Goal: Task Accomplishment & Management: Use online tool/utility

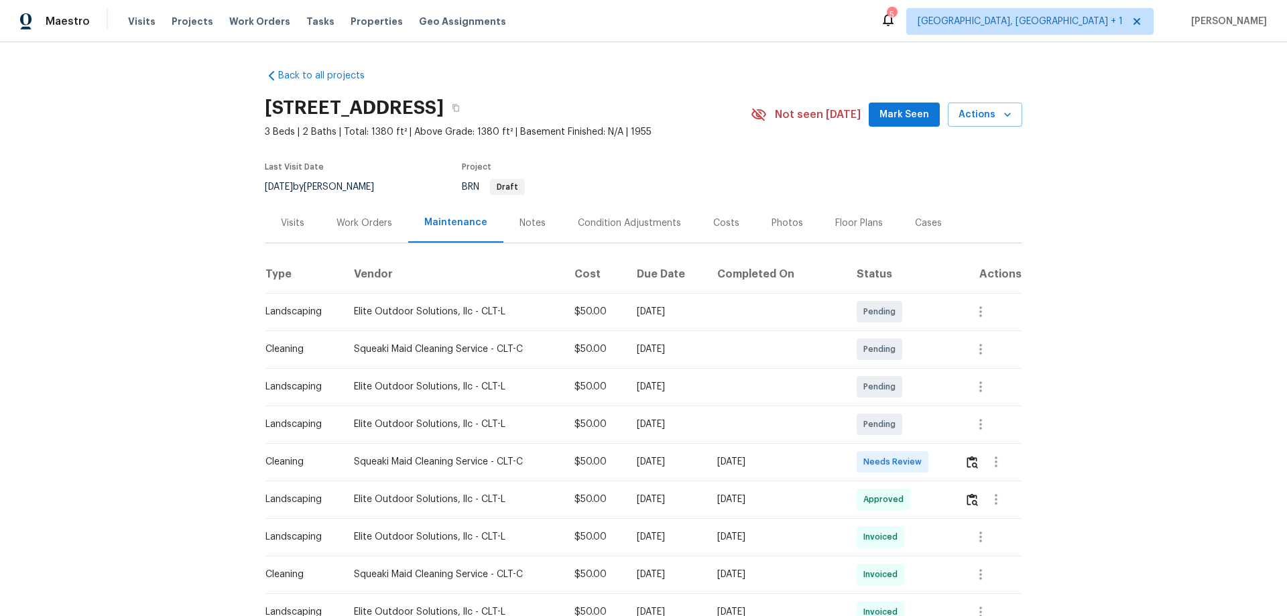
scroll to position [201, 0]
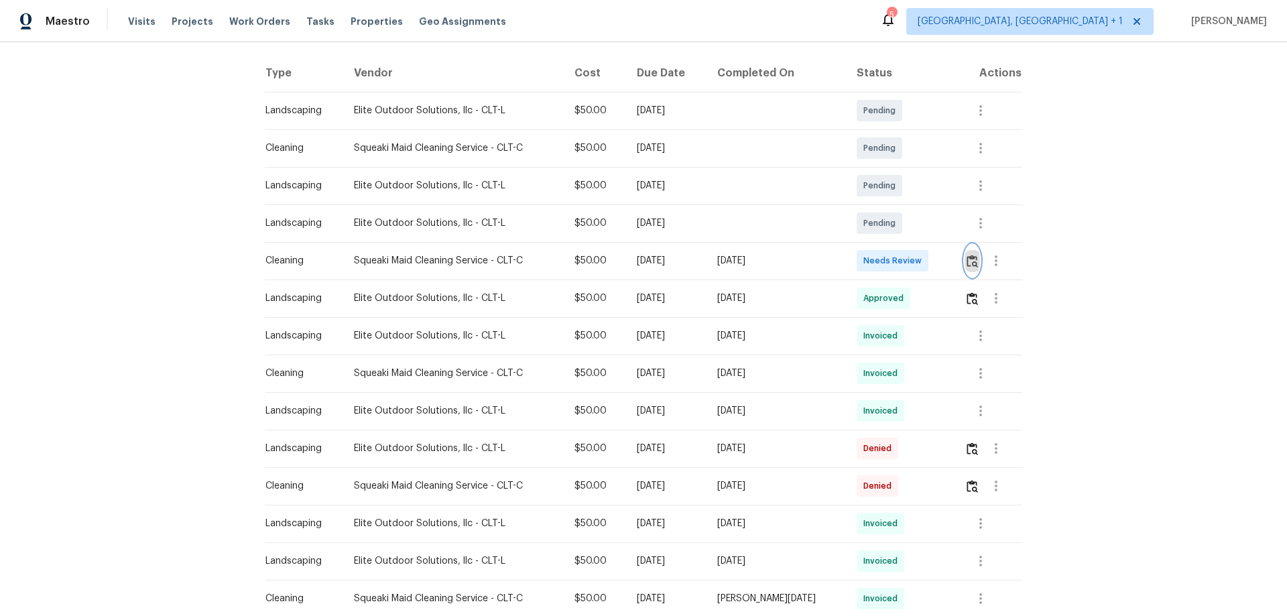
click at [966, 267] on img "button" at bounding box center [971, 261] width 11 height 13
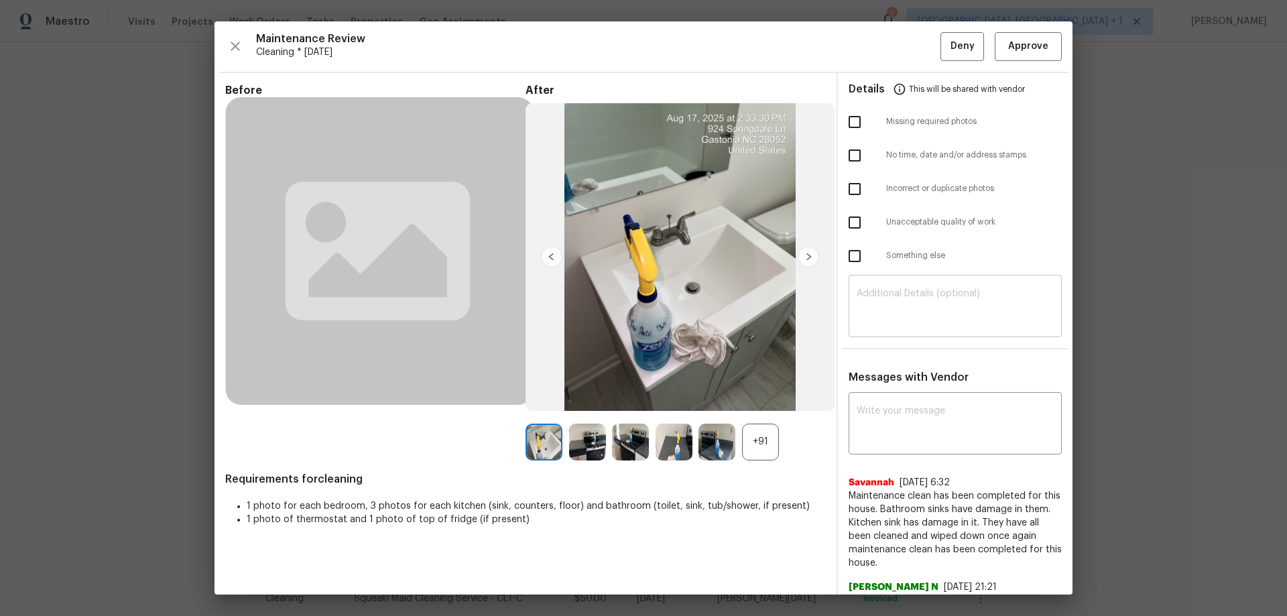
click at [876, 302] on textarea at bounding box center [954, 308] width 197 height 38
paste textarea "Maintenance Audit Team: Hello! Unfortunately, this cleaning visit completed on …"
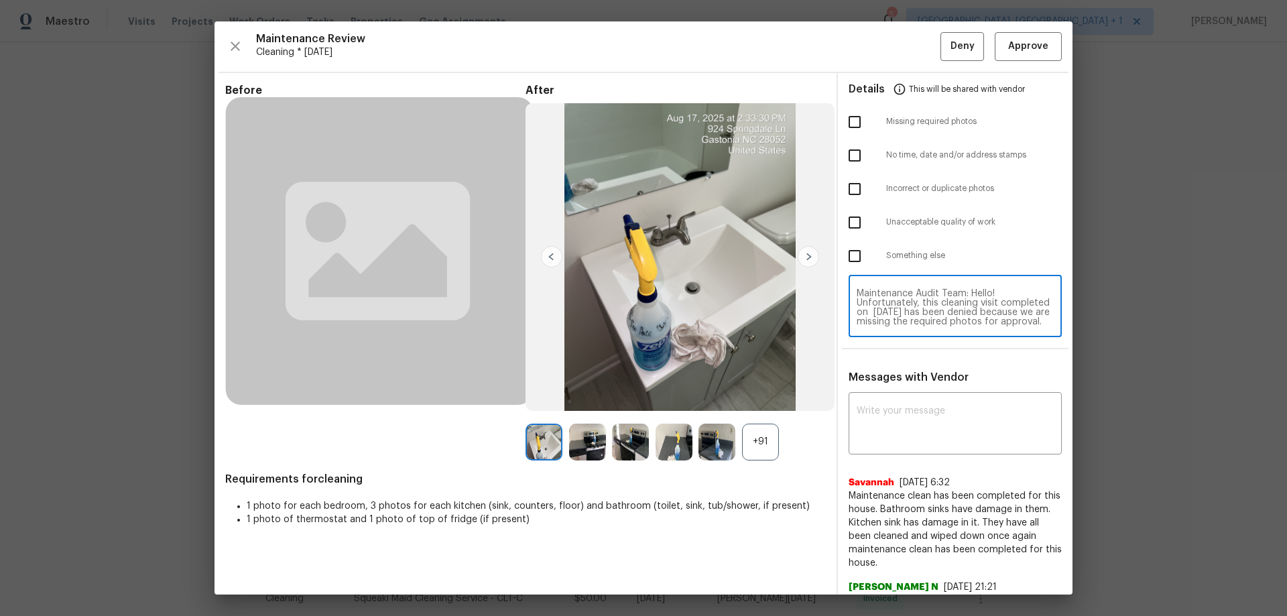
scroll to position [159, 0]
type textarea "Maintenance Audit Team: Hello! Unfortunately, this cleaning visit completed on …"
click at [859, 415] on textarea at bounding box center [954, 425] width 197 height 38
paste textarea "Maintenance Audit Team: Hello! Unfortunately, this cleaning visit completed on …"
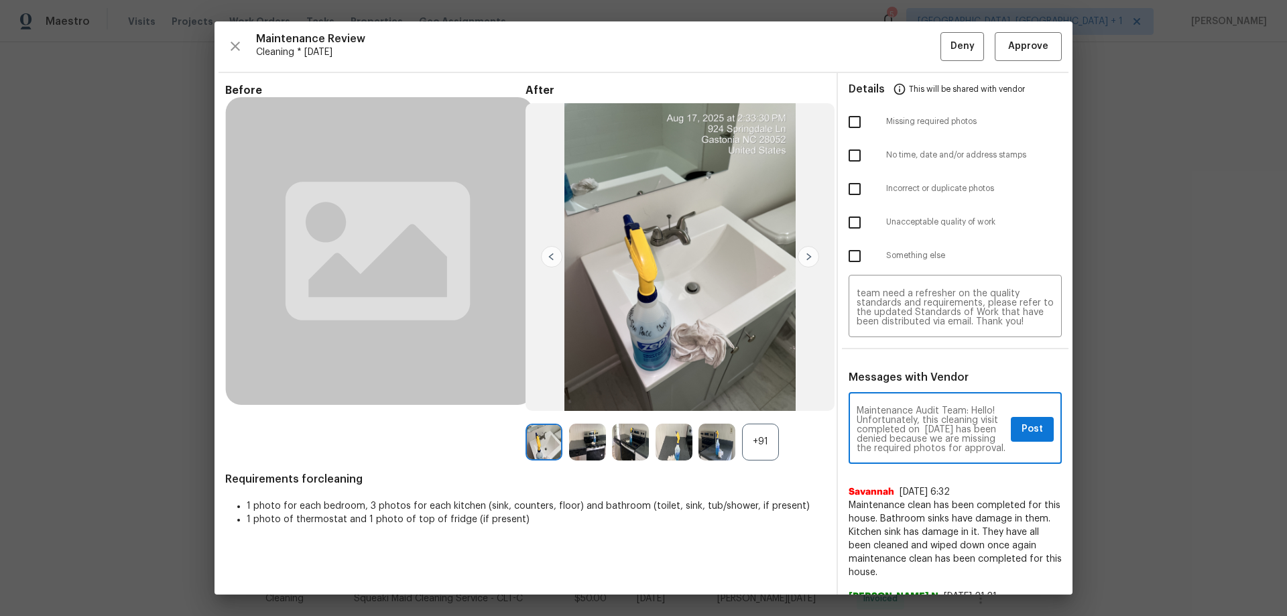
scroll to position [225, 0]
type textarea "Maintenance Audit Team: Hello! Unfortunately, this cleaning visit completed on …"
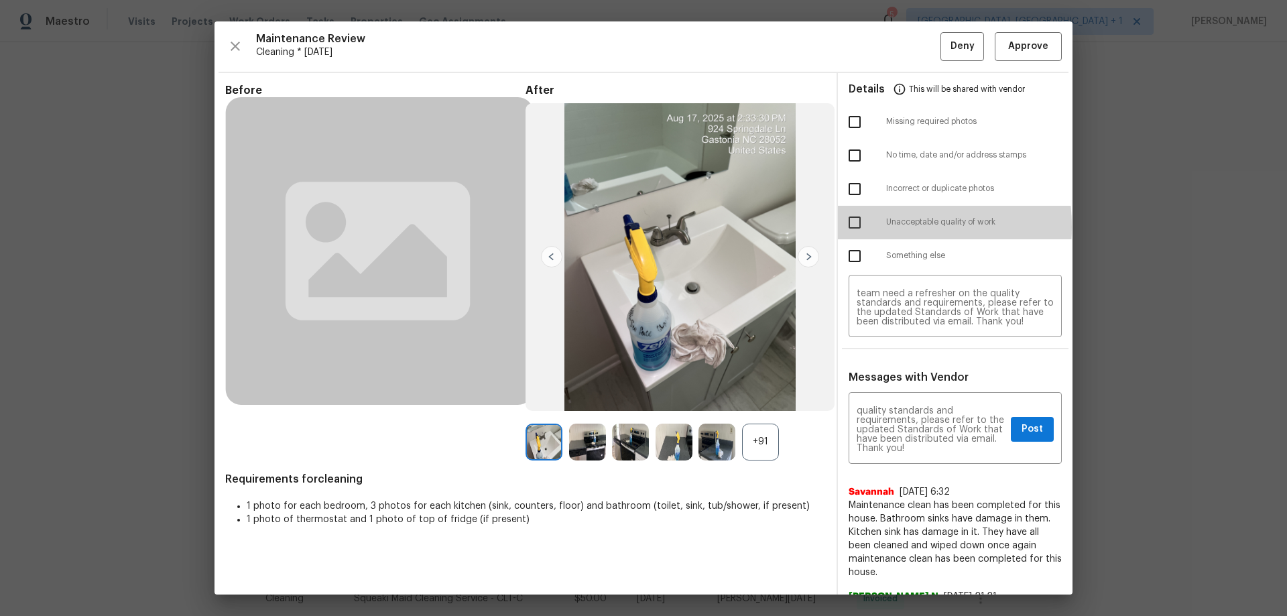
click at [850, 226] on input "checkbox" at bounding box center [854, 222] width 28 height 28
checkbox input "true"
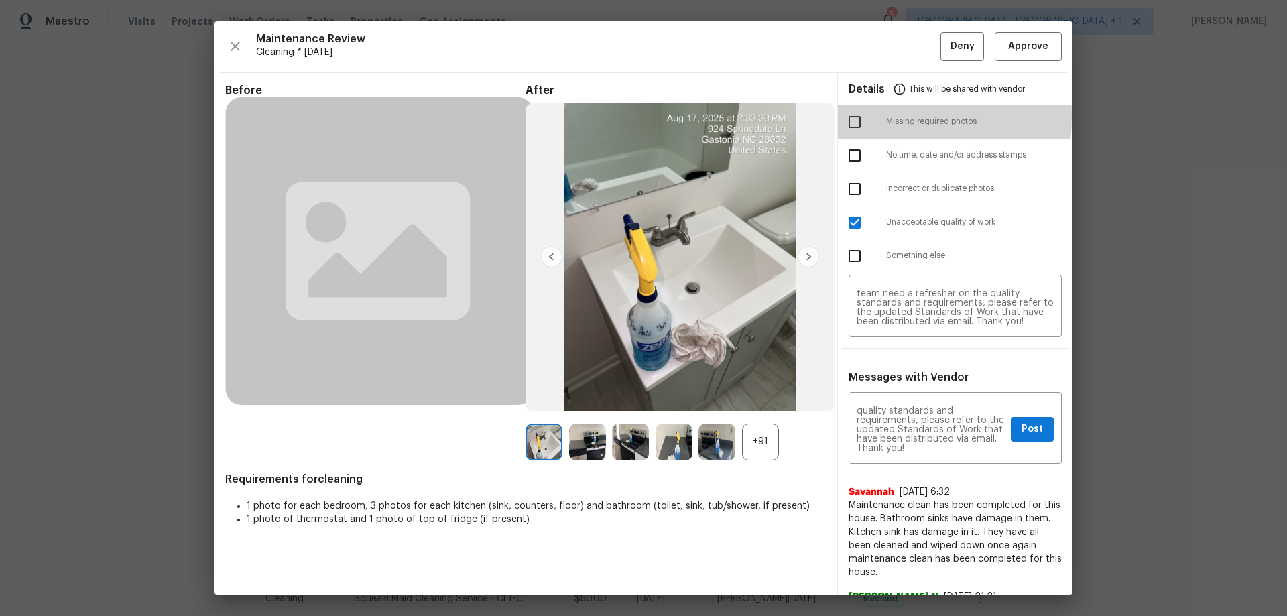
click at [847, 116] on input "checkbox" at bounding box center [854, 122] width 28 height 28
checkbox input "true"
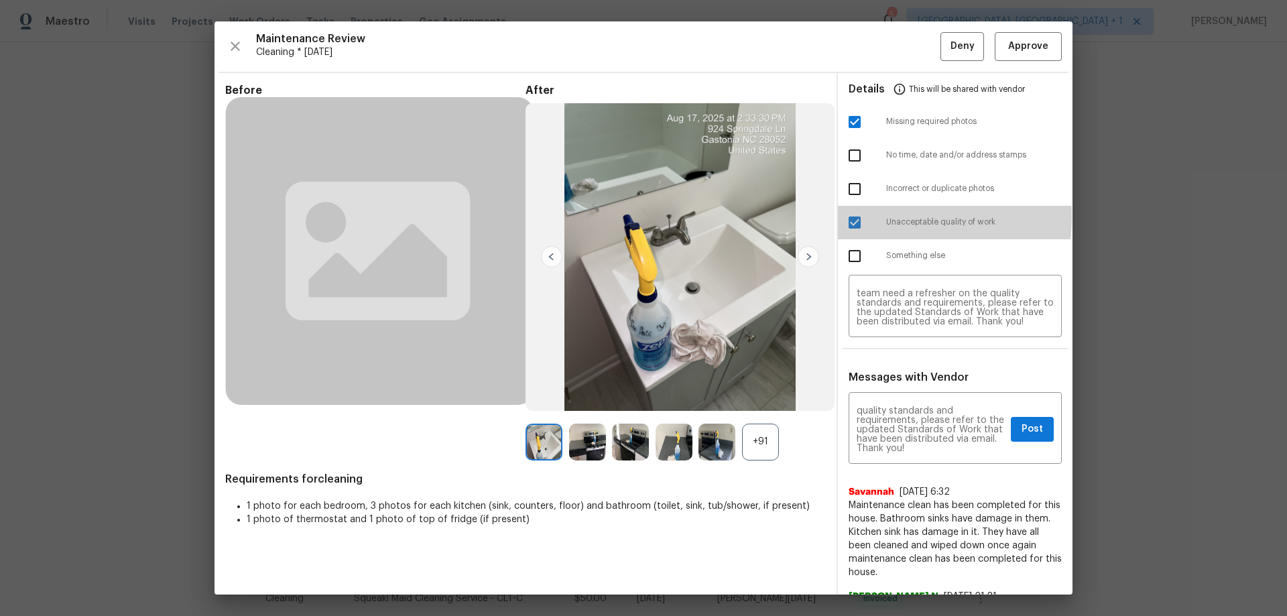
click at [846, 216] on input "checkbox" at bounding box center [854, 222] width 28 height 28
checkbox input "false"
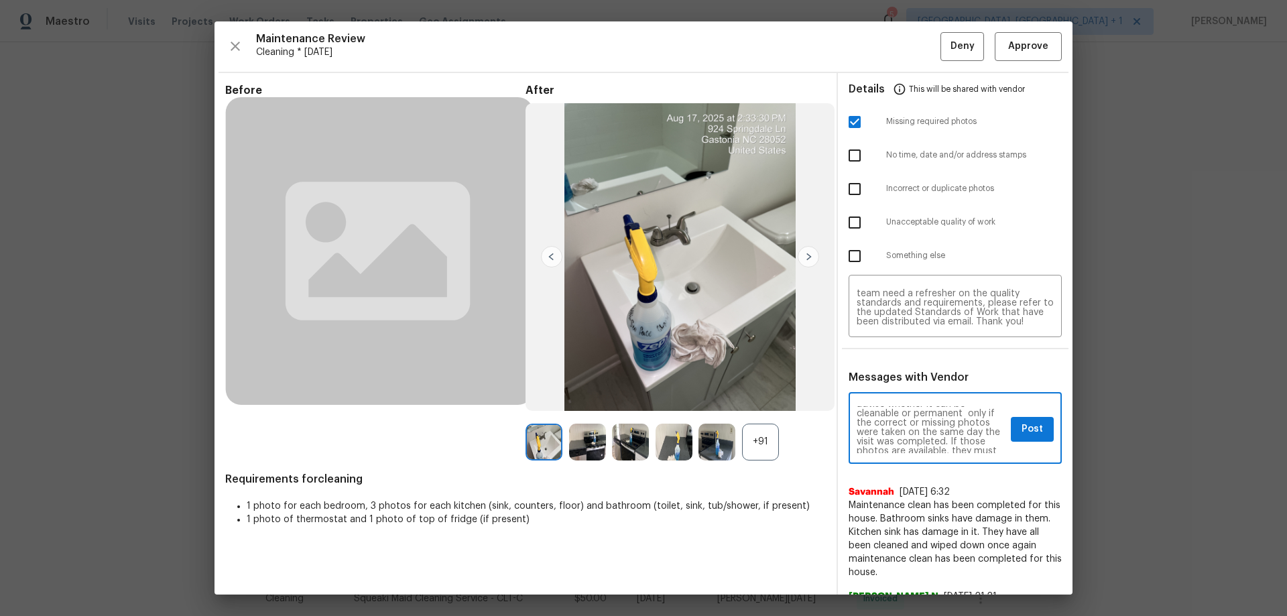
scroll to position [64, 0]
click at [1022, 425] on span "Post" at bounding box center [1031, 429] width 21 height 17
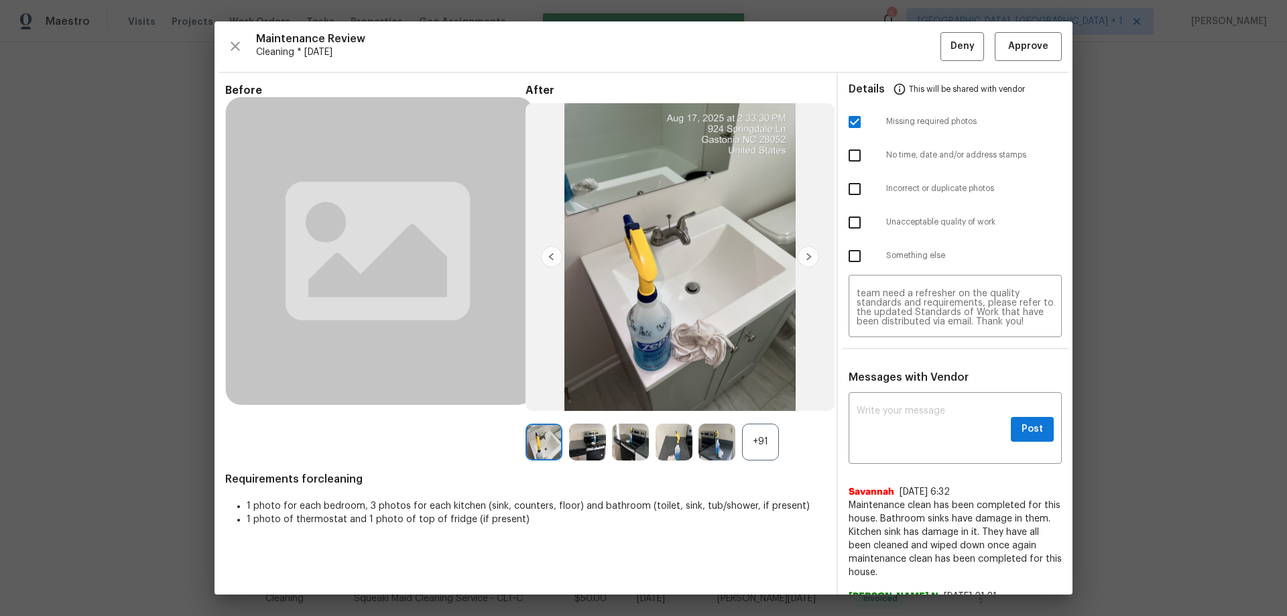
scroll to position [0, 0]
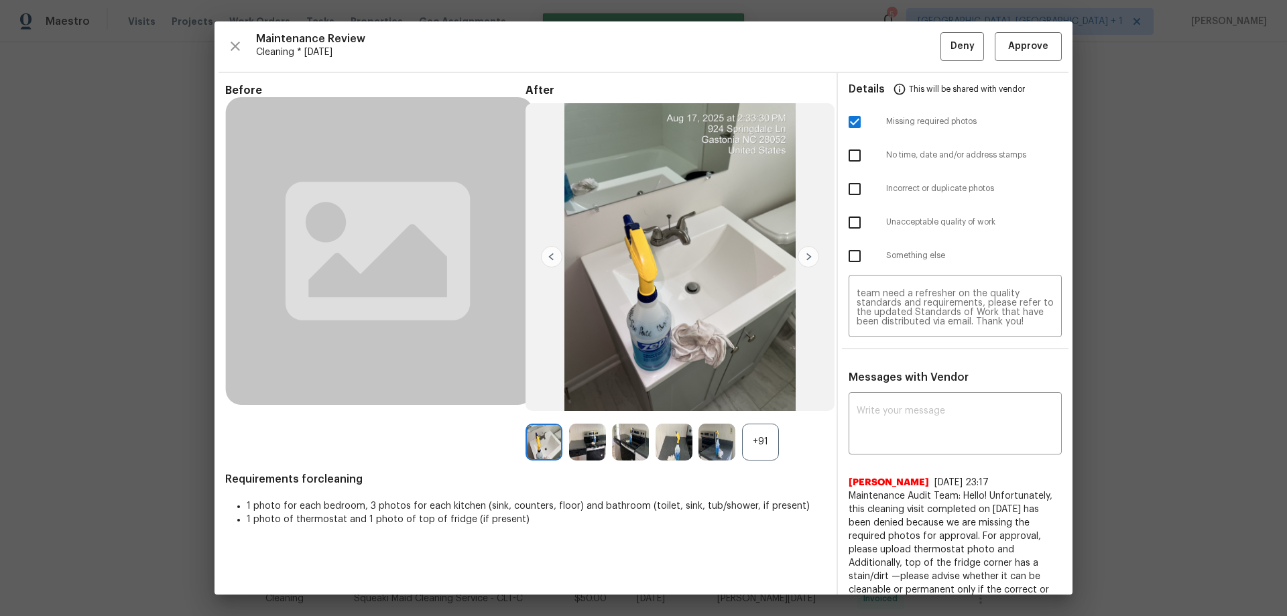
click at [953, 25] on div "Maintenance Review Cleaning * Thu, Aug 14 Deny Approve Before After +91 Require…" at bounding box center [643, 307] width 858 height 573
click at [950, 43] on span "Deny" at bounding box center [962, 46] width 24 height 17
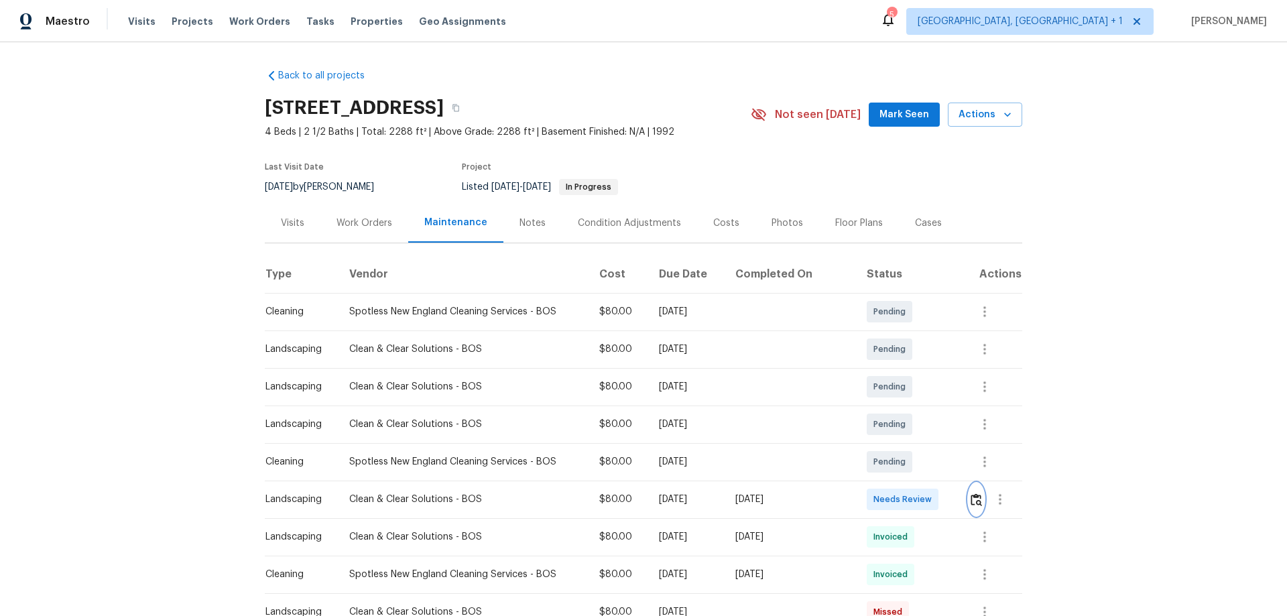
click at [915, 406] on button "button" at bounding box center [975, 499] width 15 height 32
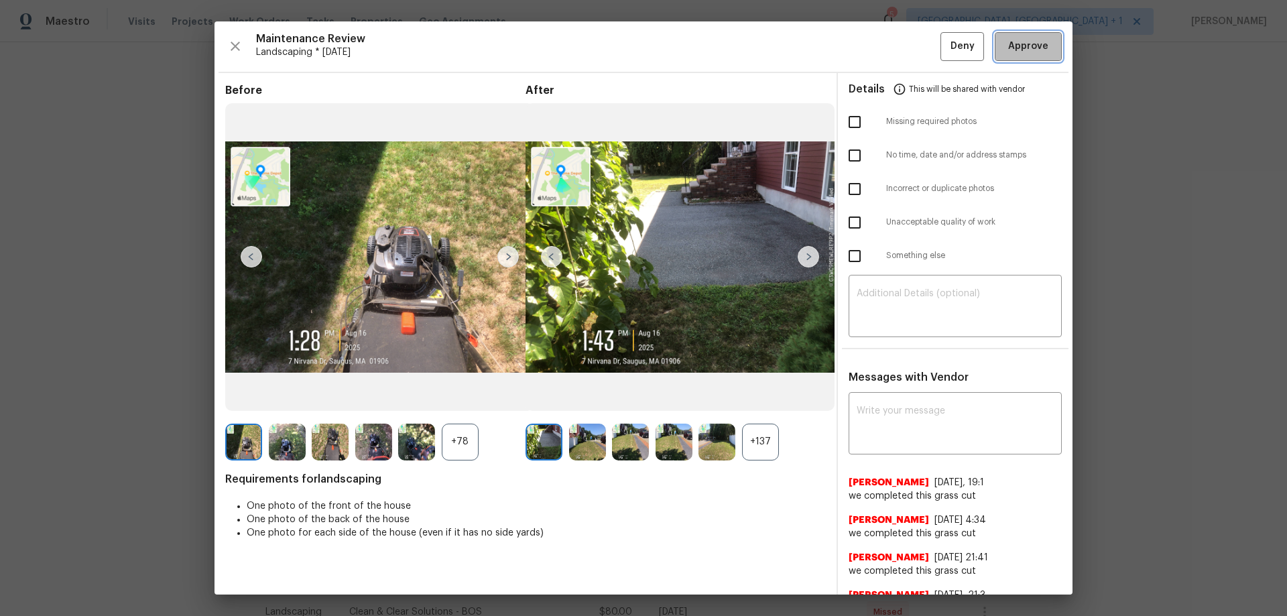
click at [915, 52] on span "Approve" at bounding box center [1028, 46] width 40 height 17
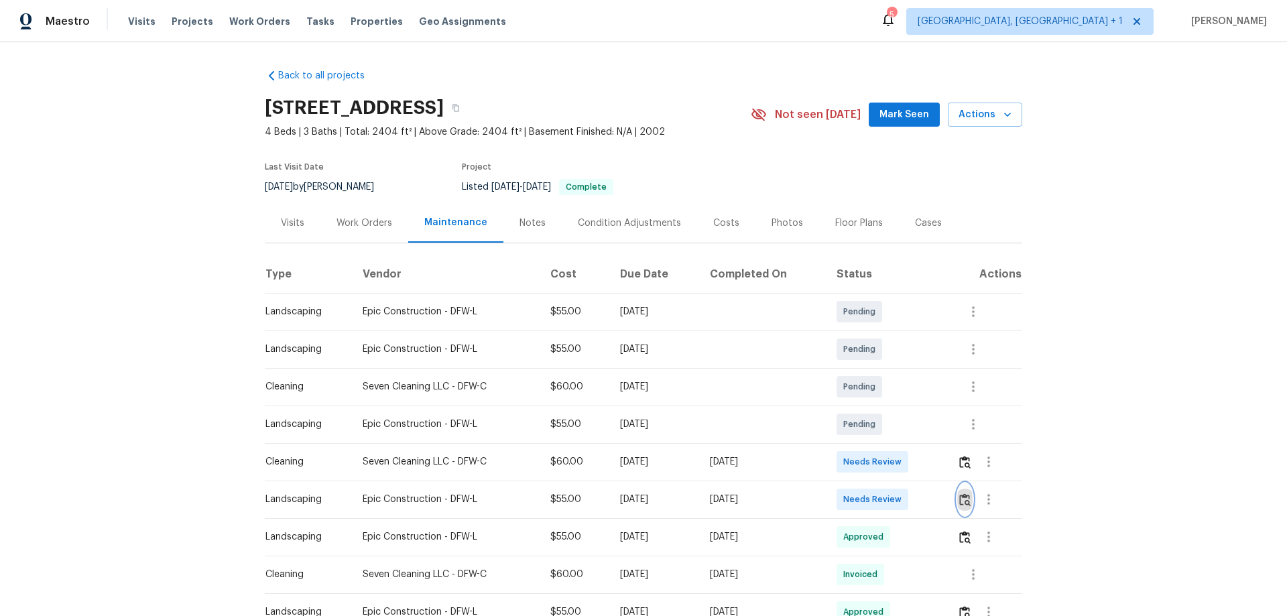
click at [964, 501] on img "button" at bounding box center [964, 499] width 11 height 13
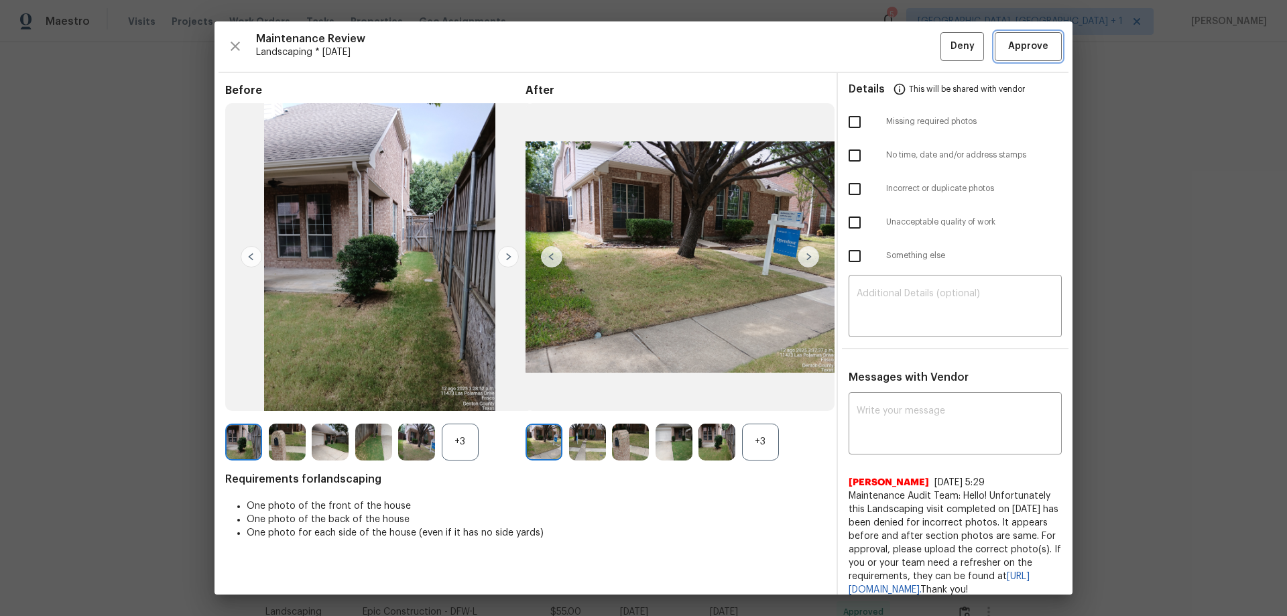
click at [1030, 53] on span "Approve" at bounding box center [1028, 46] width 40 height 17
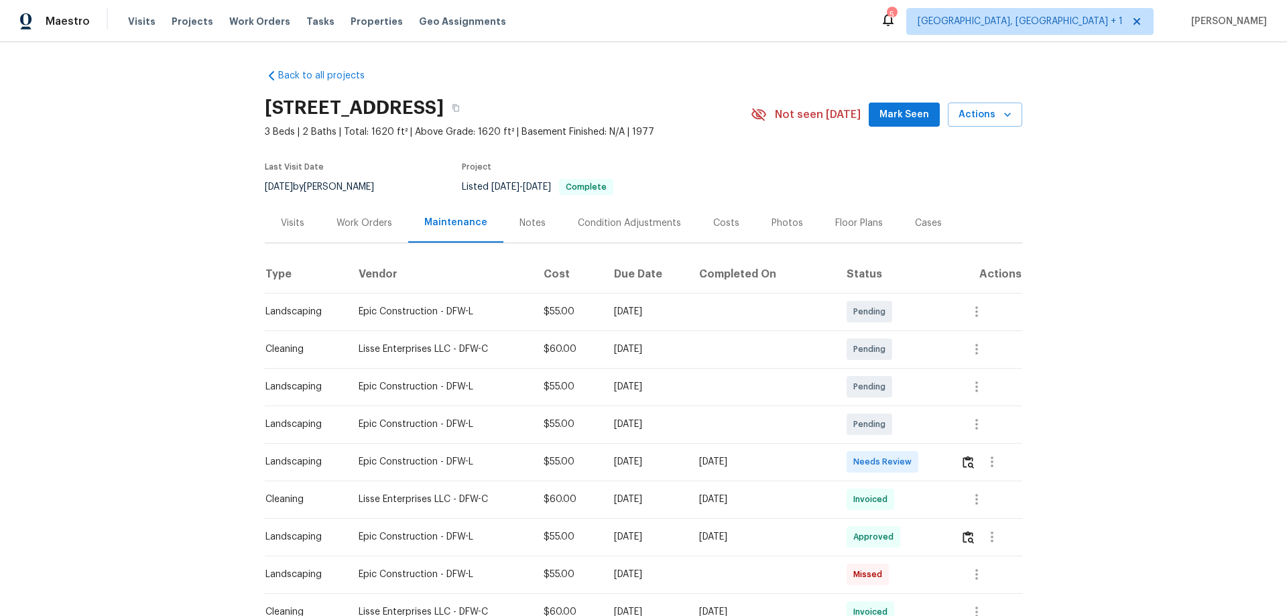
scroll to position [134, 0]
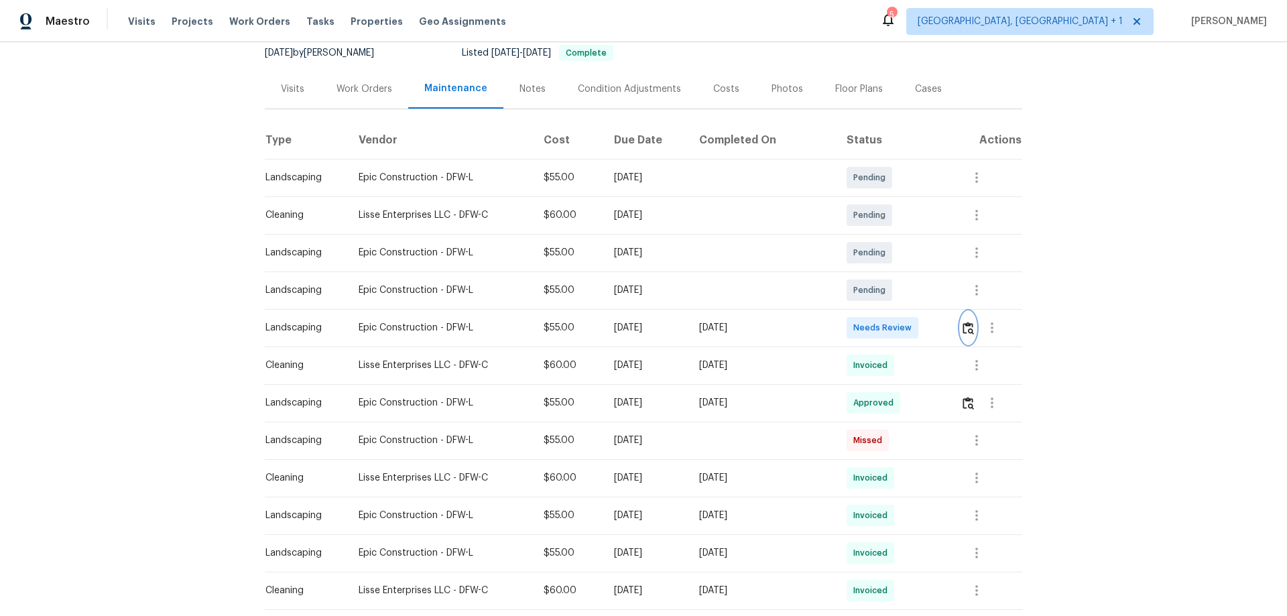
click at [915, 322] on img "button" at bounding box center [967, 328] width 11 height 13
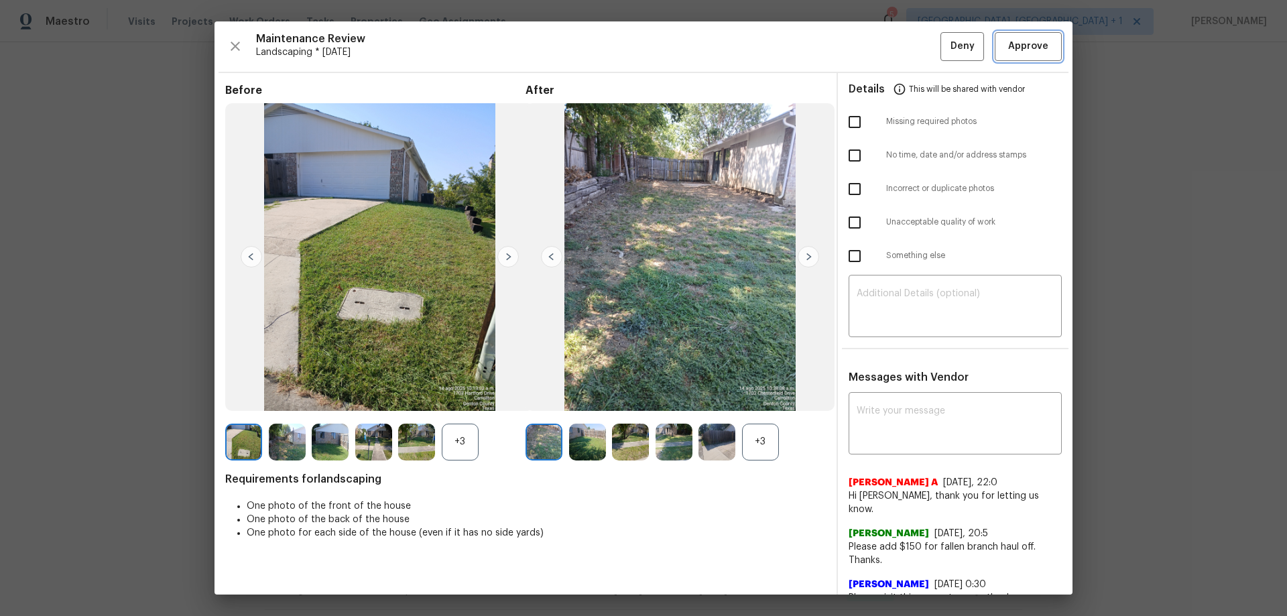
click at [915, 46] on span "Approve" at bounding box center [1028, 46] width 40 height 17
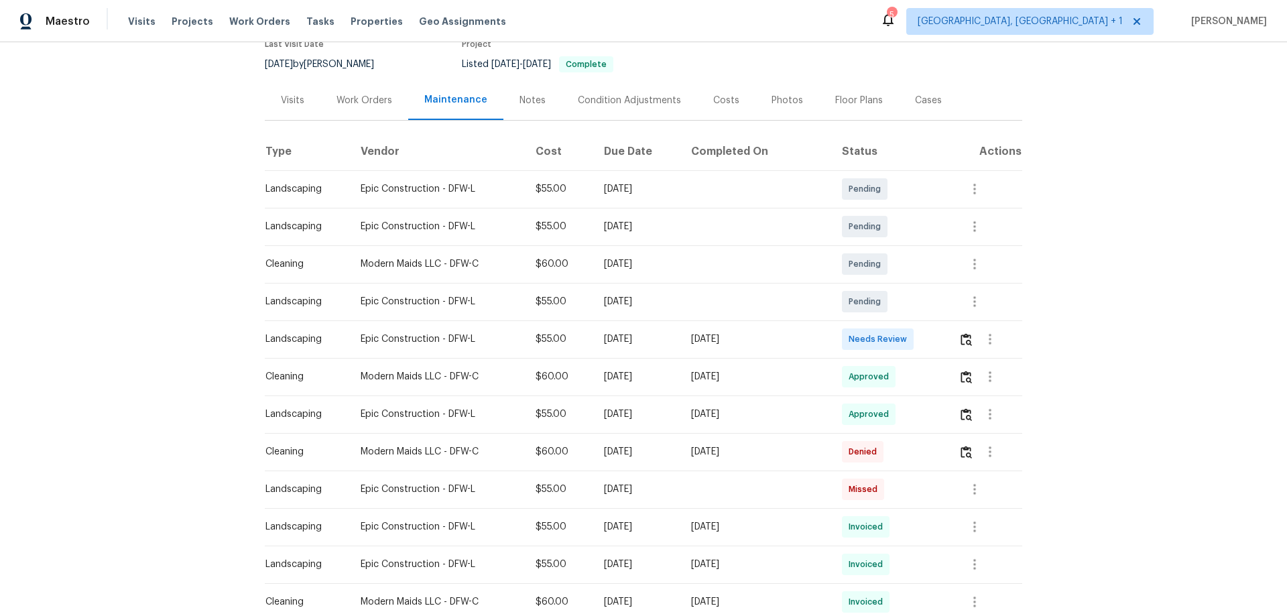
scroll to position [134, 0]
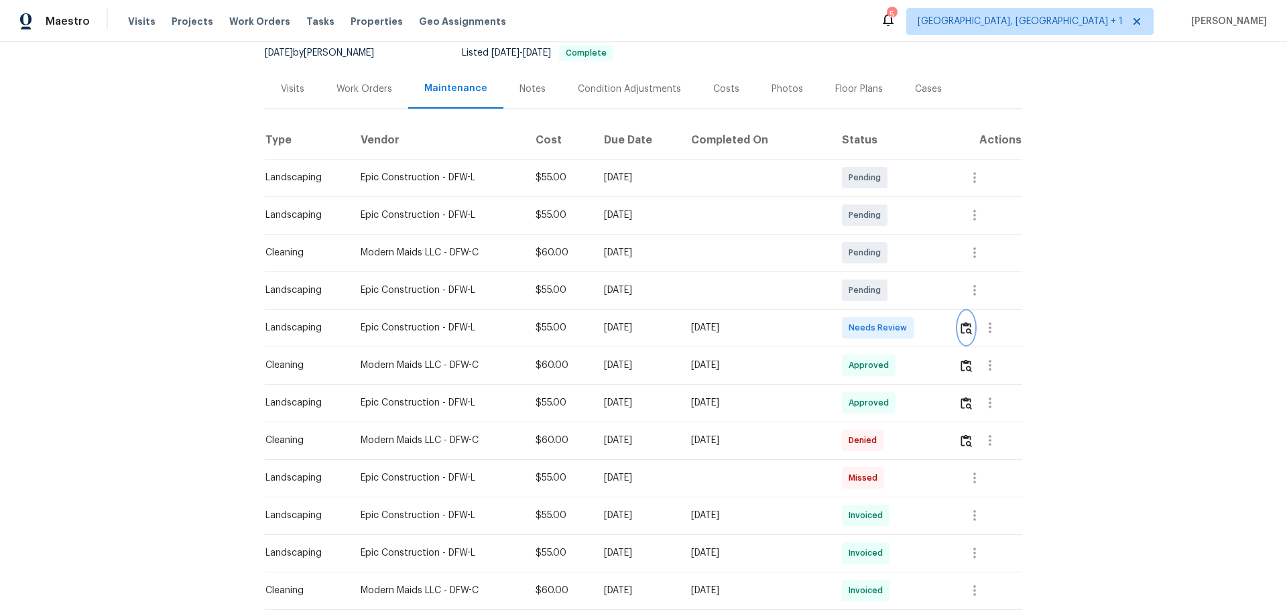
click at [915, 322] on img "button" at bounding box center [965, 328] width 11 height 13
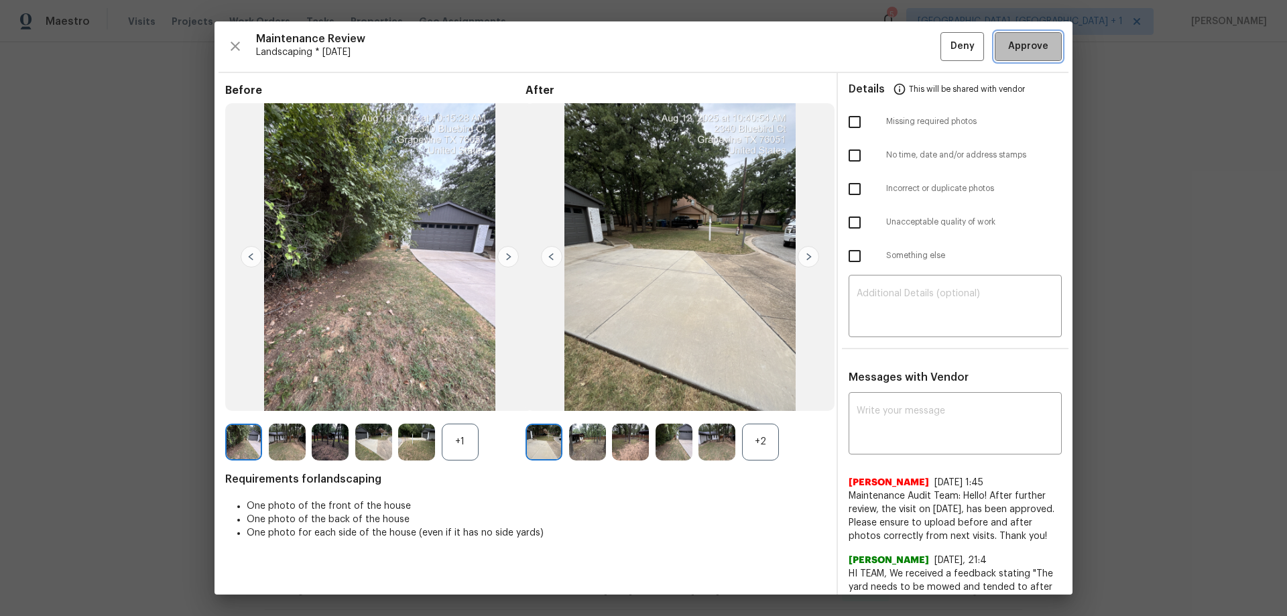
click at [915, 44] on span "Approve" at bounding box center [1028, 46] width 46 height 17
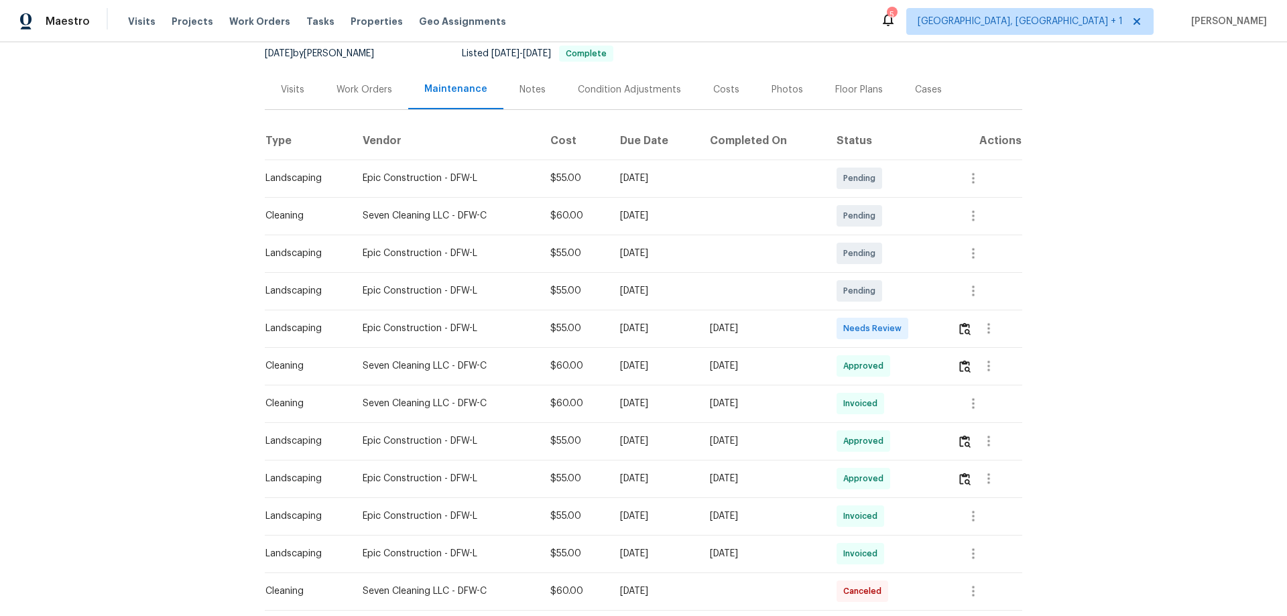
scroll to position [134, 0]
click at [915, 322] on img "button" at bounding box center [964, 328] width 11 height 13
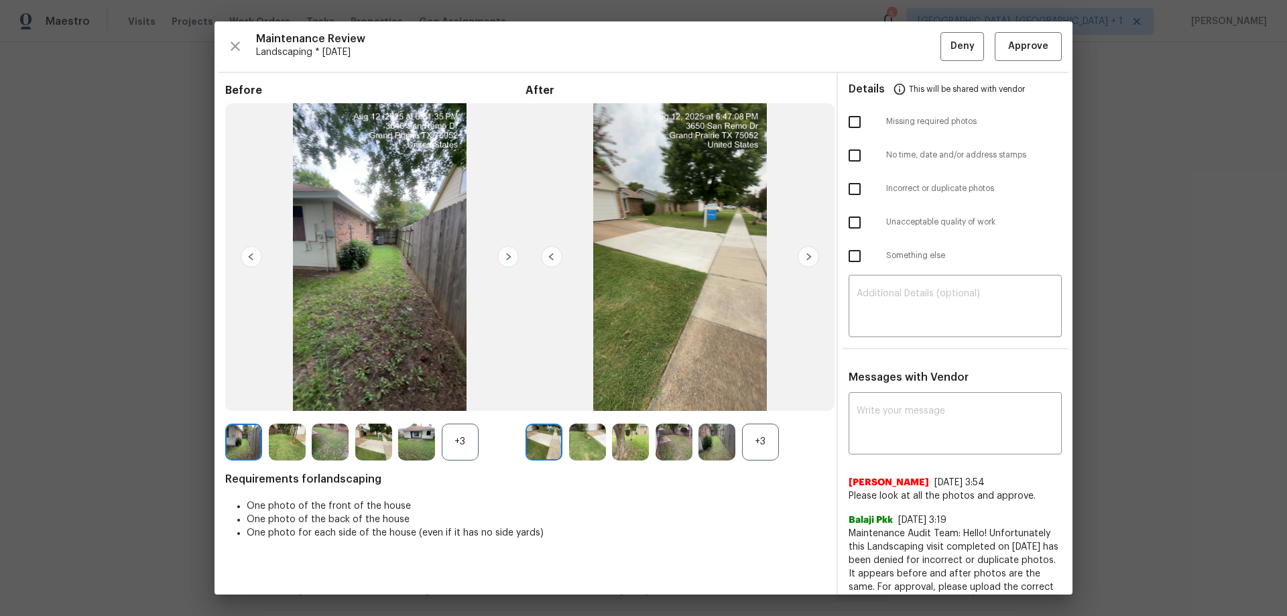
click at [915, 63] on div "Maintenance Review Landscaping * [DATE] Deny Approve Before +3 After +3 Require…" at bounding box center [643, 307] width 858 height 573
click at [915, 32] on button "Approve" at bounding box center [1027, 46] width 67 height 29
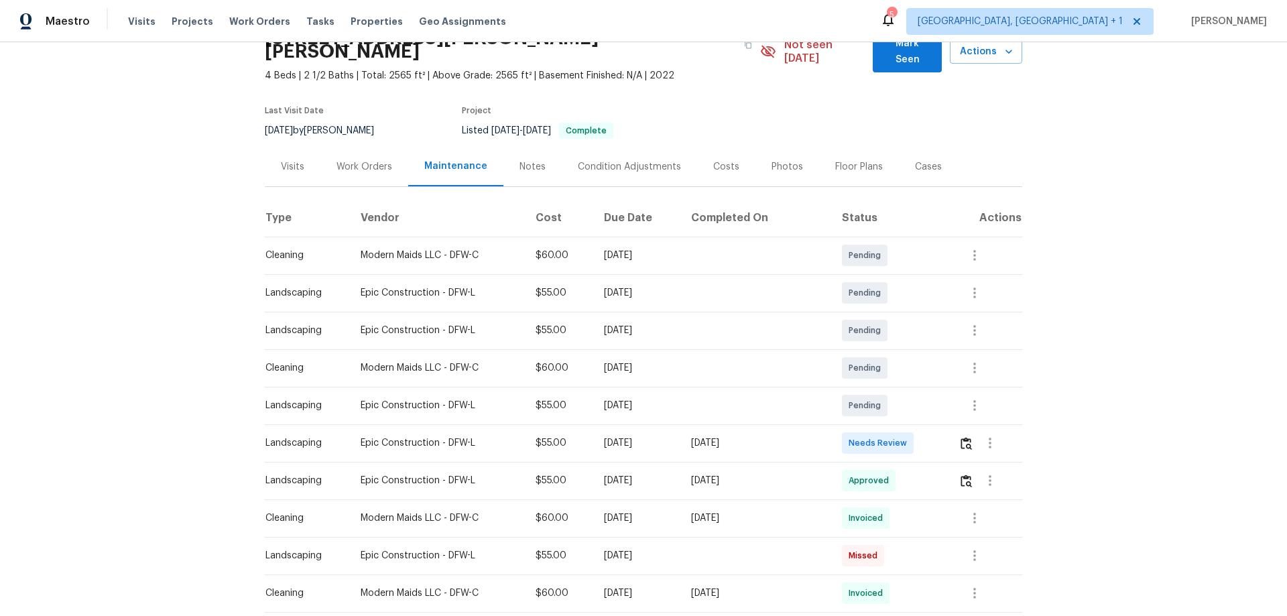
scroll to position [134, 0]
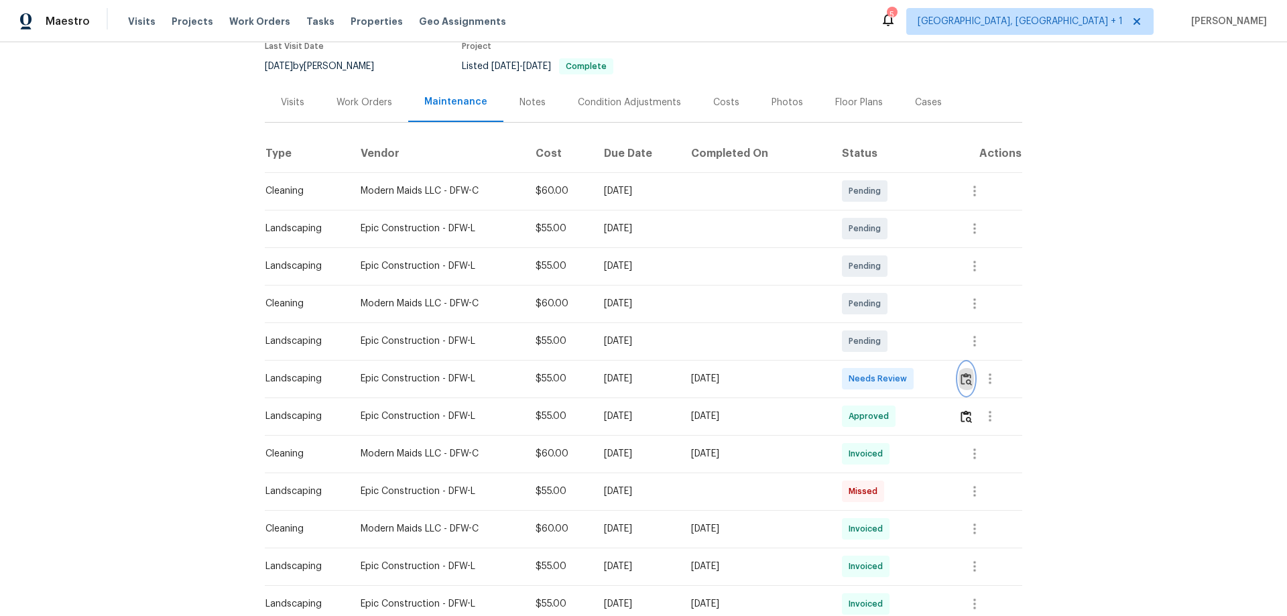
click at [915, 372] on button "button" at bounding box center [965, 379] width 15 height 32
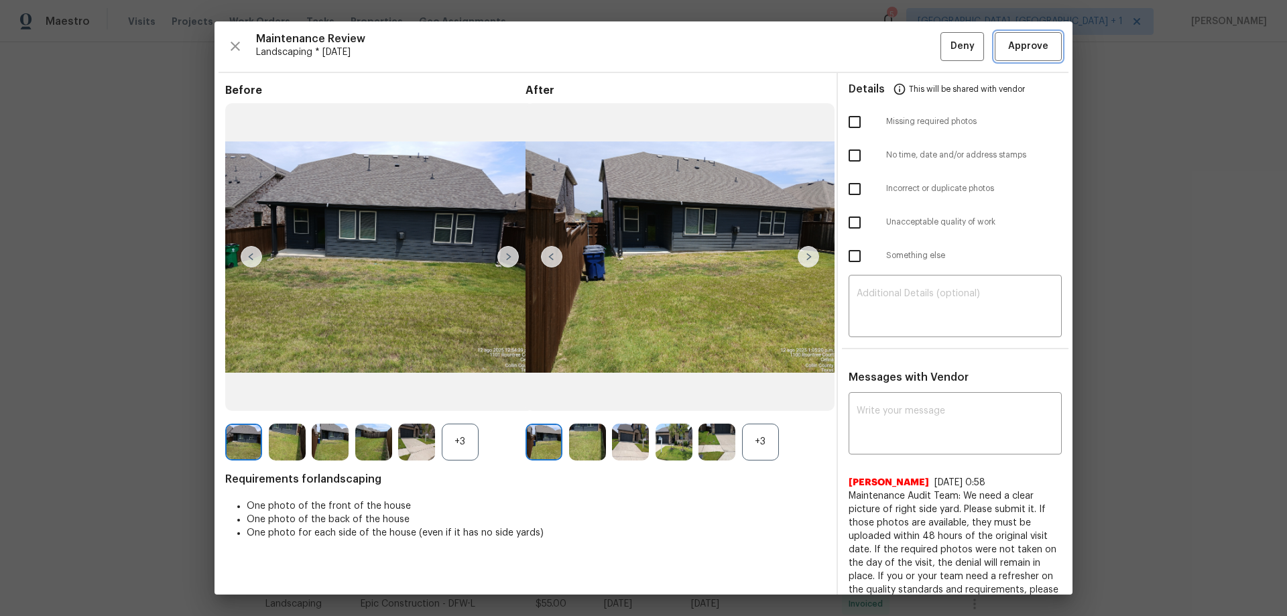
click at [915, 46] on span "Approve" at bounding box center [1028, 46] width 40 height 17
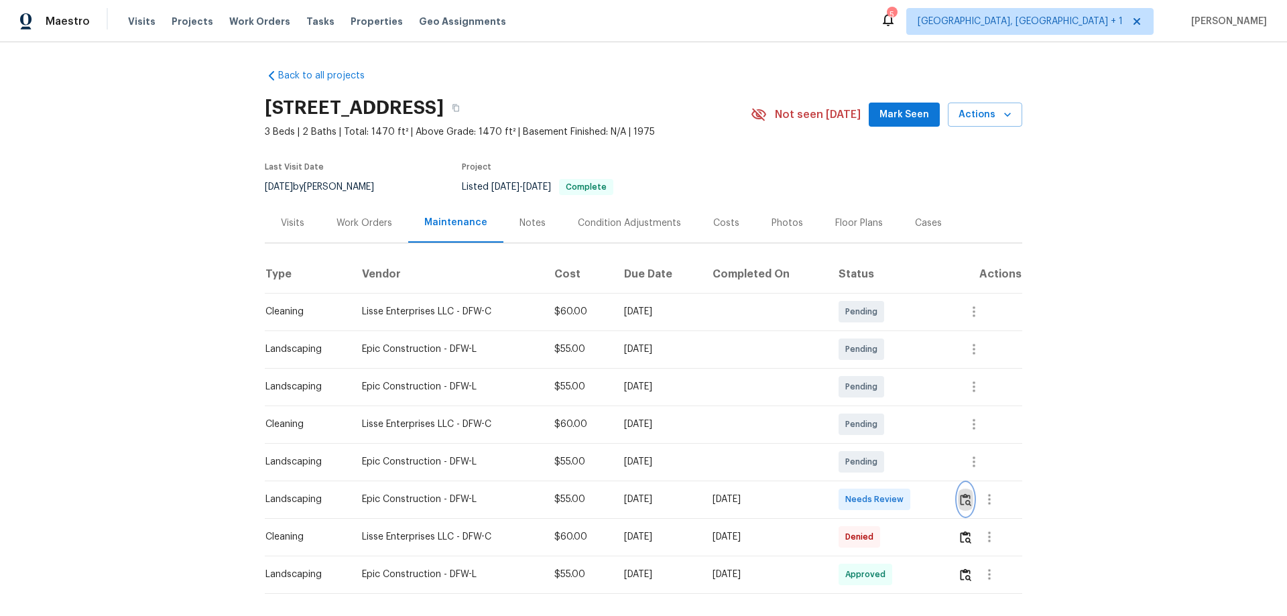
click at [915, 406] on img "button" at bounding box center [965, 499] width 11 height 13
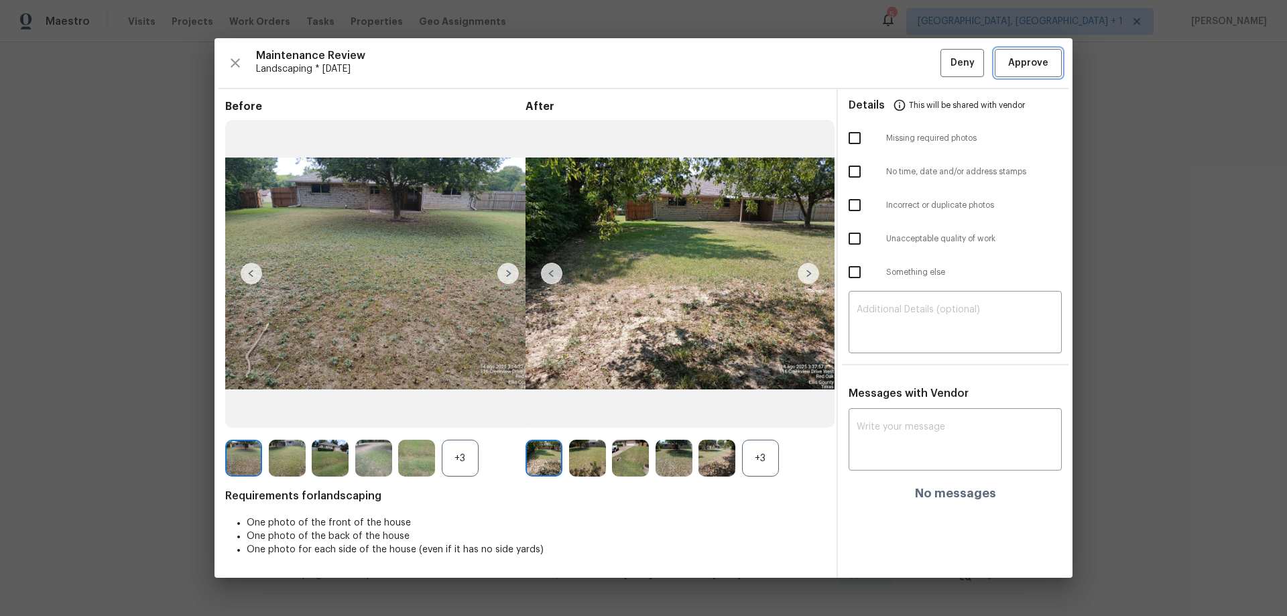
click at [915, 64] on span "Approve" at bounding box center [1028, 63] width 40 height 17
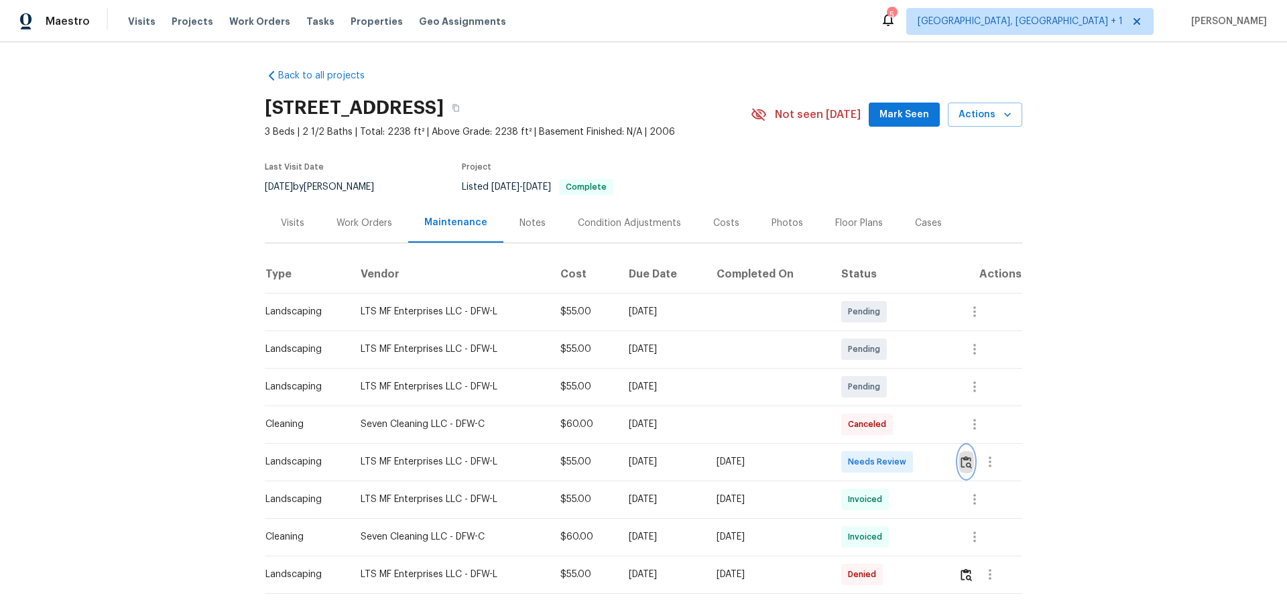
click at [915, 406] on img "button" at bounding box center [965, 462] width 11 height 13
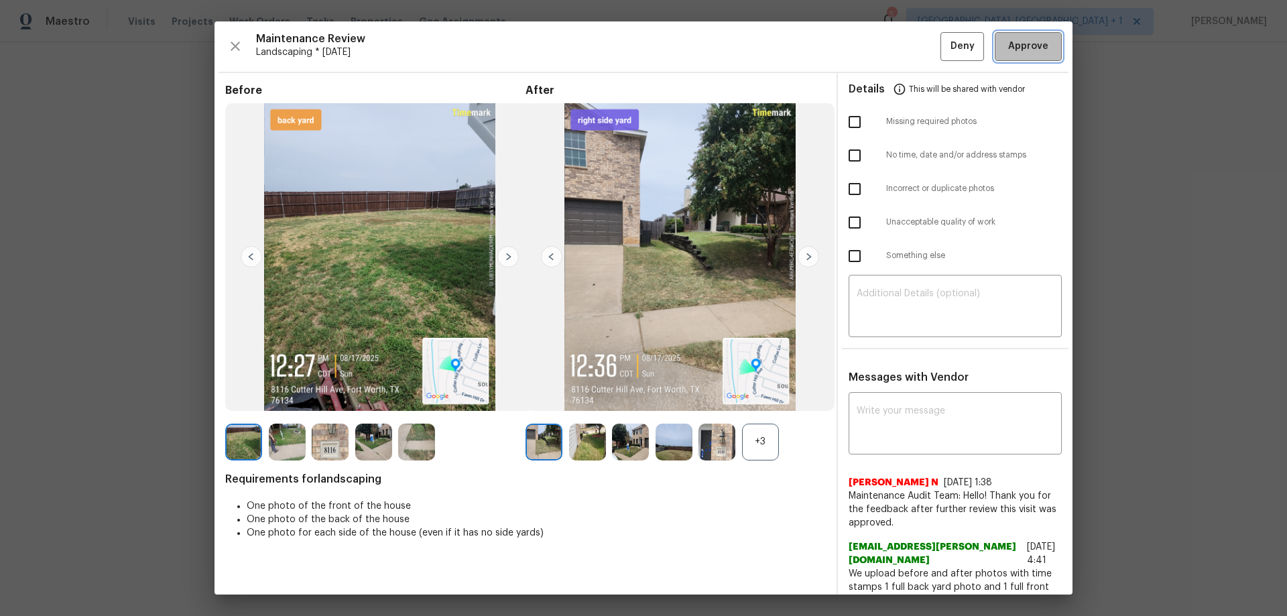
click at [915, 51] on span "Approve" at bounding box center [1028, 46] width 40 height 17
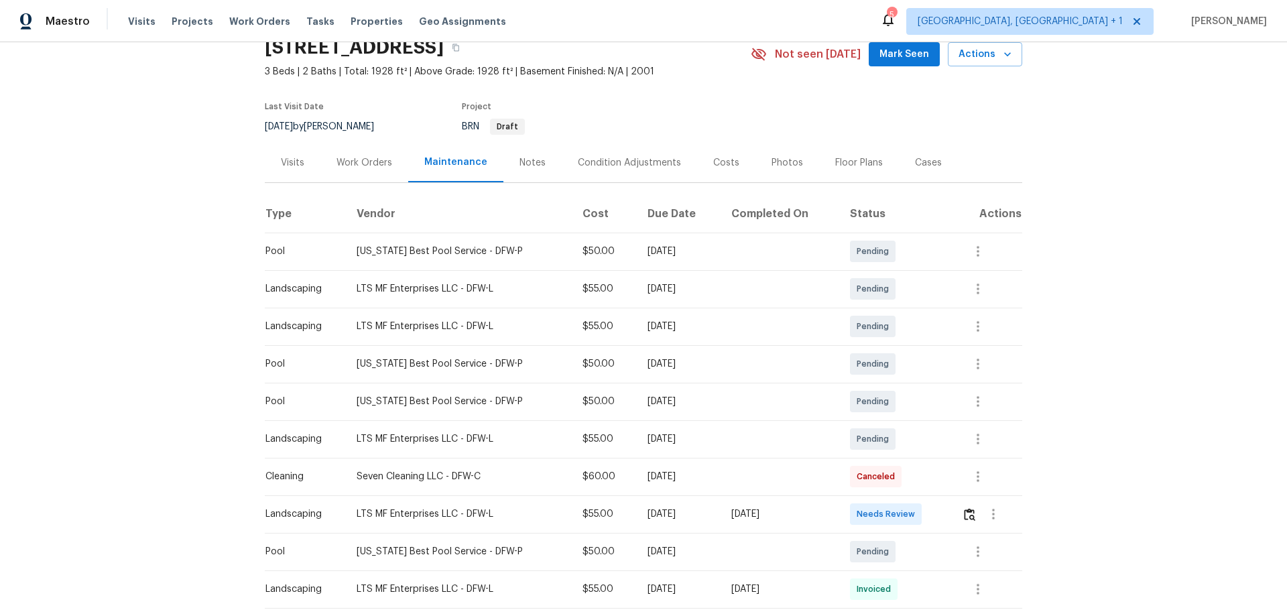
scroll to position [134, 0]
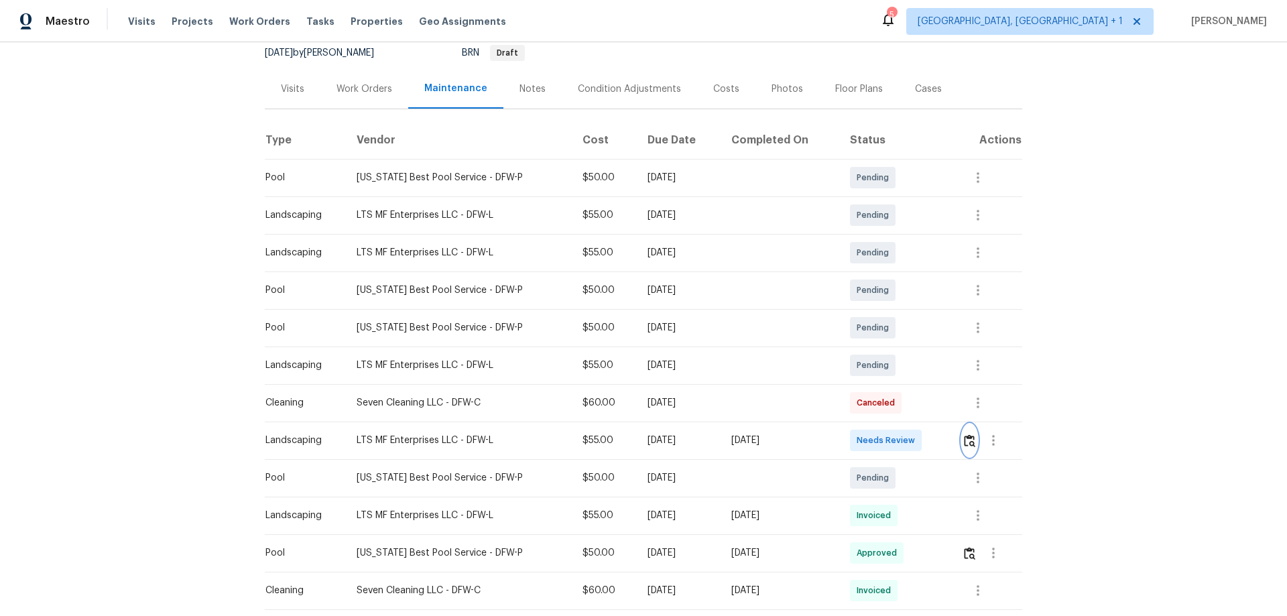
click at [962, 440] on button "button" at bounding box center [969, 440] width 15 height 32
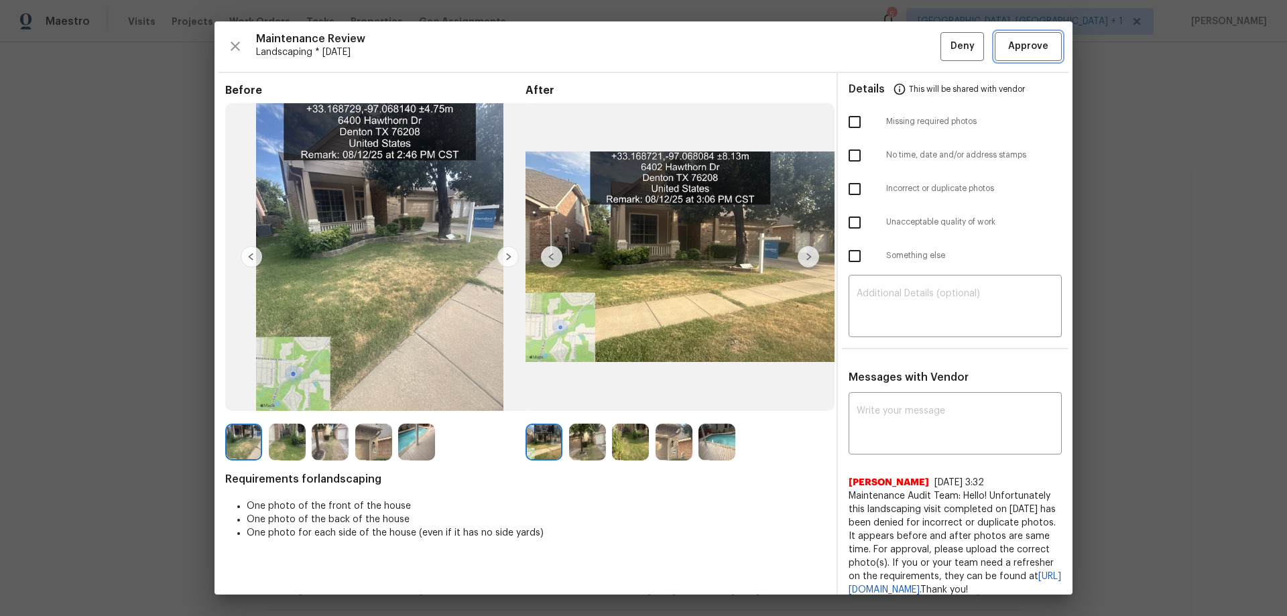
click at [1033, 52] on span "Approve" at bounding box center [1028, 46] width 40 height 17
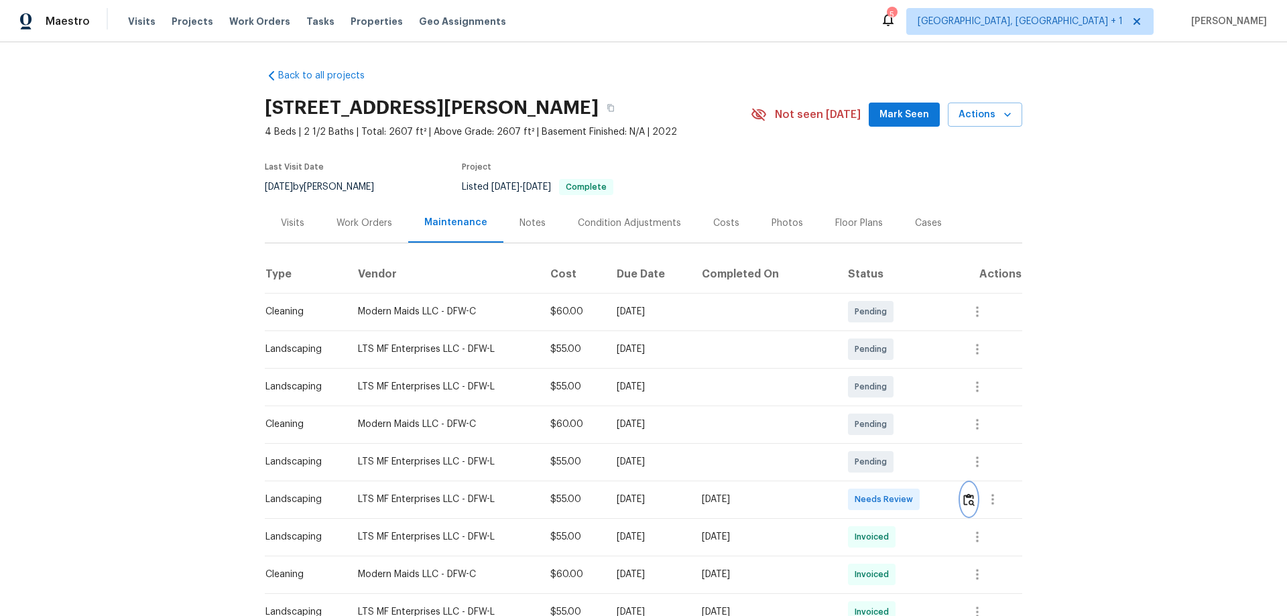
click at [915, 406] on img "button" at bounding box center [968, 499] width 11 height 13
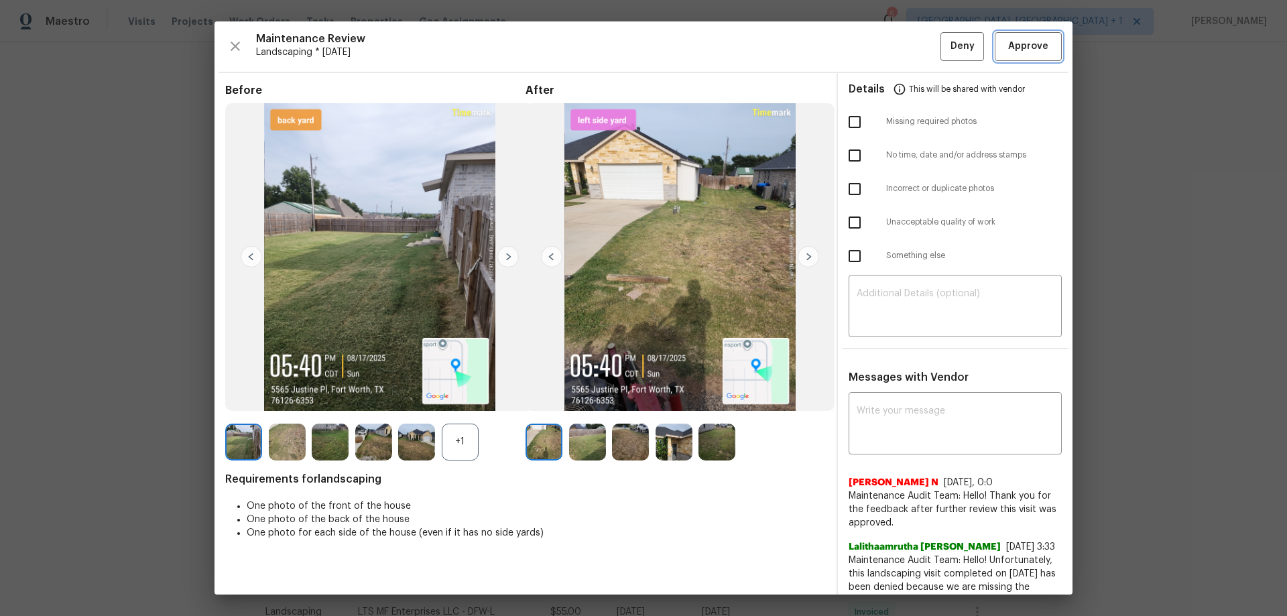
click at [915, 47] on span "Approve" at bounding box center [1028, 46] width 40 height 17
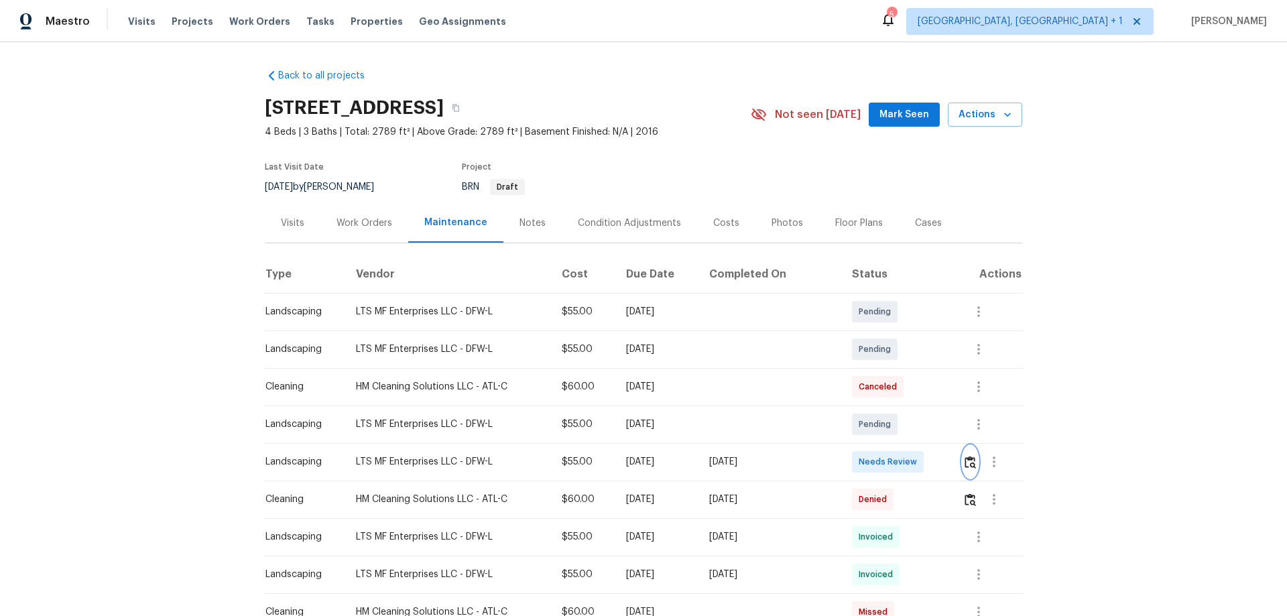
click at [968, 462] on img "button" at bounding box center [969, 462] width 11 height 13
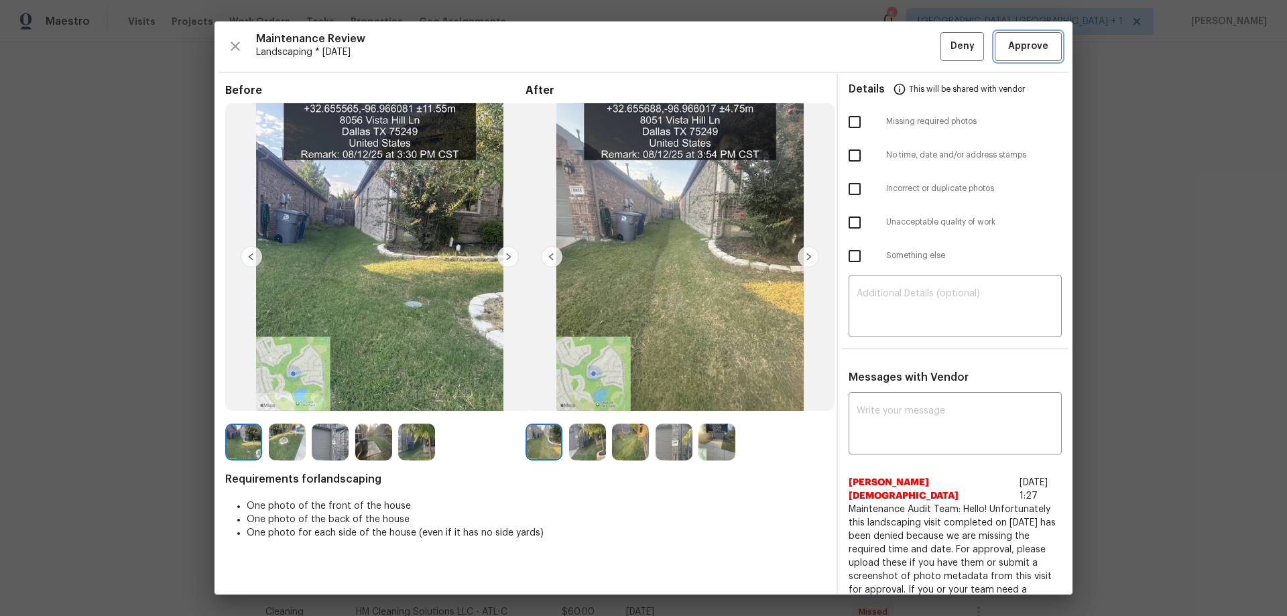
click at [1026, 48] on span "Approve" at bounding box center [1028, 46] width 40 height 17
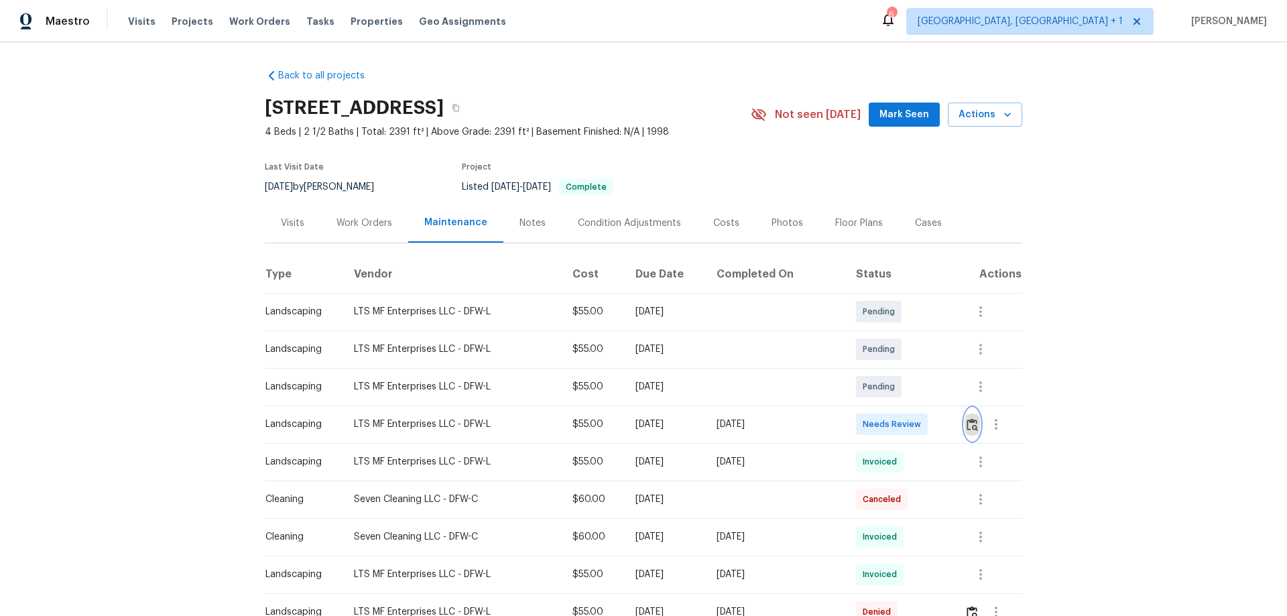
click at [915, 406] on img "button" at bounding box center [971, 424] width 11 height 13
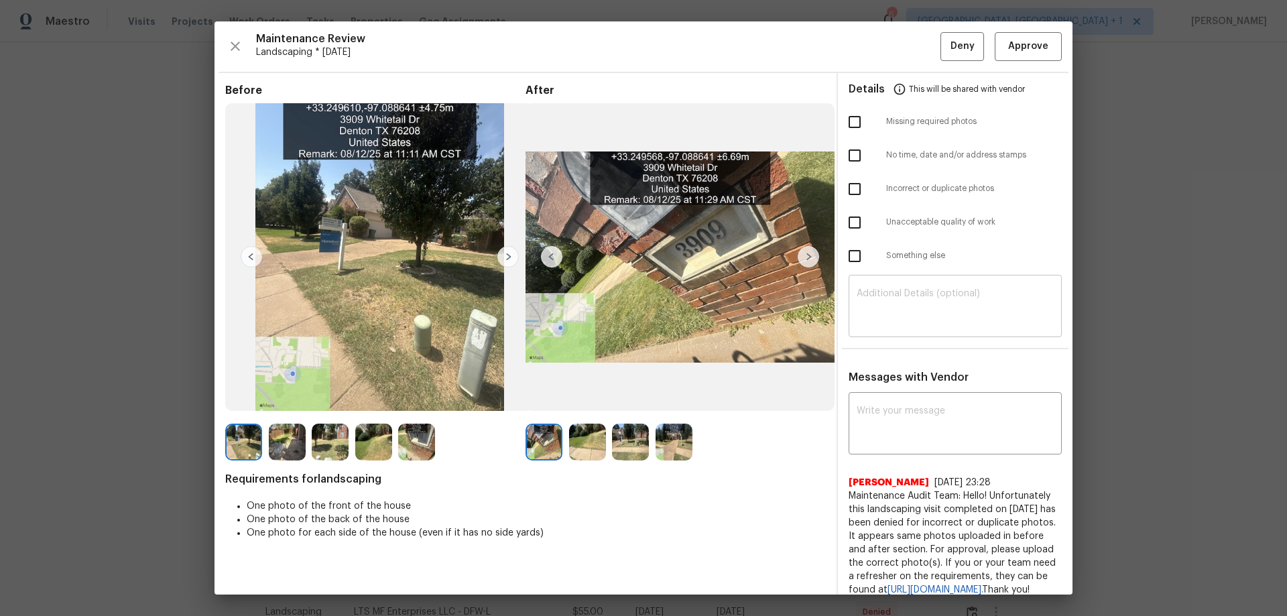
click at [885, 289] on textarea at bounding box center [954, 308] width 197 height 38
paste textarea "Maintenance Audit Team: Hello! Unfortunately, this landscaping visit completed …"
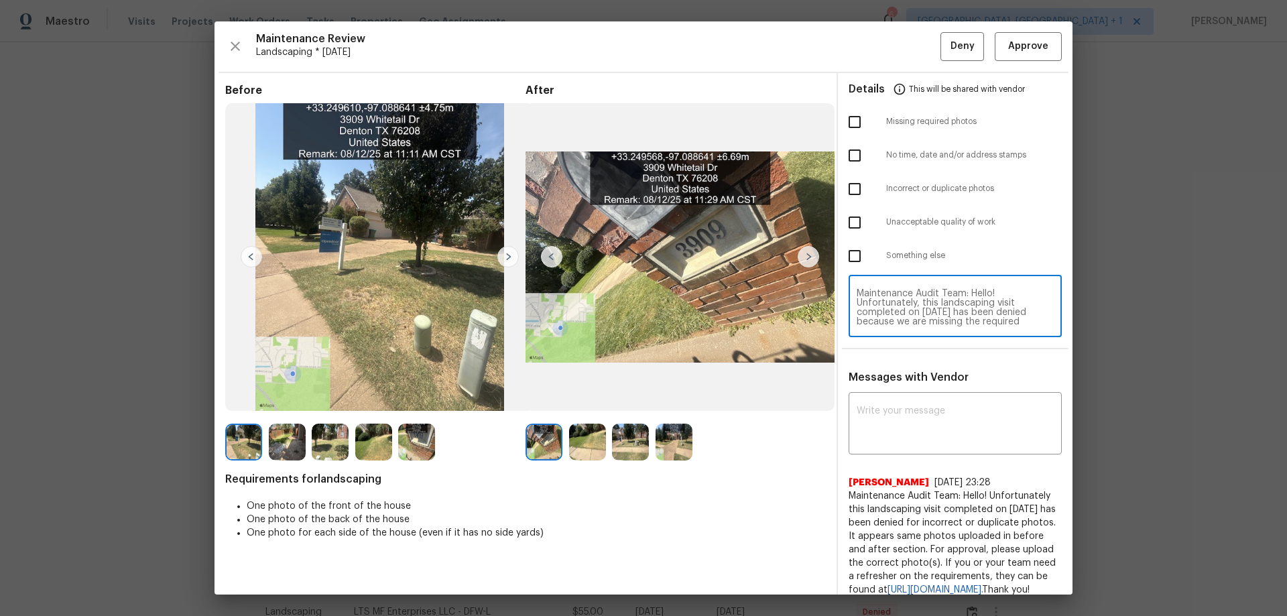
scroll to position [131, 0]
type textarea "Maintenance Audit Team: Hello! Unfortunately, this landscaping visit completed …"
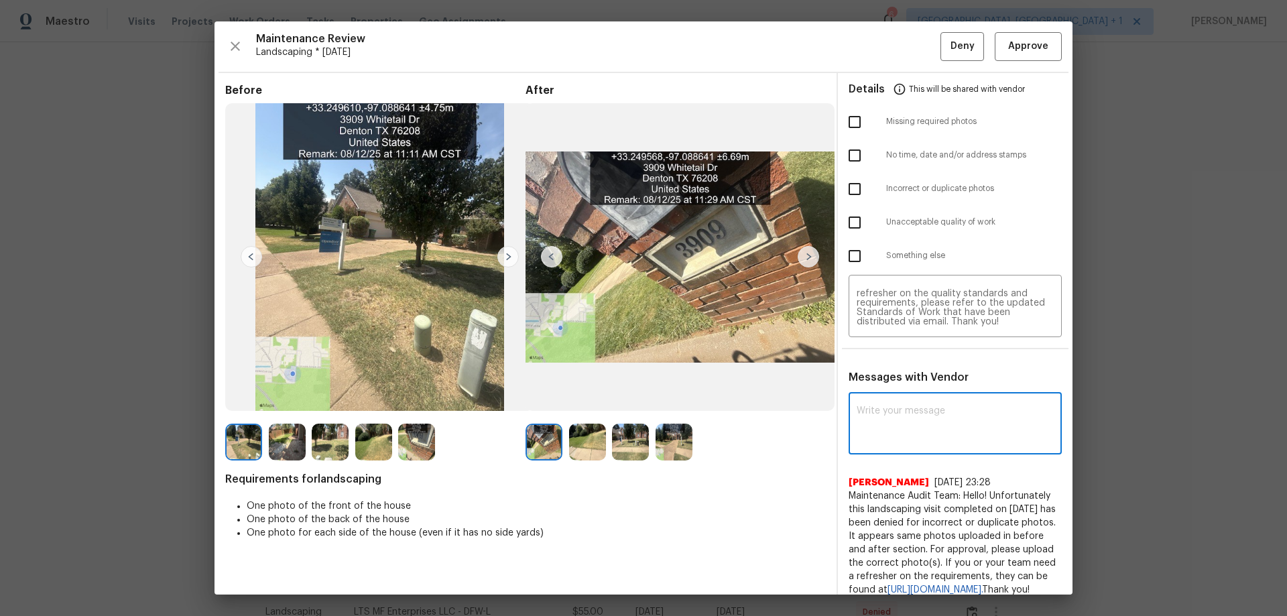
click at [883, 406] on textarea at bounding box center [954, 425] width 197 height 38
paste textarea "Maintenance Audit Team: Hello! Unfortunately, this landscaping visit completed …"
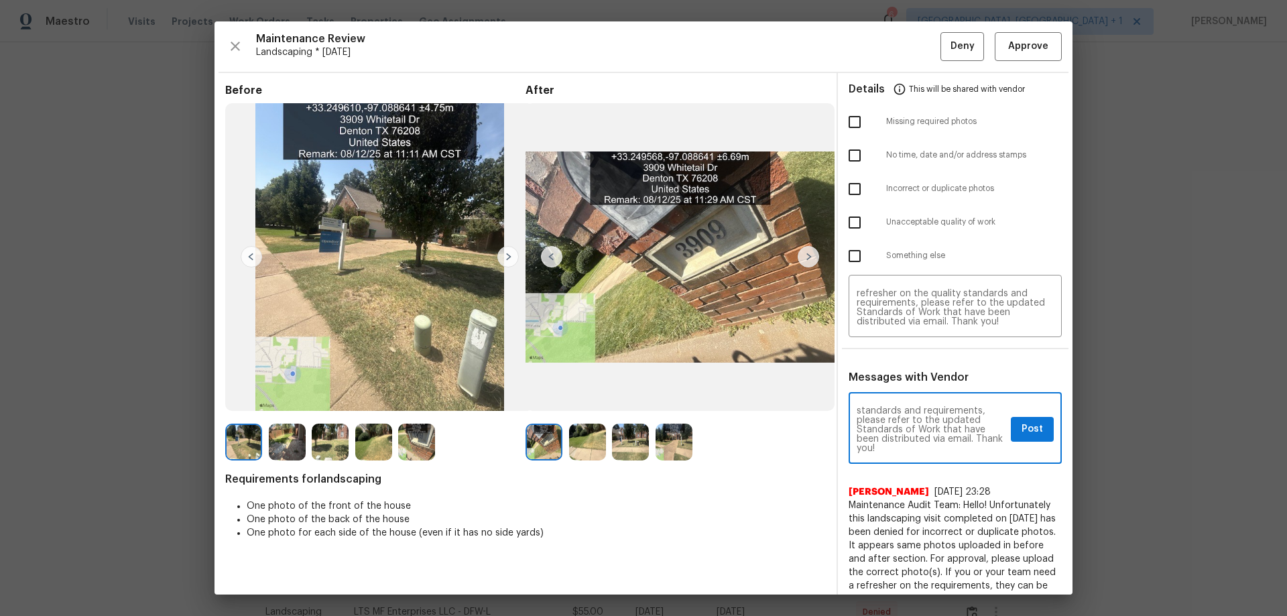
type textarea "Maintenance Audit Team: Hello! Unfortunately, this landscaping visit completed …"
click at [859, 117] on input "checkbox" at bounding box center [854, 122] width 28 height 28
checkbox input "true"
click at [915, 401] on div "Maintenance Audit Team: Hello! Unfortunately, this landscaping visit completed …" at bounding box center [954, 429] width 213 height 68
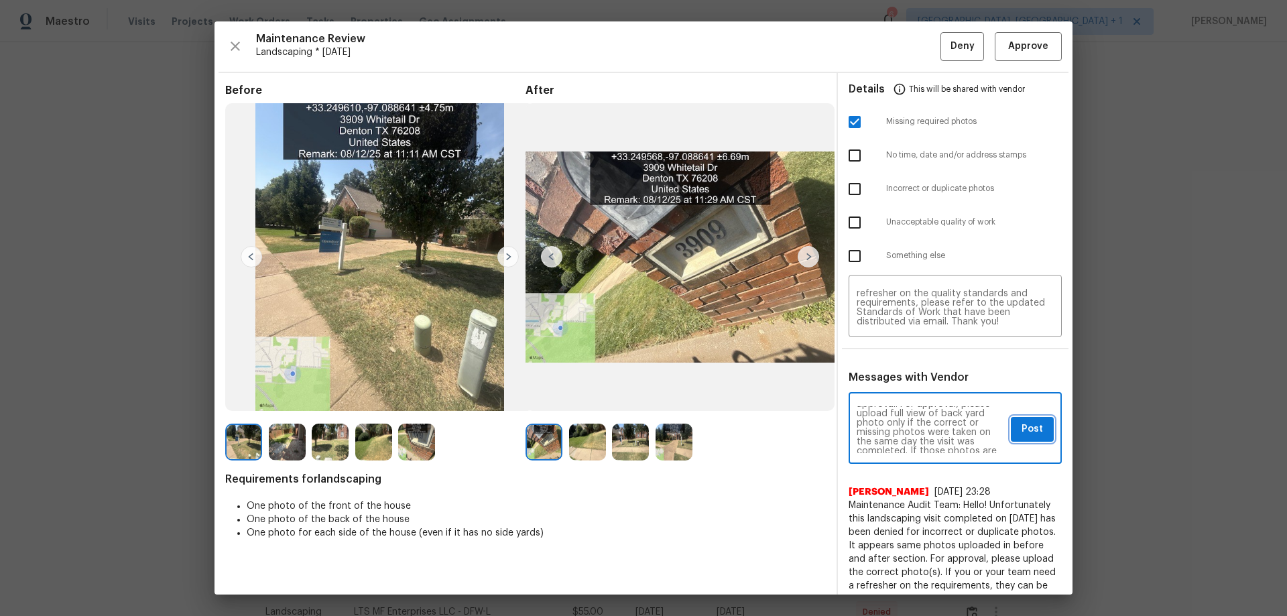
click at [915, 406] on button "Post" at bounding box center [1031, 429] width 43 height 25
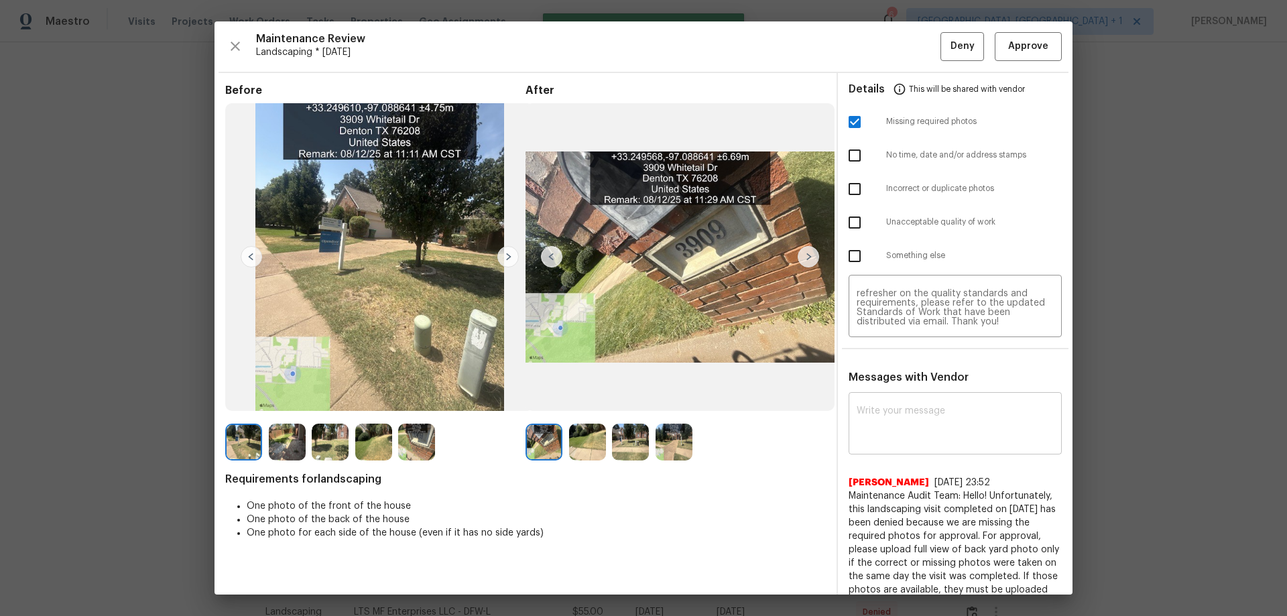
scroll to position [0, 0]
click at [915, 45] on span "Deny" at bounding box center [962, 46] width 24 height 17
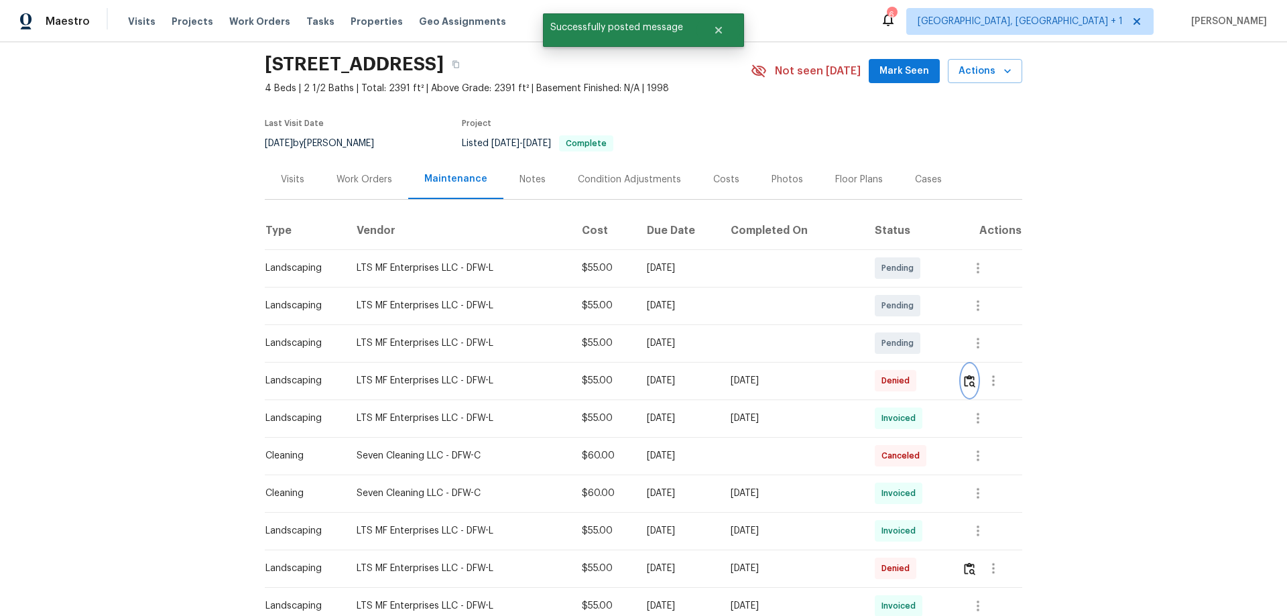
scroll to position [67, 0]
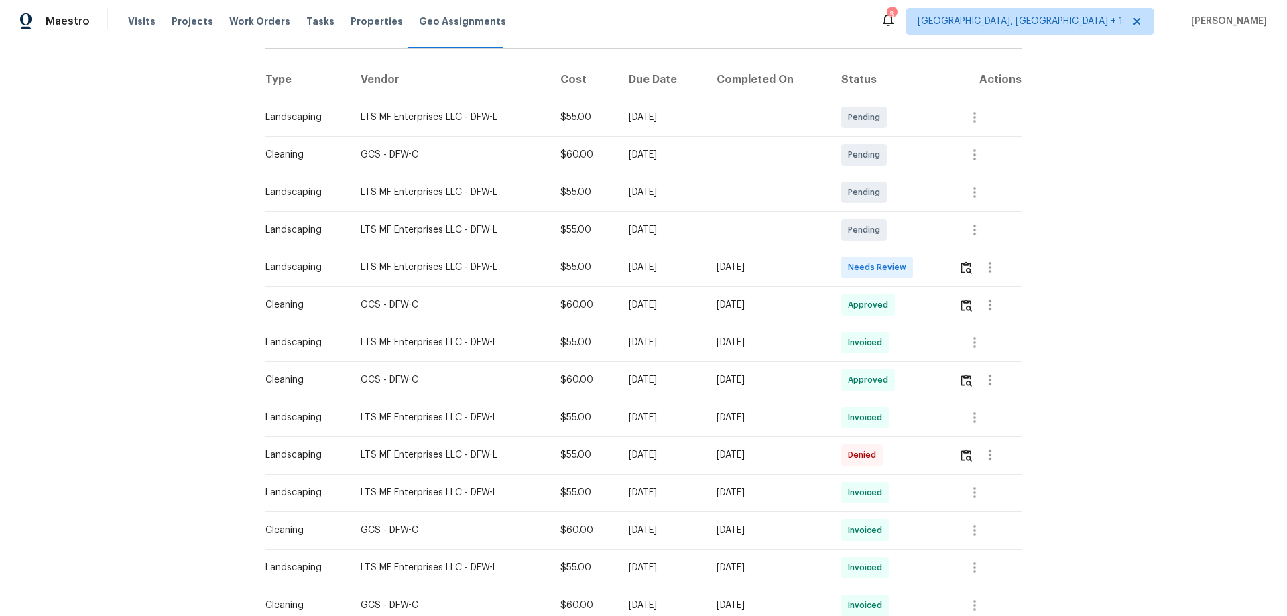
scroll to position [201, 0]
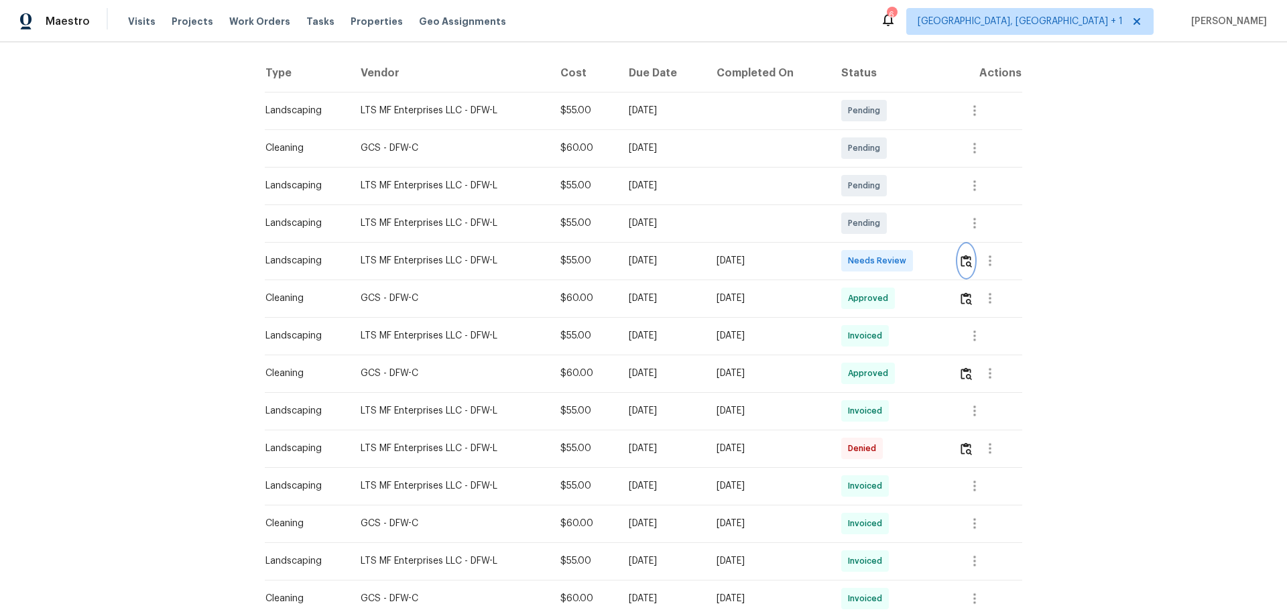
click at [915, 254] on button "button" at bounding box center [965, 261] width 15 height 32
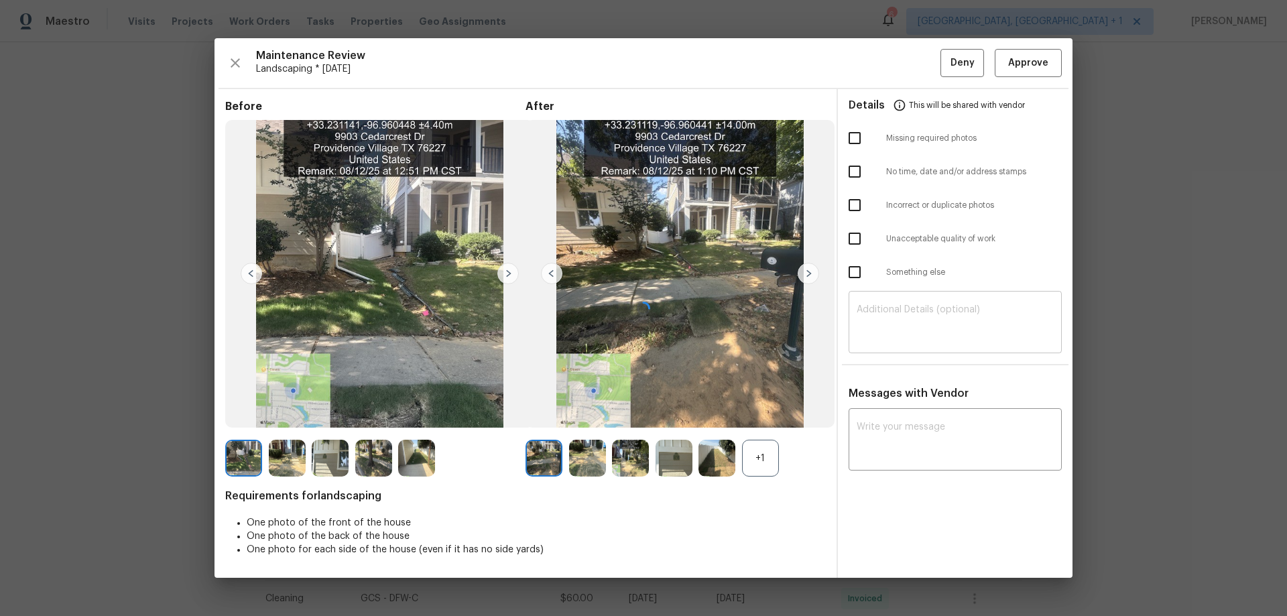
click at [868, 309] on textarea at bounding box center [954, 324] width 197 height 38
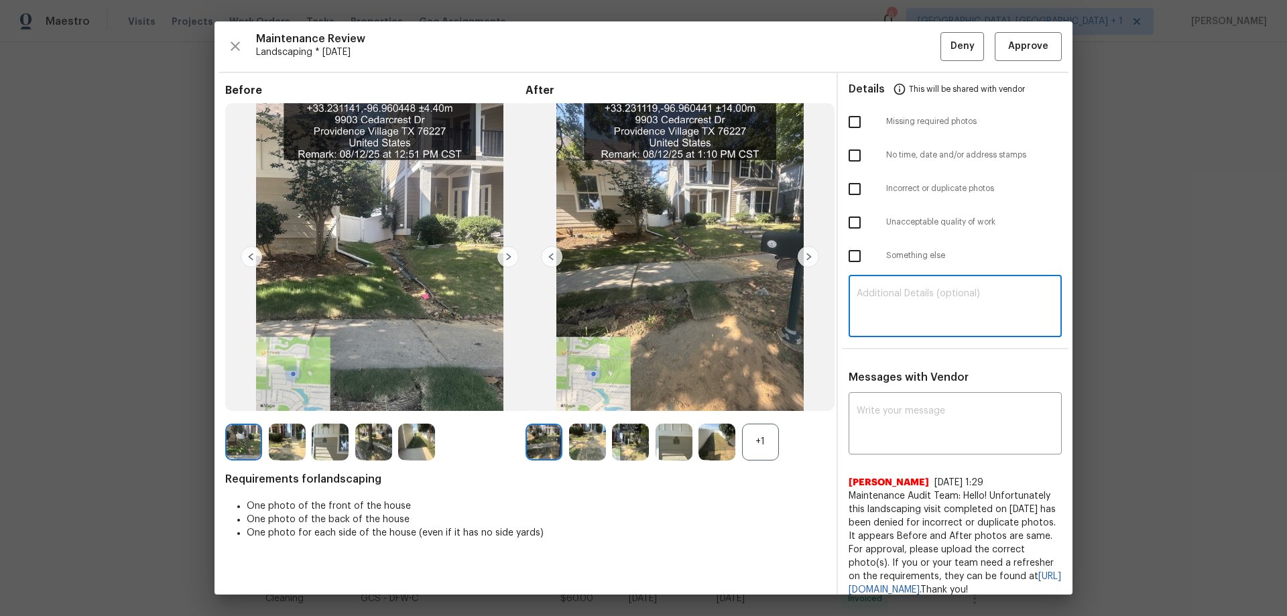
paste textarea "Maintenance Audit Team: Hello! Unfortunately, this landscaping visit completed …"
type textarea "Maintenance Audit Team: Hello! Unfortunately, this landscaping visit completed …"
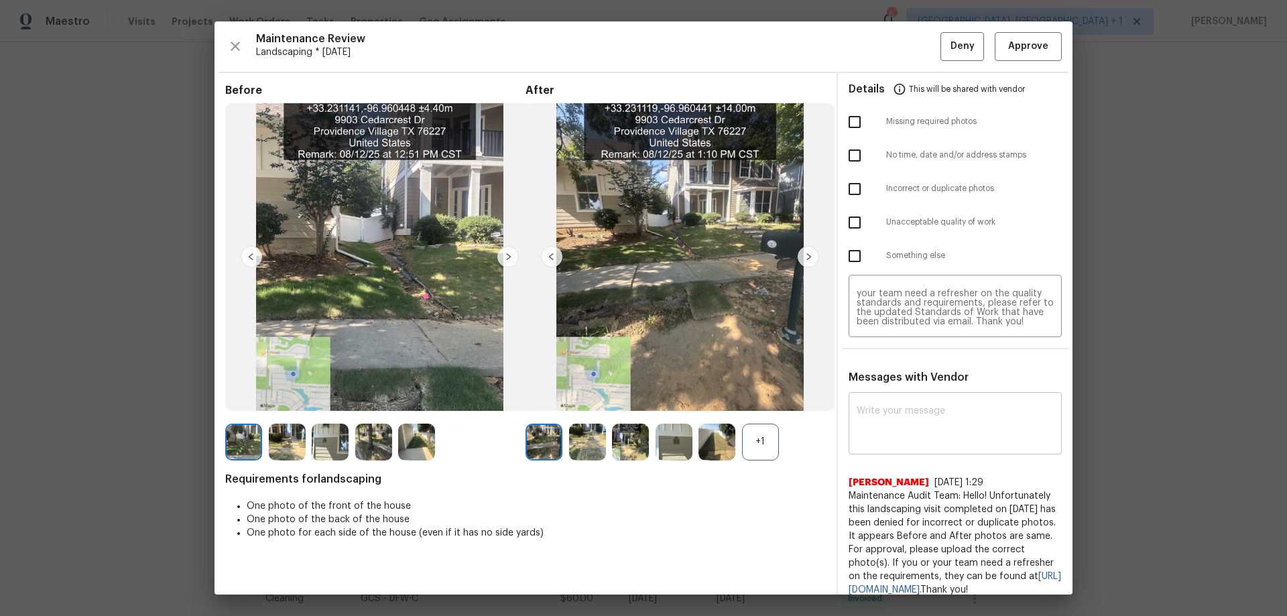
click at [856, 402] on div "x ​" at bounding box center [954, 424] width 213 height 59
paste textarea "Maintenance Audit Team: Hello! Unfortunately, this landscaping visit completed …"
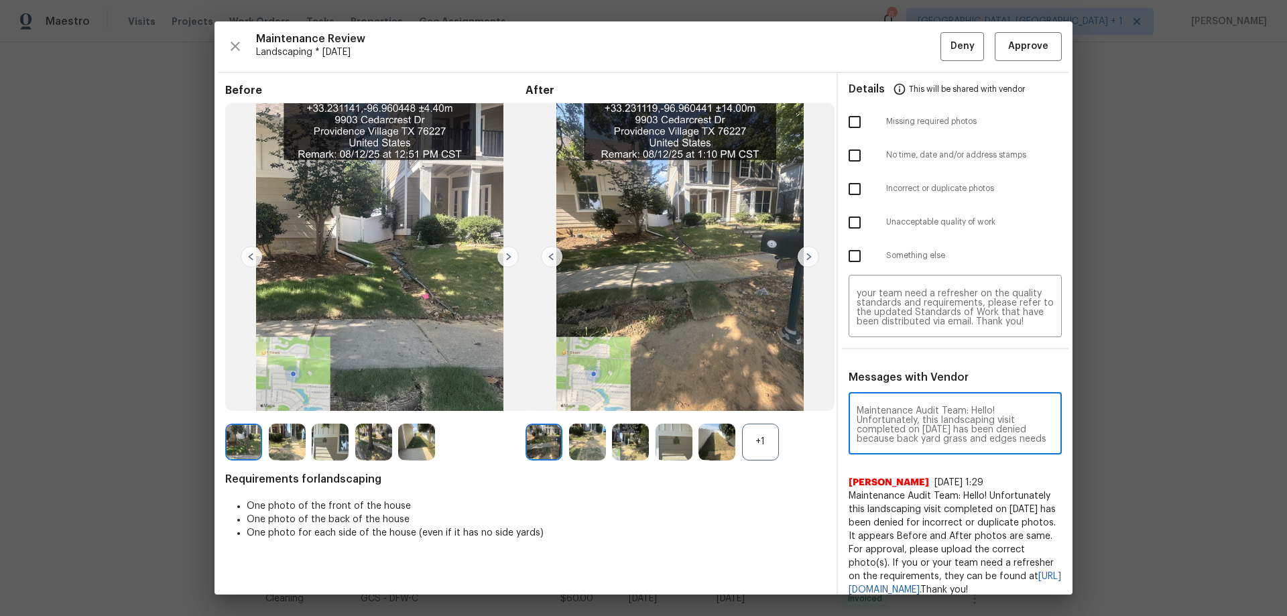
scroll to position [188, 0]
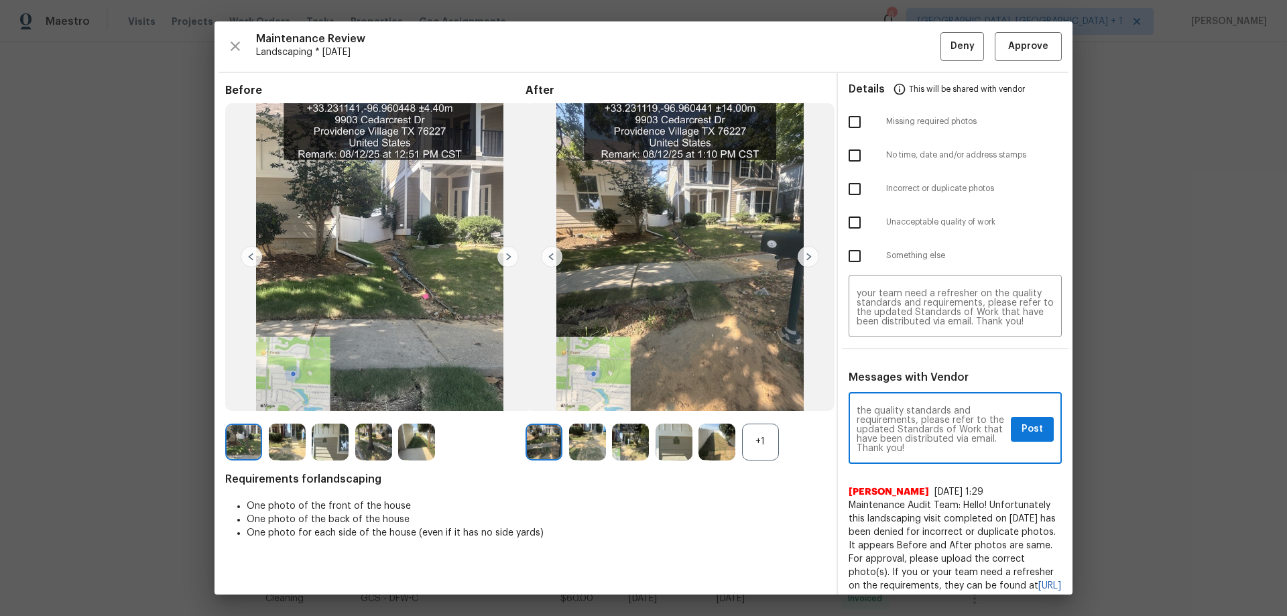
click at [915, 406] on textarea "Maintenance Audit Team: Hello! Unfortunately, this landscaping visit completed …" at bounding box center [930, 429] width 149 height 47
type textarea "Maintenance Audit Team: Hello! Unfortunately, this landscaping visit completed …"
click at [847, 214] on input "checkbox" at bounding box center [854, 222] width 28 height 28
checkbox input "true"
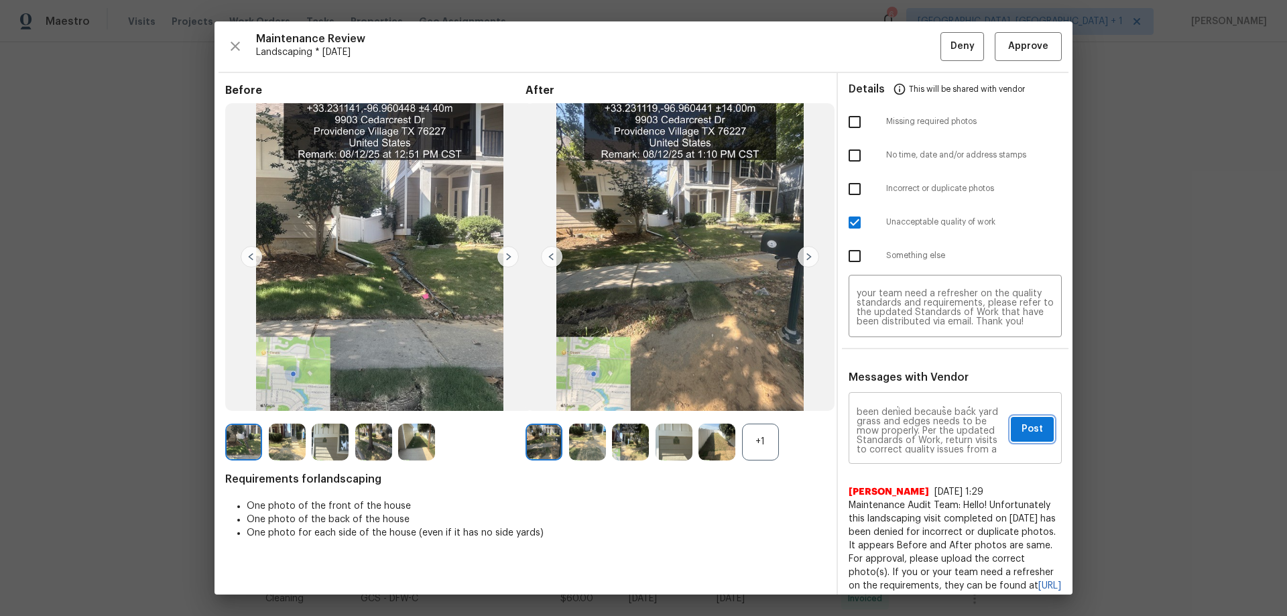
click at [915, 406] on button "Post" at bounding box center [1031, 429] width 43 height 25
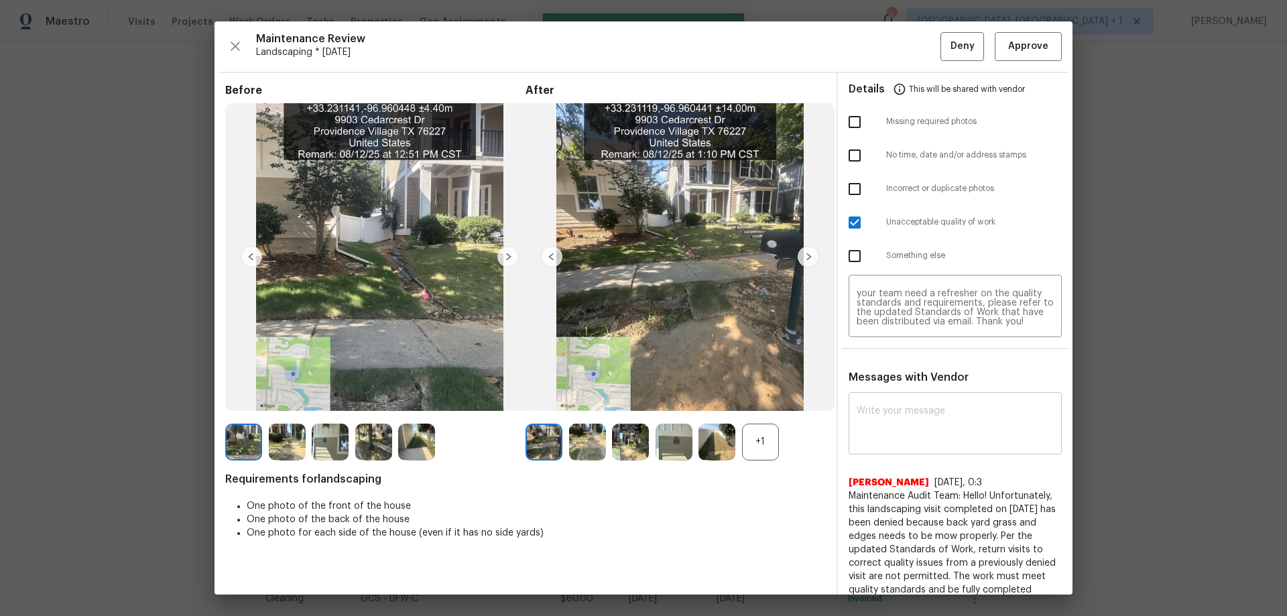
scroll to position [0, 0]
click at [915, 46] on button "Deny" at bounding box center [962, 46] width 44 height 29
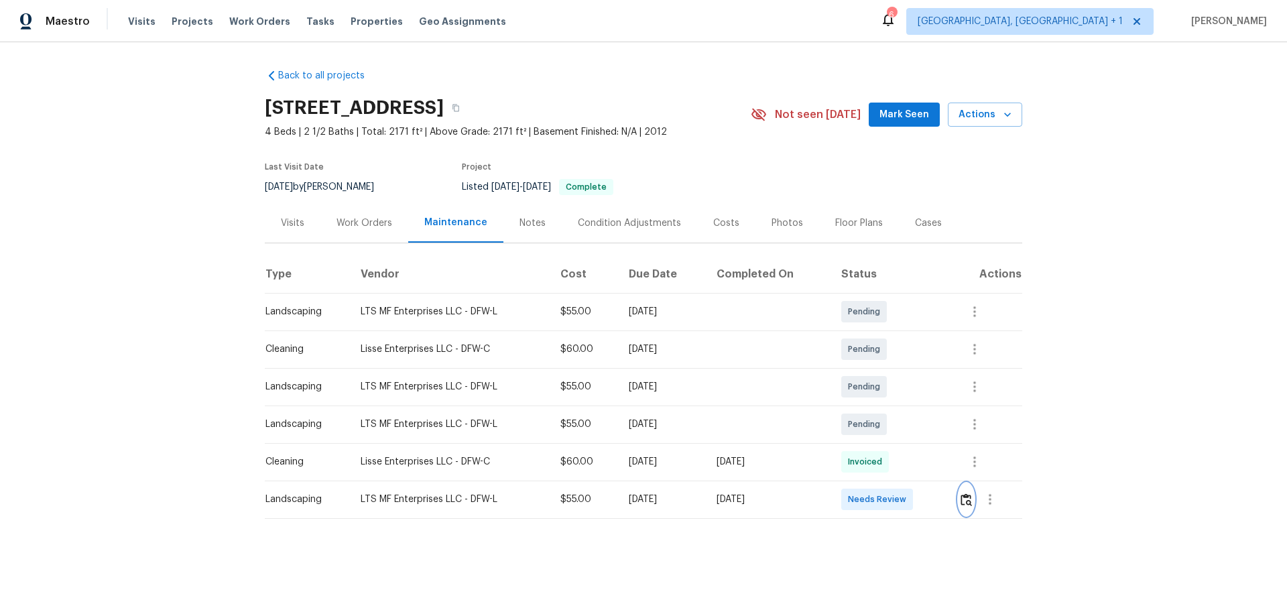
click at [915, 406] on img "button" at bounding box center [965, 499] width 11 height 13
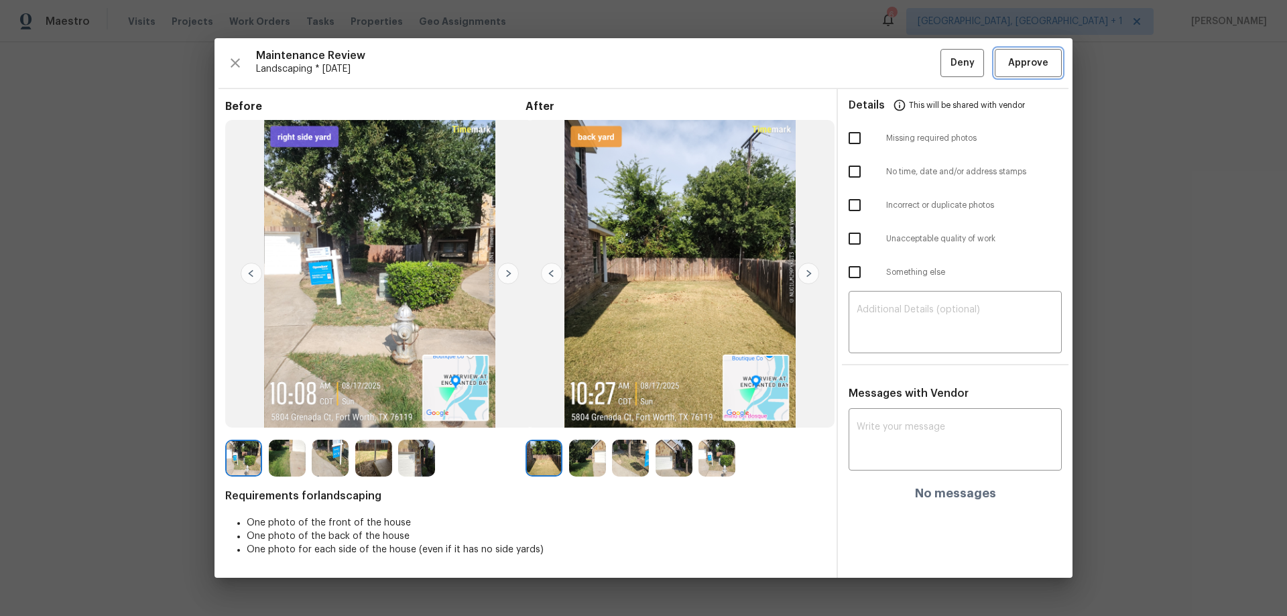
click at [915, 56] on span "Approve" at bounding box center [1028, 63] width 40 height 17
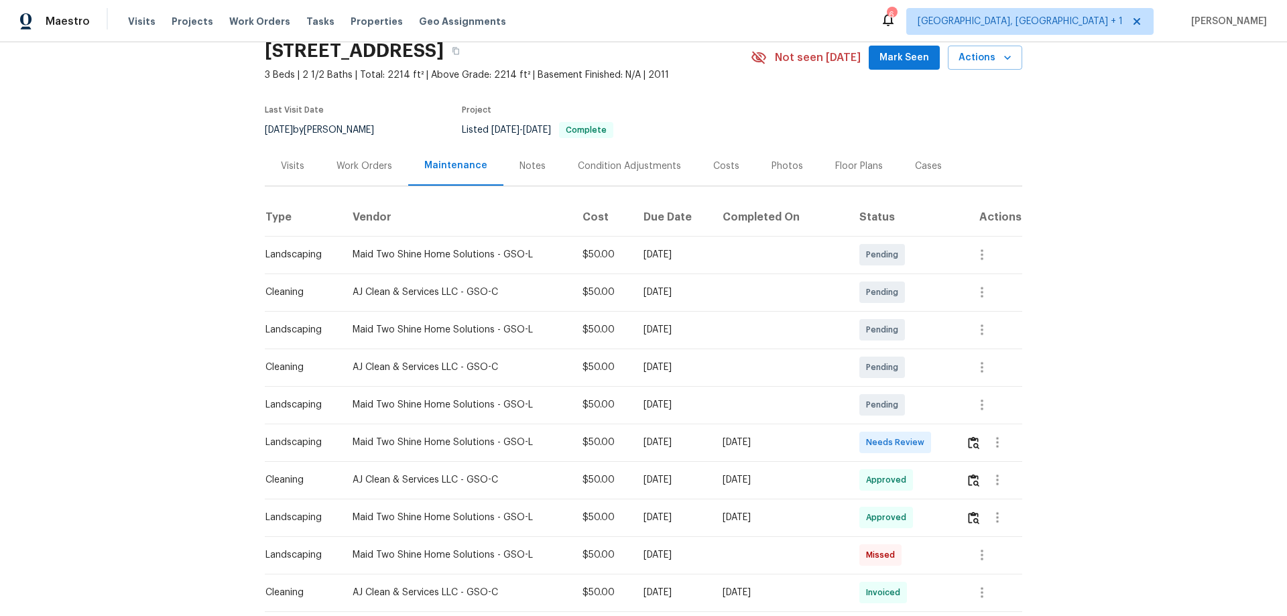
scroll to position [134, 0]
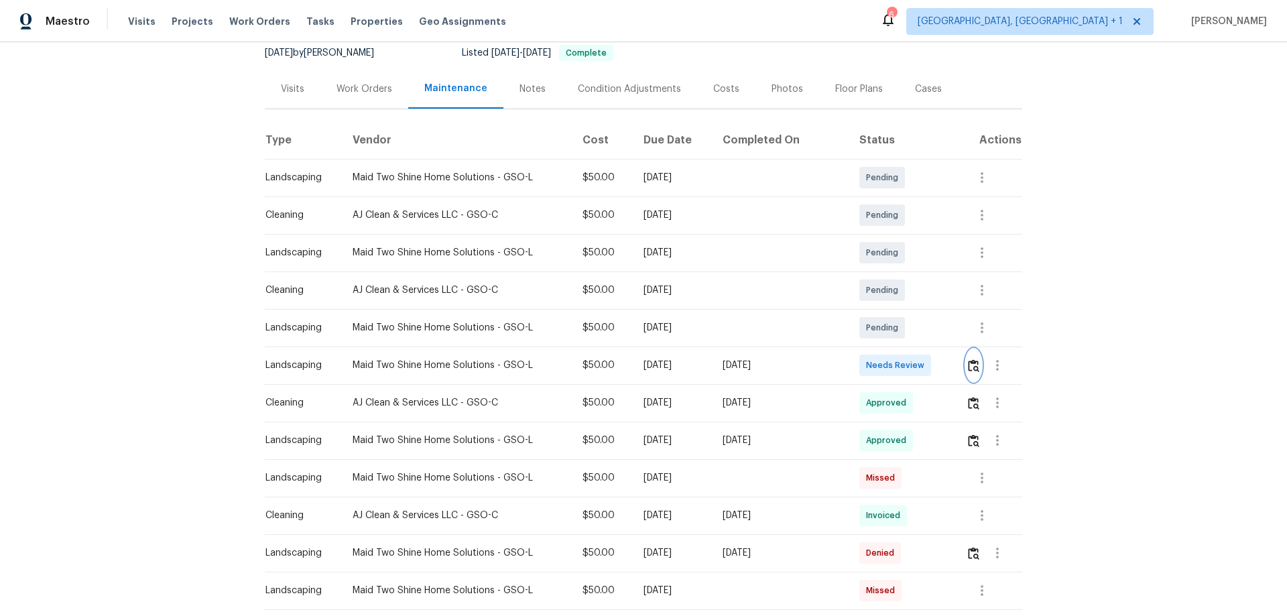
click at [968, 363] on img "button" at bounding box center [973, 365] width 11 height 13
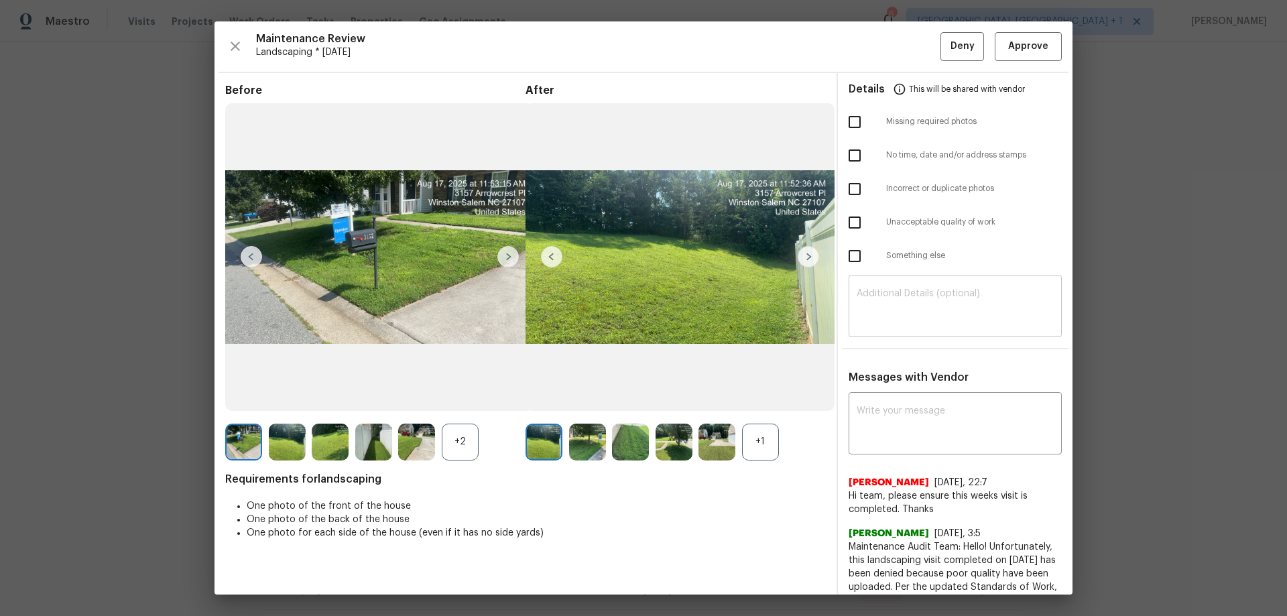
click at [864, 298] on textarea at bounding box center [954, 308] width 197 height 38
paste textarea "Maintenance Audit Team: Hello! Unfortunately, this landscaping visit completed …"
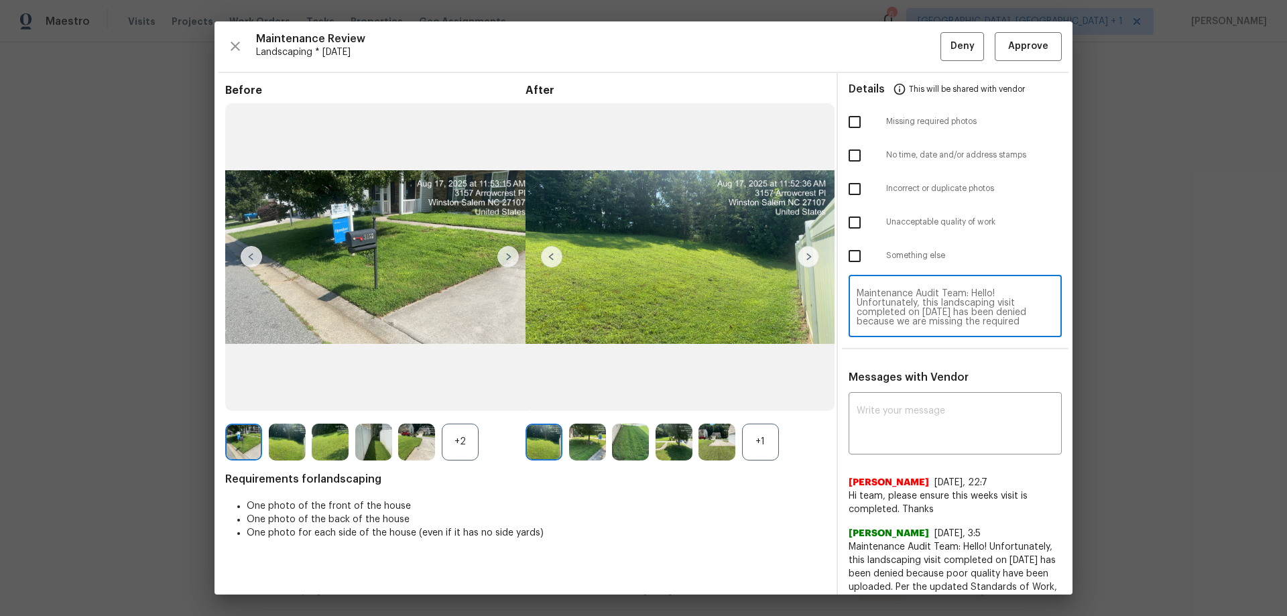
scroll to position [131, 0]
type textarea "Maintenance Audit Team: Hello! Unfortunately, this landscaping visit completed …"
click at [870, 406] on textarea at bounding box center [954, 425] width 197 height 38
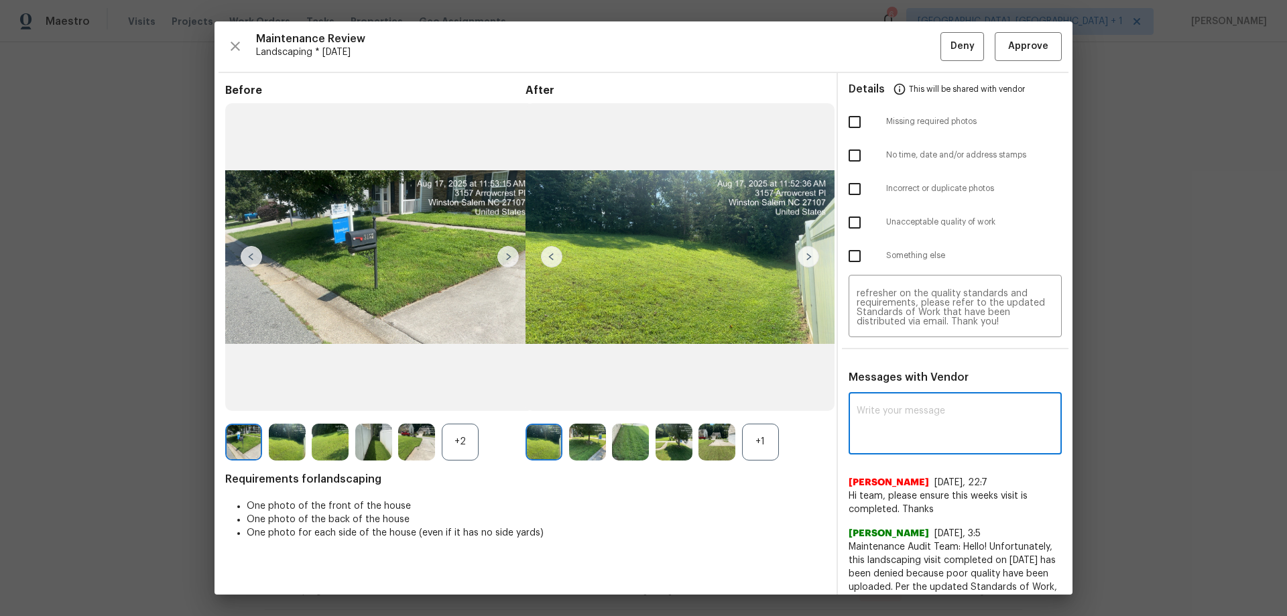
paste textarea "Maintenance Audit Team: Hello! Unfortunately, this landscaping visit completed …"
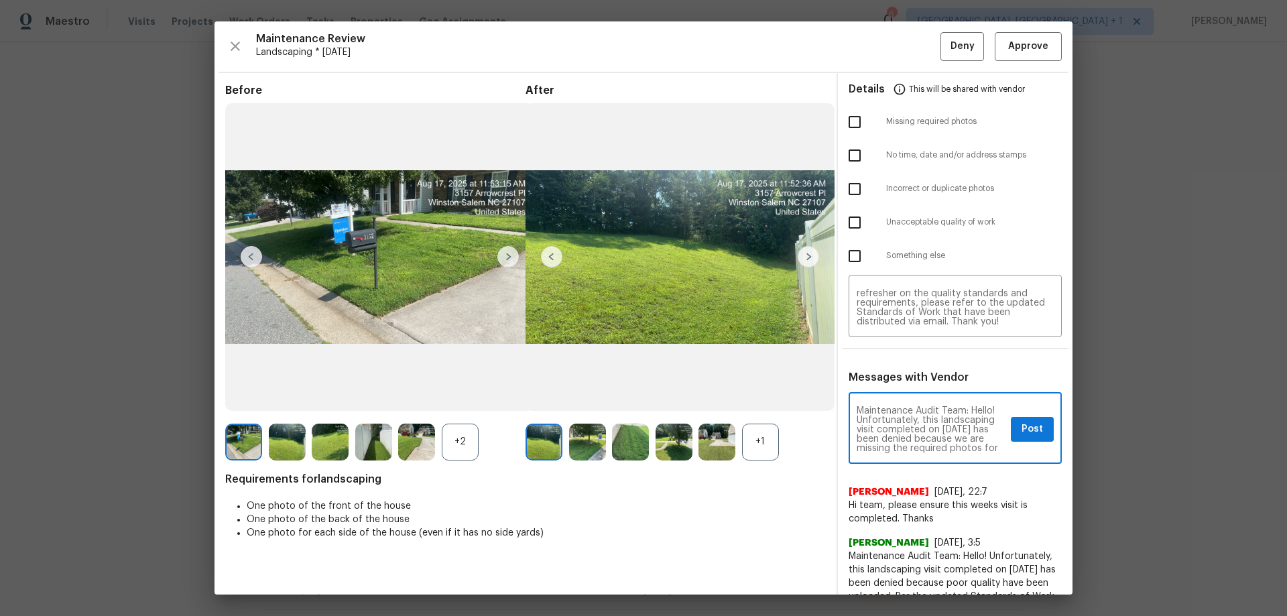
scroll to position [188, 0]
type textarea "Maintenance Audit Team: Hello! Unfortunately, this landscaping visit completed …"
click at [845, 121] on input "checkbox" at bounding box center [854, 122] width 28 height 28
checkbox input "true"
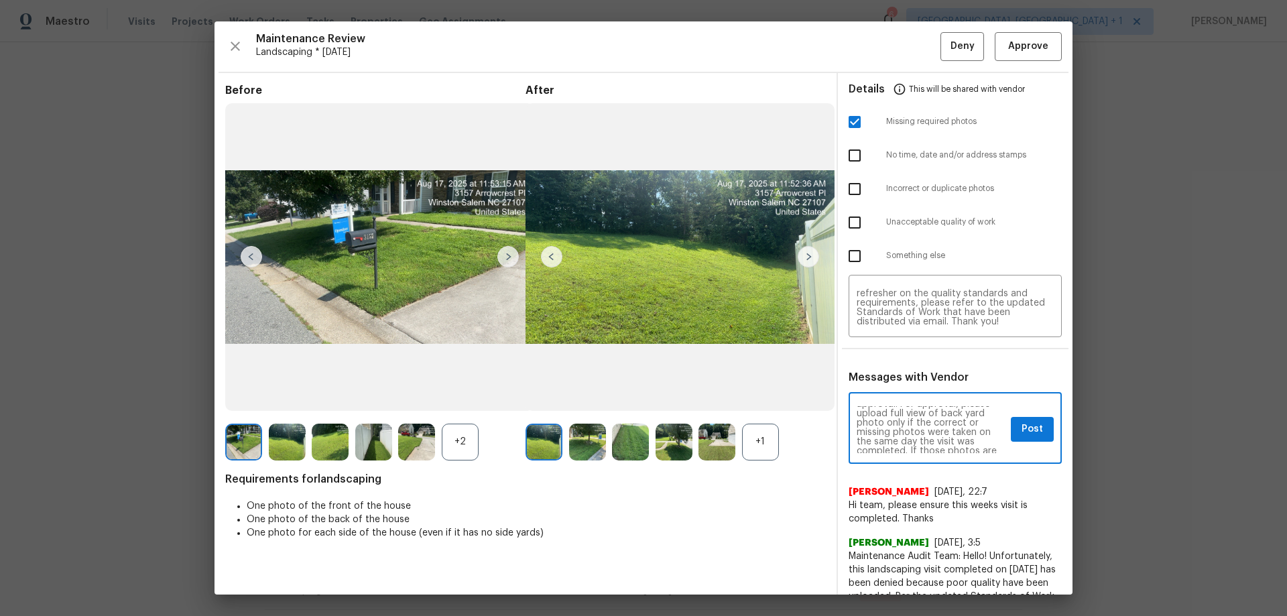
click at [898, 430] on textarea "Maintenance Audit Team: Hello! Unfortunately, this landscaping visit completed …" at bounding box center [930, 429] width 149 height 47
click at [963, 444] on textarea "Maintenance Audit Team: Hello! Unfortunately, this landscaping visit completed …" at bounding box center [930, 429] width 149 height 47
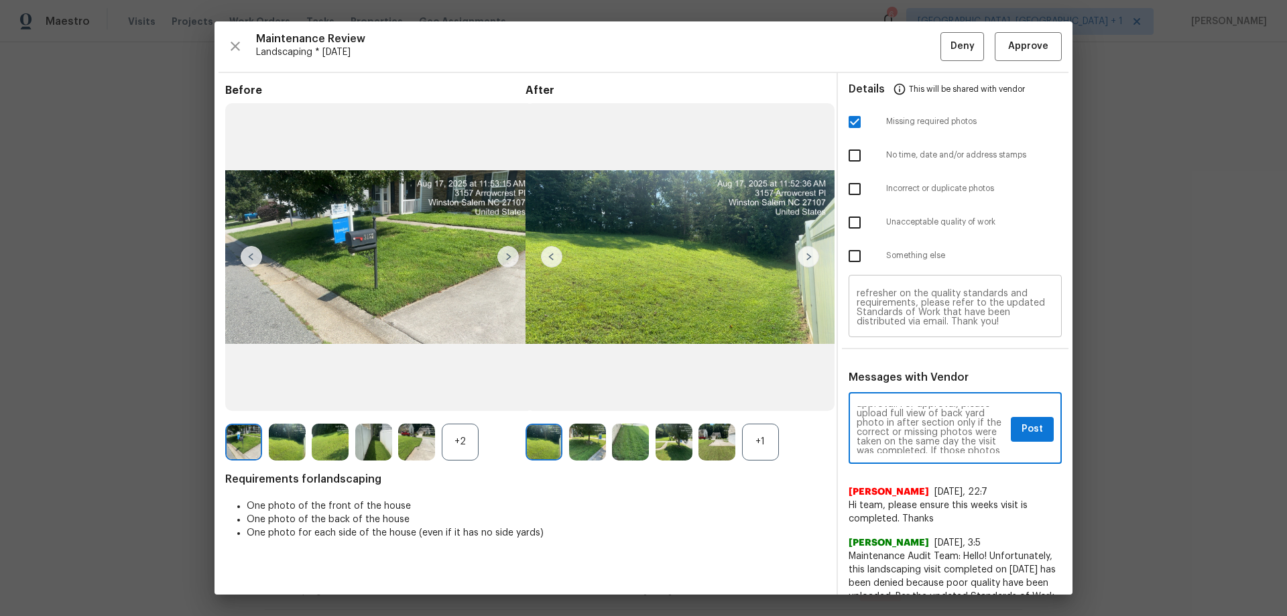
type textarea "Maintenance Audit Team: Hello! Unfortunately, this landscaping visit completed …"
click at [948, 322] on textarea "Maintenance Audit Team: Hello! Unfortunately, this landscaping visit completed …" at bounding box center [954, 308] width 197 height 38
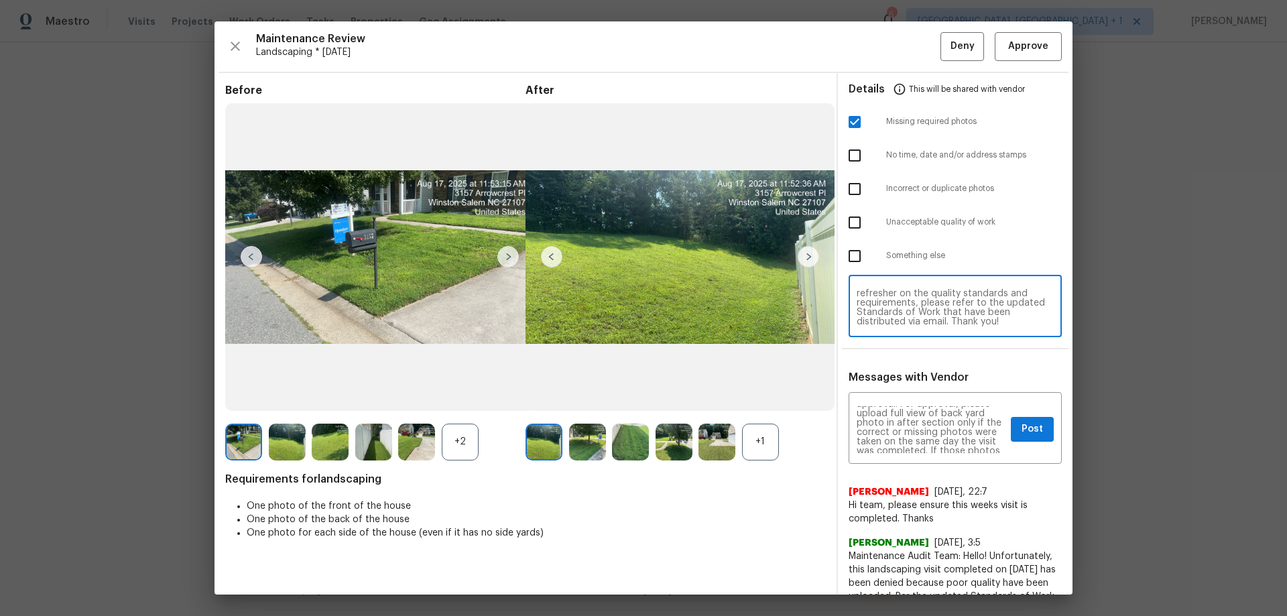
click at [948, 322] on textarea "Maintenance Audit Team: Hello! Unfortunately, this landscaping visit completed …" at bounding box center [954, 308] width 197 height 38
paste textarea "in after section"
type textarea "Maintenance Audit Team: Hello! Unfortunately, this landscaping visit completed …"
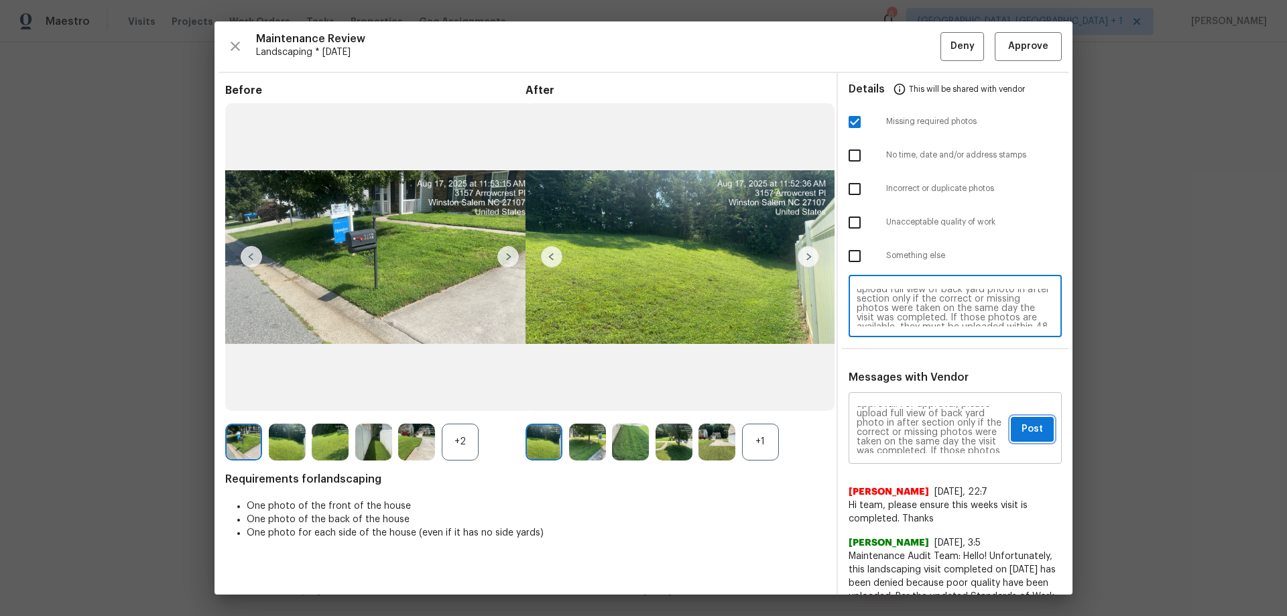
click at [1021, 425] on span "Post" at bounding box center [1031, 429] width 21 height 17
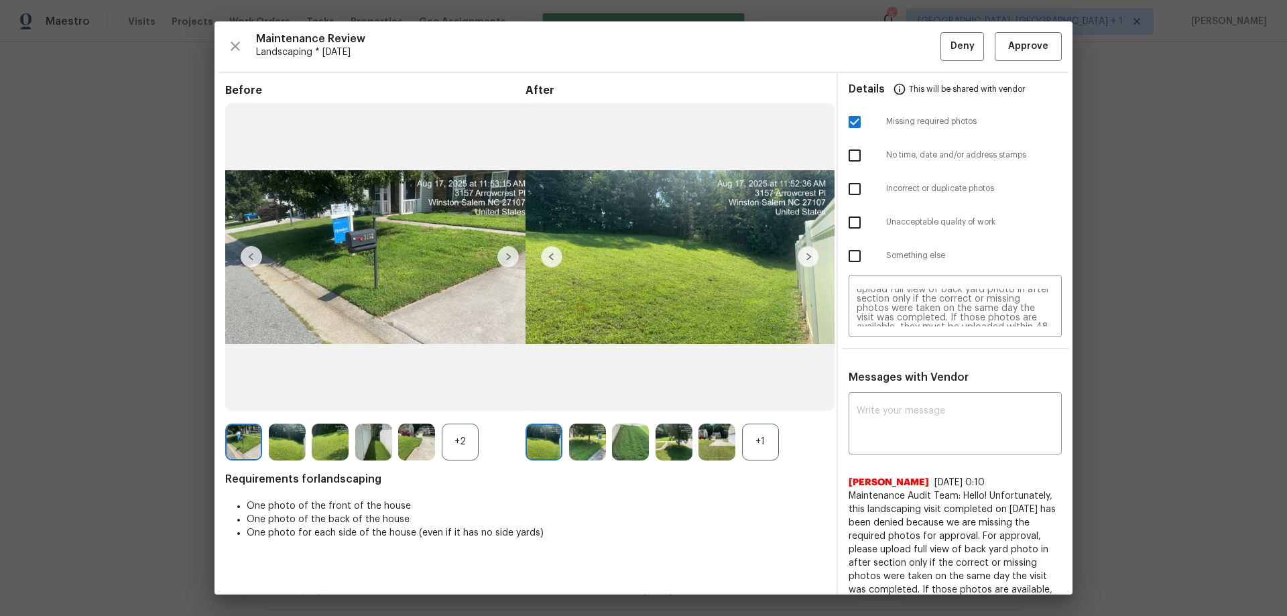
scroll to position [0, 0]
click at [954, 41] on span "Deny" at bounding box center [962, 46] width 24 height 17
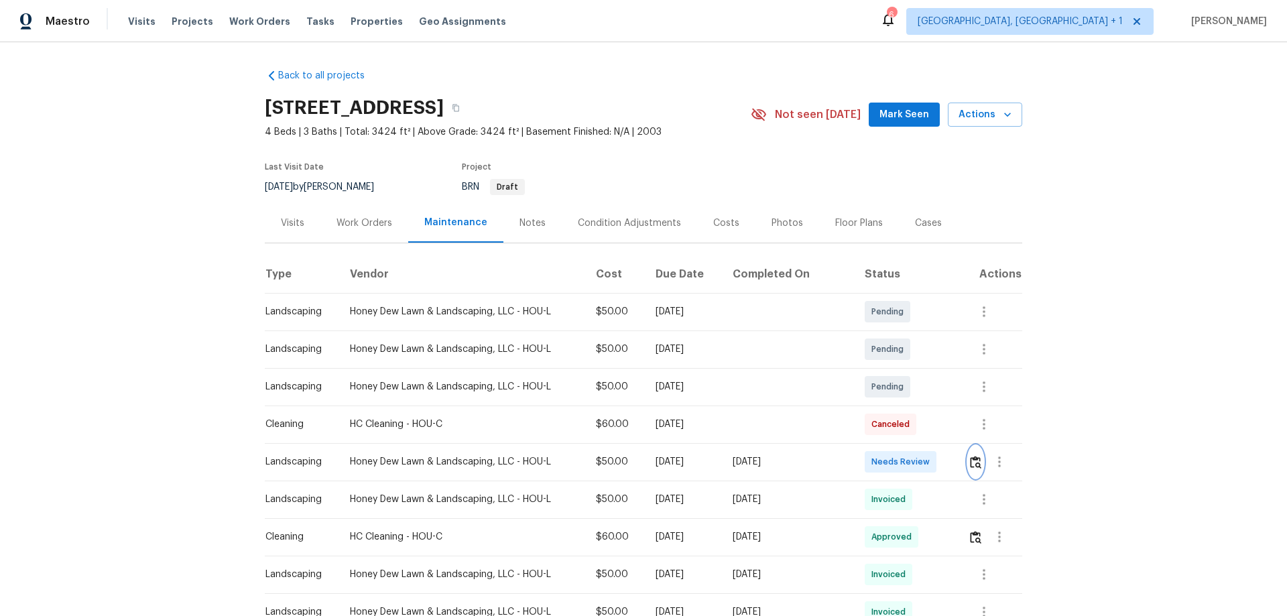
click at [915, 406] on button "button" at bounding box center [975, 462] width 15 height 32
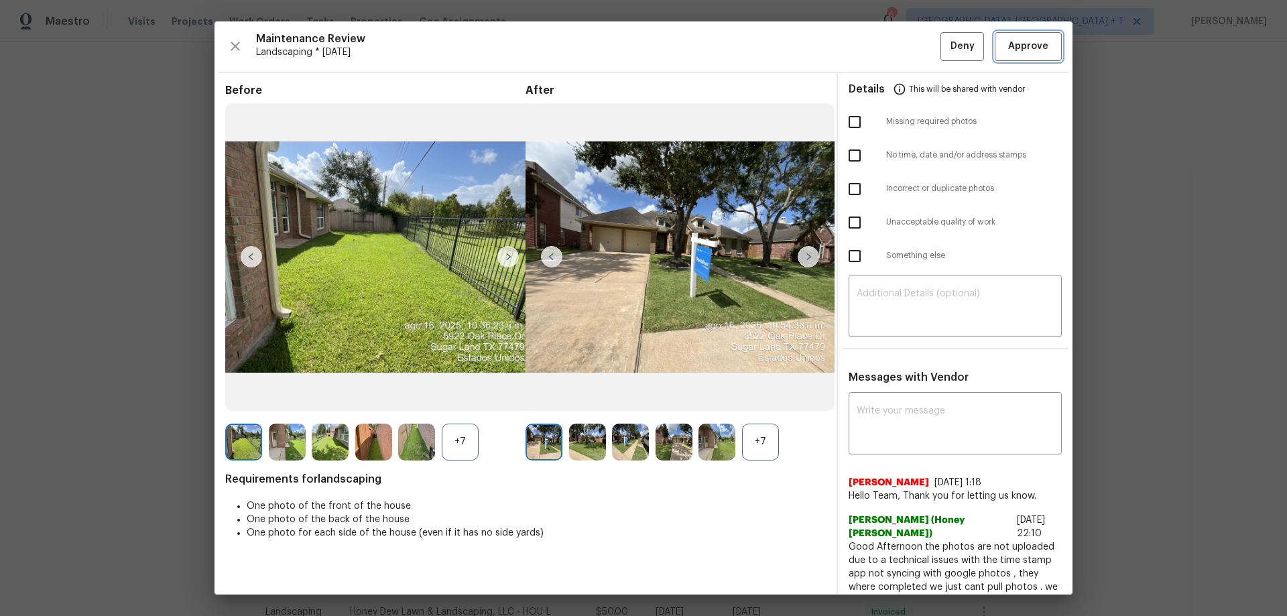
click at [915, 49] on span "Approve" at bounding box center [1028, 46] width 40 height 17
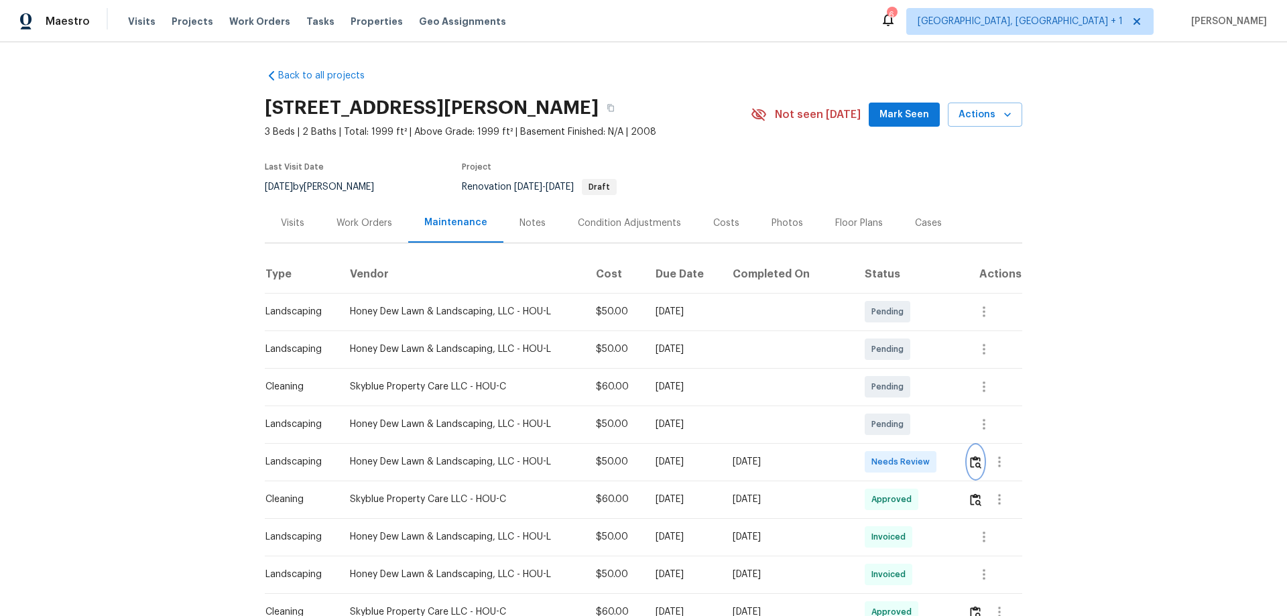
click at [915, 406] on img "button" at bounding box center [975, 462] width 11 height 13
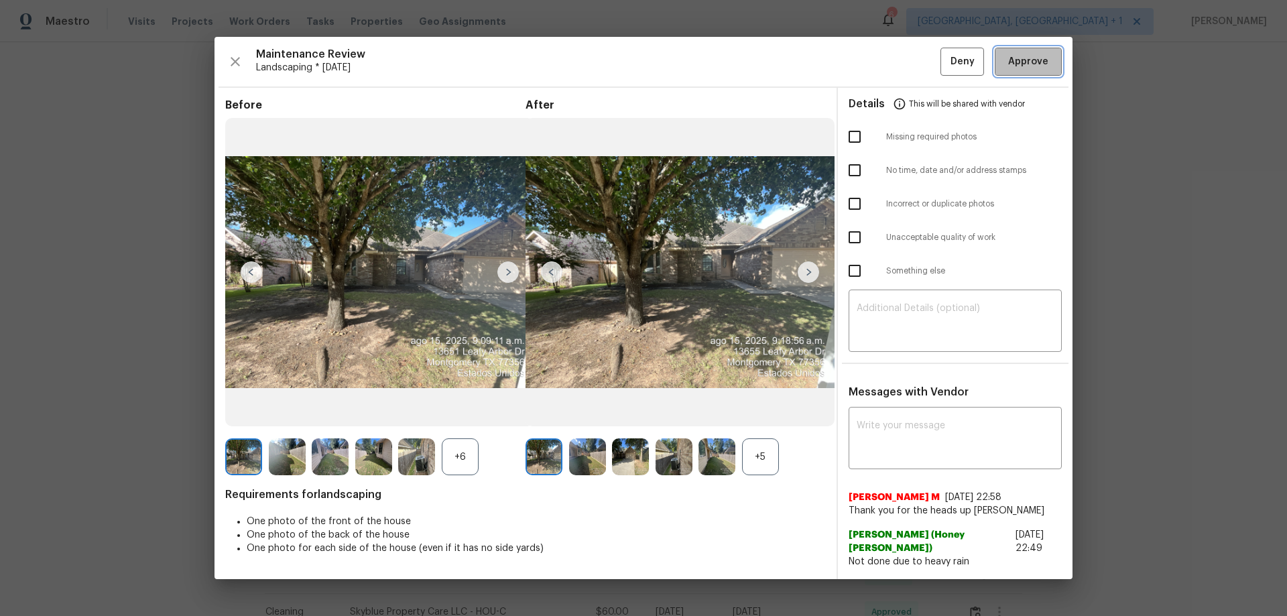
click at [915, 64] on span "Approve" at bounding box center [1028, 62] width 40 height 17
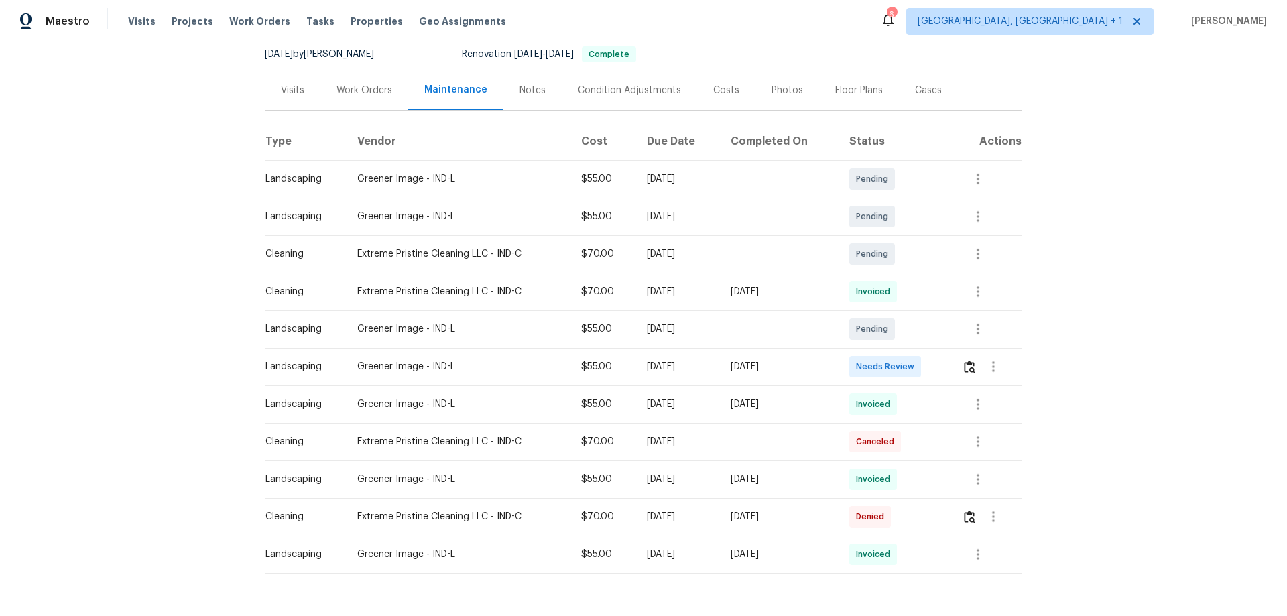
scroll to position [134, 0]
click at [915, 369] on img "button" at bounding box center [969, 365] width 11 height 13
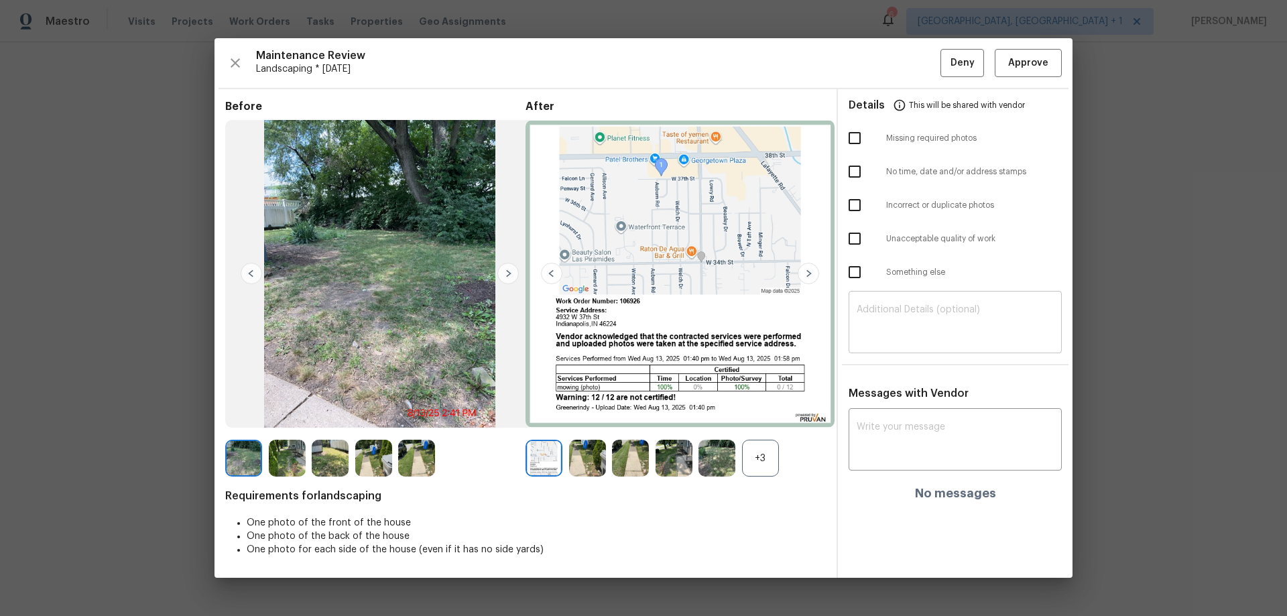
click at [887, 310] on textarea at bounding box center [954, 324] width 197 height 38
paste textarea "Maintenance Audit Team: Hello! Unfortunately, this landscaping visit completed …"
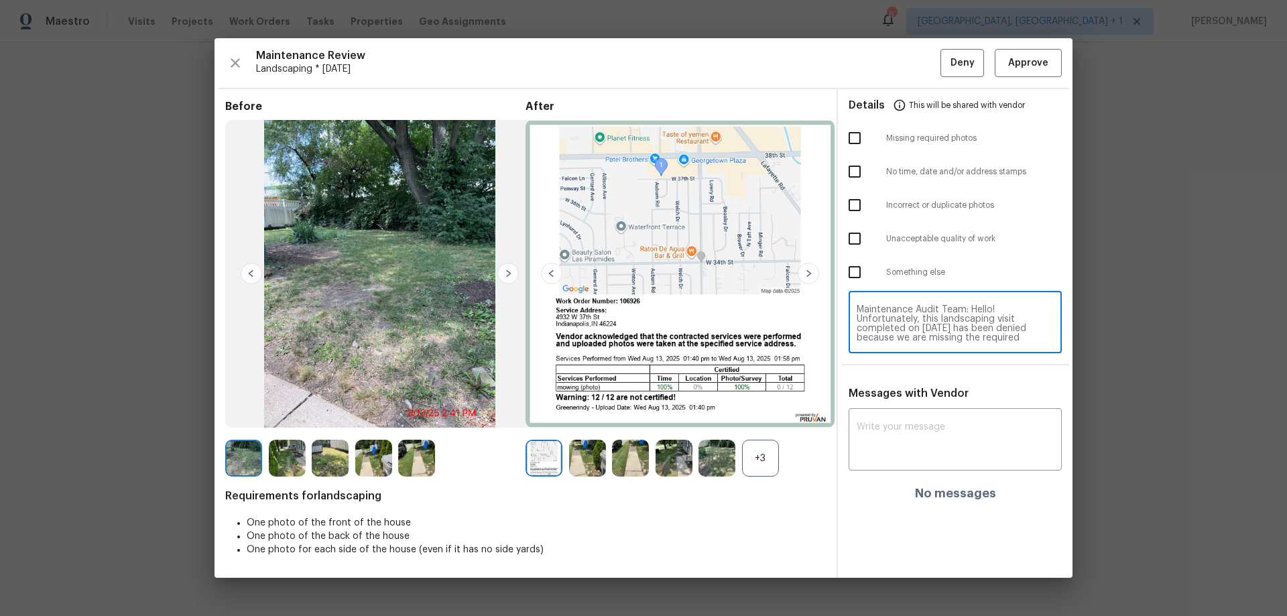
scroll to position [131, 0]
type textarea "Maintenance Audit Team: Hello! Unfortunately, this landscaping visit completed …"
click at [879, 406] on div "Messages with Vendor x ​ No messages" at bounding box center [955, 449] width 235 height 124
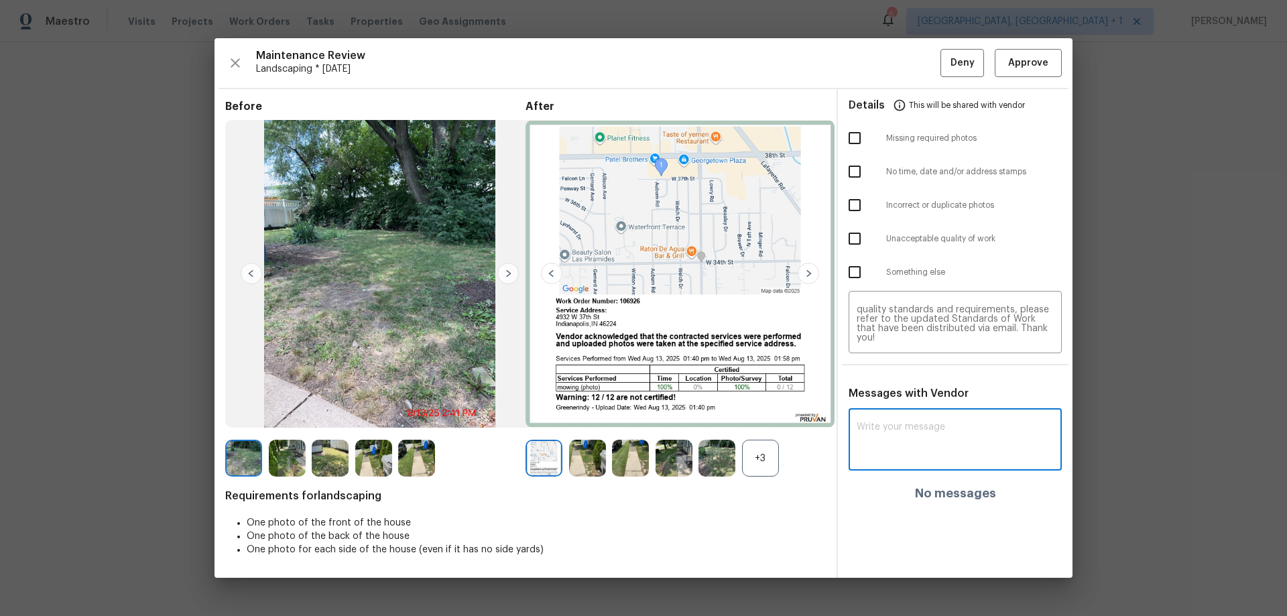
click at [875, 406] on textarea at bounding box center [954, 441] width 197 height 38
paste textarea "Maintenance Audit Team: Hello! Unfortunately, this landscaping visit completed …"
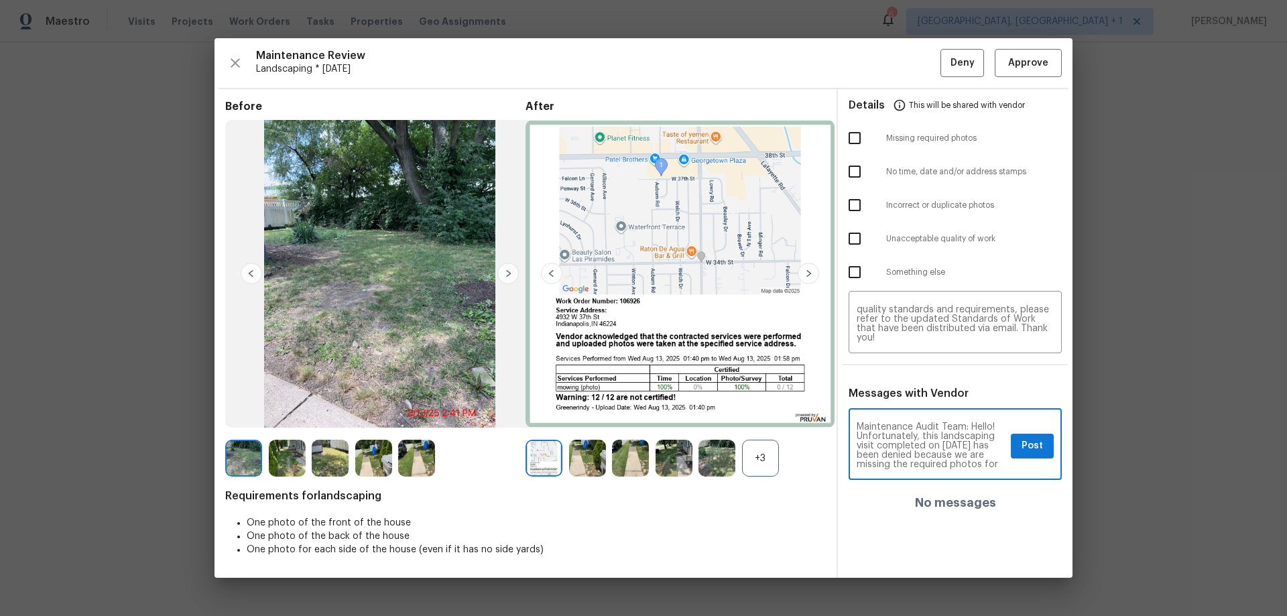
scroll to position [188, 0]
type textarea "Maintenance Audit Team: Hello! Unfortunately, this landscaping visit completed …"
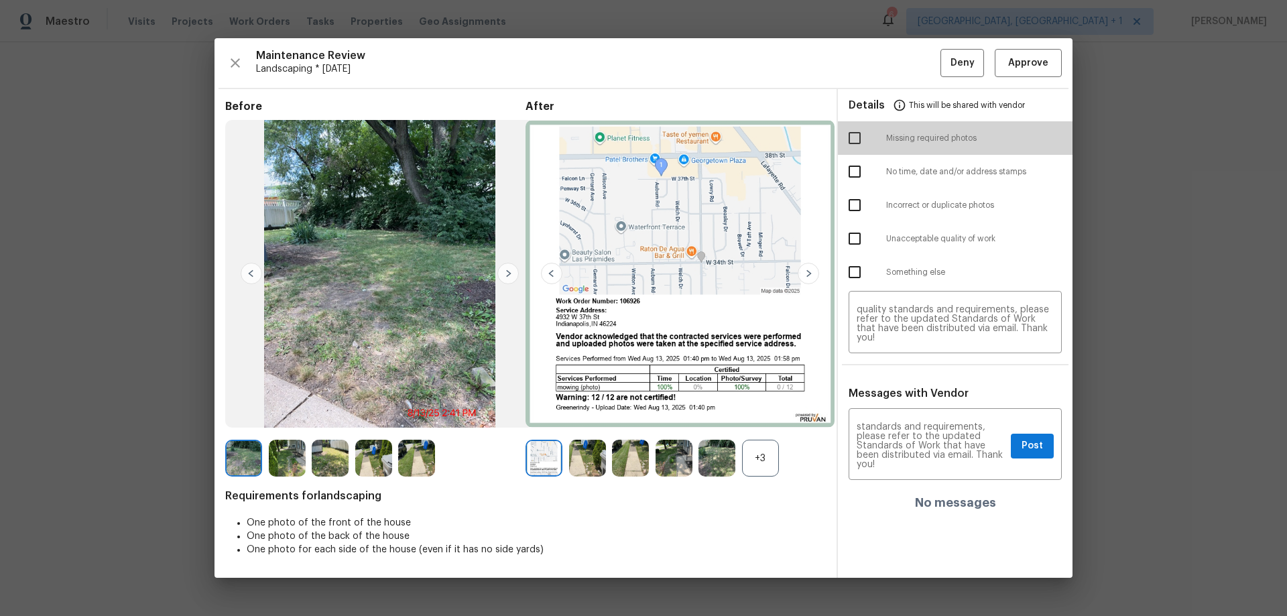
click at [847, 136] on input "checkbox" at bounding box center [854, 138] width 28 height 28
checkbox input "true"
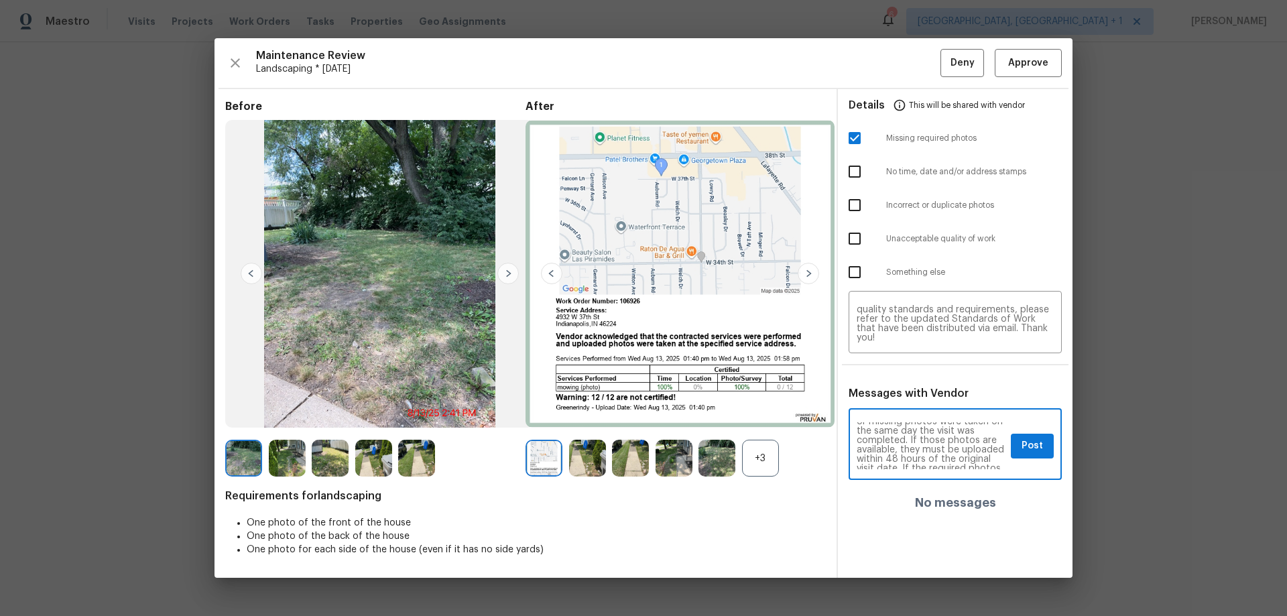
scroll to position [54, 0]
click at [915, 406] on button "Post" at bounding box center [1031, 446] width 43 height 25
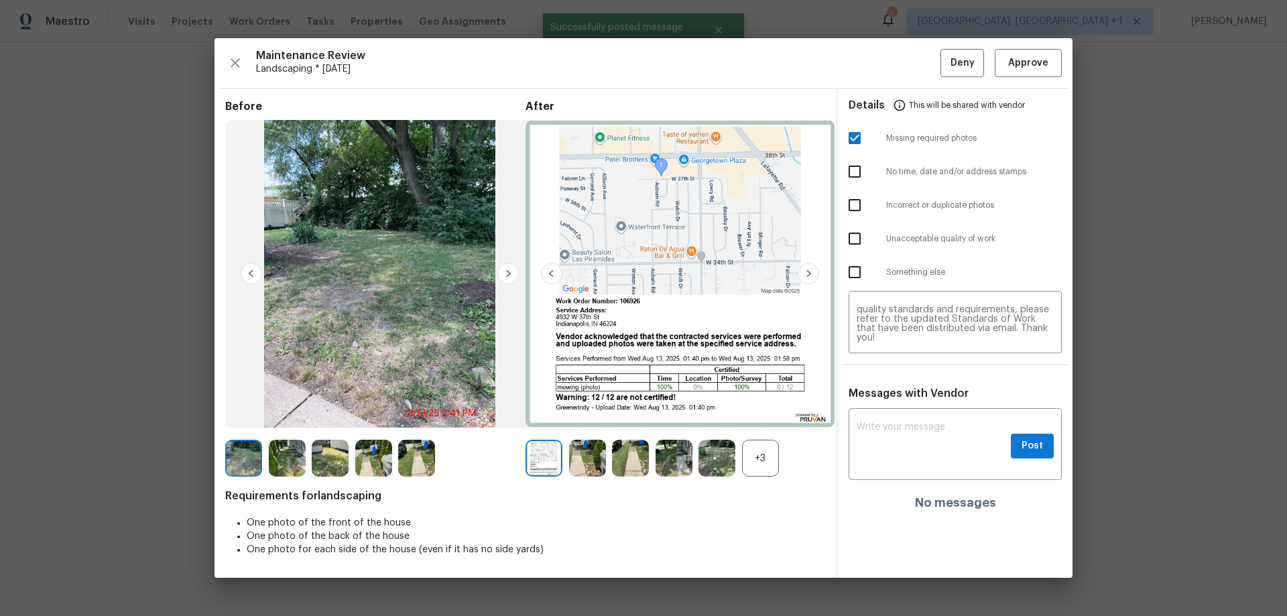
scroll to position [0, 0]
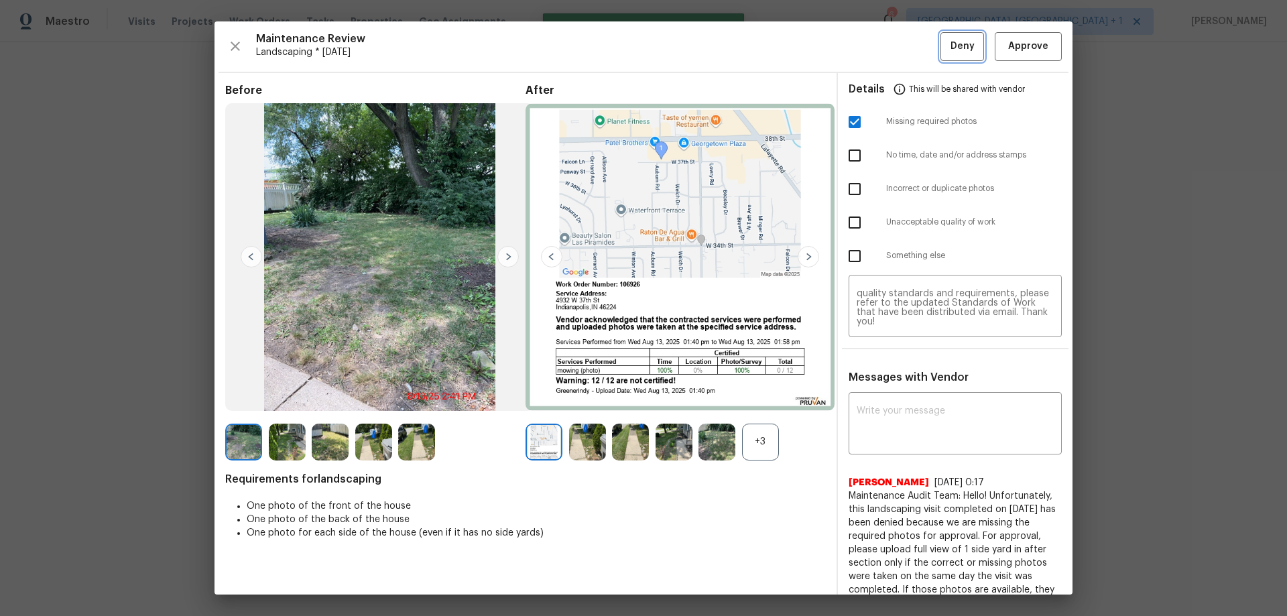
click at [915, 41] on span "Deny" at bounding box center [962, 46] width 24 height 17
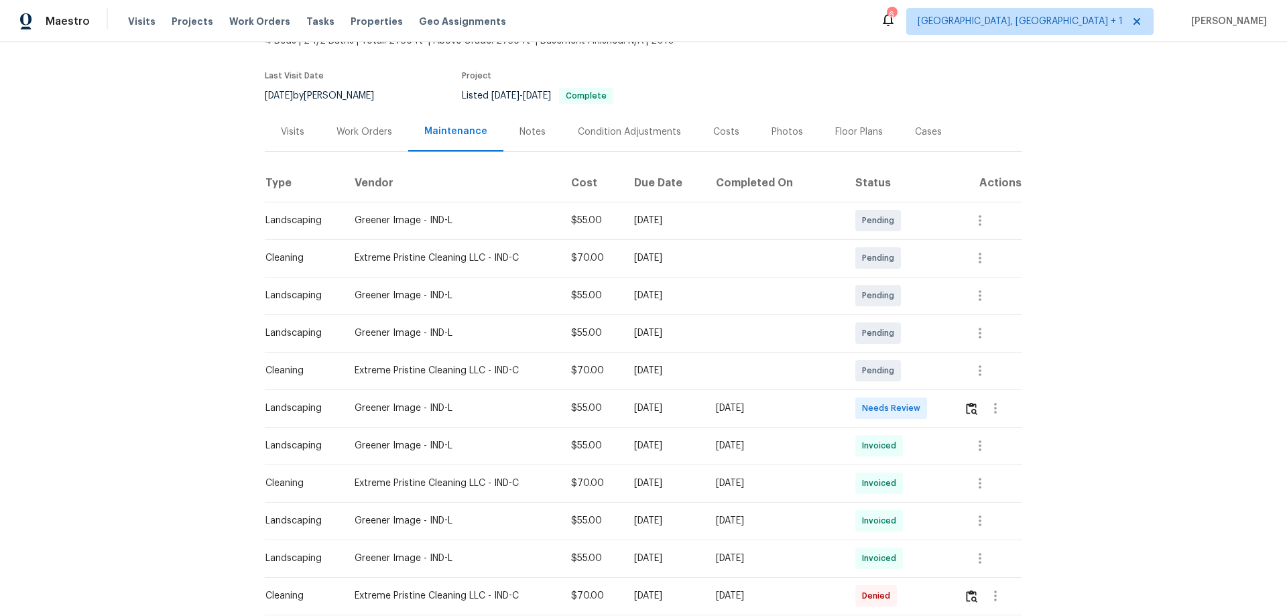
scroll to position [134, 0]
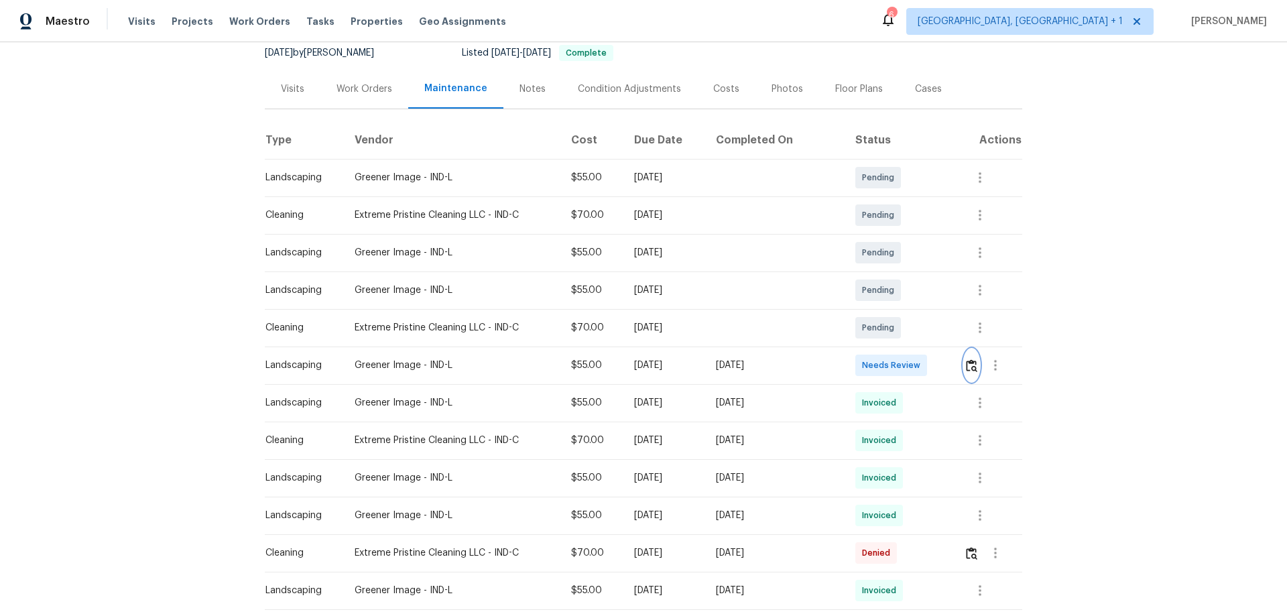
click at [970, 369] on img "button" at bounding box center [971, 365] width 11 height 13
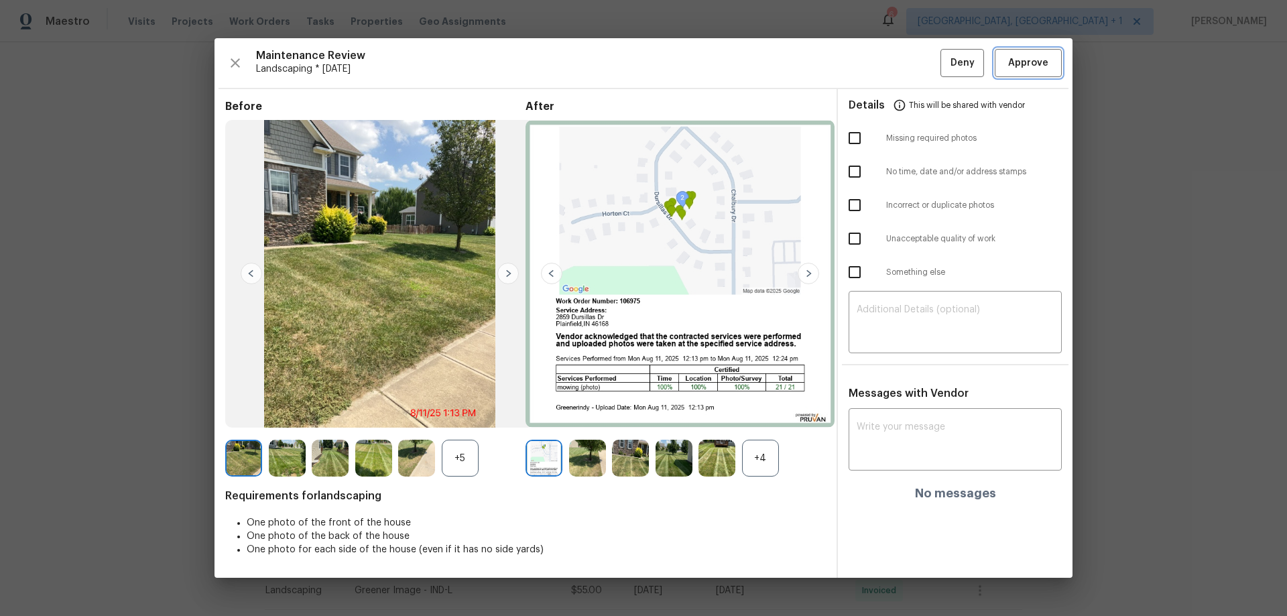
click at [1011, 62] on span "Approve" at bounding box center [1028, 63] width 40 height 17
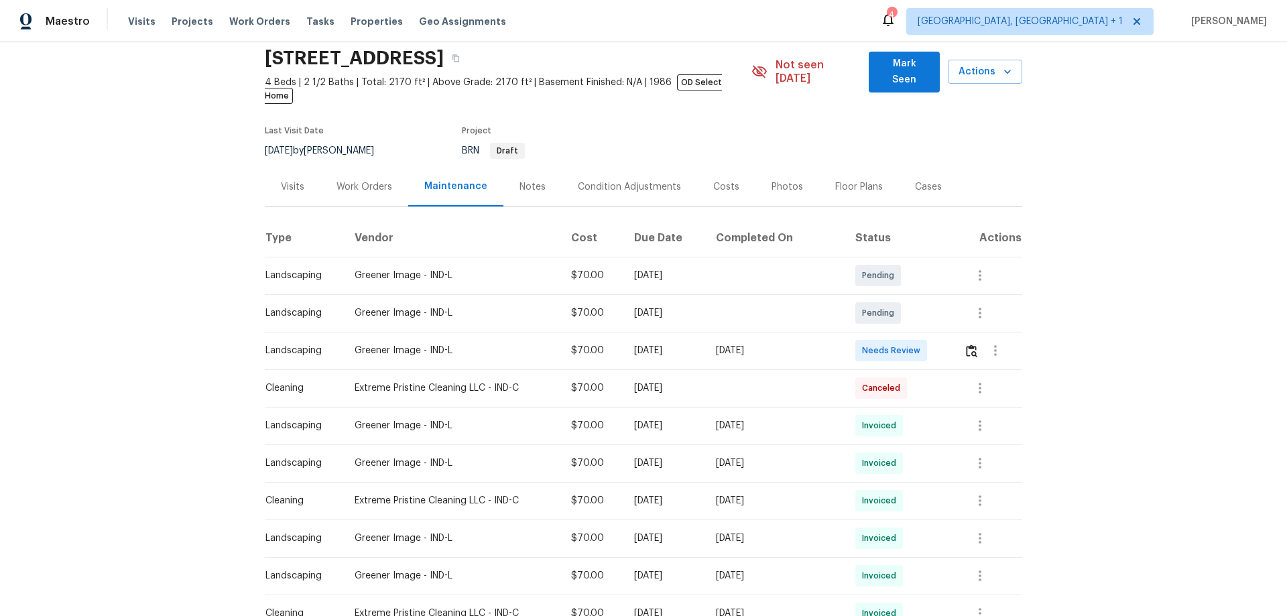
scroll to position [134, 0]
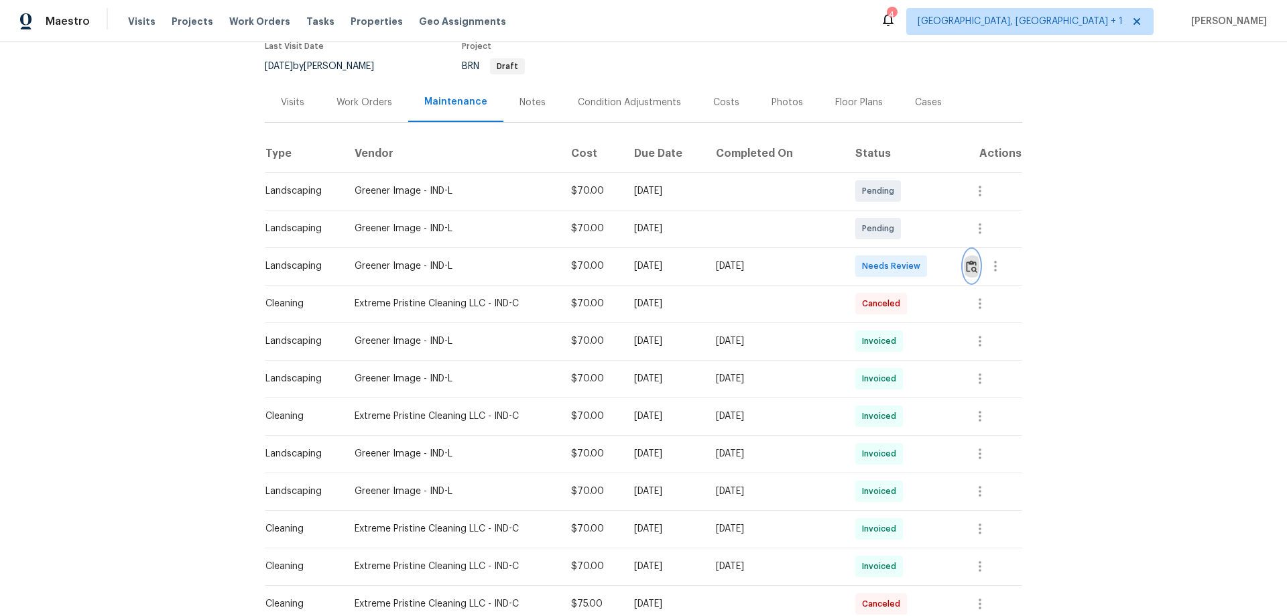
click at [915, 260] on img "button" at bounding box center [971, 266] width 11 height 13
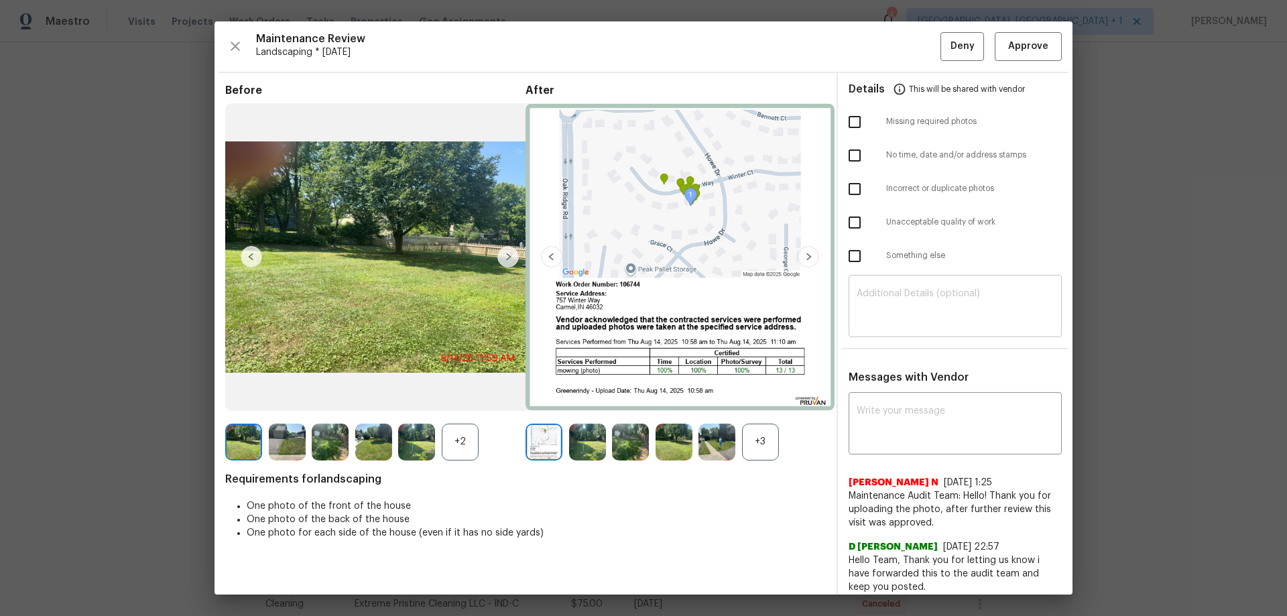
click at [887, 289] on textarea at bounding box center [954, 308] width 197 height 38
paste textarea "Maintenance Audit Team: Hello! Unfortunately this landscaping visit completed o…"
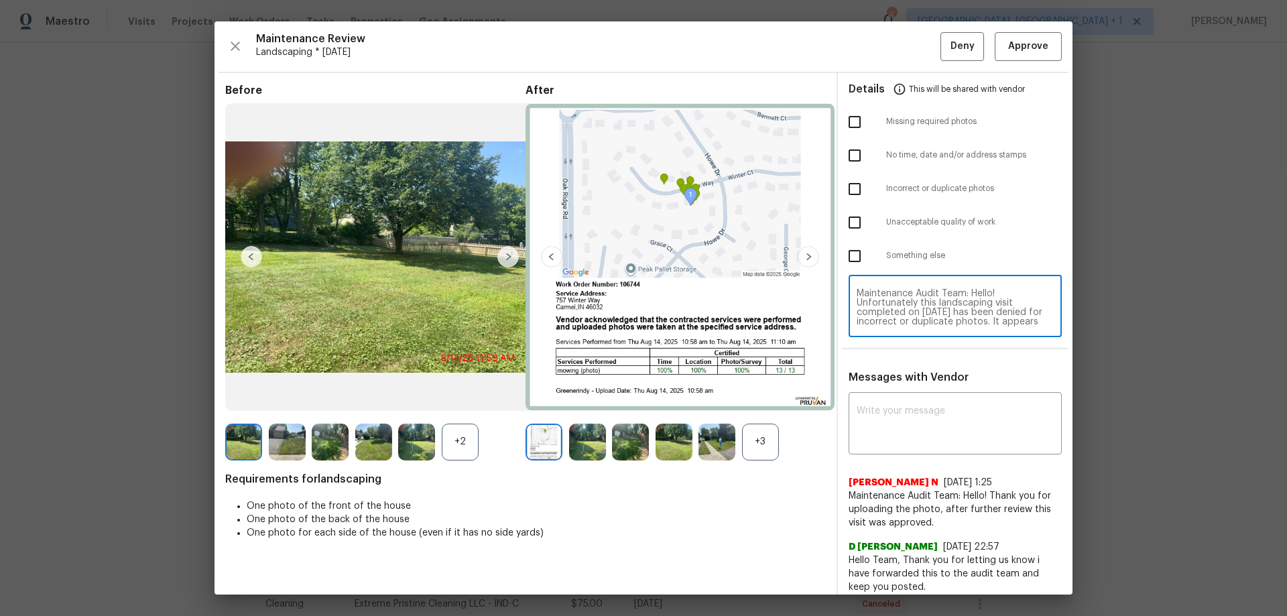
scroll to position [66, 0]
type textarea "Maintenance Audit Team: Hello! Unfortunately this landscaping visit completed o…"
click at [868, 406] on textarea at bounding box center [954, 425] width 197 height 38
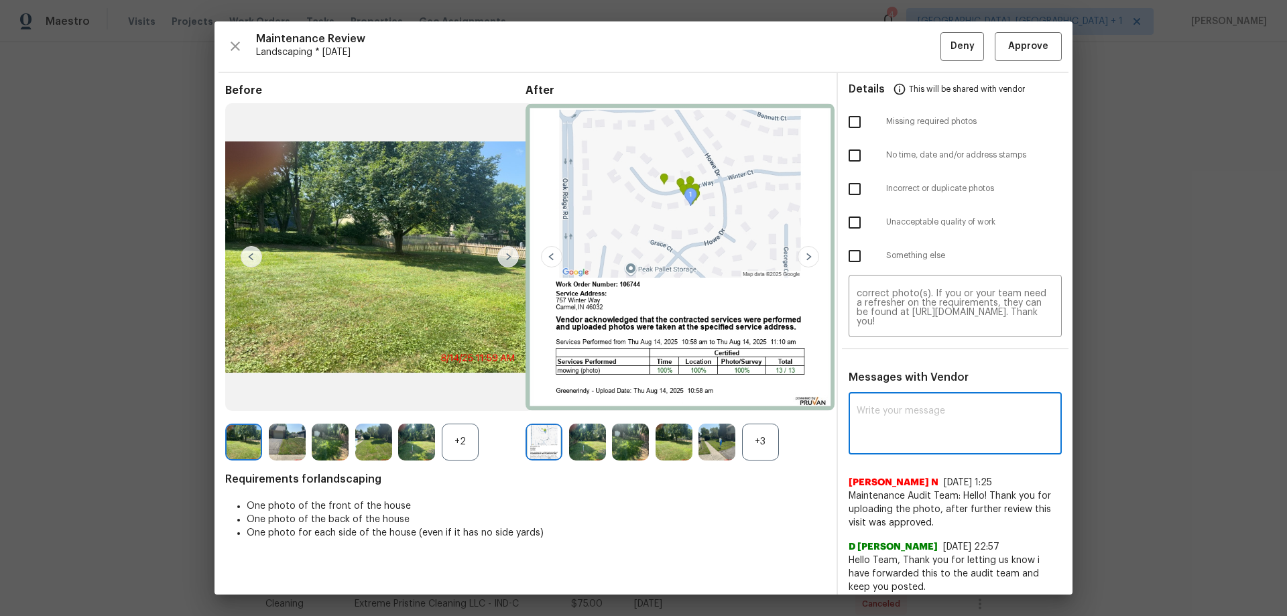
paste textarea "Maintenance Audit Team: Hello! Unfortunately this landscaping visit completed o…"
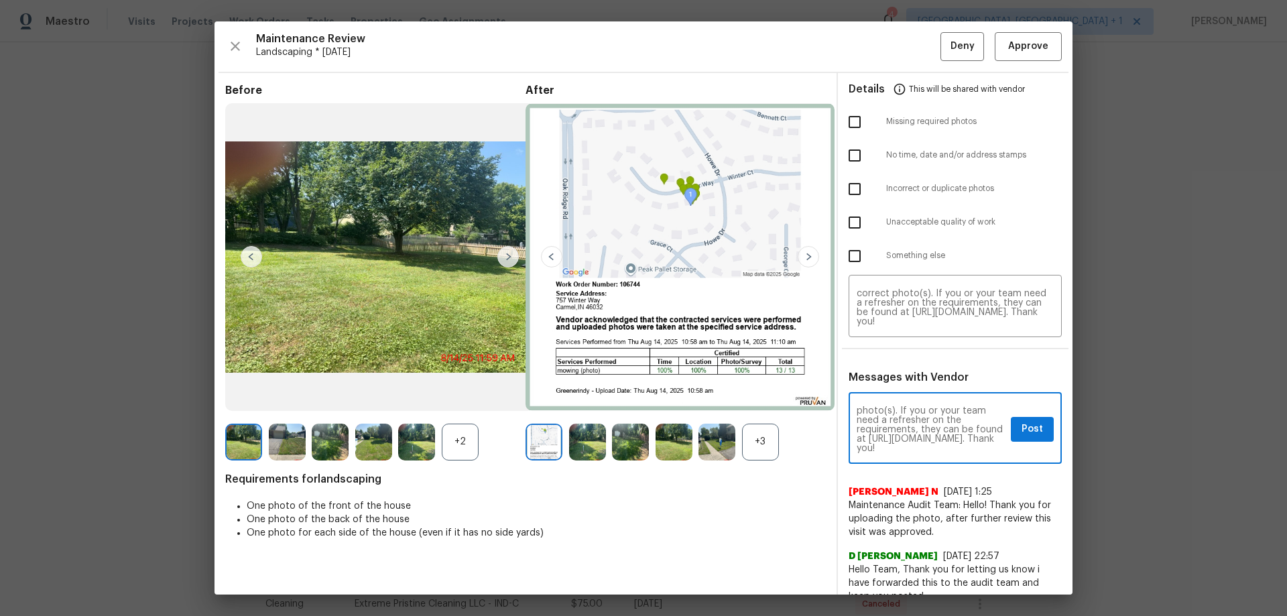
type textarea "Maintenance Audit Team: Hello! Unfortunately this landscaping visit completed o…"
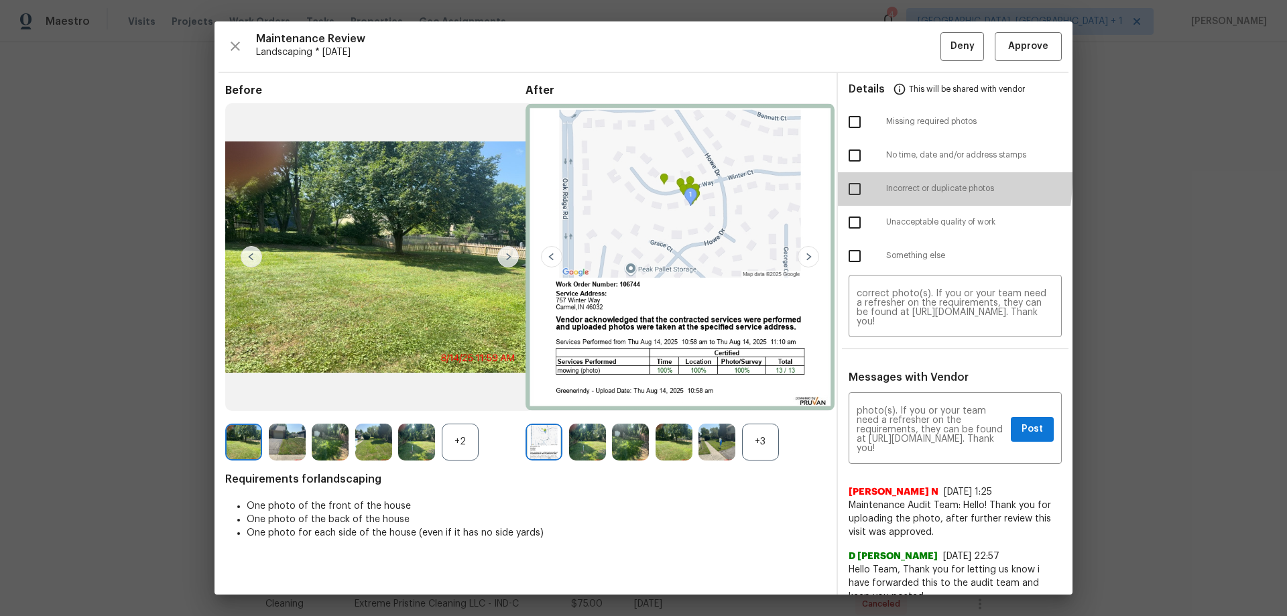
click at [843, 176] on input "checkbox" at bounding box center [854, 189] width 28 height 28
checkbox input "true"
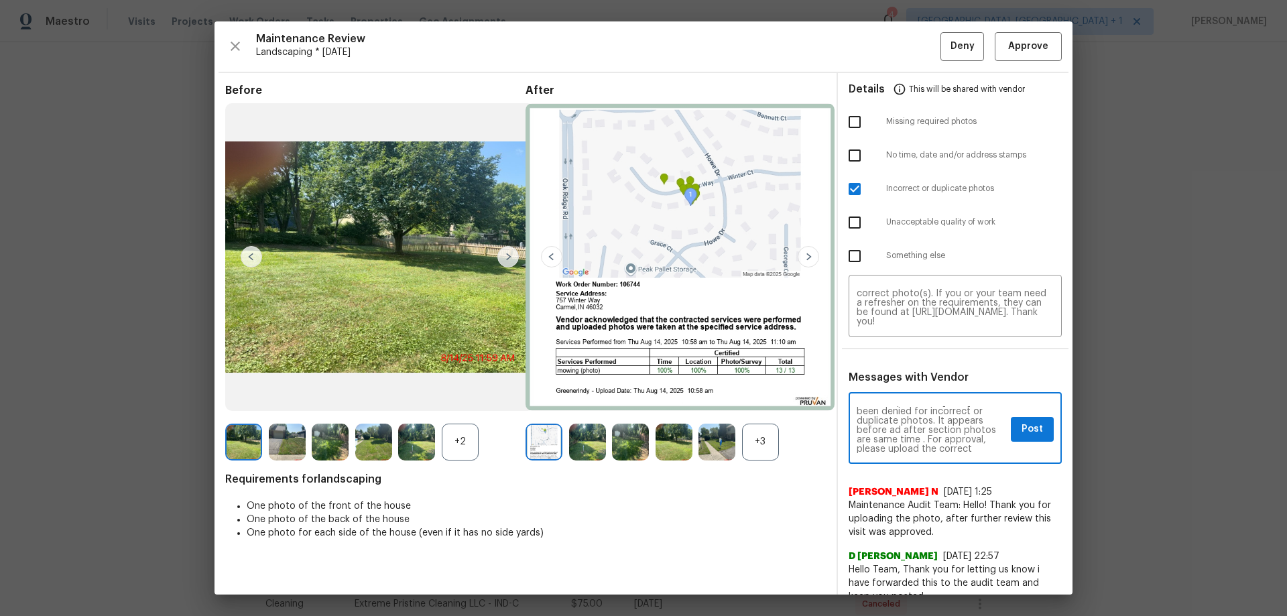
scroll to position [40, 0]
click at [915, 406] on span "Post" at bounding box center [1031, 429] width 21 height 17
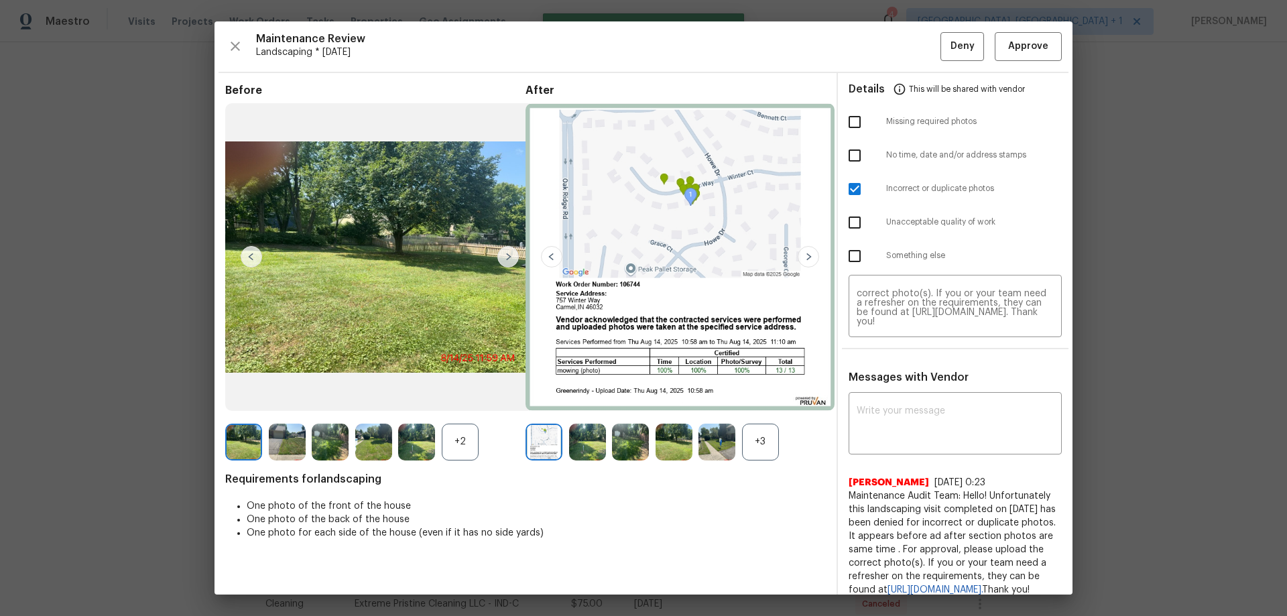
scroll to position [0, 0]
click at [915, 50] on span "Deny" at bounding box center [962, 46] width 24 height 17
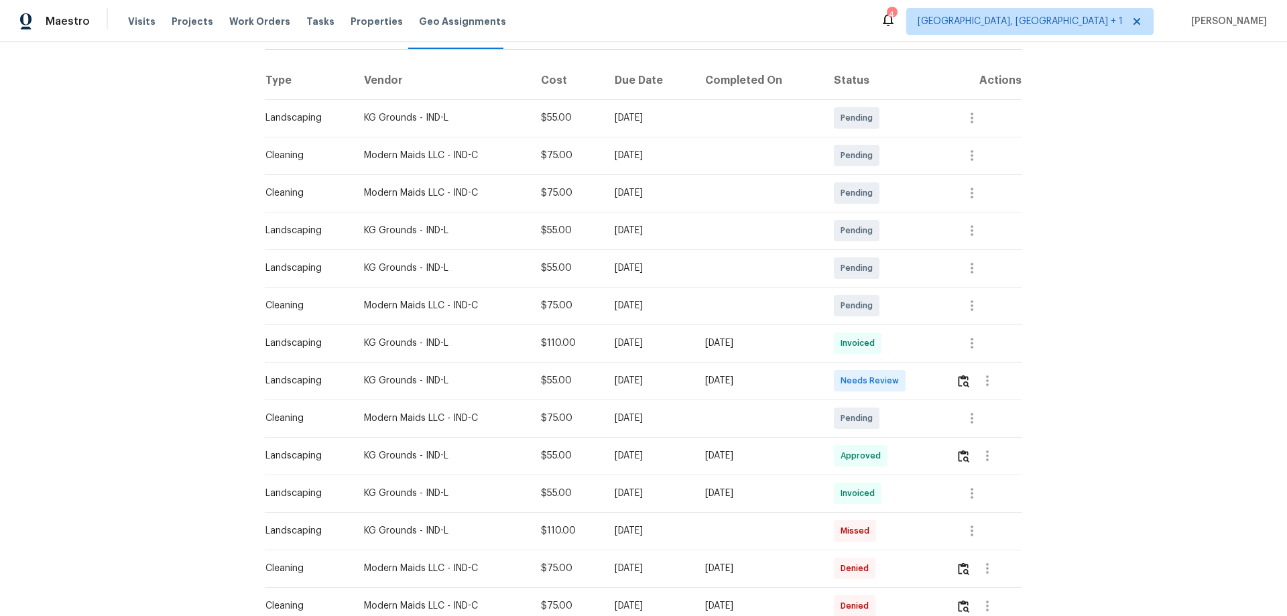
scroll to position [201, 0]
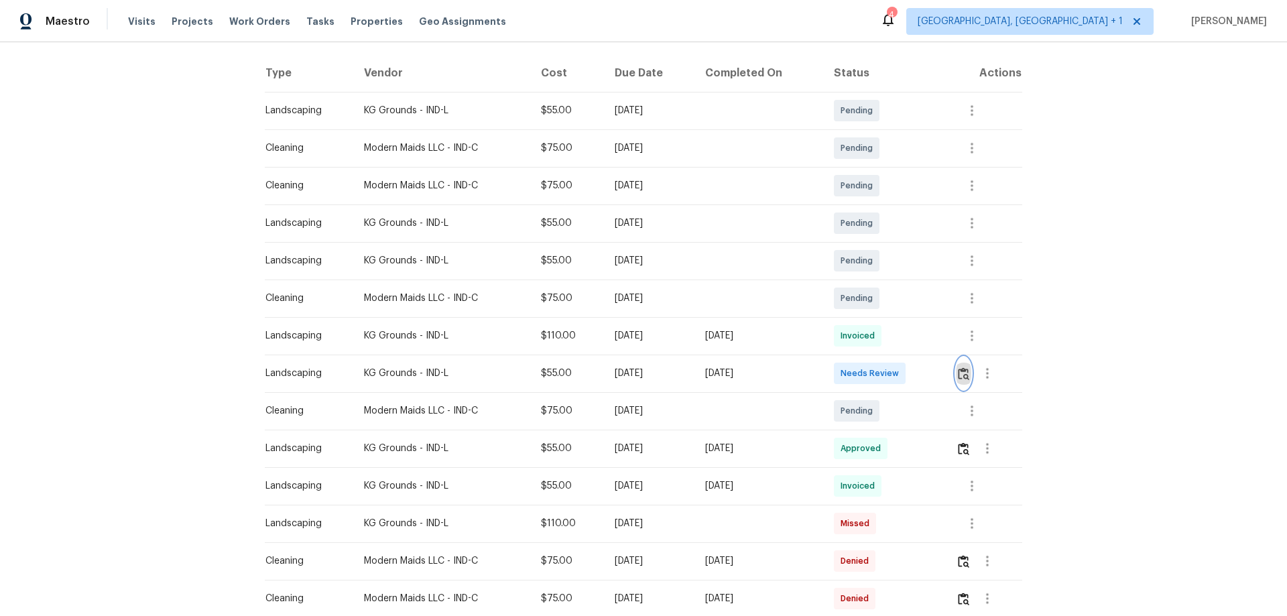
click at [915, 368] on img "button" at bounding box center [963, 373] width 11 height 13
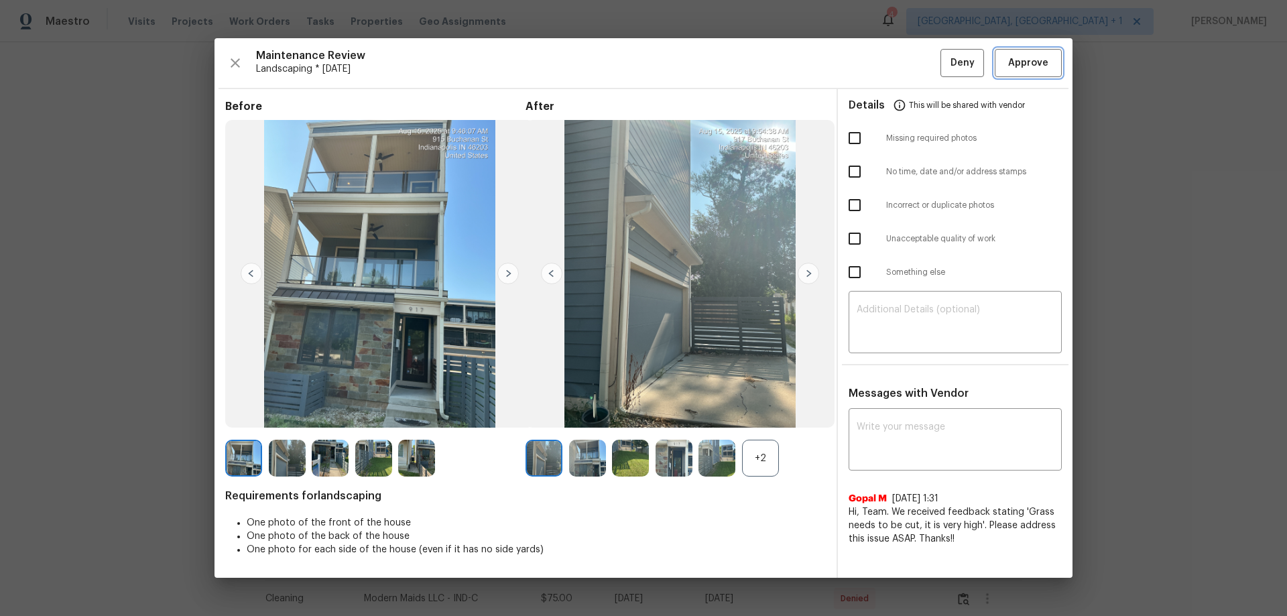
click at [915, 66] on span "Approve" at bounding box center [1028, 63] width 40 height 17
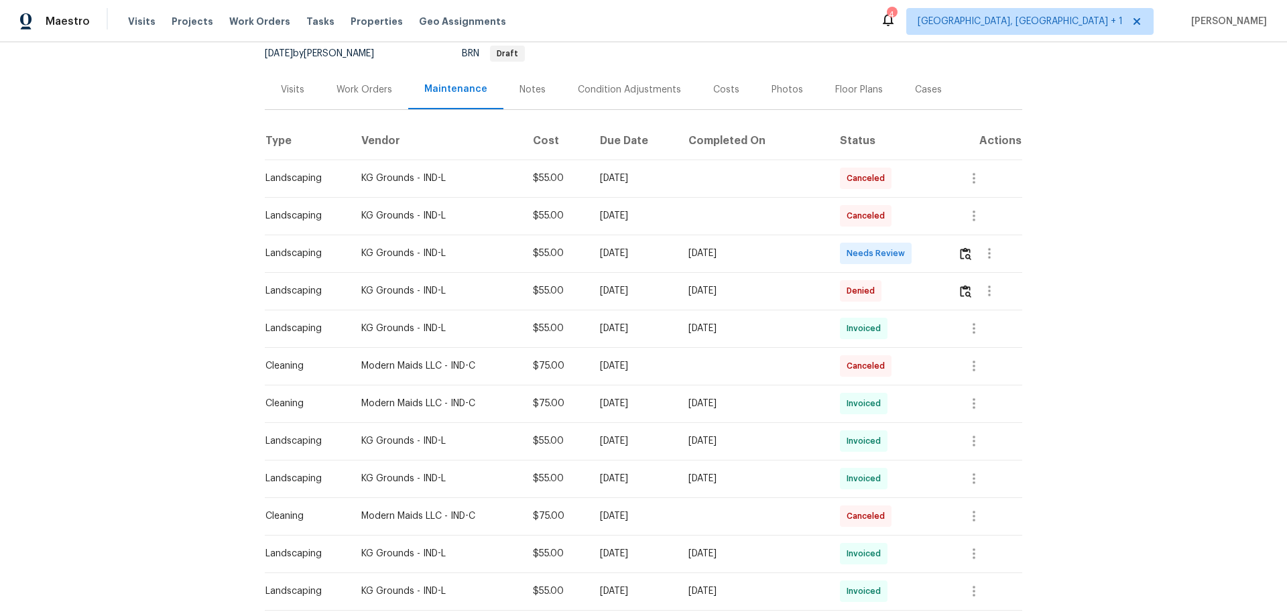
scroll to position [134, 0]
click at [915, 247] on button "button" at bounding box center [965, 253] width 15 height 32
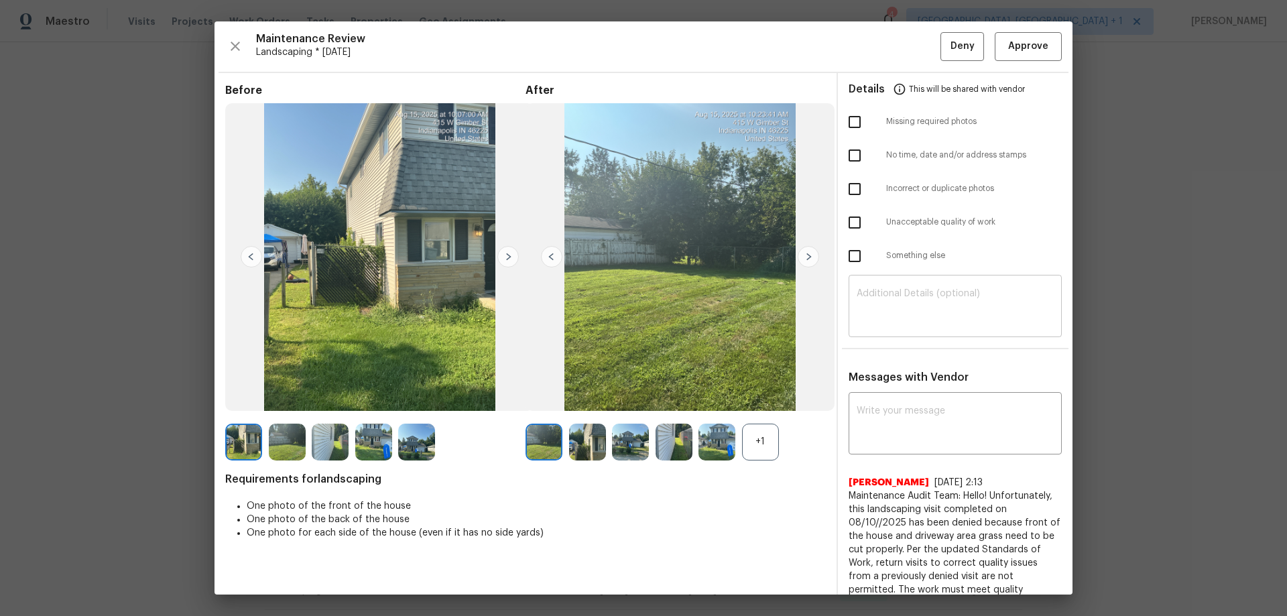
click at [860, 300] on textarea at bounding box center [954, 308] width 197 height 38
paste textarea "Maintenance Audit Team: Hello! Unfortunately, this landscaping visit completed …"
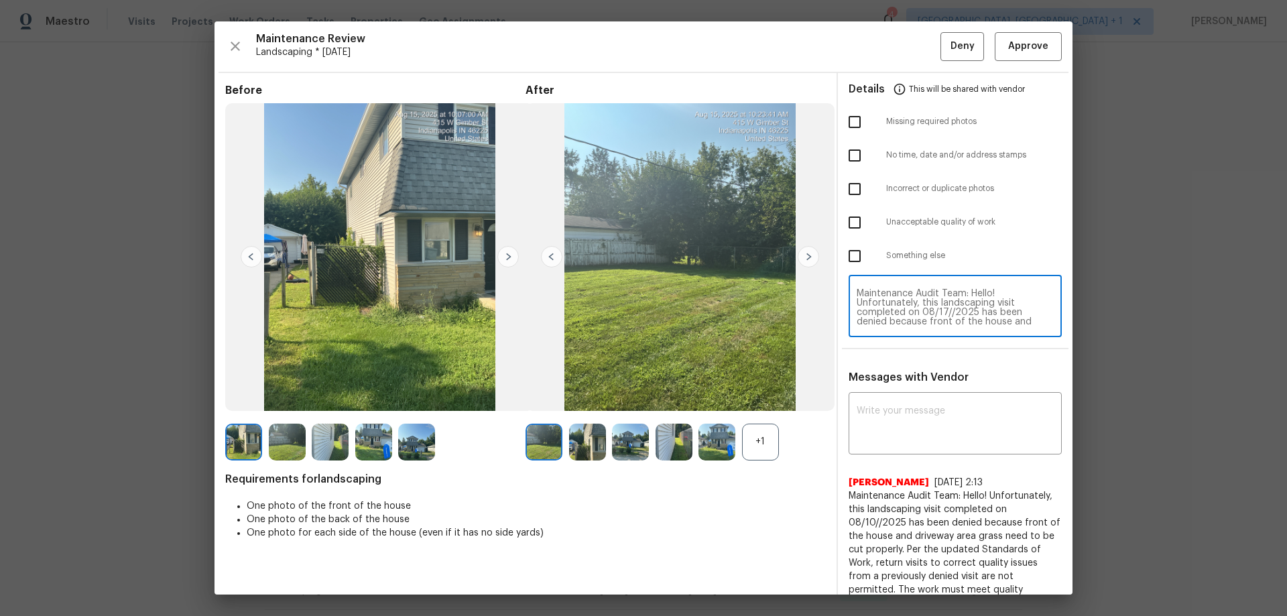
scroll to position [131, 0]
type textarea "Maintenance Audit Team: Hello! Unfortunately, this landscaping visit completed …"
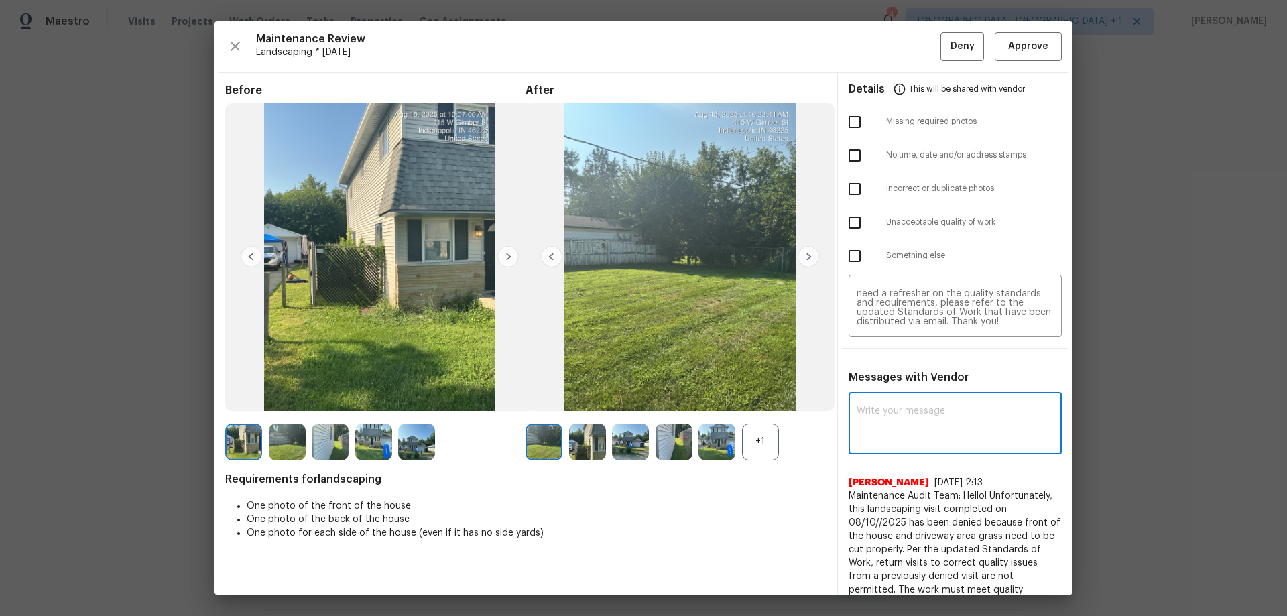
click at [889, 406] on textarea at bounding box center [954, 425] width 197 height 38
paste textarea "Maintenance Audit Team: Hello! Unfortunately, this landscaping visit completed …"
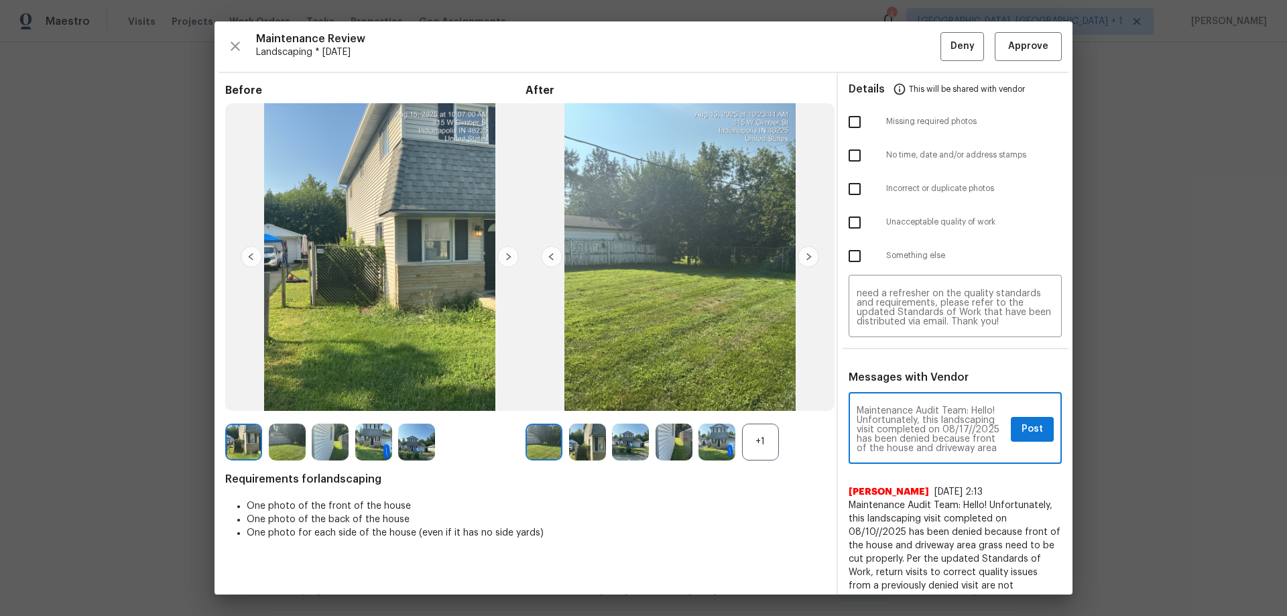
scroll to position [188, 0]
type textarea "Maintenance Audit Team: Hello! Unfortunately, this landscaping visit completed …"
click at [852, 226] on input "checkbox" at bounding box center [854, 222] width 28 height 28
checkbox input "true"
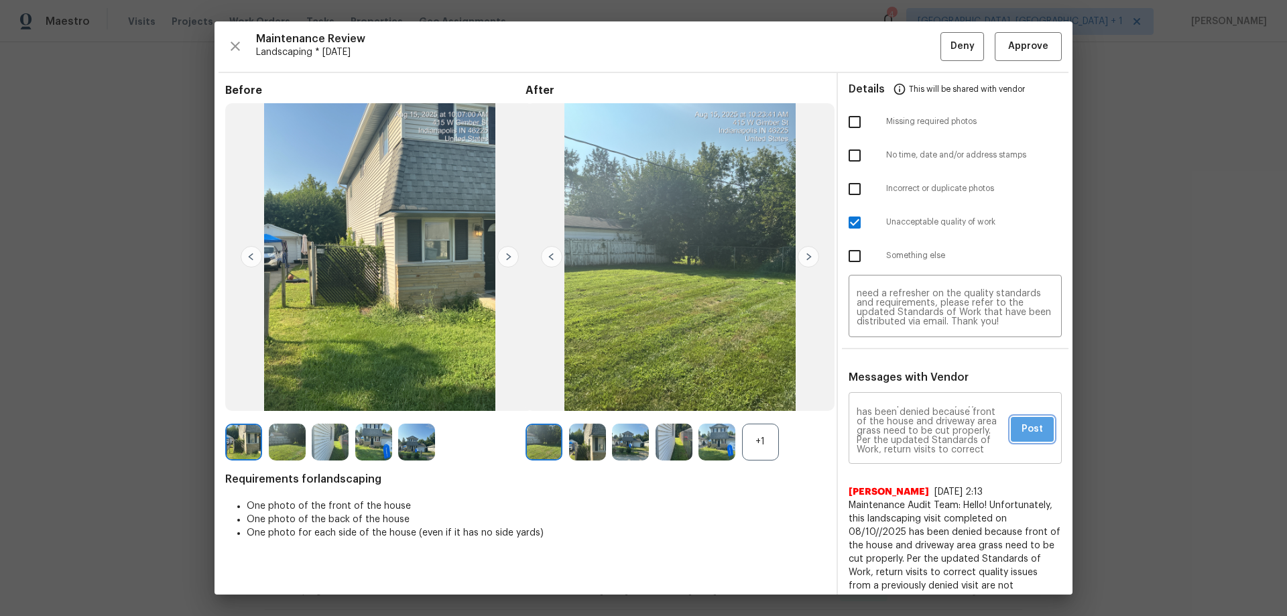
click at [915, 406] on span "Post" at bounding box center [1031, 429] width 21 height 17
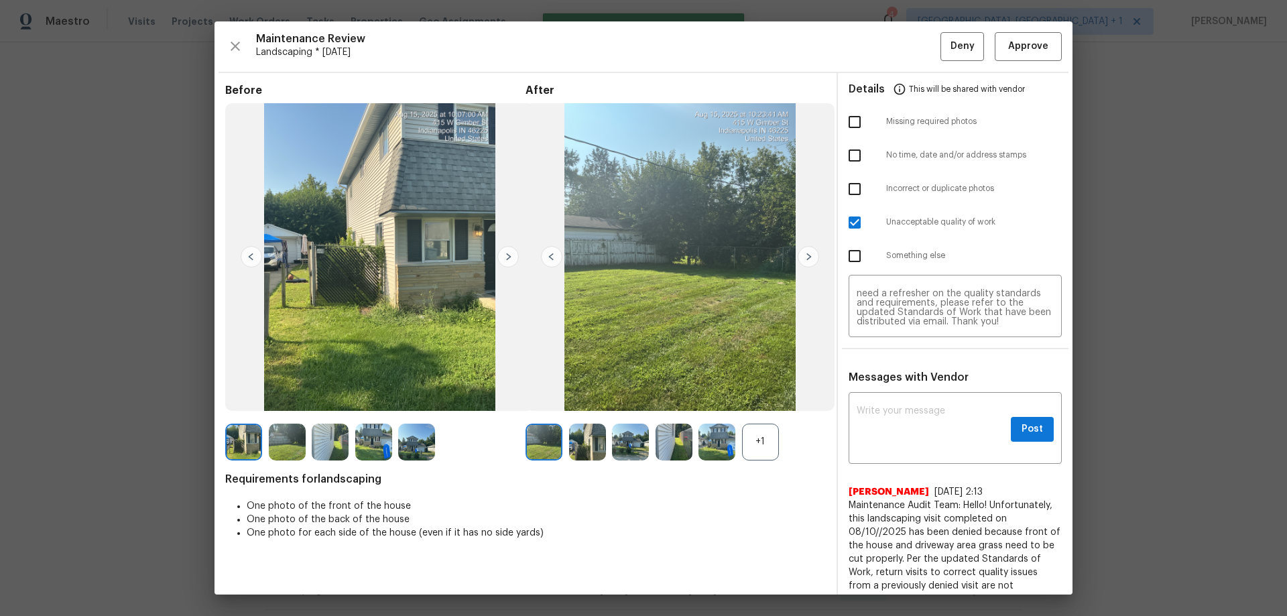
scroll to position [0, 0]
click at [915, 52] on span "Deny" at bounding box center [962, 46] width 24 height 17
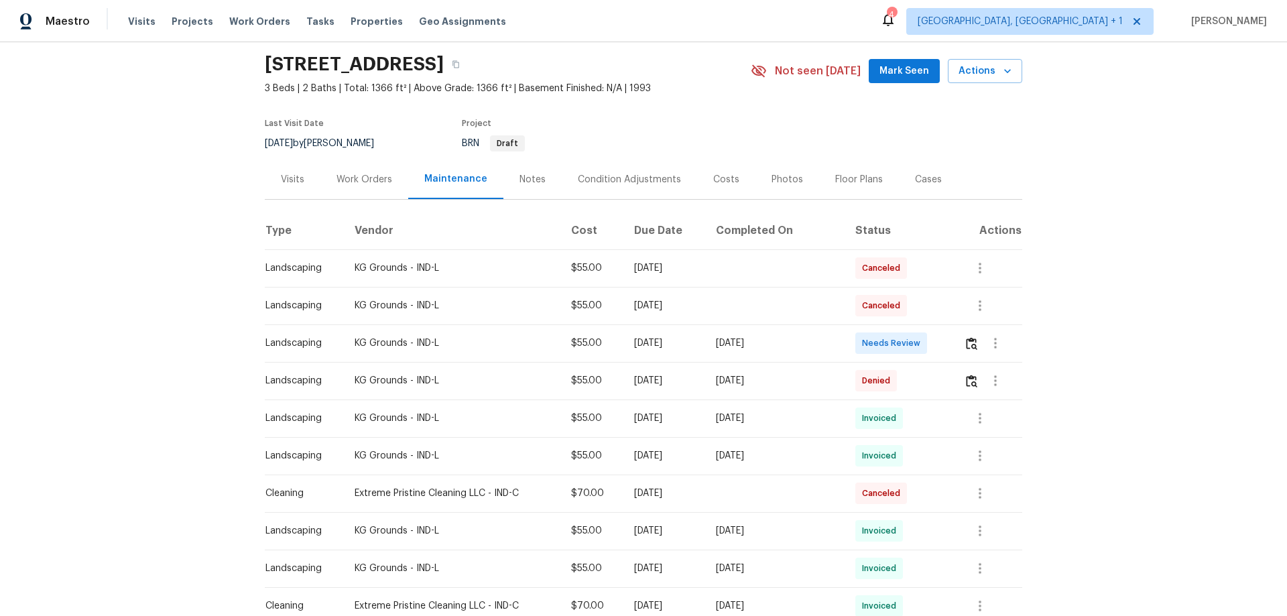
scroll to position [67, 0]
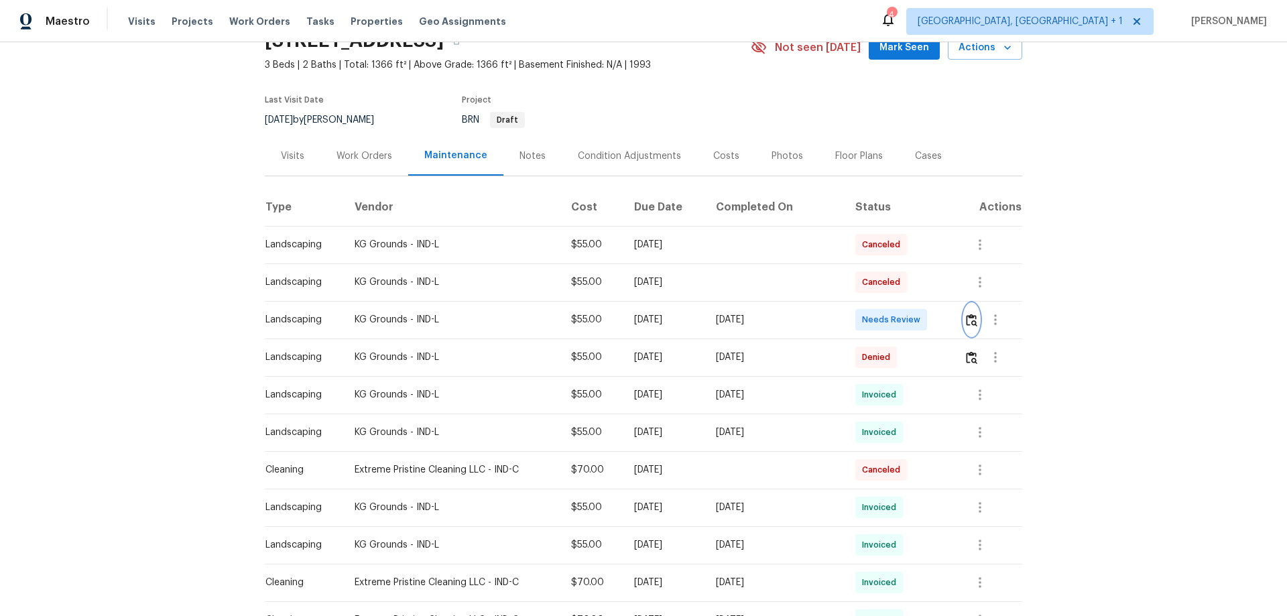
click at [915, 321] on button "button" at bounding box center [971, 320] width 15 height 32
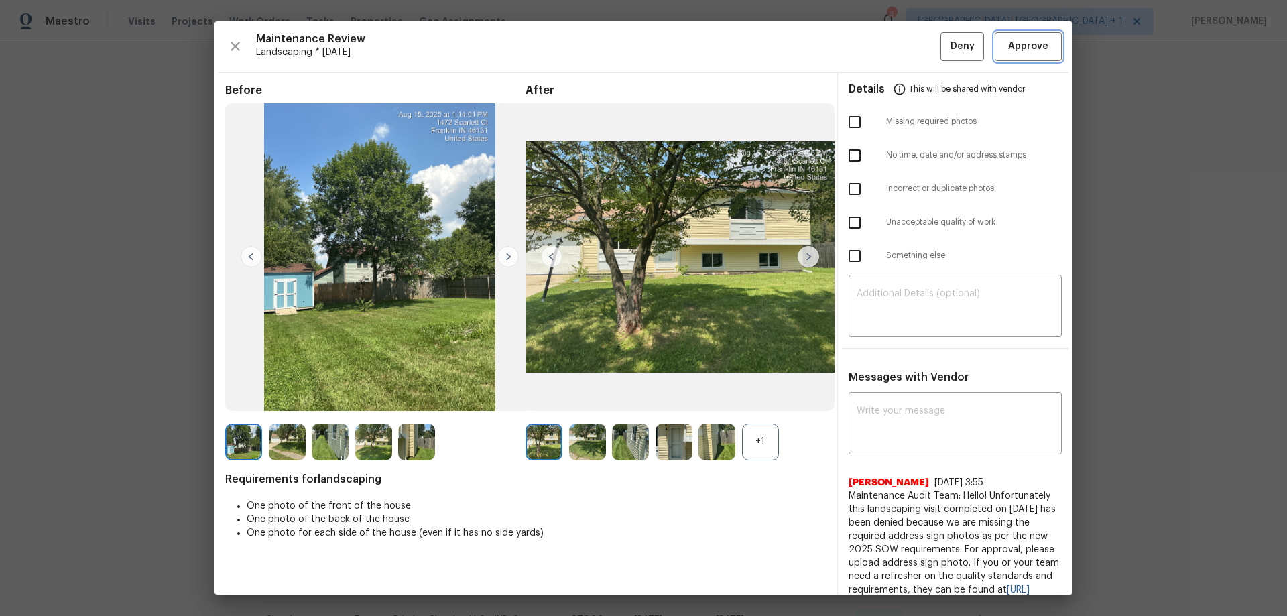
click at [915, 39] on span "Approve" at bounding box center [1028, 46] width 40 height 17
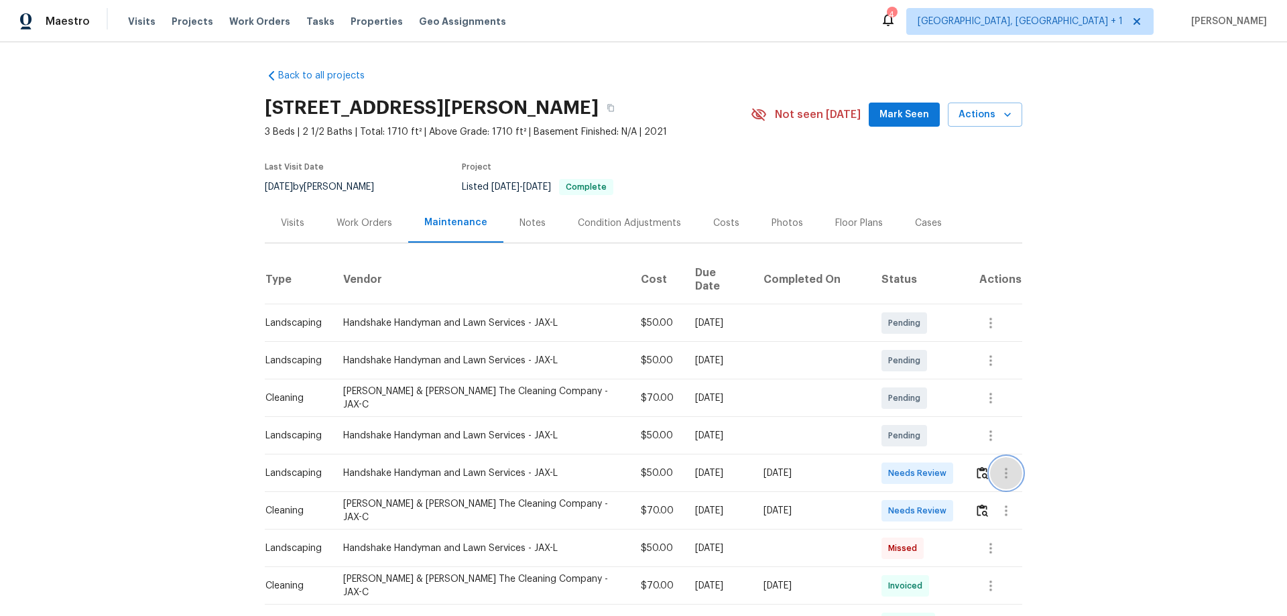
click at [915, 406] on button "button" at bounding box center [1006, 473] width 32 height 32
click at [915, 406] on div at bounding box center [643, 308] width 1287 height 616
click at [915, 406] on img "button" at bounding box center [981, 472] width 11 height 13
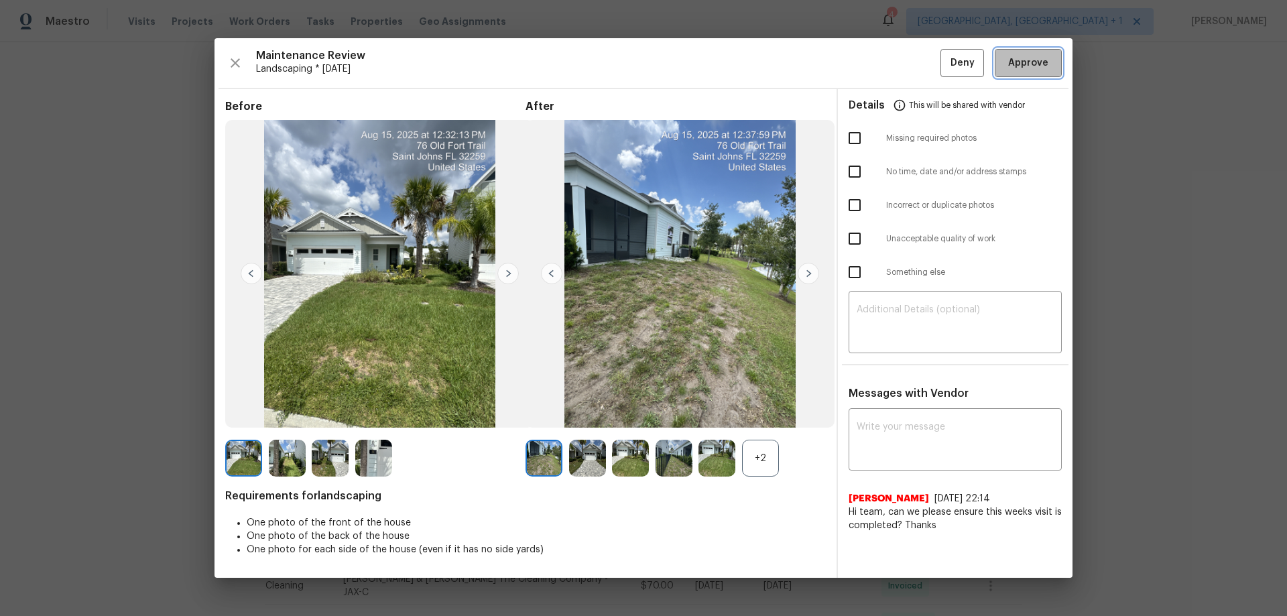
click at [915, 64] on span "Approve" at bounding box center [1028, 63] width 40 height 17
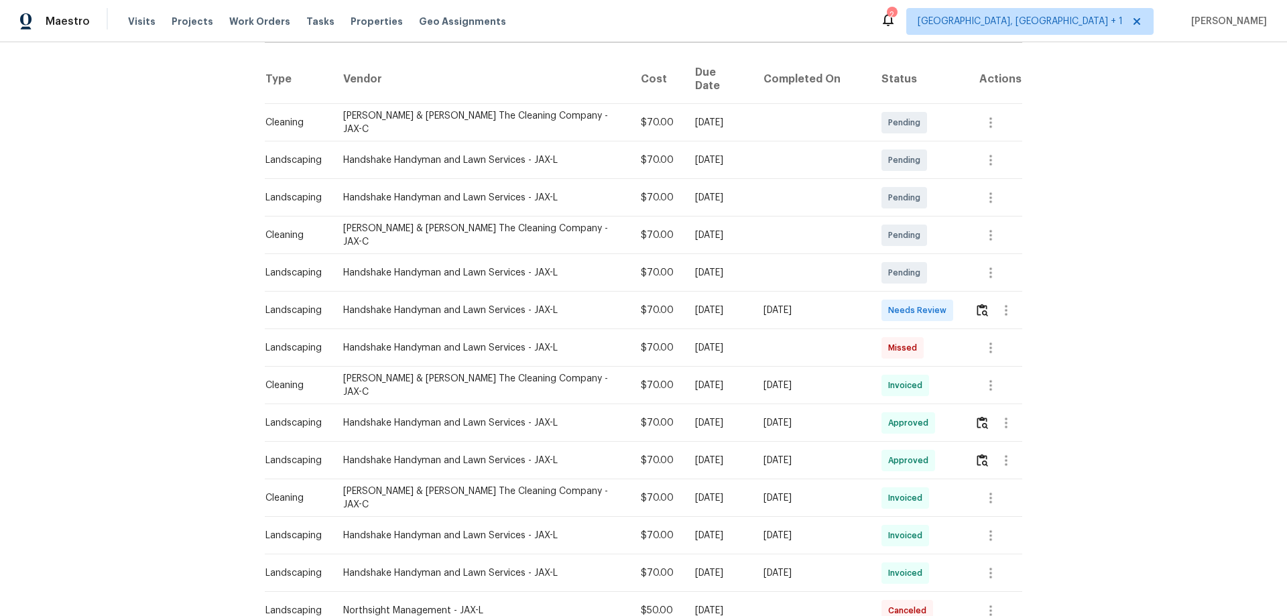
scroll to position [201, 0]
click at [915, 293] on button "button" at bounding box center [981, 309] width 15 height 32
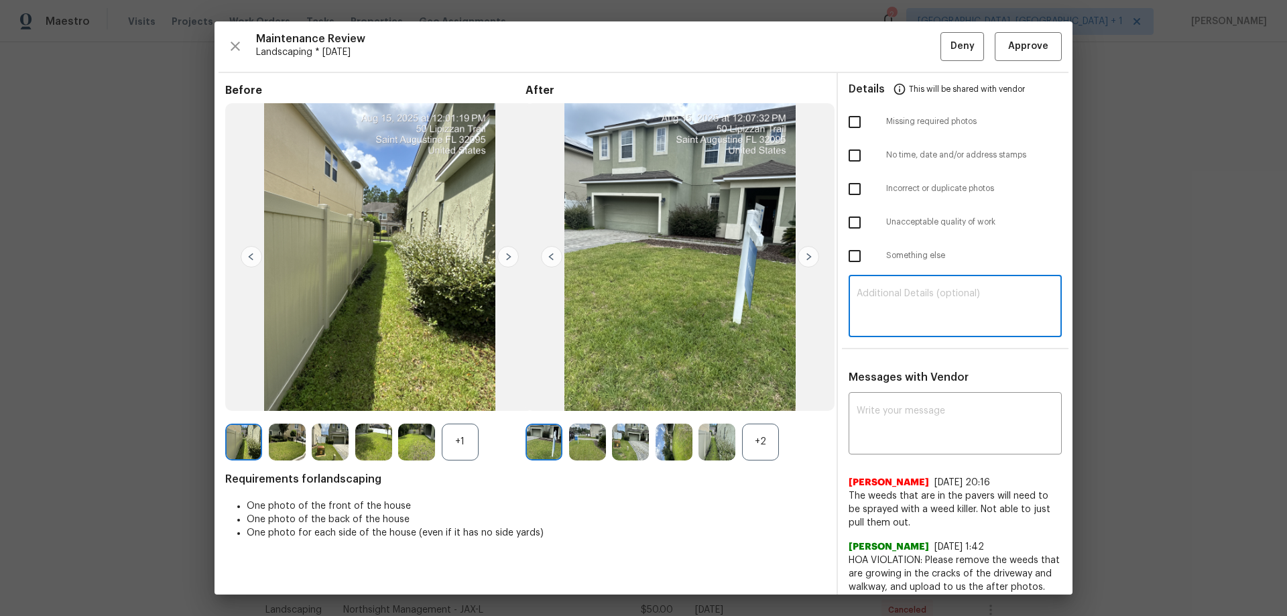
click at [870, 313] on textarea at bounding box center [954, 308] width 197 height 38
paste textarea "Maintenance Audit Team: Hello! Unfortunately, this landscaping visit completed …"
type textarea "Maintenance Audit Team: Hello! Unfortunately, this landscaping visit completed …"
click at [860, 406] on textarea at bounding box center [954, 425] width 197 height 38
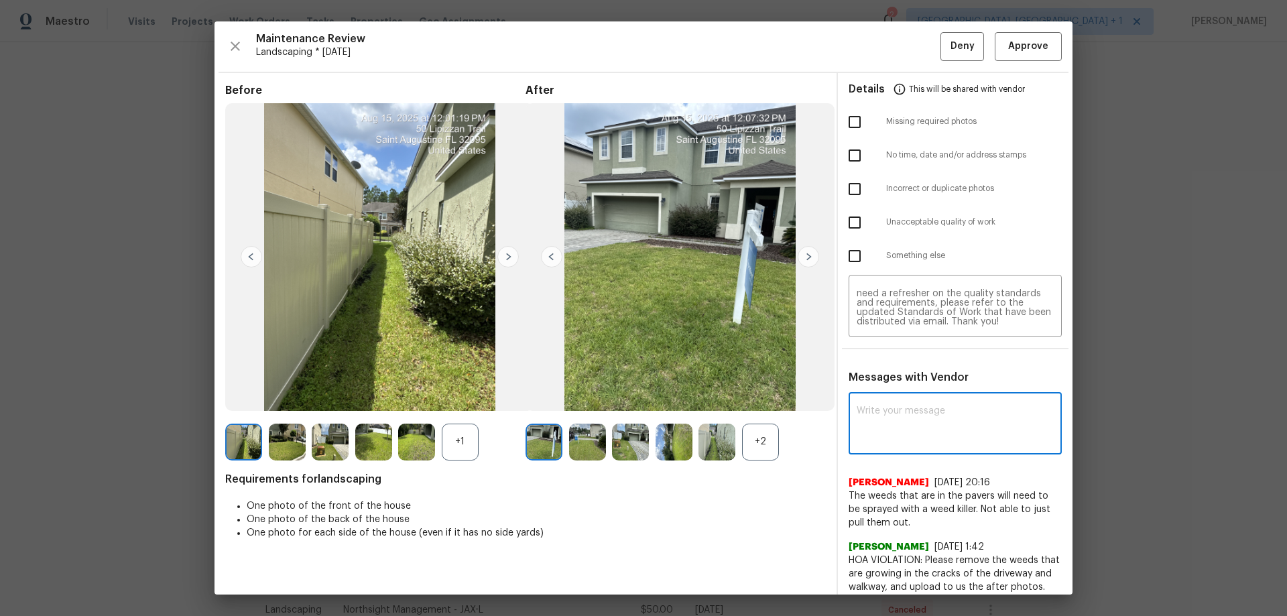
paste textarea "Maintenance Audit Team: Hello! Unfortunately, this landscaping visit completed …"
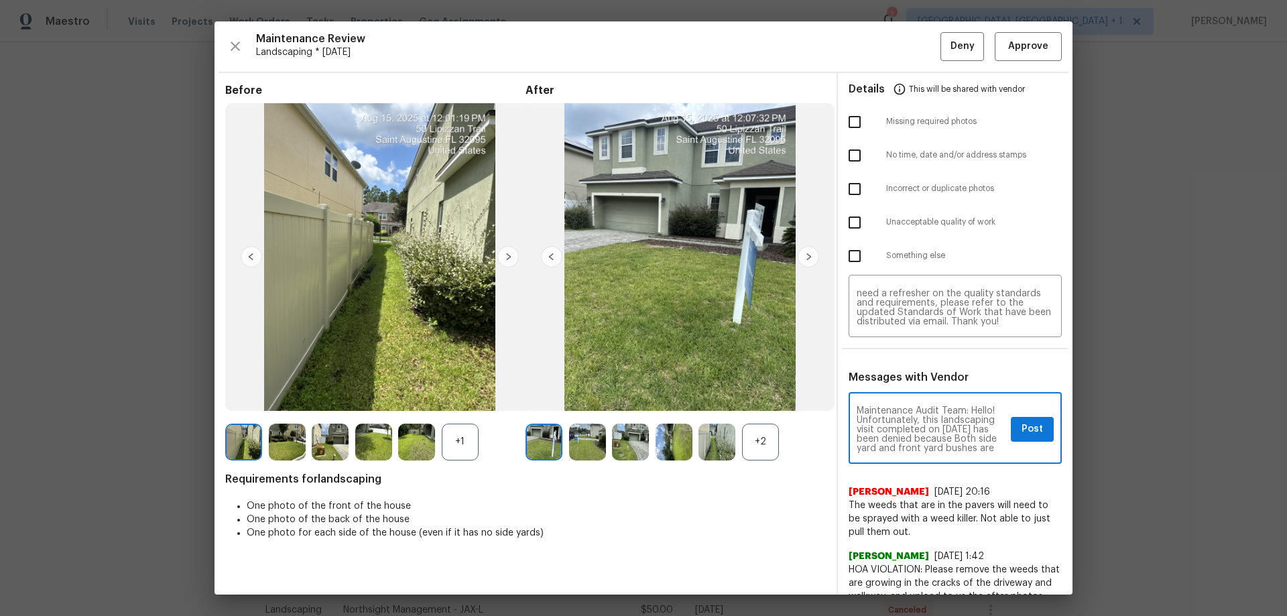
scroll to position [188, 0]
type textarea "Maintenance Audit Team: Hello! Unfortunately, this landscaping visit completed …"
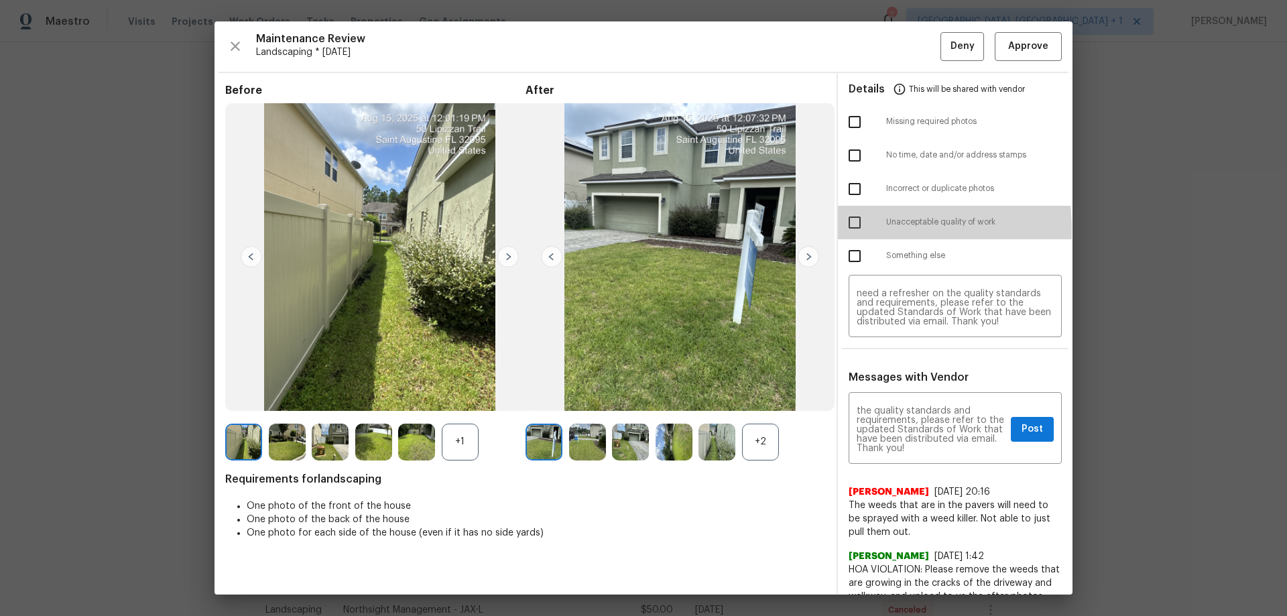
click at [856, 229] on input "checkbox" at bounding box center [854, 222] width 28 height 28
checkbox input "true"
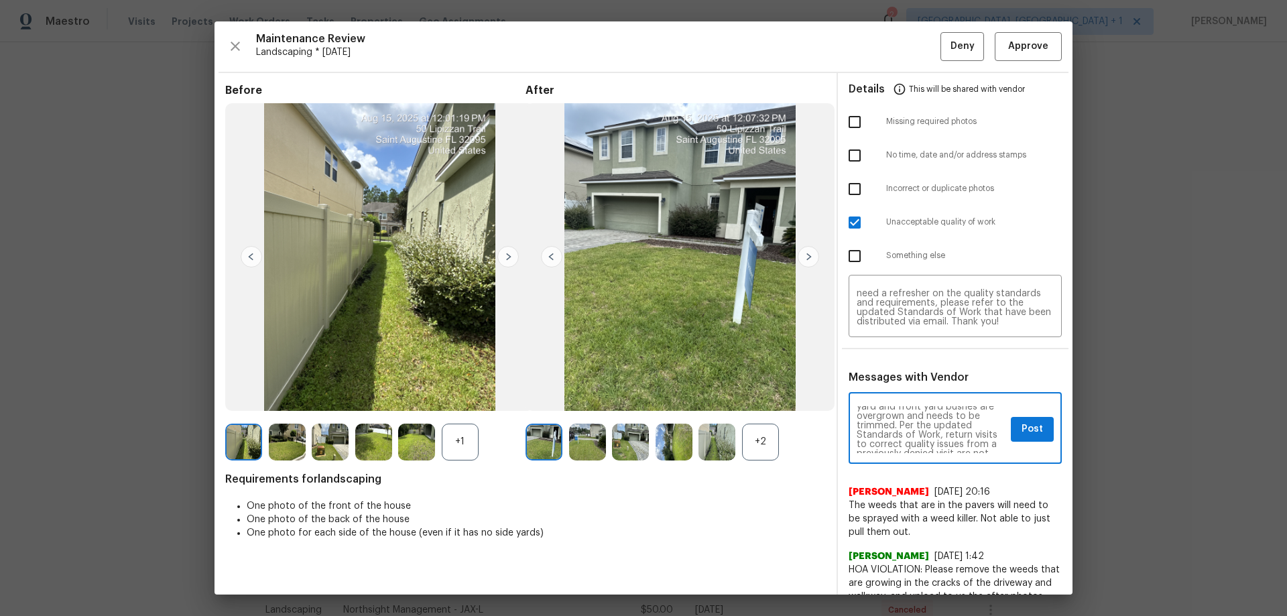
scroll to position [54, 0]
click at [915, 406] on span "Post" at bounding box center [1031, 429] width 21 height 17
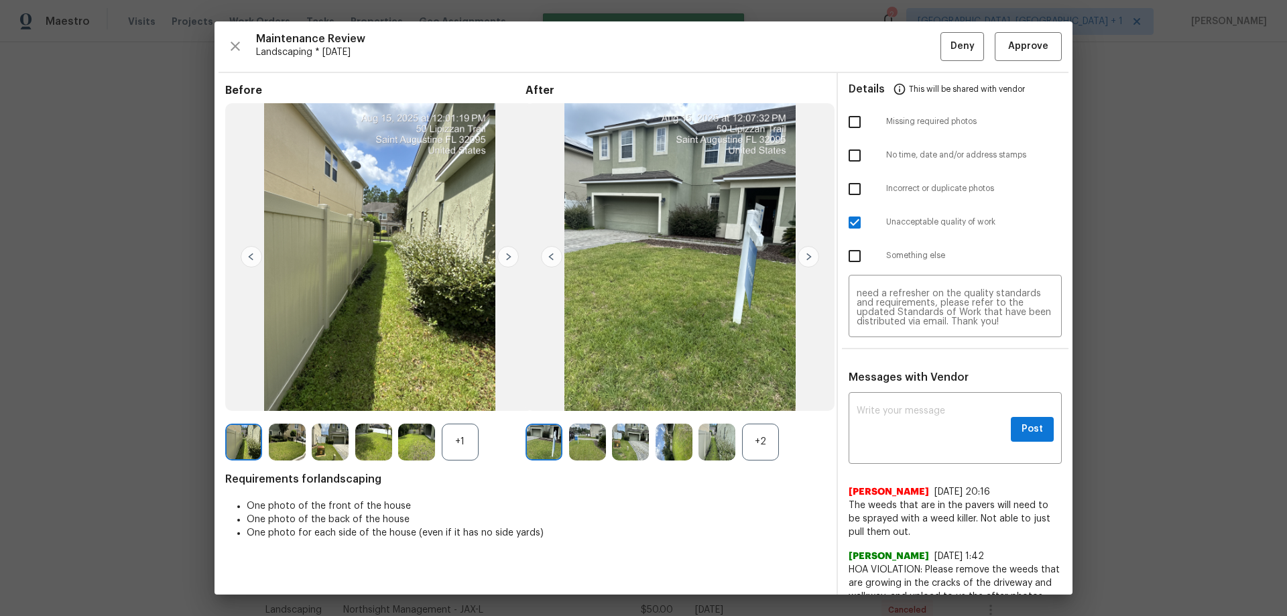
scroll to position [0, 0]
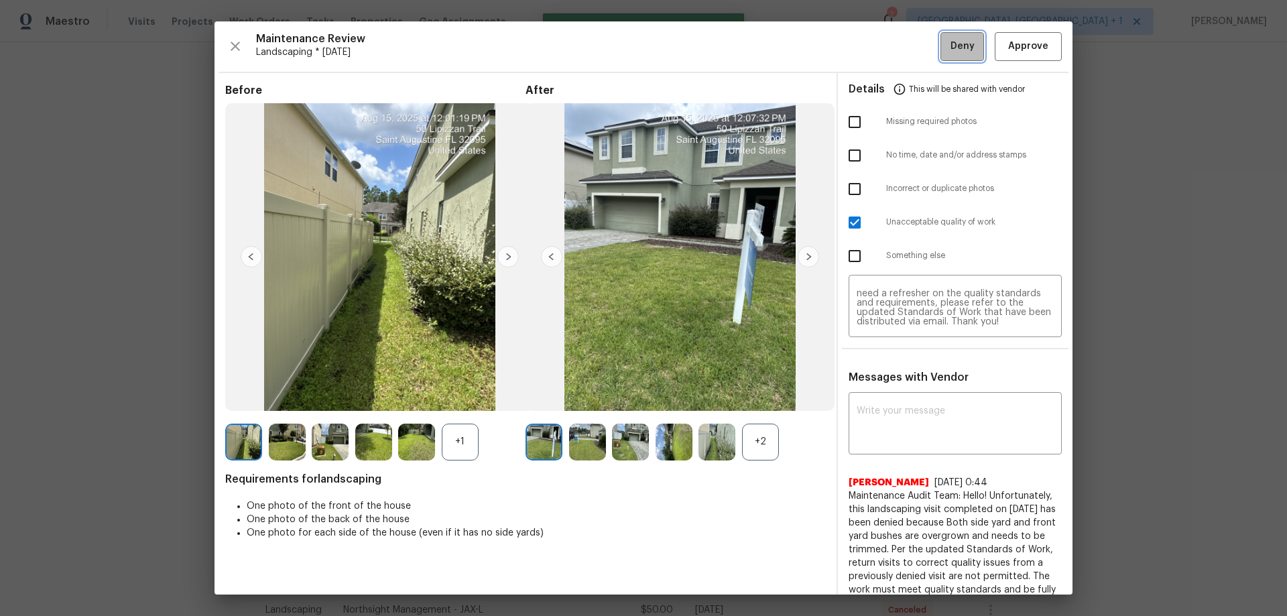
click at [915, 46] on span "Deny" at bounding box center [962, 46] width 24 height 17
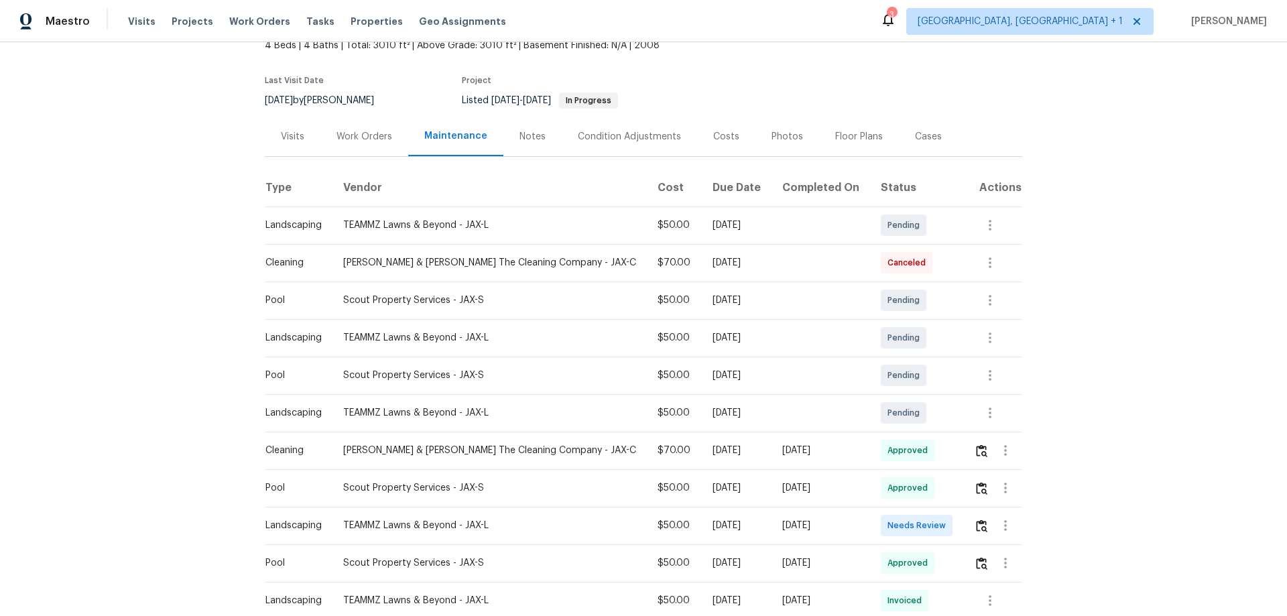
scroll to position [201, 0]
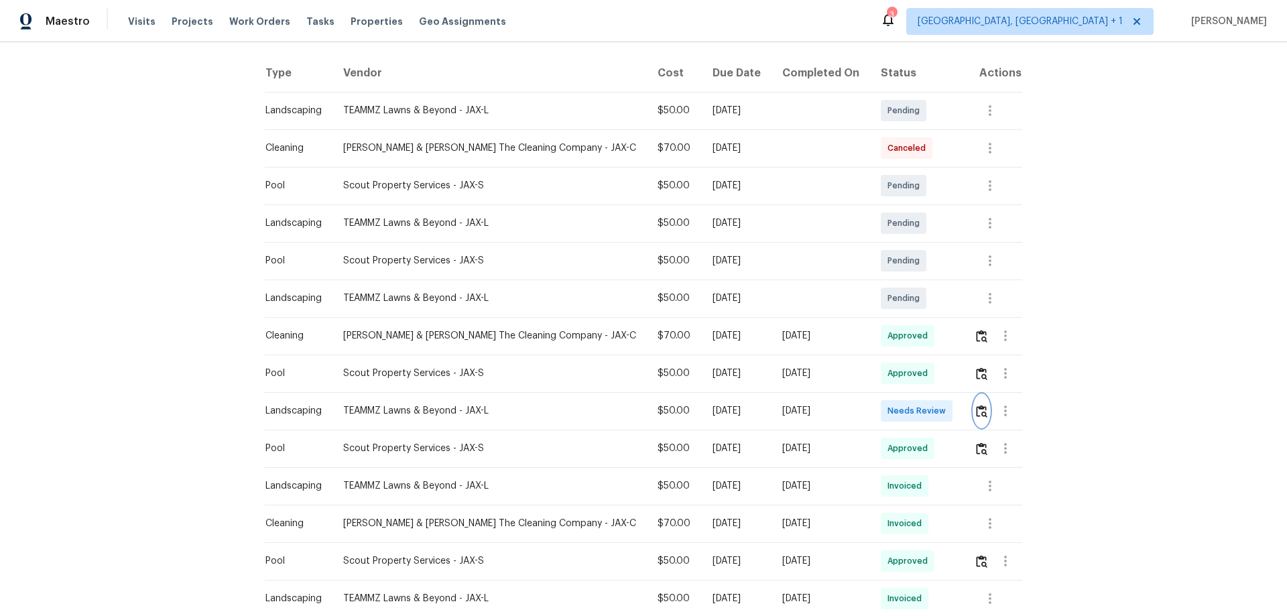
click at [915, 406] on button "button" at bounding box center [981, 411] width 15 height 32
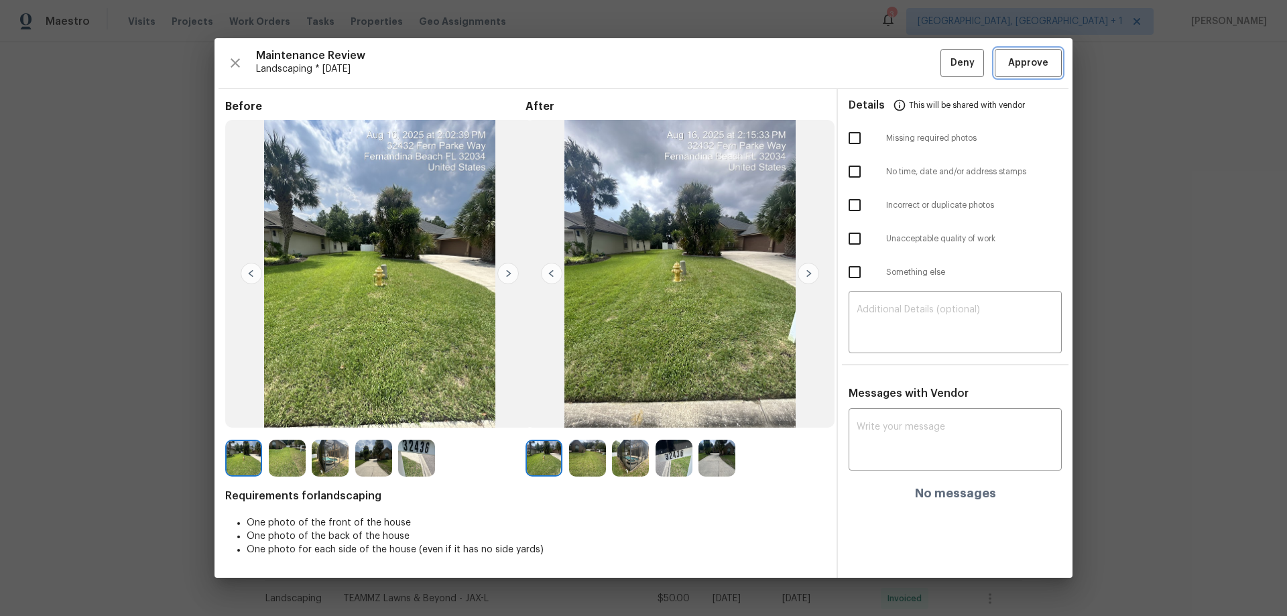
click at [915, 52] on button "Approve" at bounding box center [1027, 63] width 67 height 29
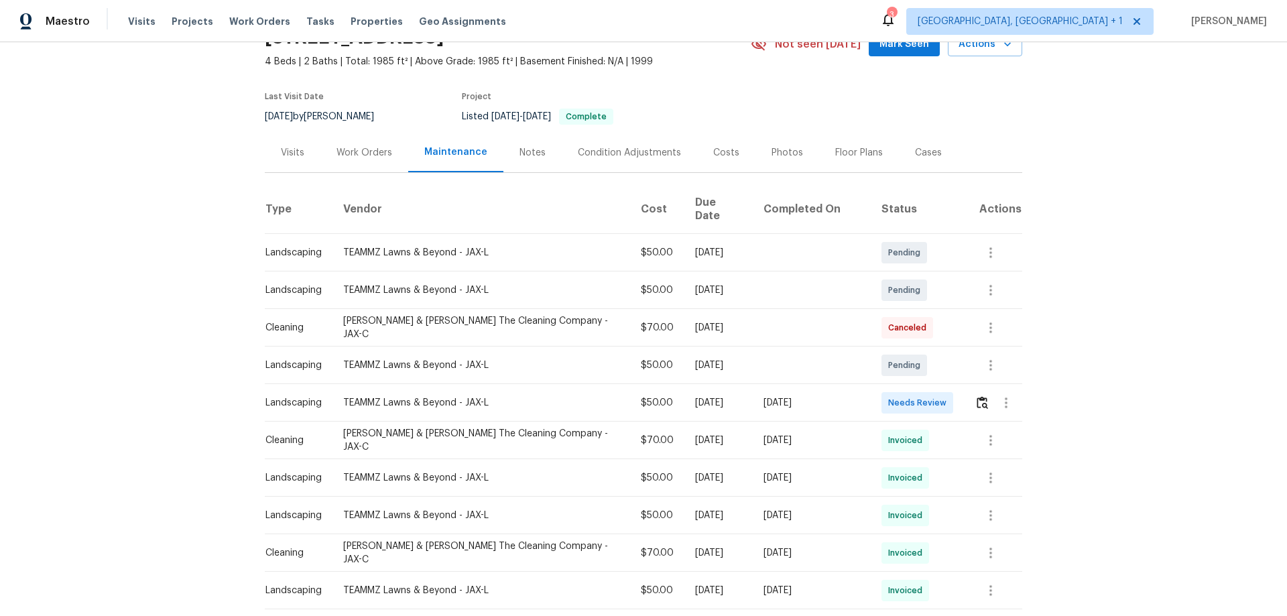
scroll to position [134, 0]
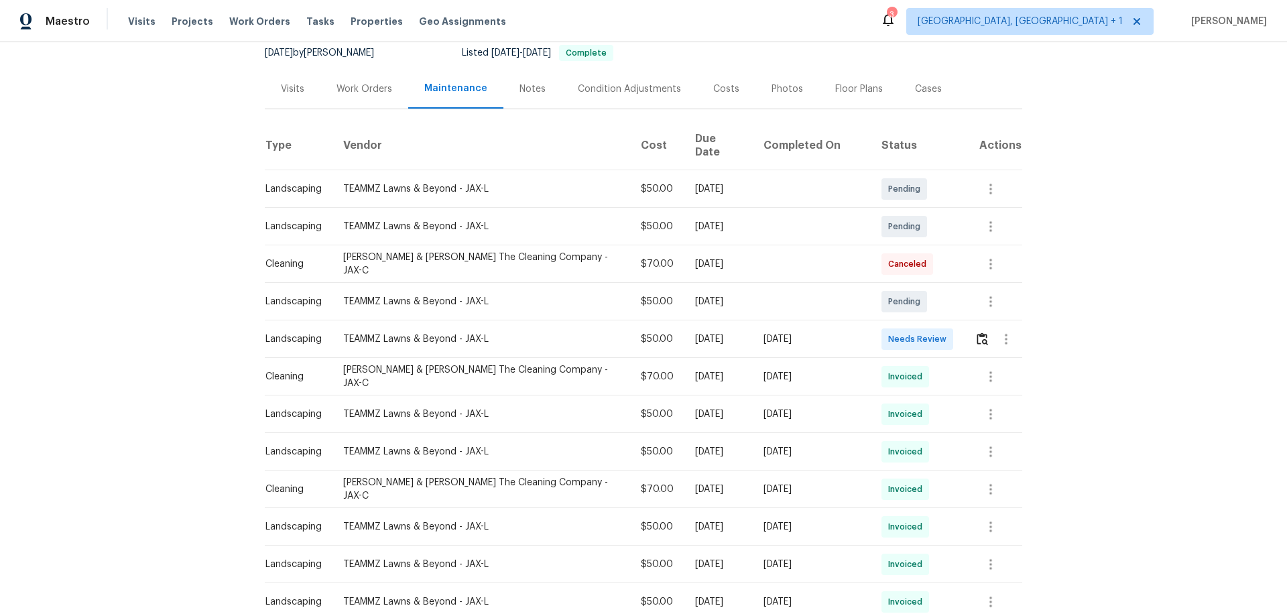
click at [915, 339] on div at bounding box center [997, 339] width 47 height 32
click at [915, 332] on img "button" at bounding box center [981, 338] width 11 height 13
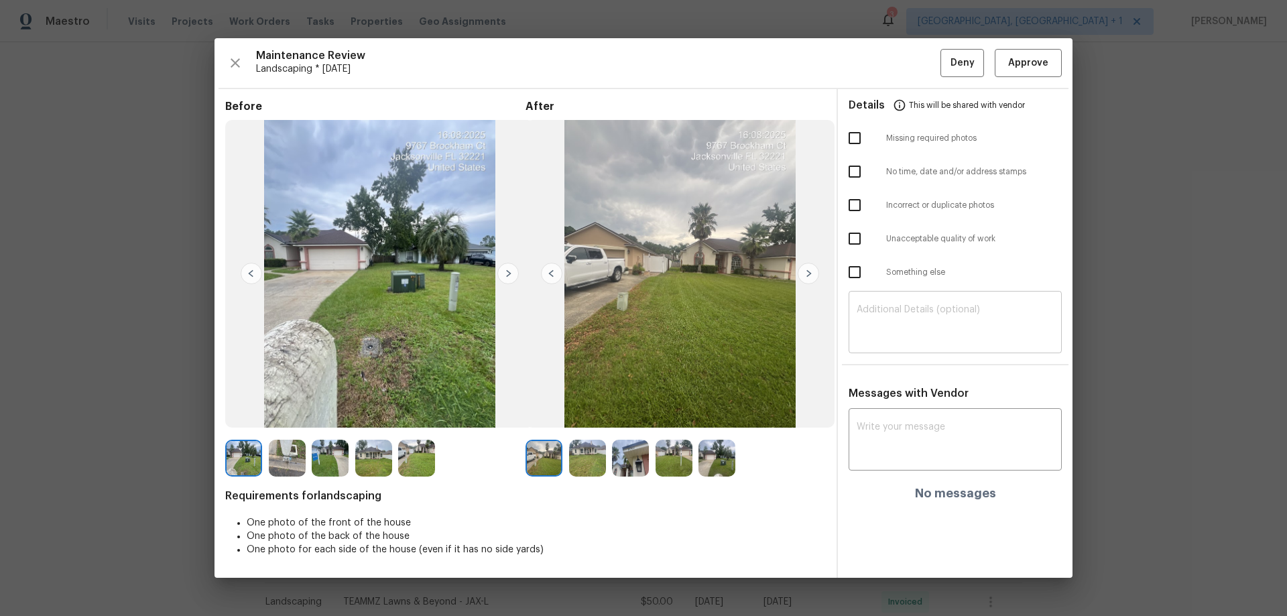
click at [915, 299] on div "​" at bounding box center [954, 323] width 213 height 59
paste textarea "Maintenance Audit Team: Hello! Unfortunately this landscaping visit completed o…"
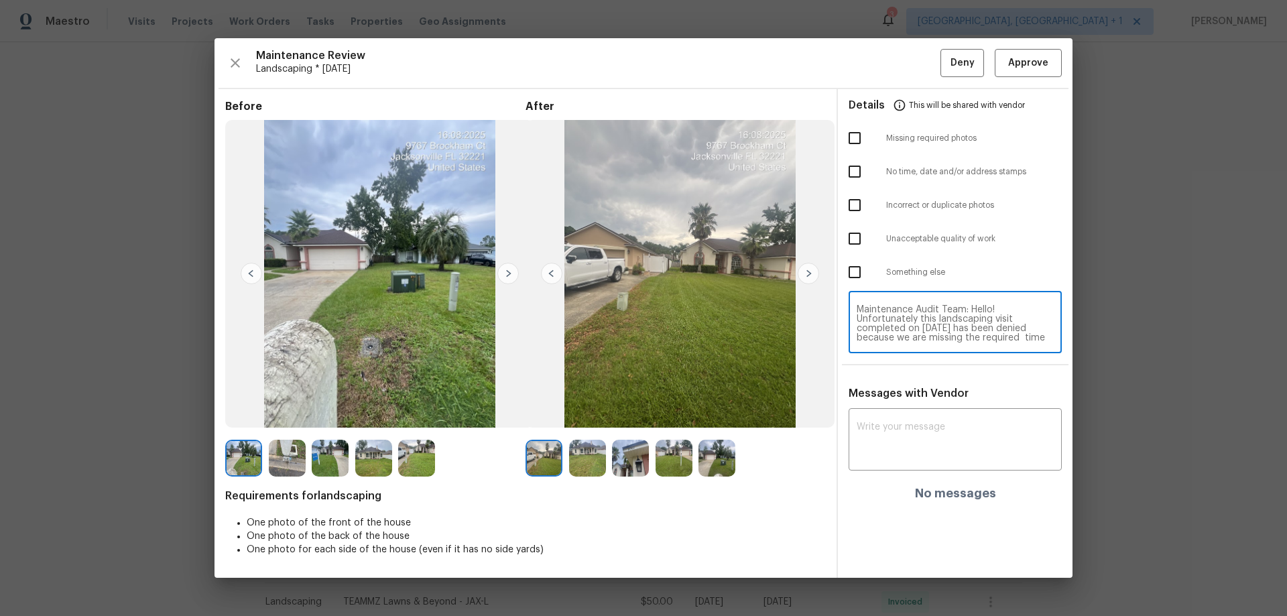
scroll to position [75, 0]
type textarea "Maintenance Audit Team: Hello! Unfortunately this landscaping visit completed o…"
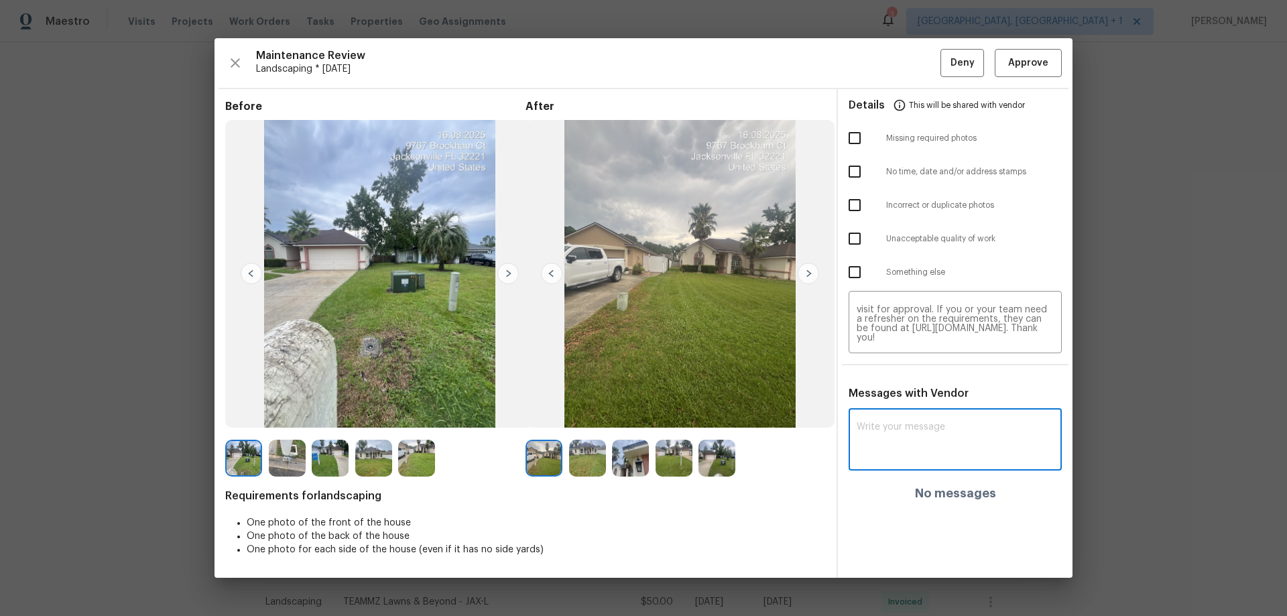
click at [915, 406] on textarea at bounding box center [954, 441] width 197 height 38
paste textarea "Maintenance Audit Team: Hello! Unfortunately this landscaping visit completed o…"
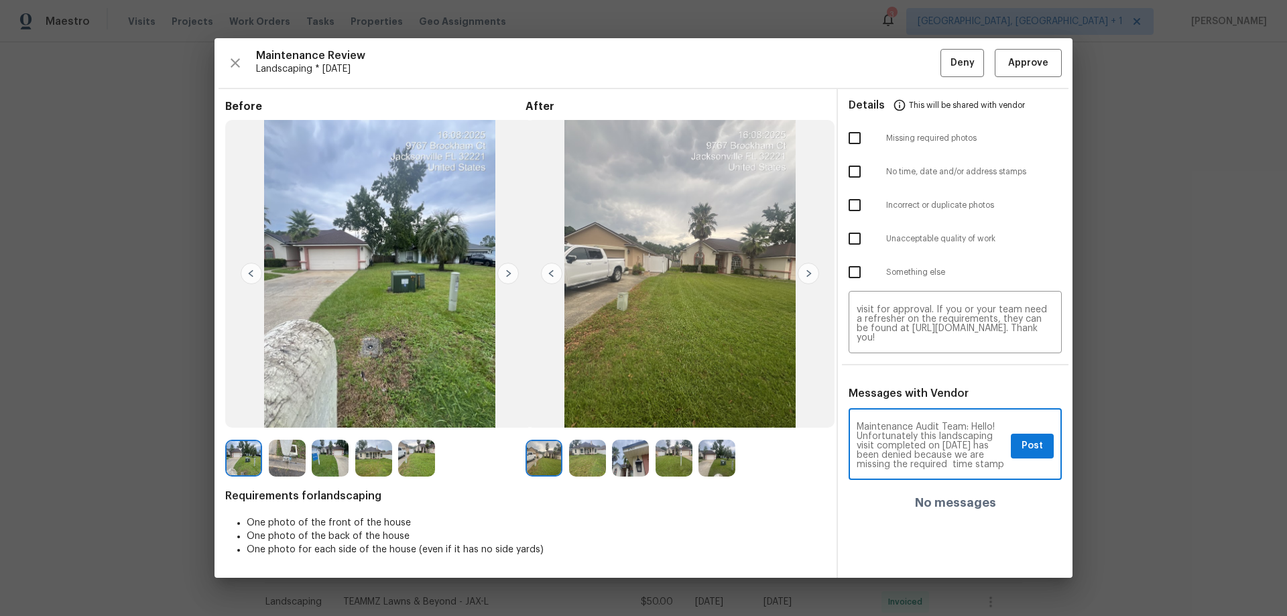
scroll to position [103, 0]
type textarea "Maintenance Audit Team: Hello! Unfortunately this landscaping visit completed o…"
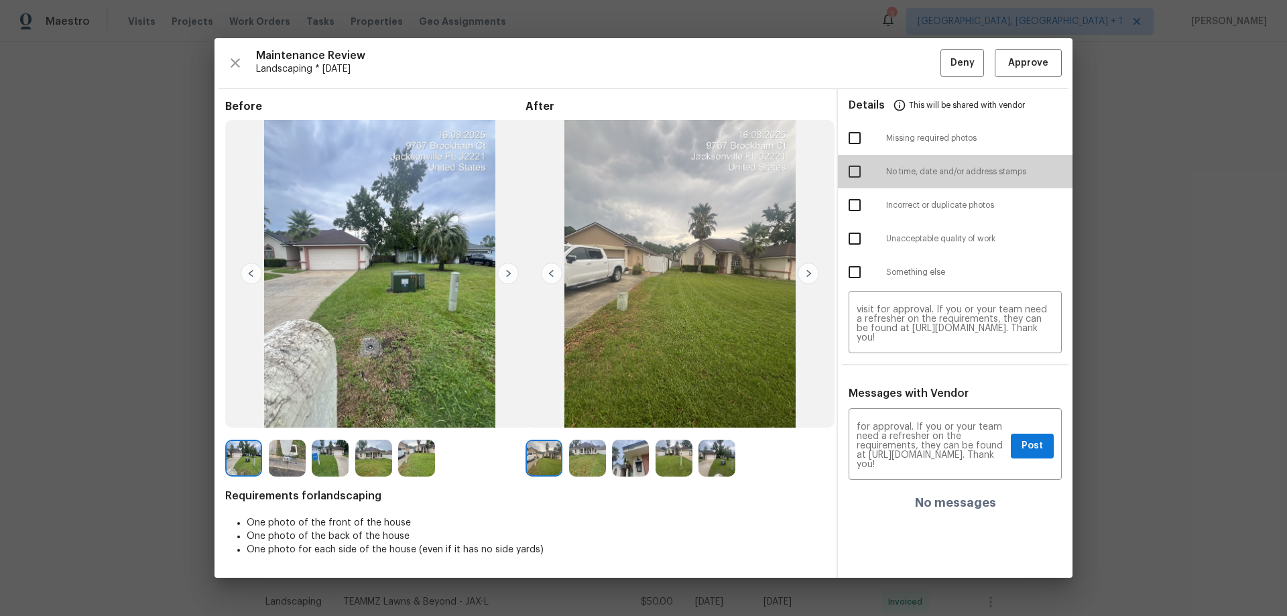
click at [846, 179] on input "checkbox" at bounding box center [854, 171] width 28 height 28
checkbox input "true"
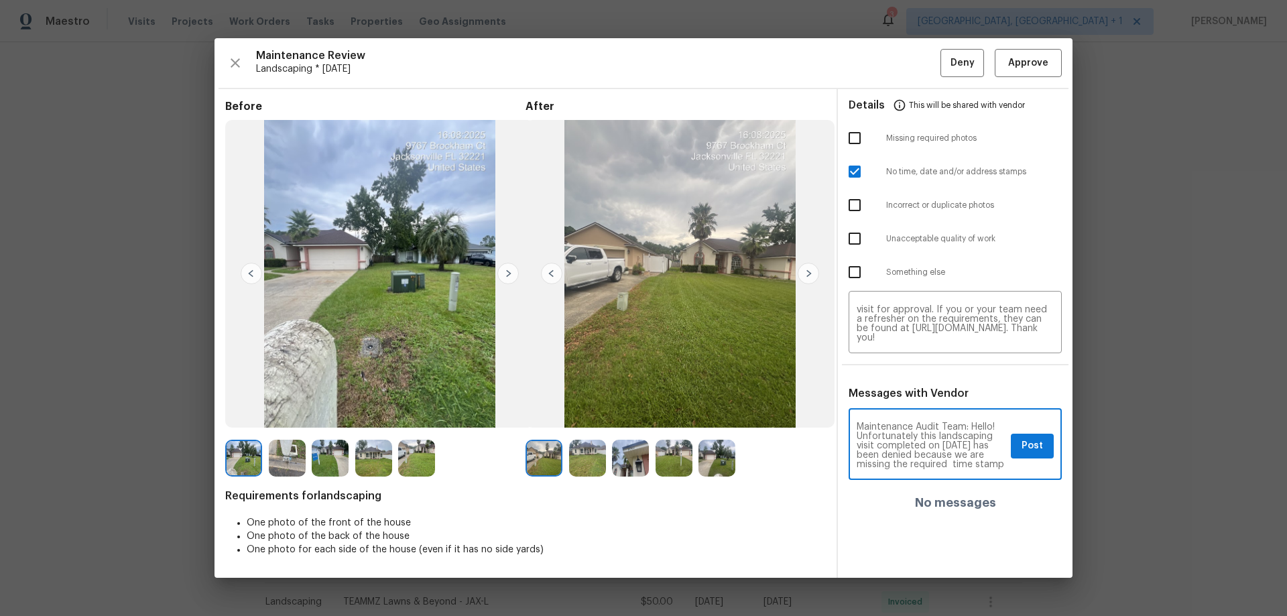
scroll to position [27, 0]
click at [915, 406] on span "Post" at bounding box center [1031, 446] width 21 height 17
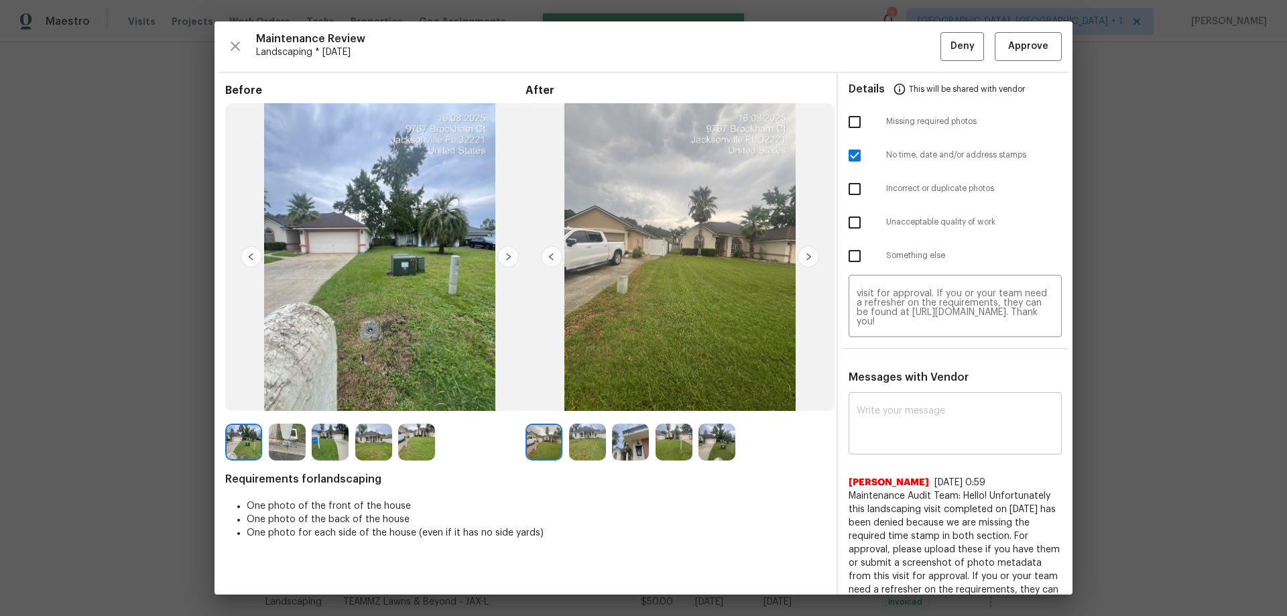
scroll to position [0, 0]
click at [915, 30] on div "Maintenance Review Landscaping * Mon, Aug 11 Deny Approve Before After Requirem…" at bounding box center [643, 307] width 858 height 573
click at [915, 48] on span "Deny" at bounding box center [962, 46] width 24 height 17
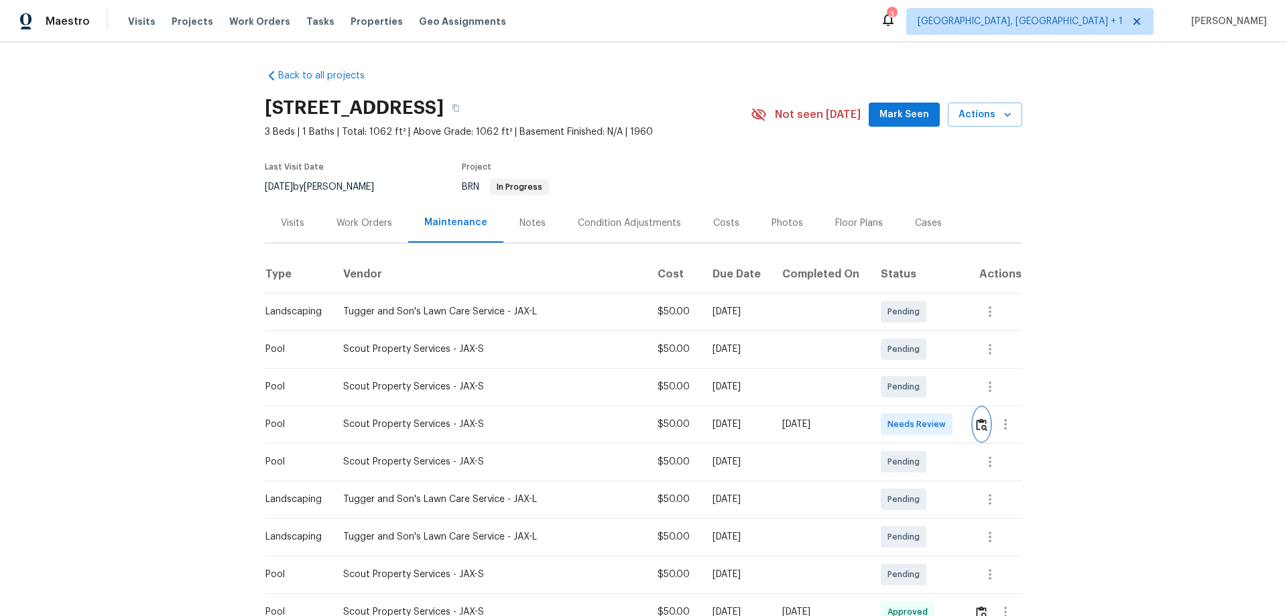
click at [915, 406] on img "button" at bounding box center [981, 424] width 11 height 13
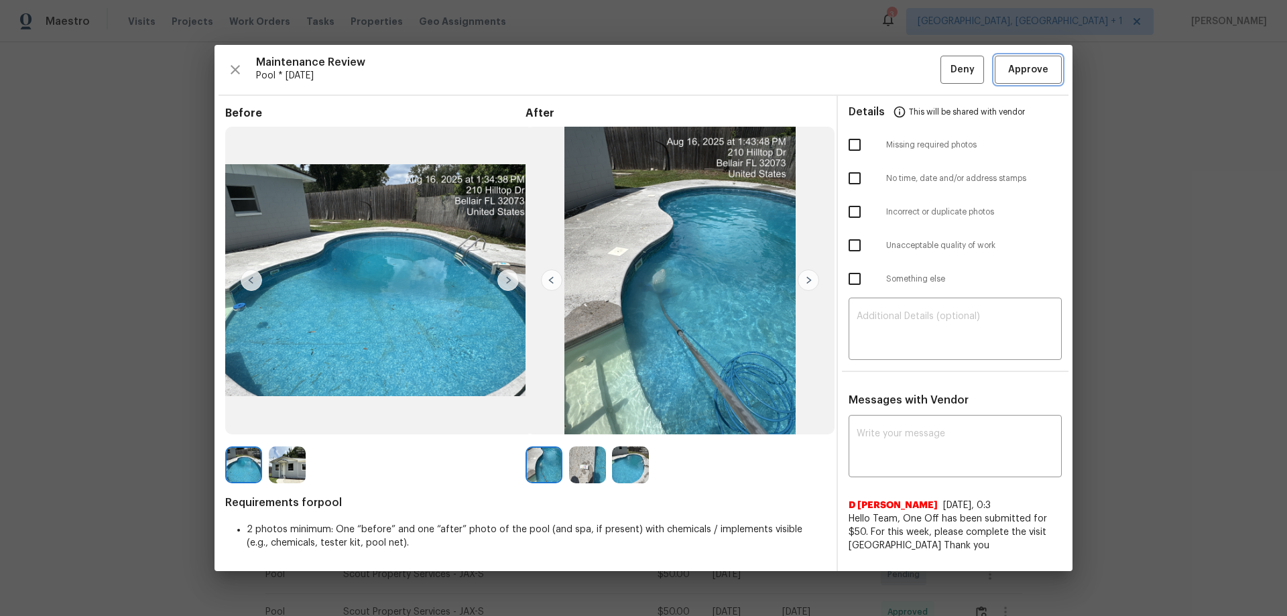
click at [915, 64] on span "Approve" at bounding box center [1028, 70] width 40 height 17
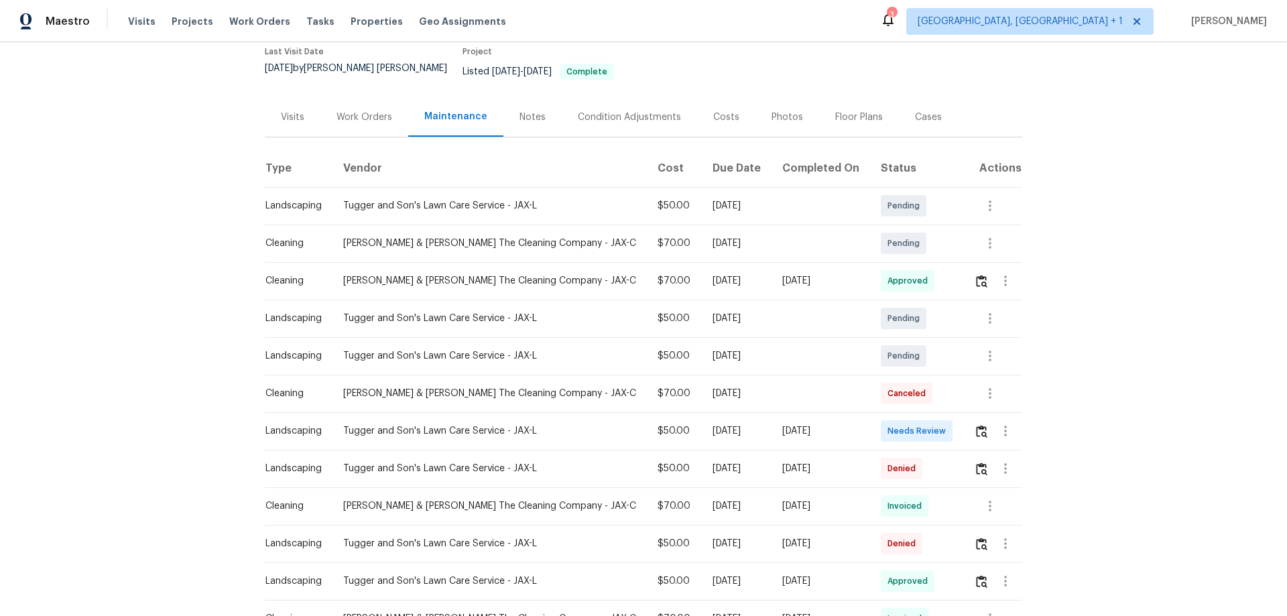
scroll to position [134, 0]
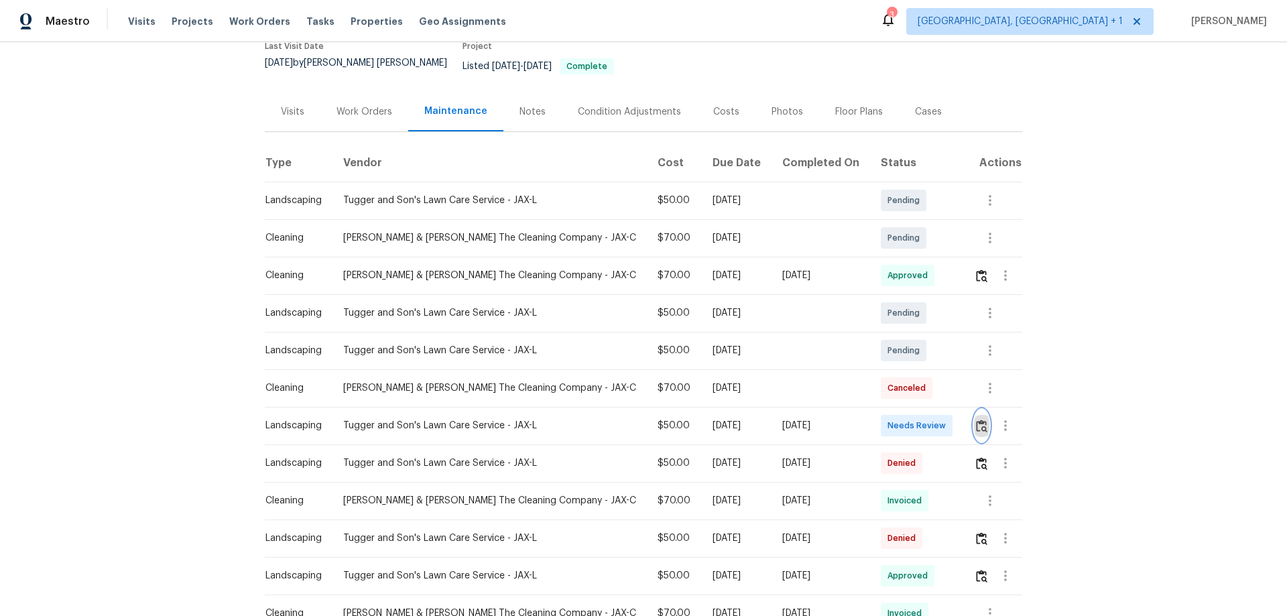
click at [915, 406] on img "button" at bounding box center [981, 425] width 11 height 13
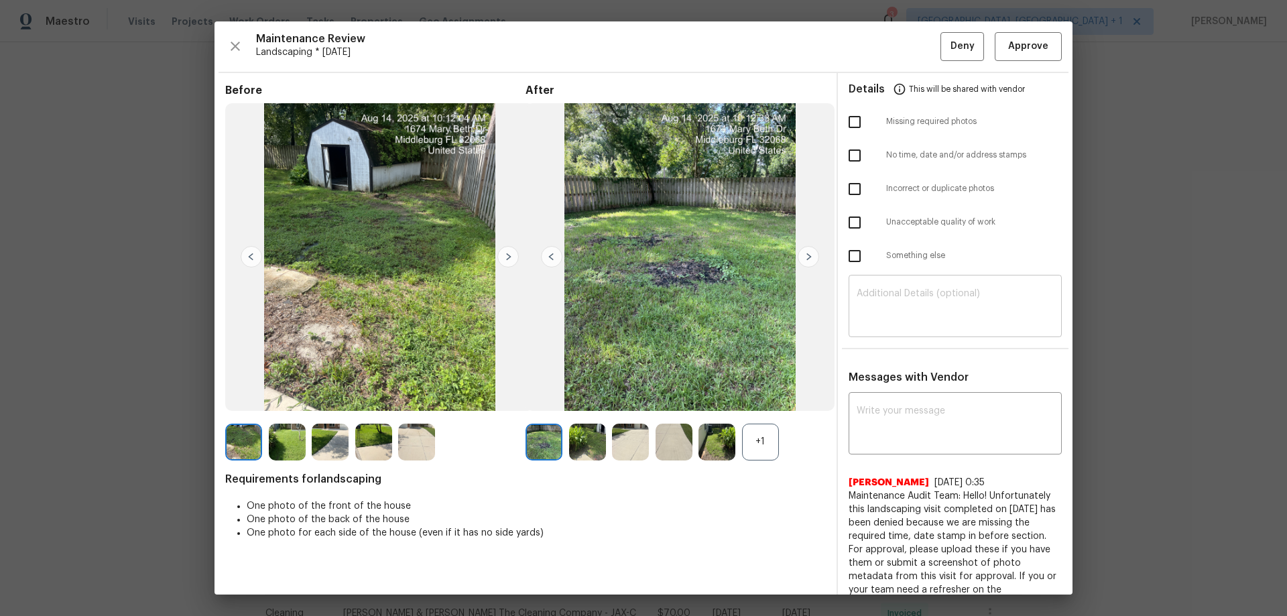
click at [897, 304] on textarea at bounding box center [954, 308] width 197 height 38
paste textarea "Maintenance Audit Team: Hello! Unfortunately, this landscaping visit completed …"
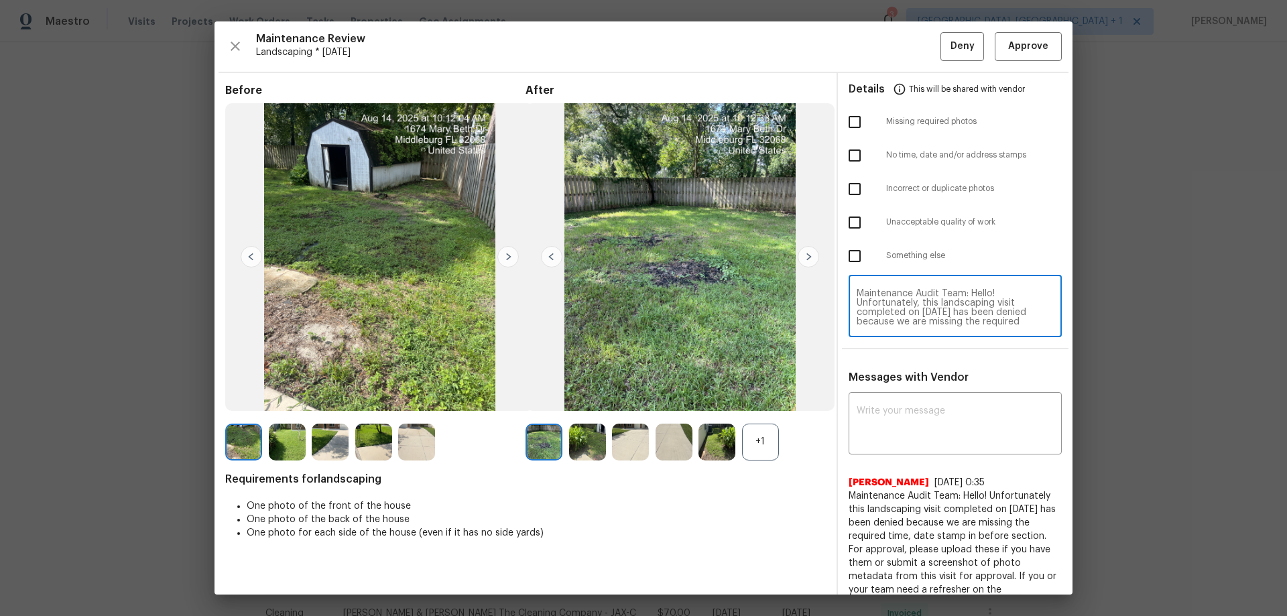
scroll to position [131, 0]
type textarea "Maintenance Audit Team: Hello! Unfortunately, this landscaping visit completed …"
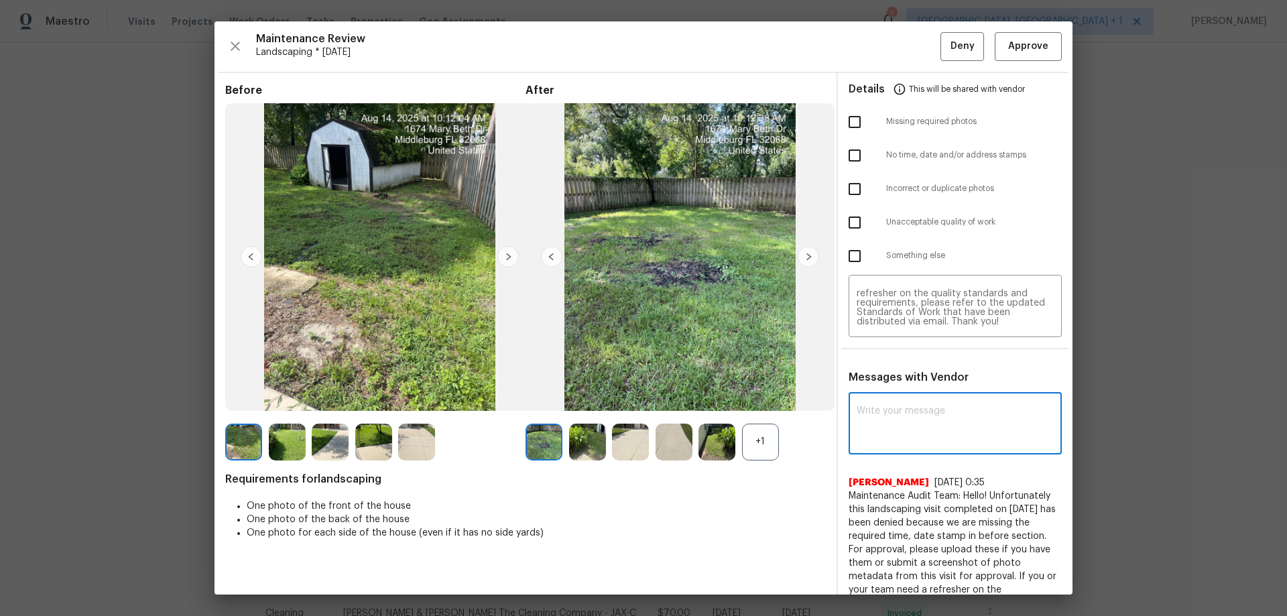
click at [871, 406] on textarea at bounding box center [954, 425] width 197 height 38
paste textarea "Maintenance Audit Team: Hello! Unfortunately, this landscaping visit completed …"
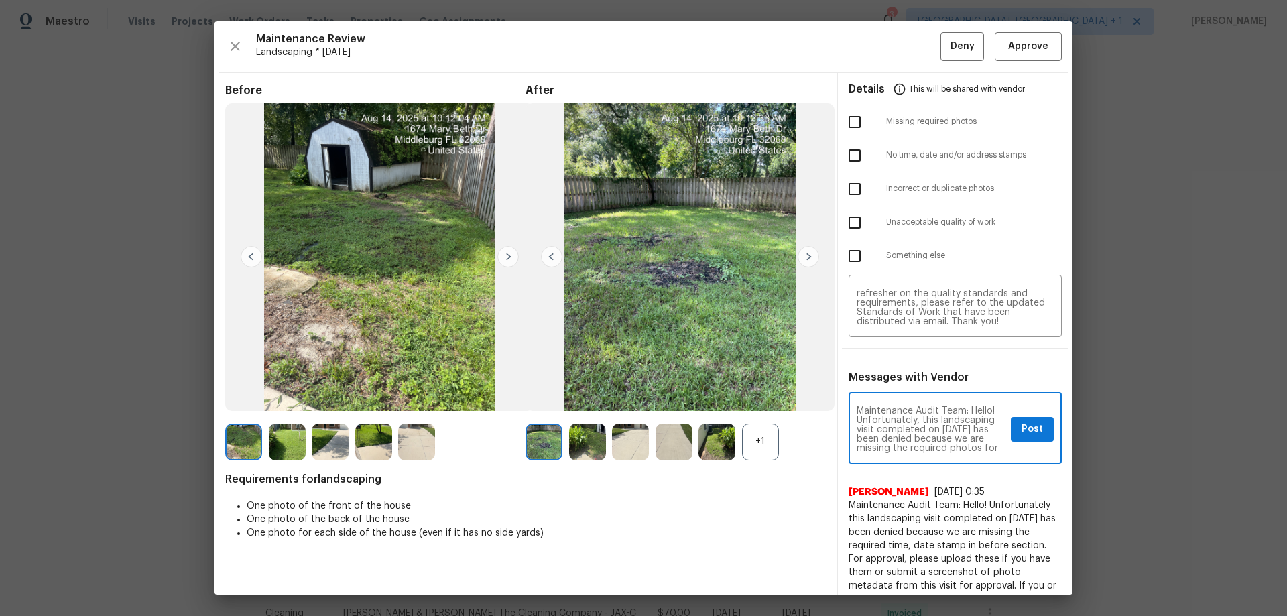
scroll to position [188, 0]
type textarea "Maintenance Audit Team: Hello! Unfortunately, this landscaping visit completed …"
click at [840, 111] on input "checkbox" at bounding box center [854, 122] width 28 height 28
checkbox input "true"
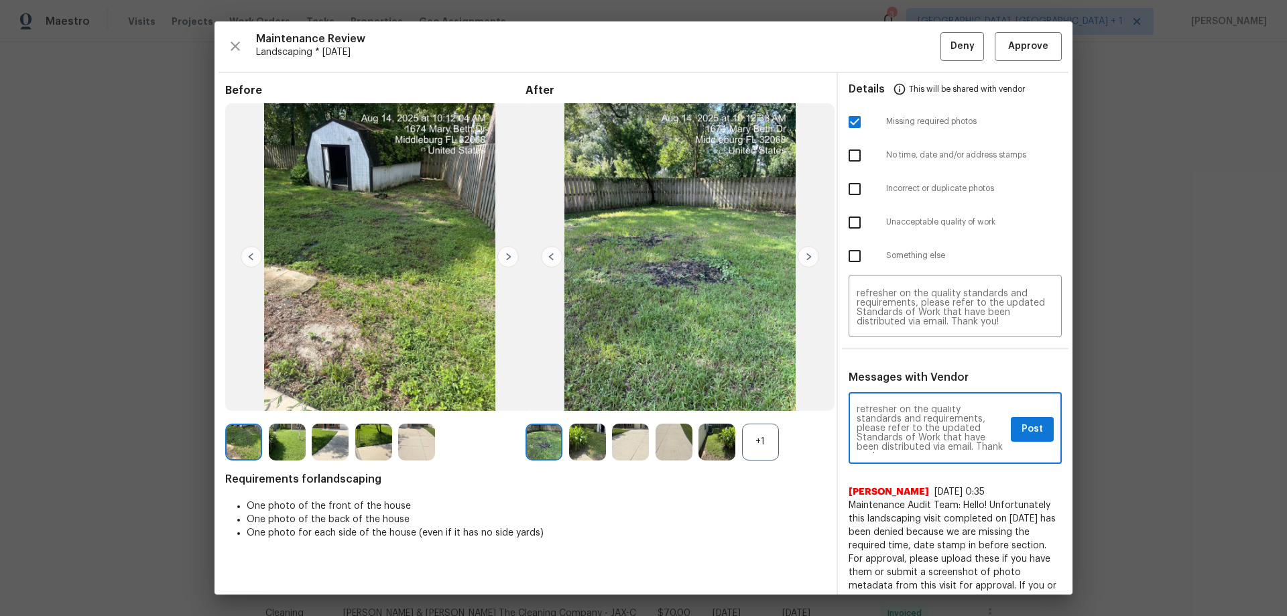
click at [915, 406] on textarea "Maintenance Audit Team: Hello! Unfortunately, this landscaping visit completed …" at bounding box center [930, 429] width 149 height 47
click at [915, 406] on span "Post" at bounding box center [1031, 429] width 21 height 17
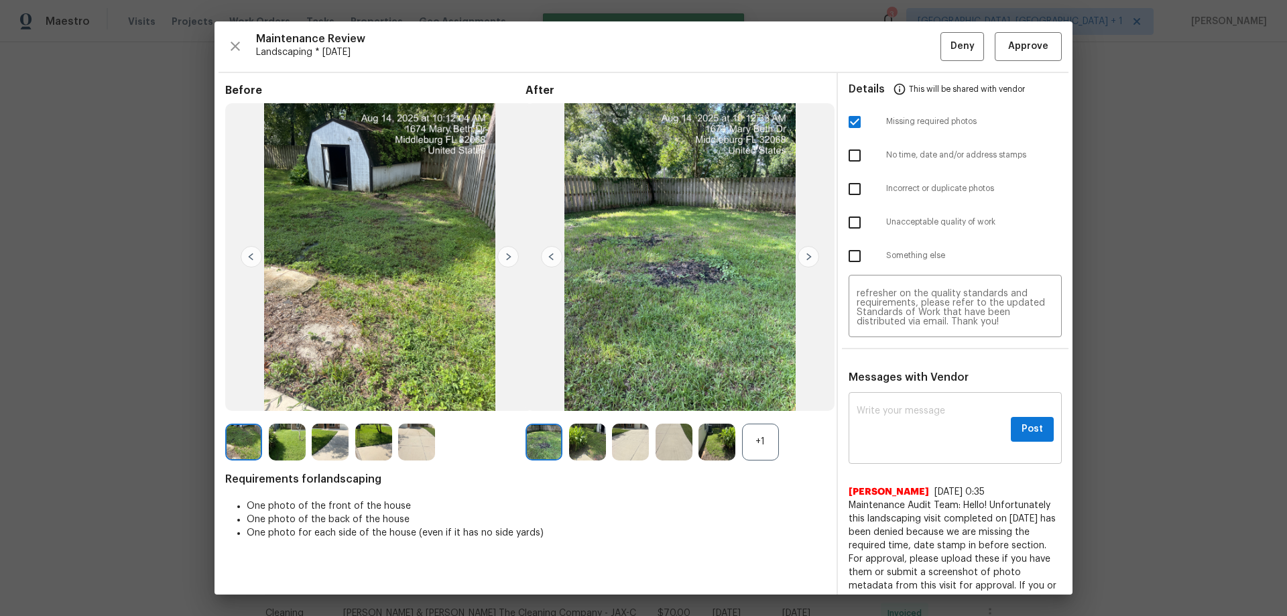
scroll to position [0, 0]
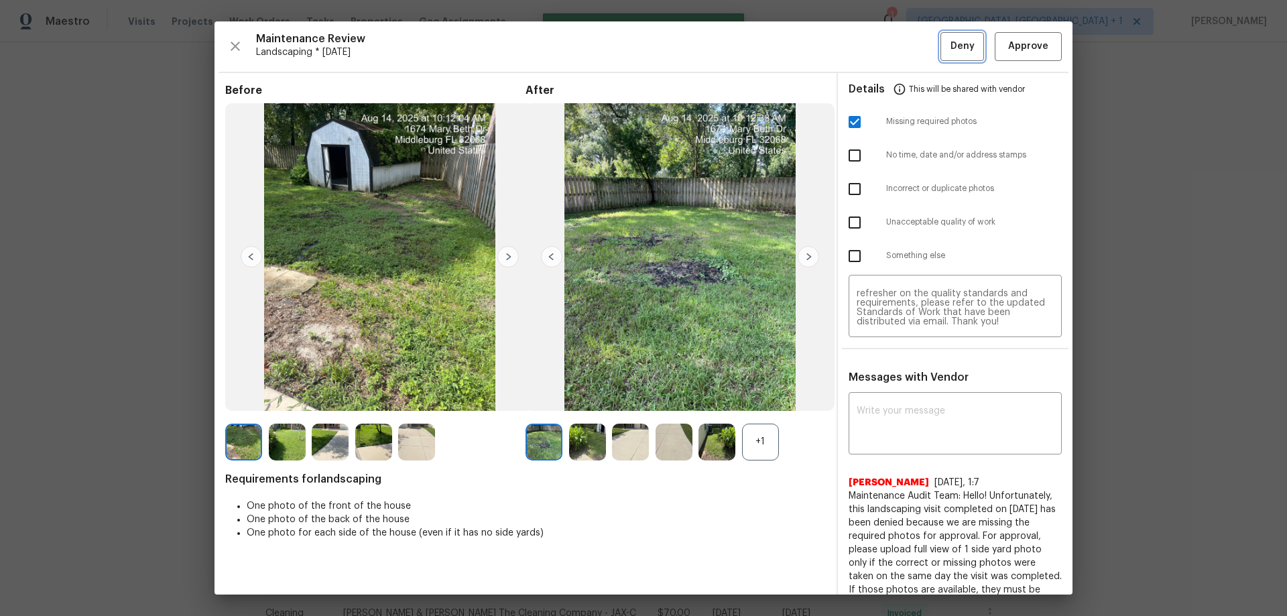
click at [915, 56] on button "Deny" at bounding box center [962, 46] width 44 height 29
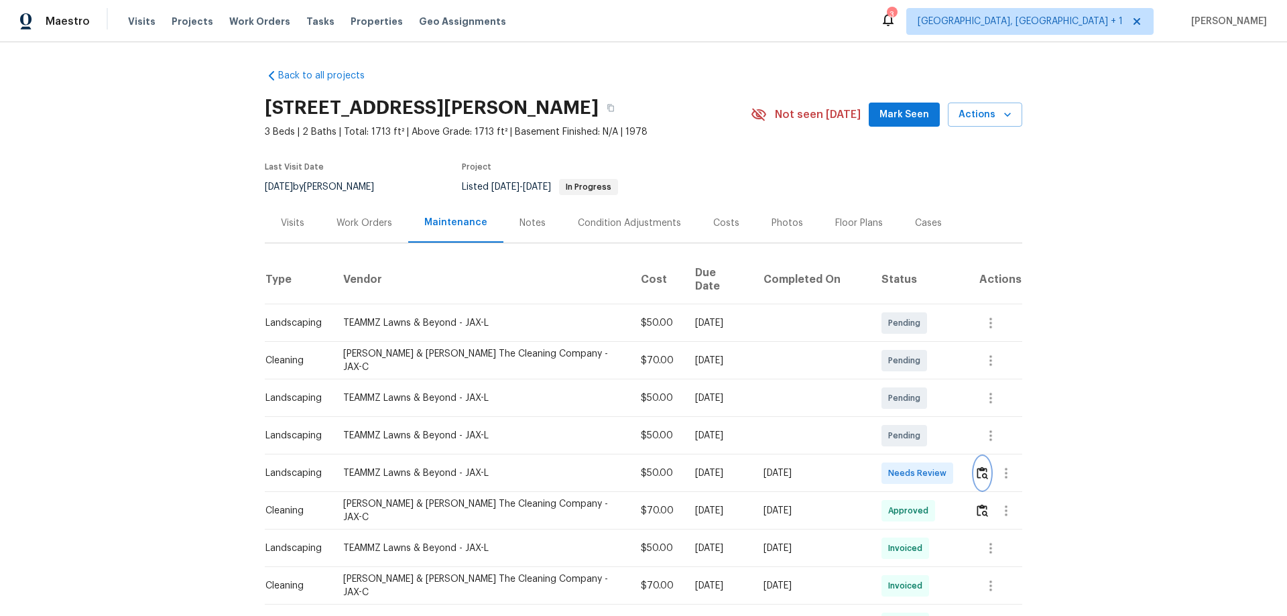
click at [915, 406] on img "button" at bounding box center [981, 472] width 11 height 13
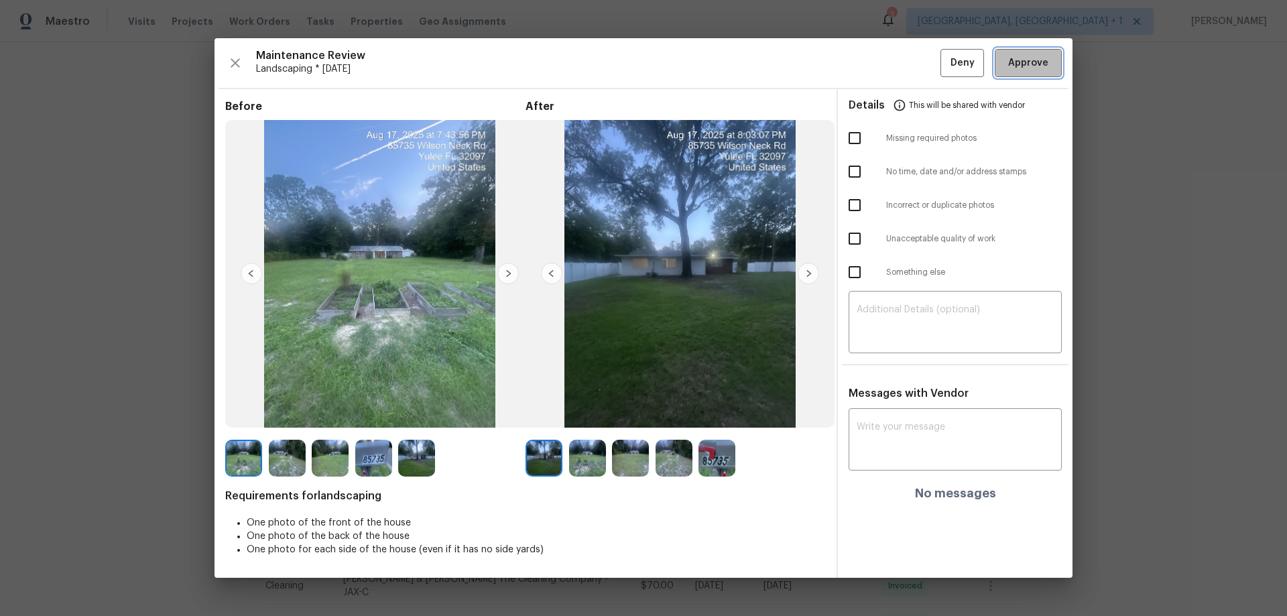
click at [915, 56] on button "Approve" at bounding box center [1027, 63] width 67 height 29
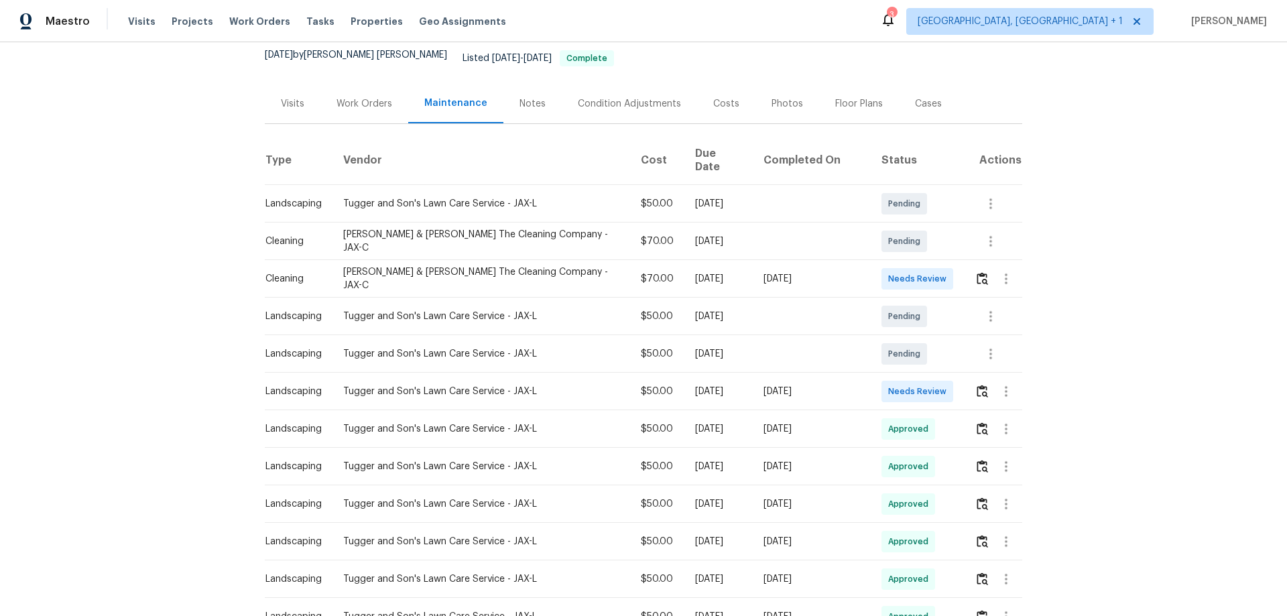
scroll to position [134, 0]
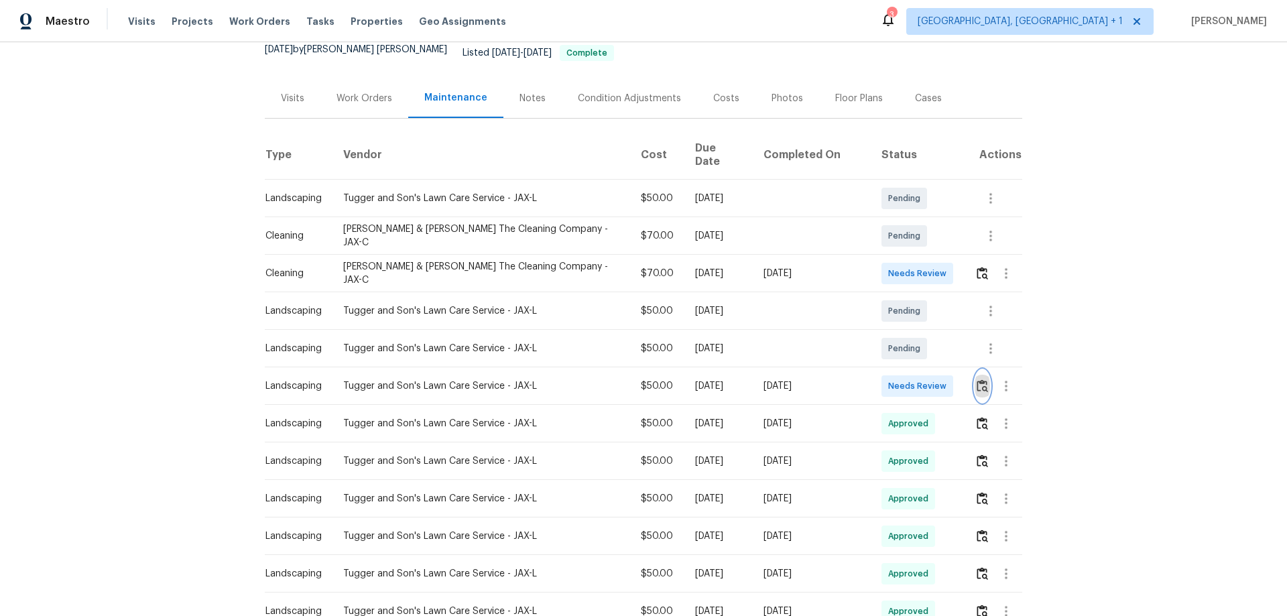
click at [915, 379] on img "button" at bounding box center [981, 385] width 11 height 13
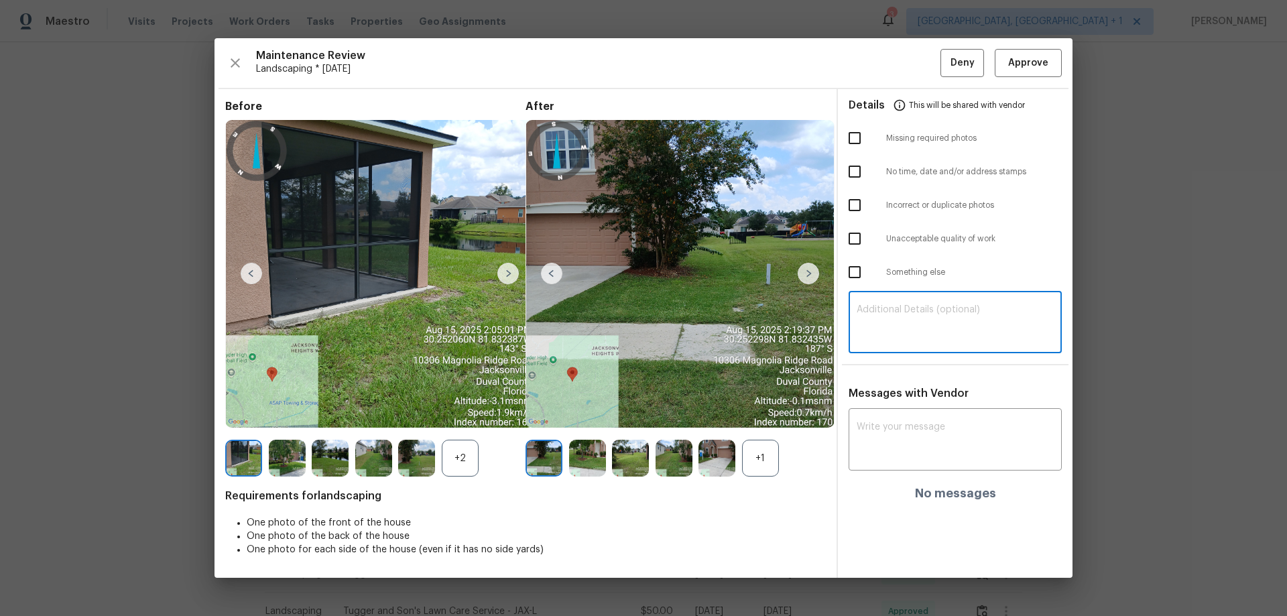
click at [915, 310] on textarea at bounding box center [954, 324] width 197 height 38
paste textarea "Maintenance Audit Team: Hello! Unfortunately, this landscaping visit completed …"
type textarea "Maintenance Audit Team: Hello! Unfortunately, this landscaping visit completed …"
click at [887, 406] on textarea at bounding box center [954, 441] width 197 height 38
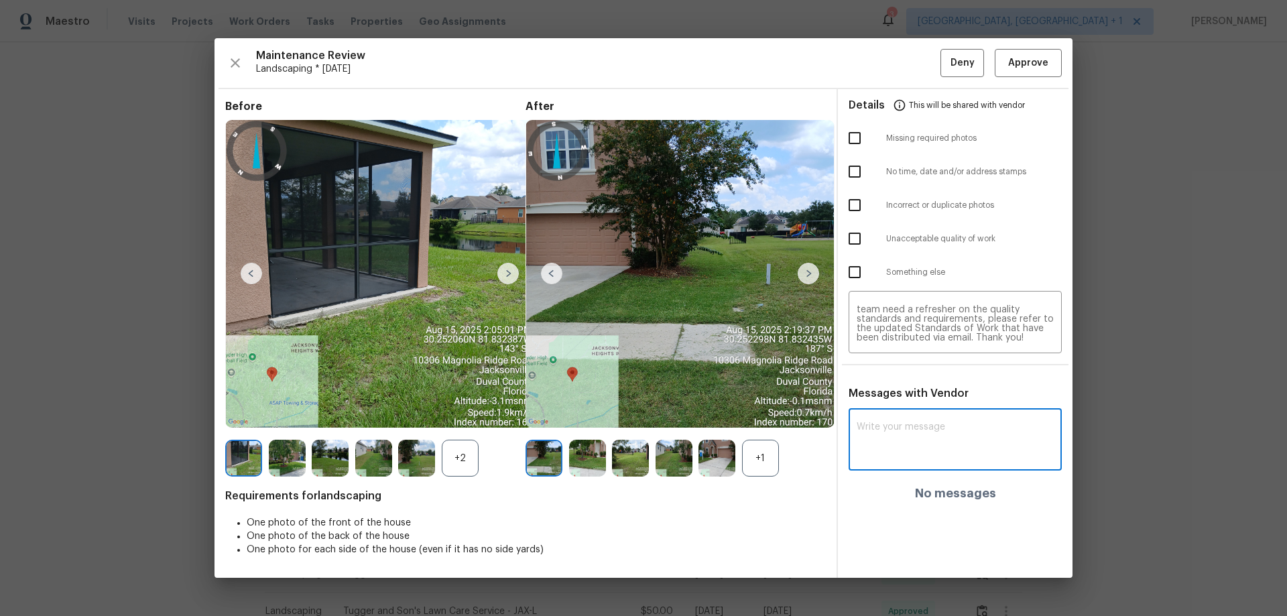
paste textarea "Maintenance Audit Team: Hello! Unfortunately, this landscaping visit completed …"
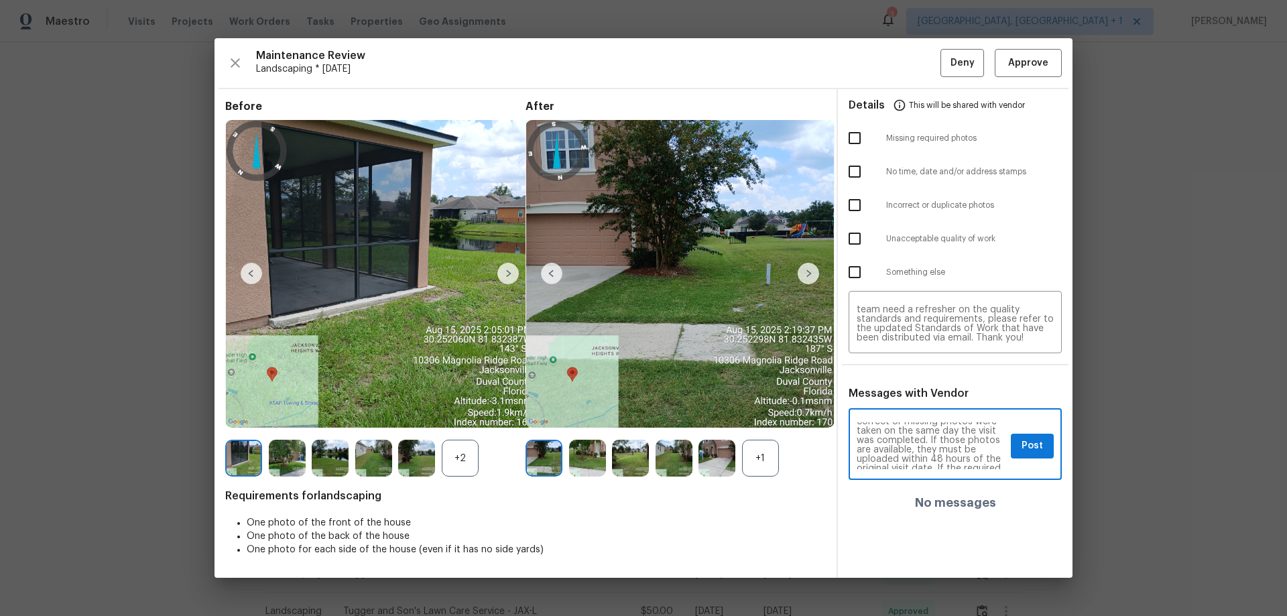
scroll to position [54, 0]
drag, startPoint x: 979, startPoint y: 439, endPoint x: 938, endPoint y: 438, distance: 40.9
click at [915, 406] on textarea "Maintenance Audit Team: Hello! Unfortunately, this landscaping visit completed …" at bounding box center [930, 445] width 149 height 47
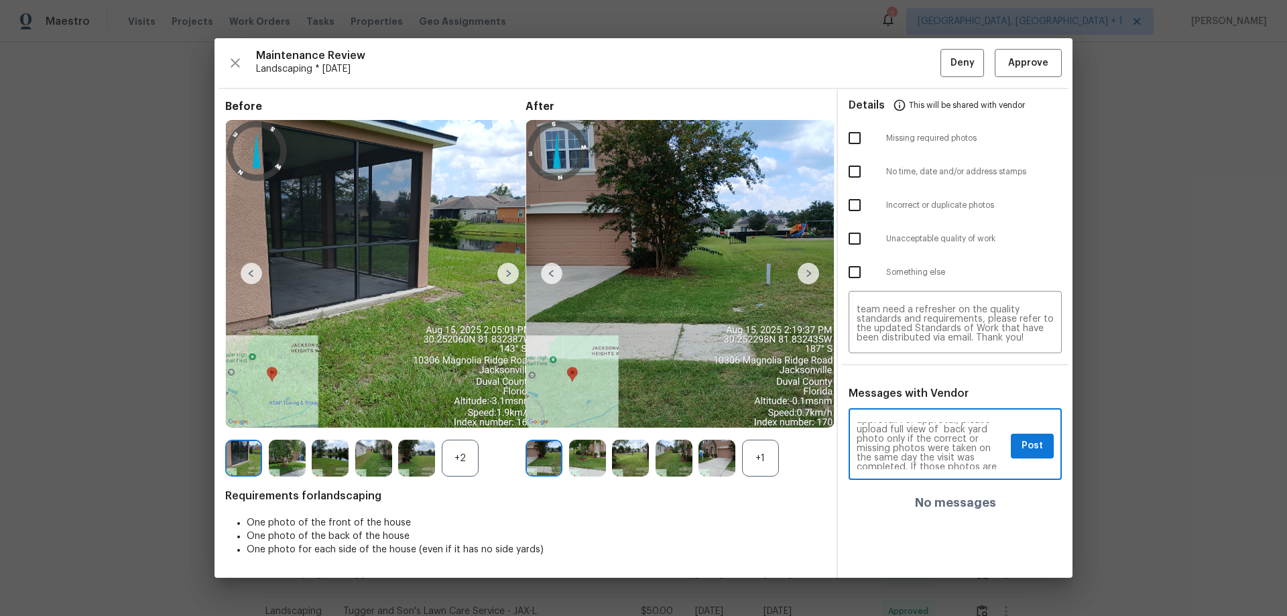
click at [915, 406] on textarea "Maintenance Audit Team: Hello! Unfortunately, this landscaping visit completed …" at bounding box center [930, 445] width 149 height 47
type textarea "Maintenance Audit Team: Hello! Unfortunately, this landscaping visit completed …"
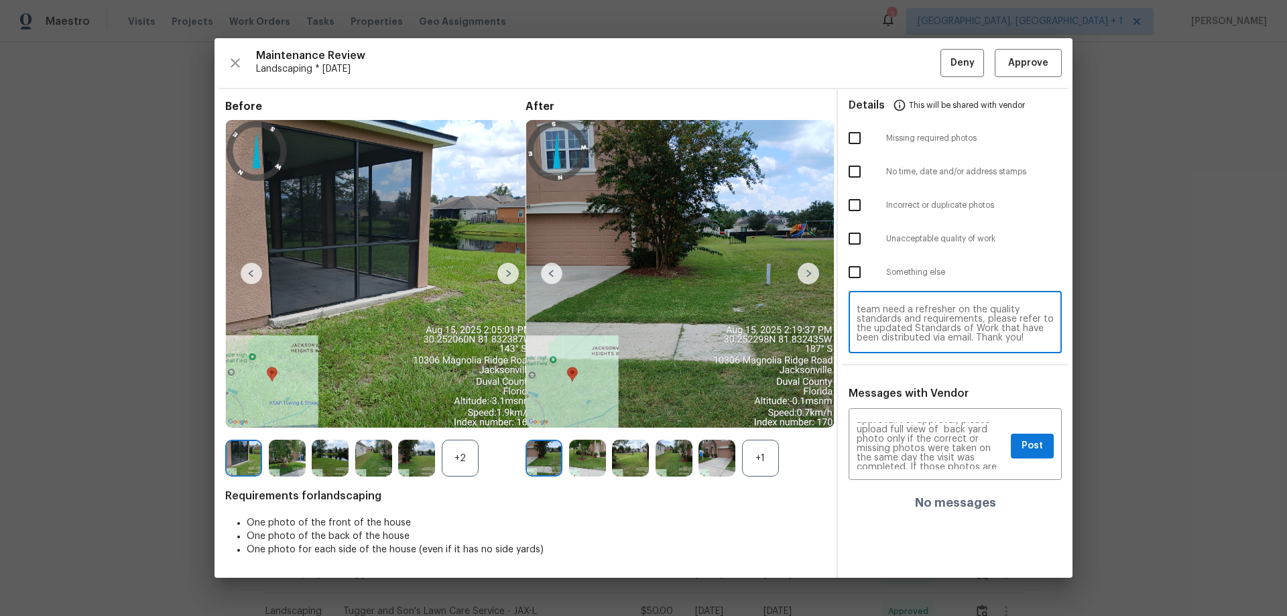
click at [915, 324] on textarea "Maintenance Audit Team: Hello! Unfortunately, this landscaping visit completed …" at bounding box center [954, 324] width 197 height 38
paste textarea
type textarea "Maintenance Audit Team: Hello! Unfortunately, this landscaping visit completed …"
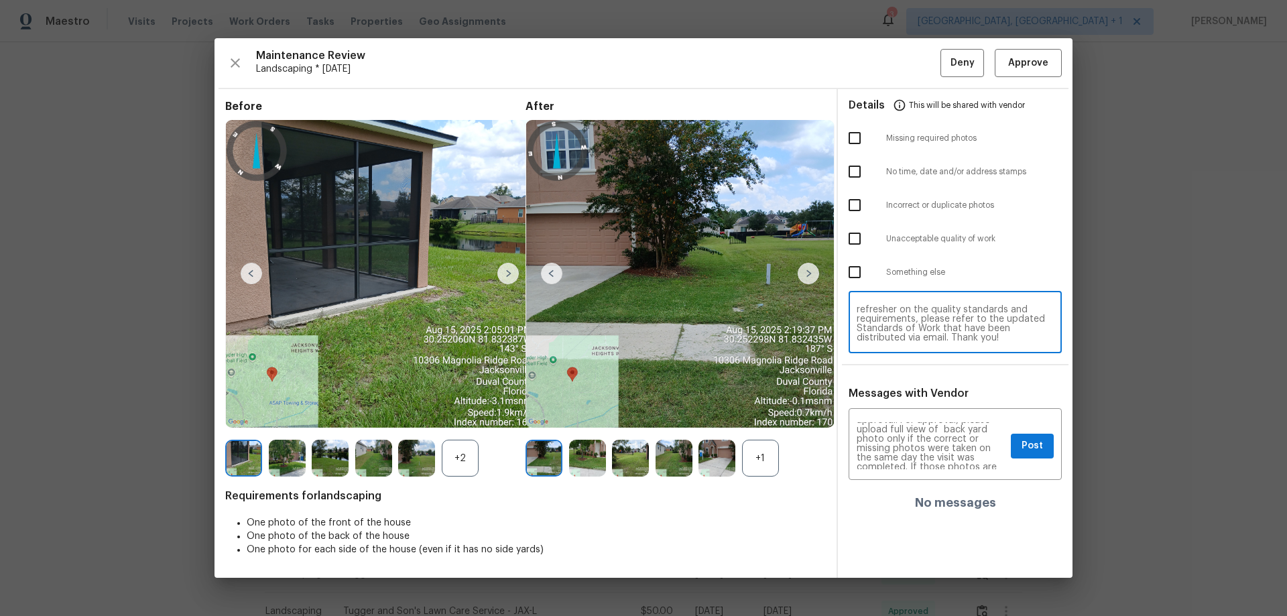
click at [865, 130] on input "checkbox" at bounding box center [854, 138] width 28 height 28
checkbox input "true"
click at [915, 406] on span "Post" at bounding box center [1031, 446] width 21 height 17
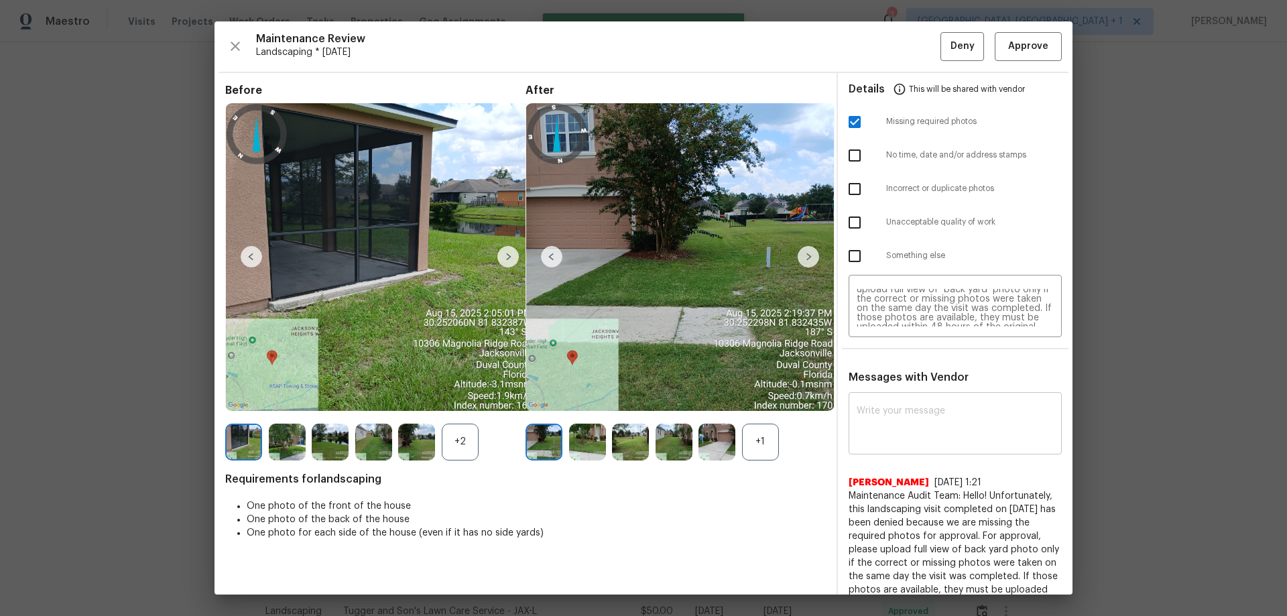
scroll to position [0, 0]
click at [915, 52] on span "Deny" at bounding box center [962, 46] width 24 height 17
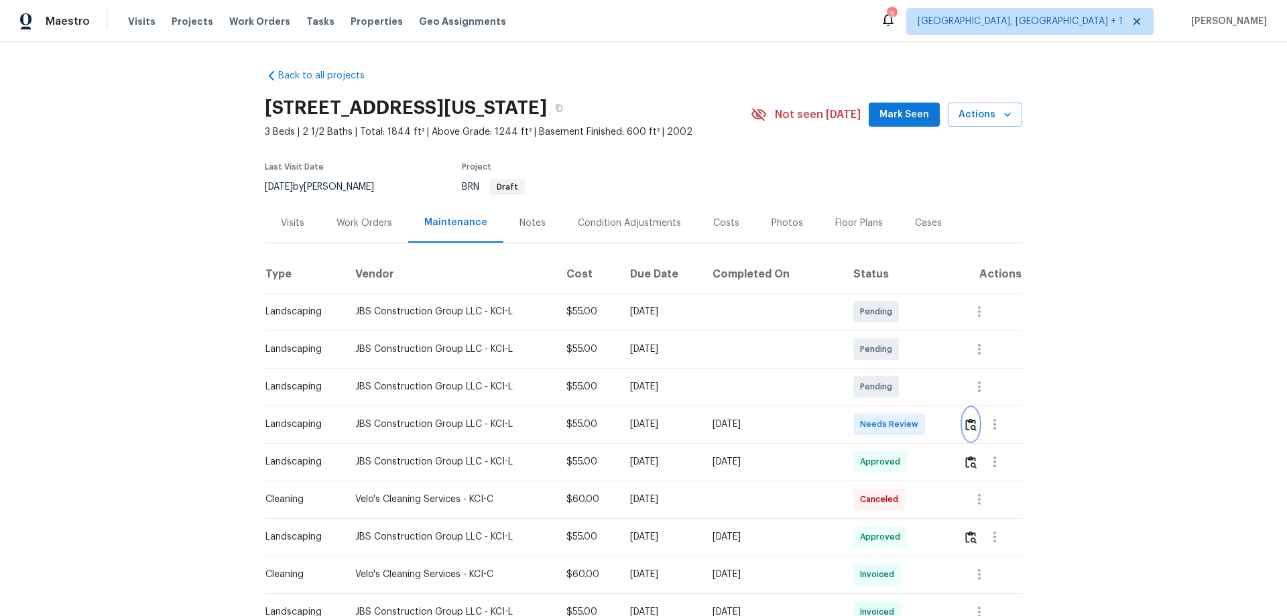
click at [915, 406] on button "button" at bounding box center [970, 424] width 15 height 32
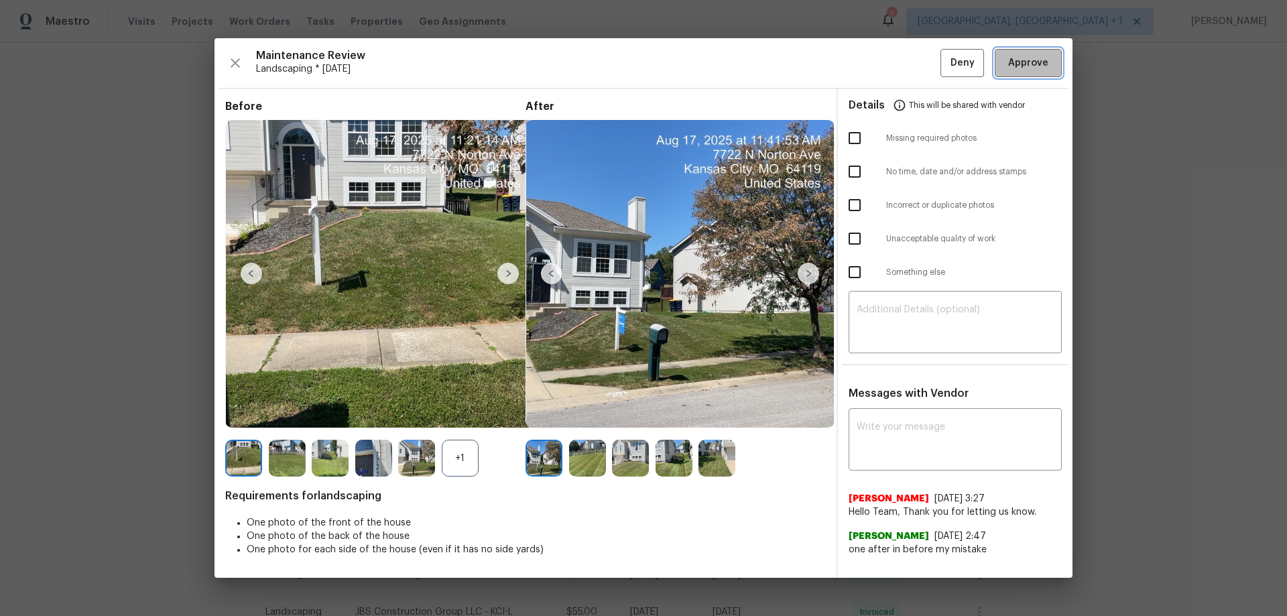
click at [915, 60] on span "Approve" at bounding box center [1028, 63] width 40 height 17
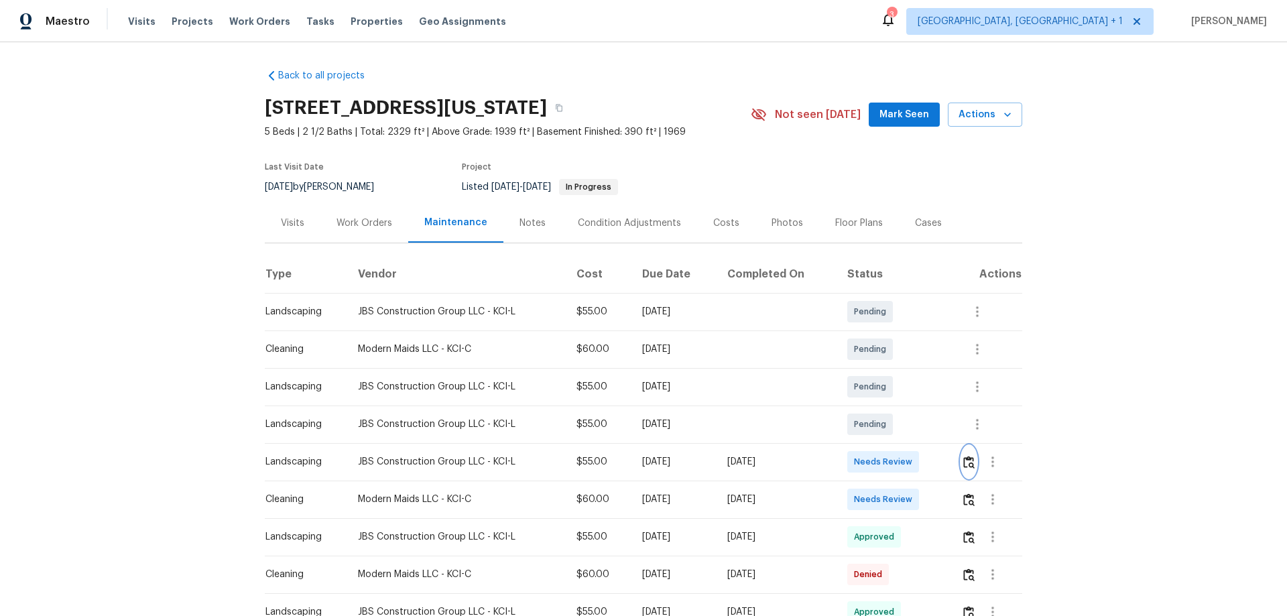
click at [970, 460] on img "button" at bounding box center [968, 462] width 11 height 13
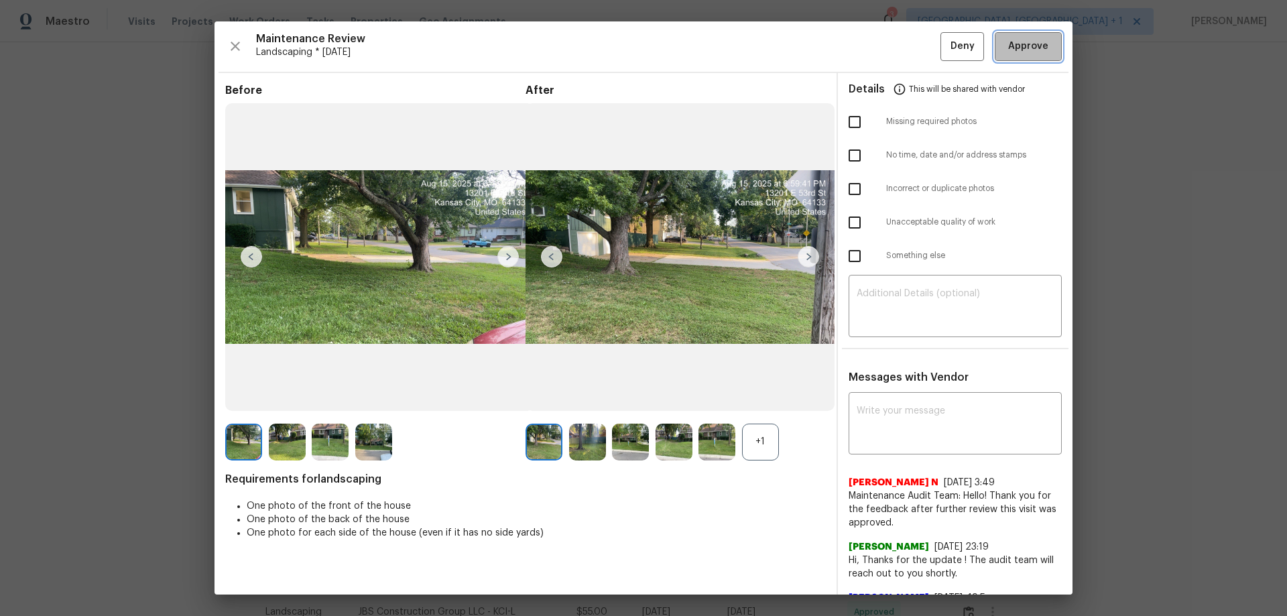
click at [1033, 58] on button "Approve" at bounding box center [1027, 46] width 67 height 29
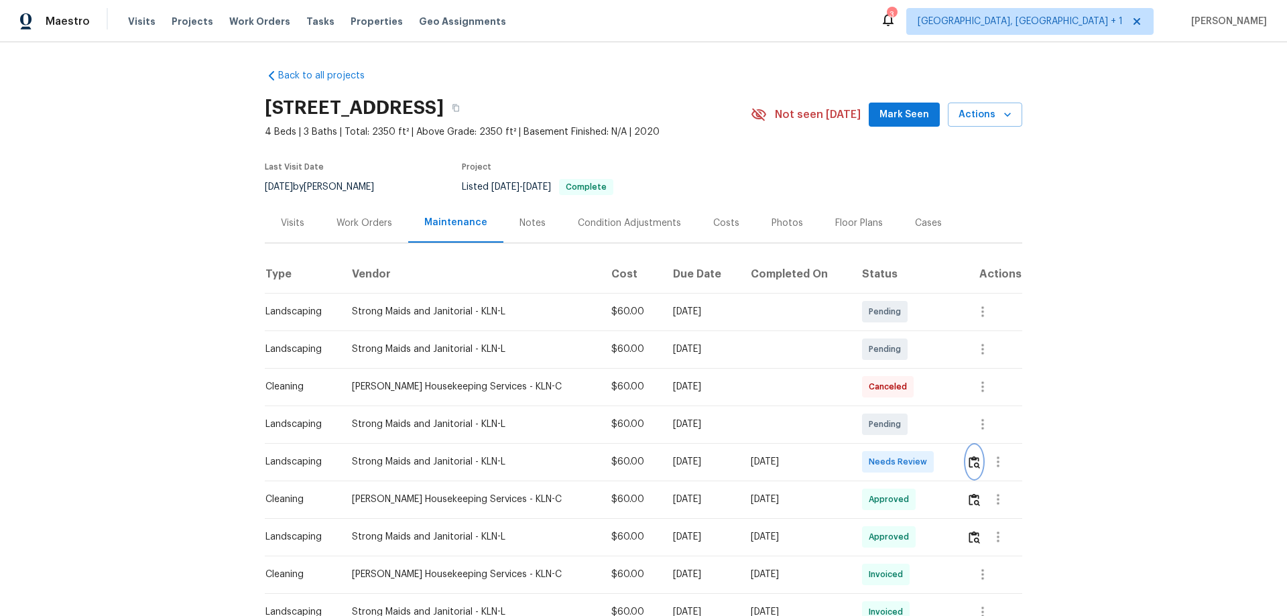
click at [915, 406] on img "button" at bounding box center [973, 462] width 11 height 13
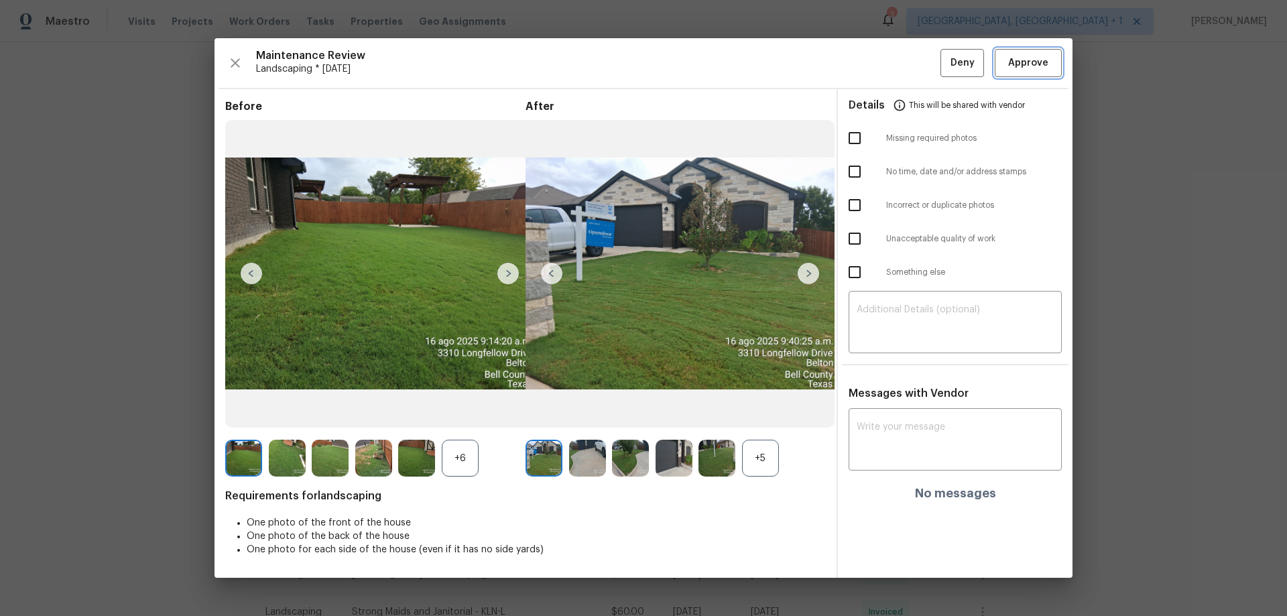
click at [915, 68] on span "Approve" at bounding box center [1028, 63] width 40 height 17
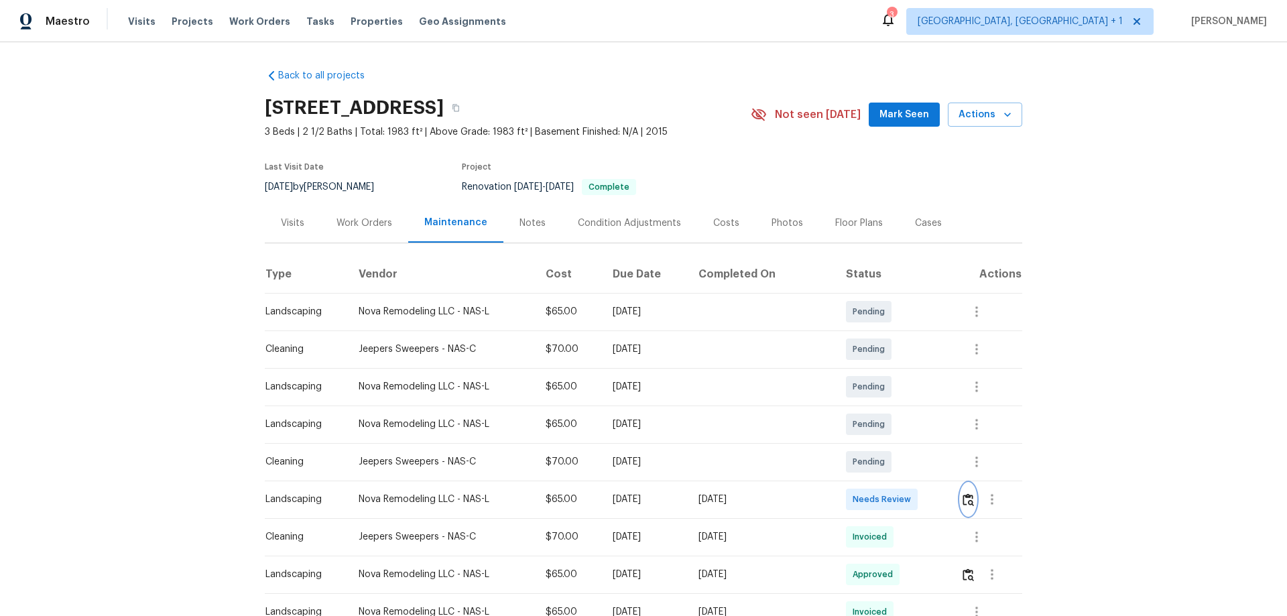
click at [915, 406] on img "button" at bounding box center [967, 499] width 11 height 13
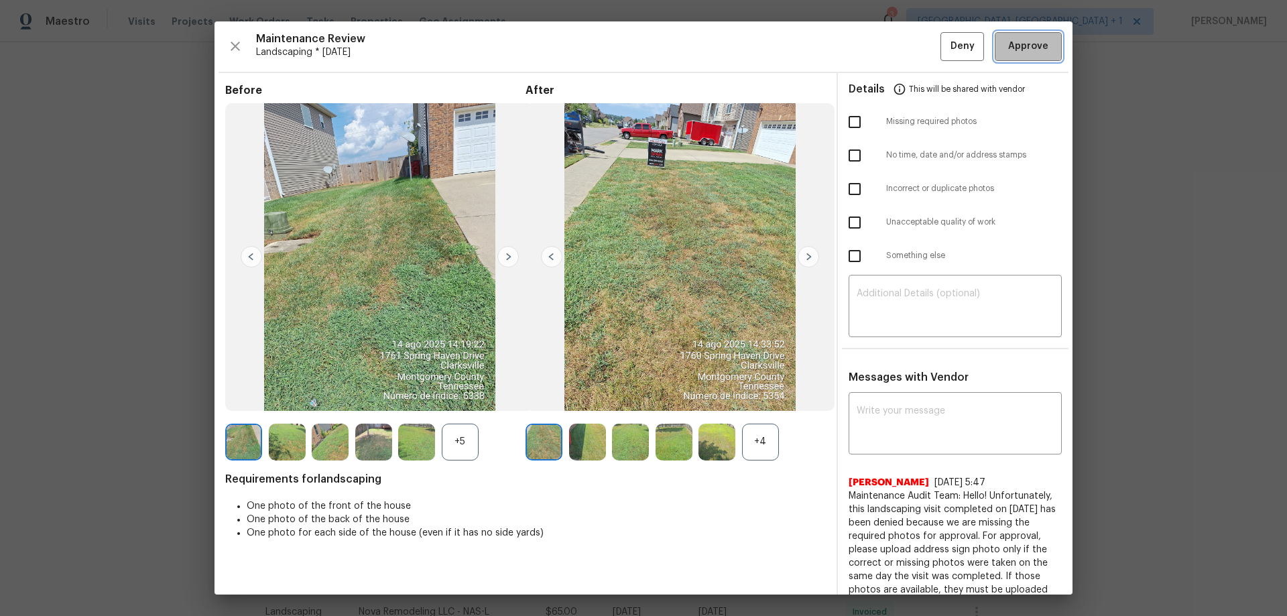
click at [915, 54] on span "Approve" at bounding box center [1028, 46] width 40 height 17
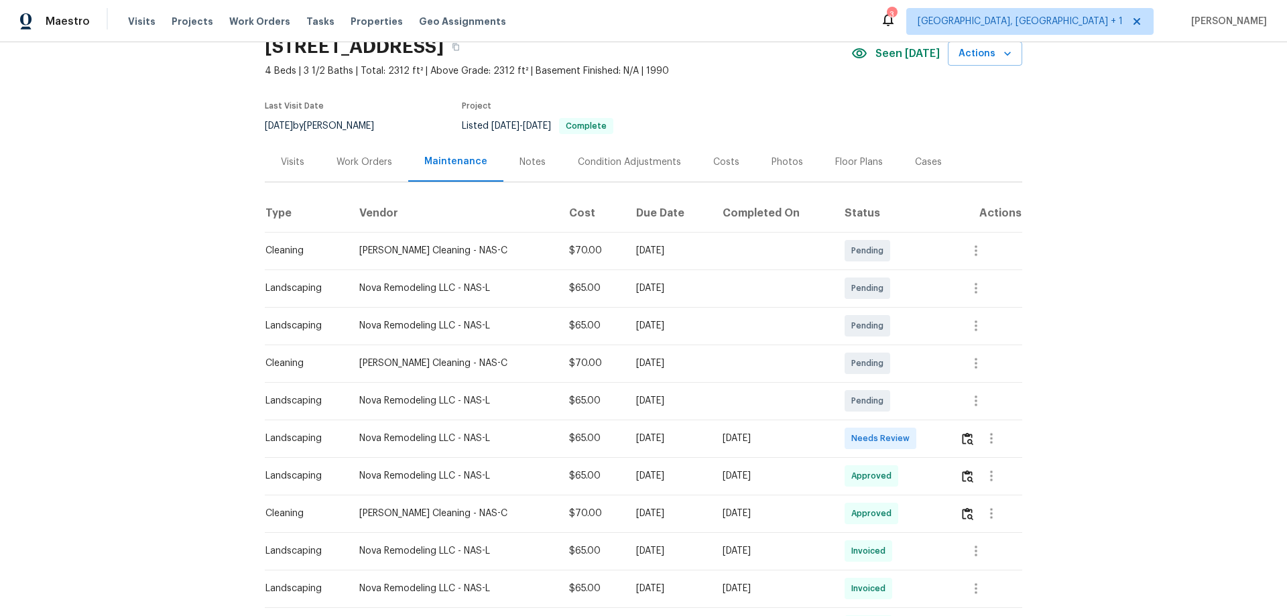
scroll to position [134, 0]
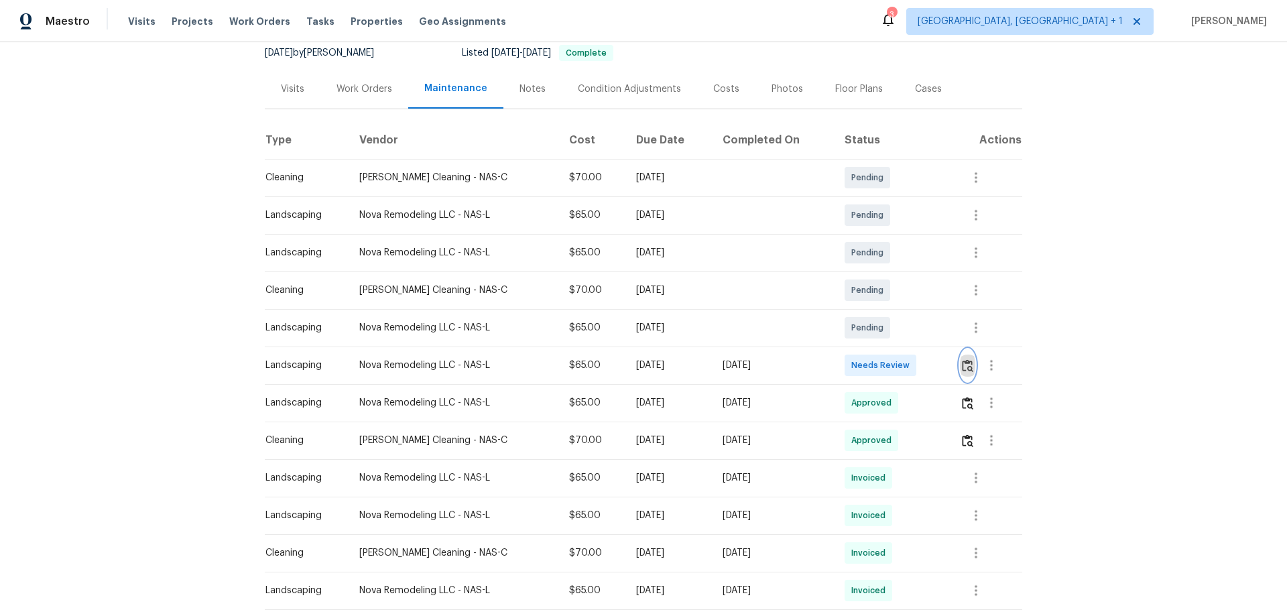
click at [915, 368] on button "button" at bounding box center [967, 365] width 15 height 32
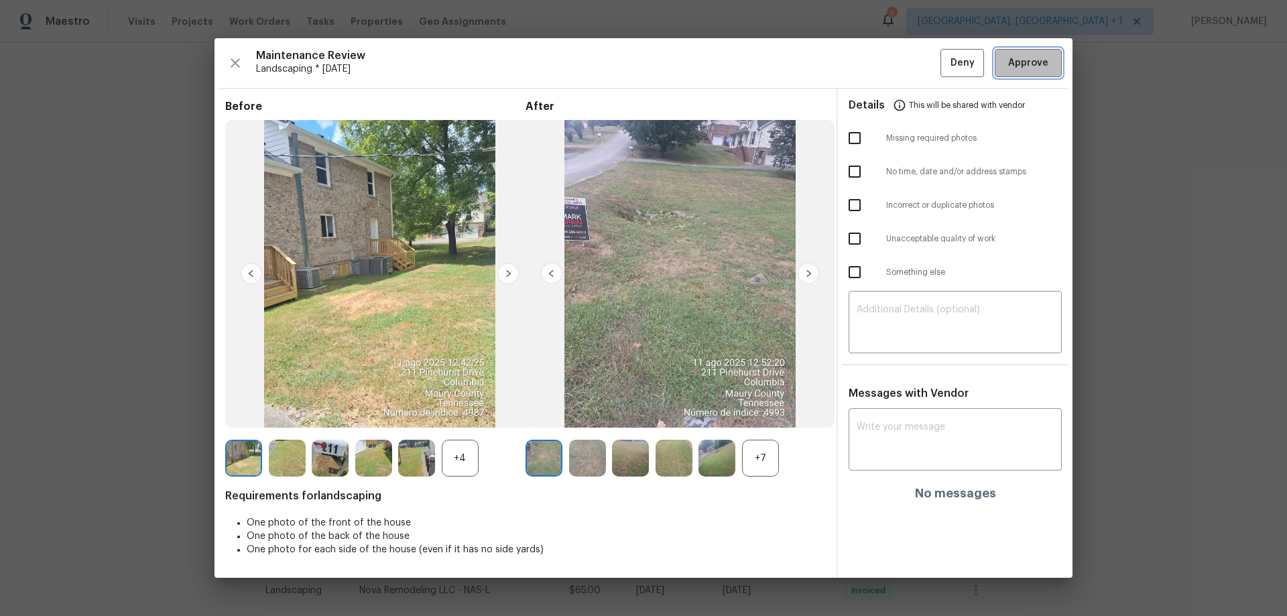
click at [915, 56] on span "Approve" at bounding box center [1028, 63] width 40 height 17
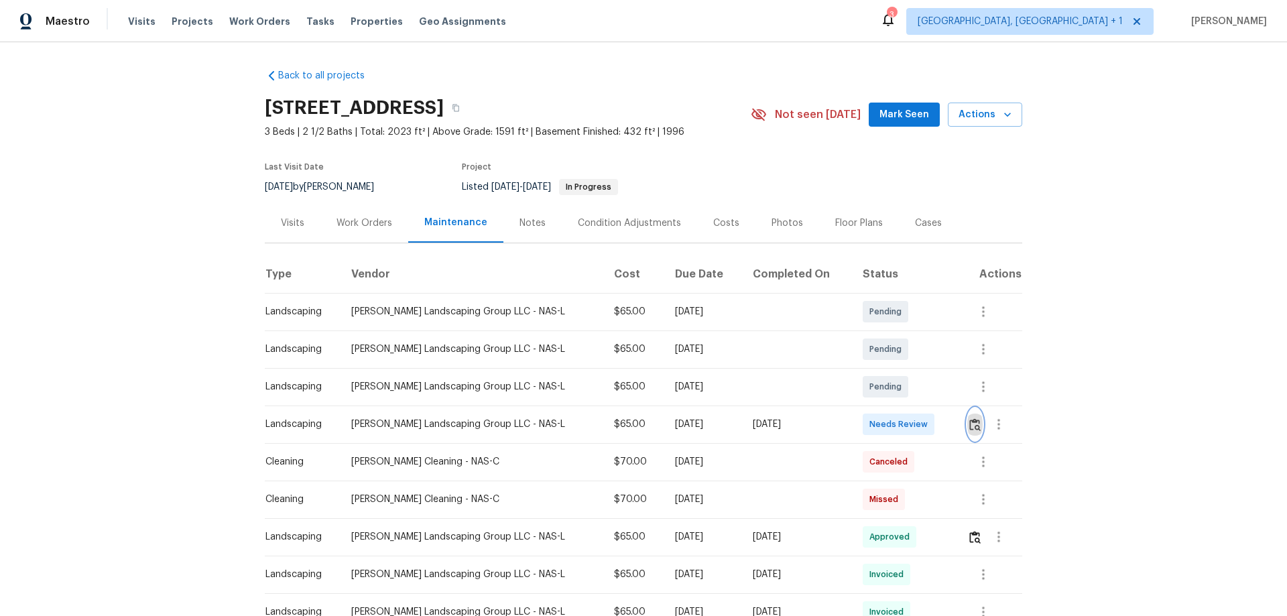
click at [971, 418] on img "button" at bounding box center [974, 424] width 11 height 13
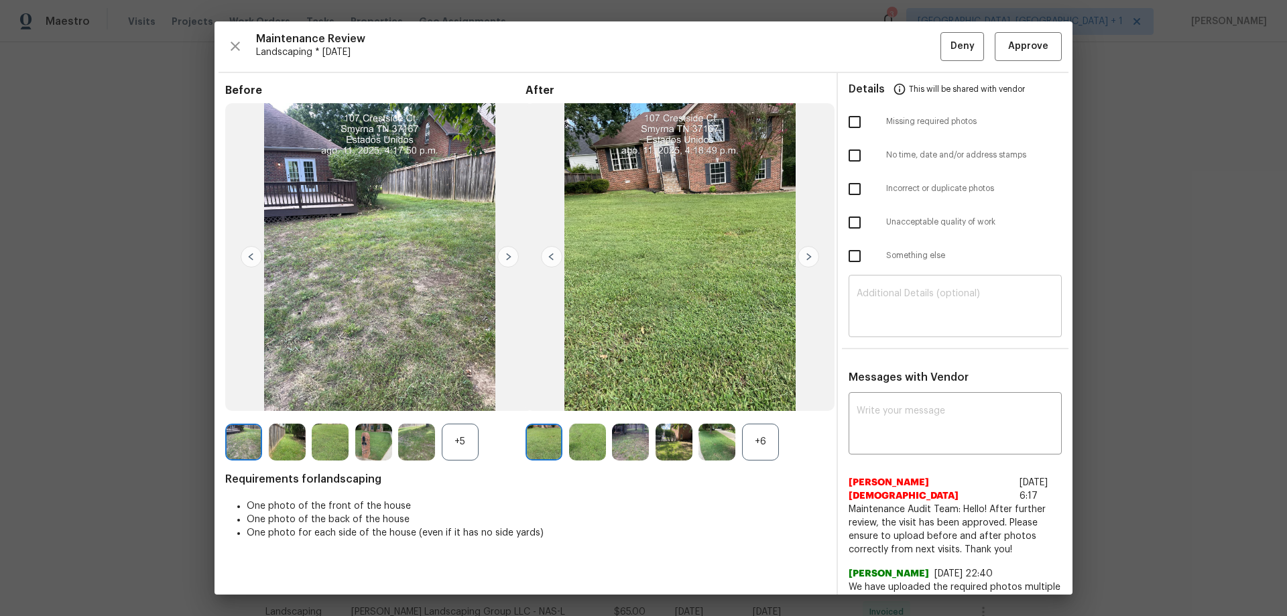
click at [862, 306] on textarea at bounding box center [954, 308] width 197 height 38
paste textarea "Maintenance Audit Team: Hello! Unfortunately, this landscaping visit completed …"
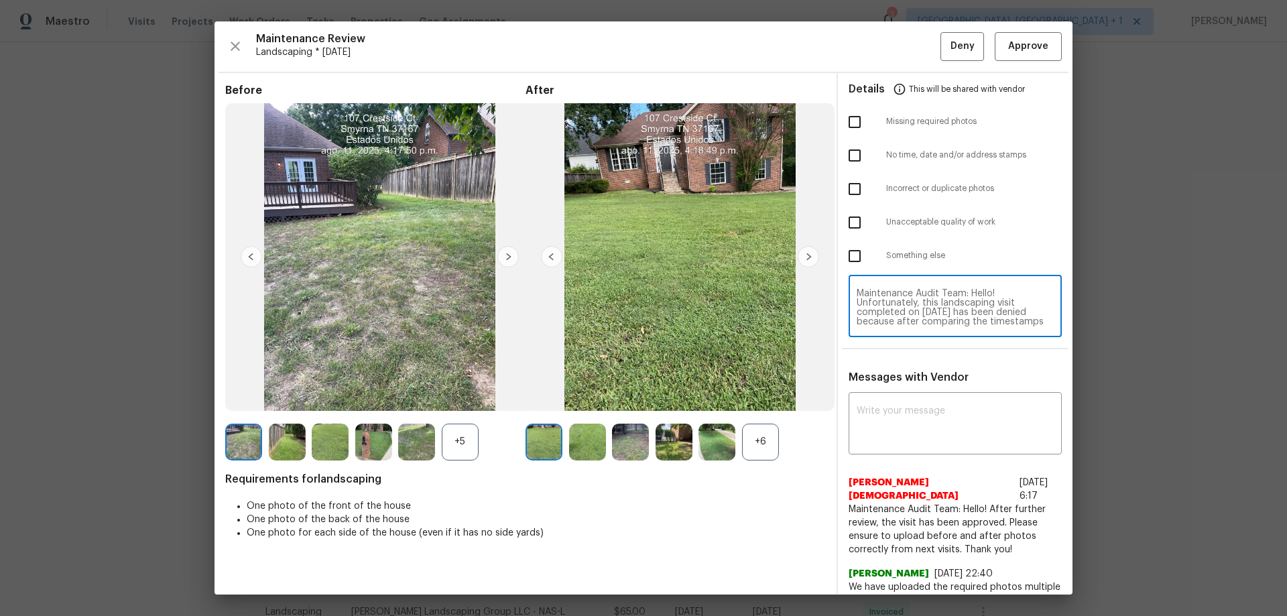
scroll to position [150, 0]
type textarea "Maintenance Audit Team: Hello! Unfortunately, this landscaping visit completed …"
click at [872, 426] on textarea at bounding box center [954, 425] width 197 height 38
paste textarea "Maintenance Audit Team: Hello! Unfortunately, this landscaping visit completed …"
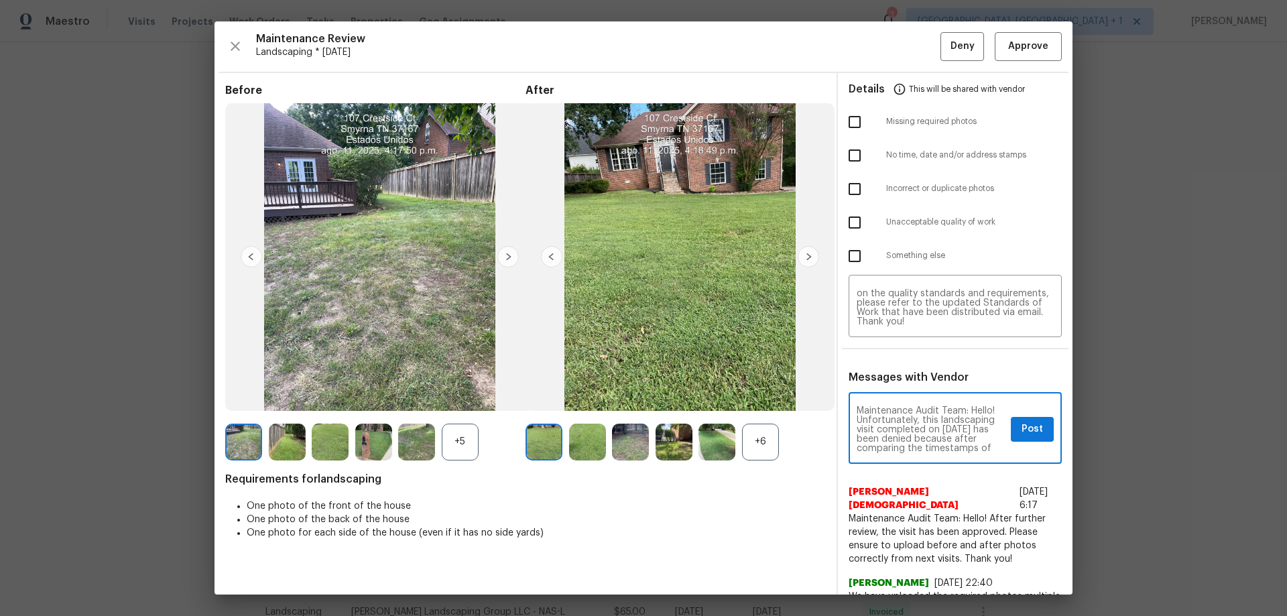
scroll to position [216, 0]
type textarea "Maintenance Audit Team: Hello! Unfortunately, this landscaping visit completed …"
click at [840, 143] on input "checkbox" at bounding box center [854, 155] width 28 height 28
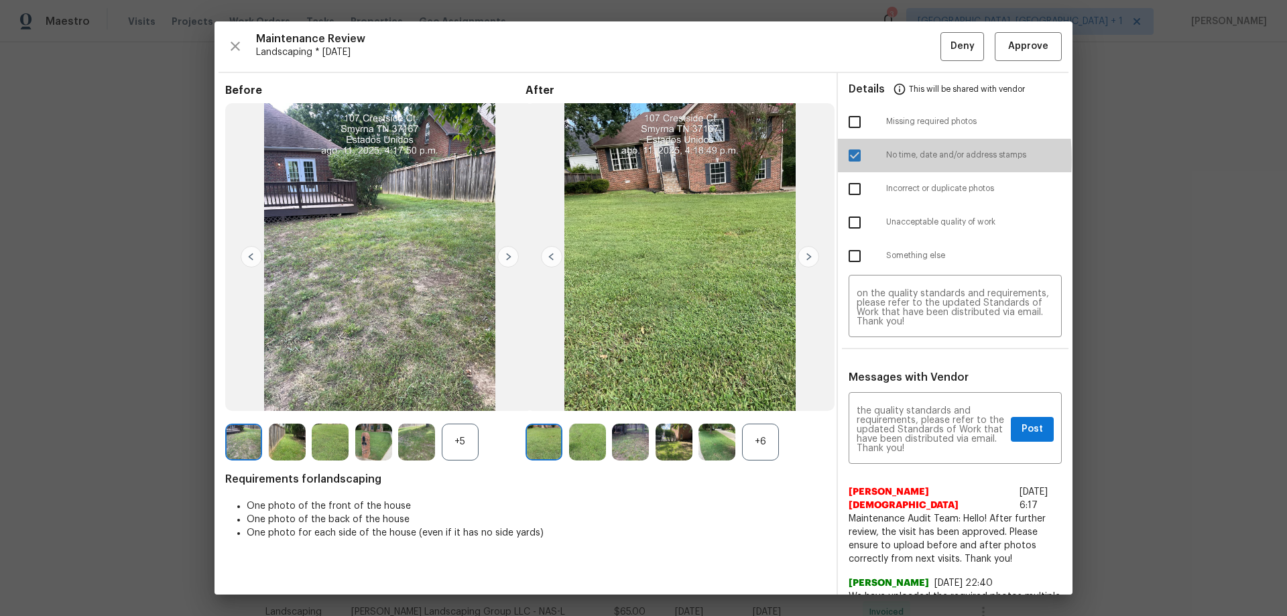
click at [846, 159] on input "checkbox" at bounding box center [854, 155] width 28 height 28
checkbox input "false"
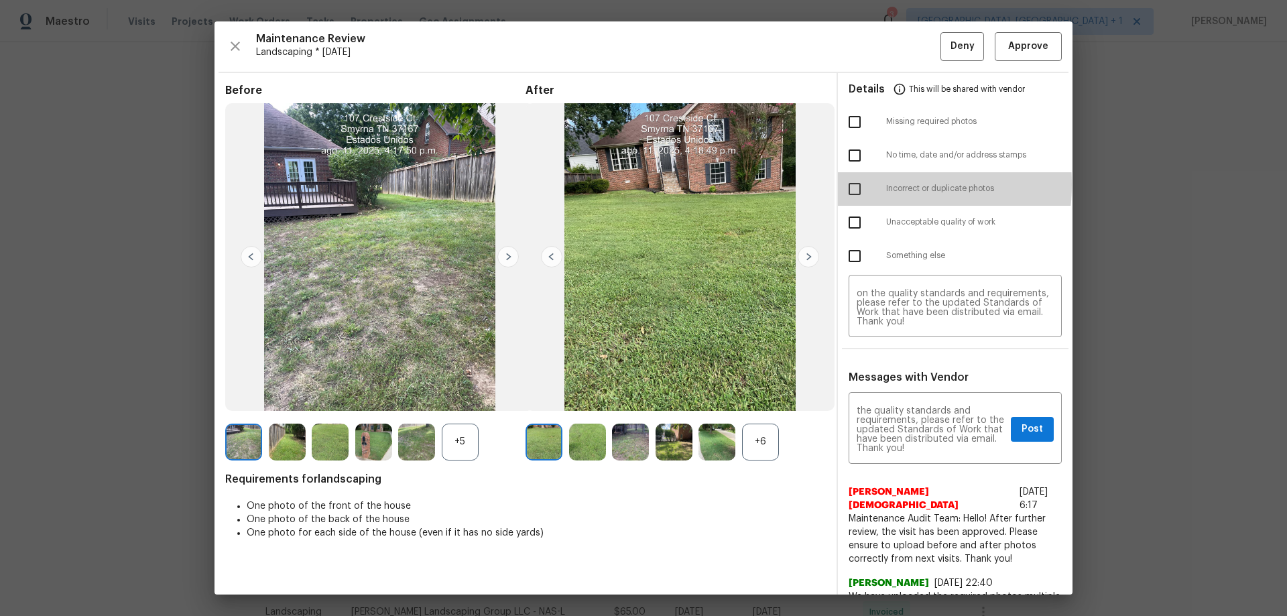
click at [841, 184] on input "checkbox" at bounding box center [854, 189] width 28 height 28
checkbox input "true"
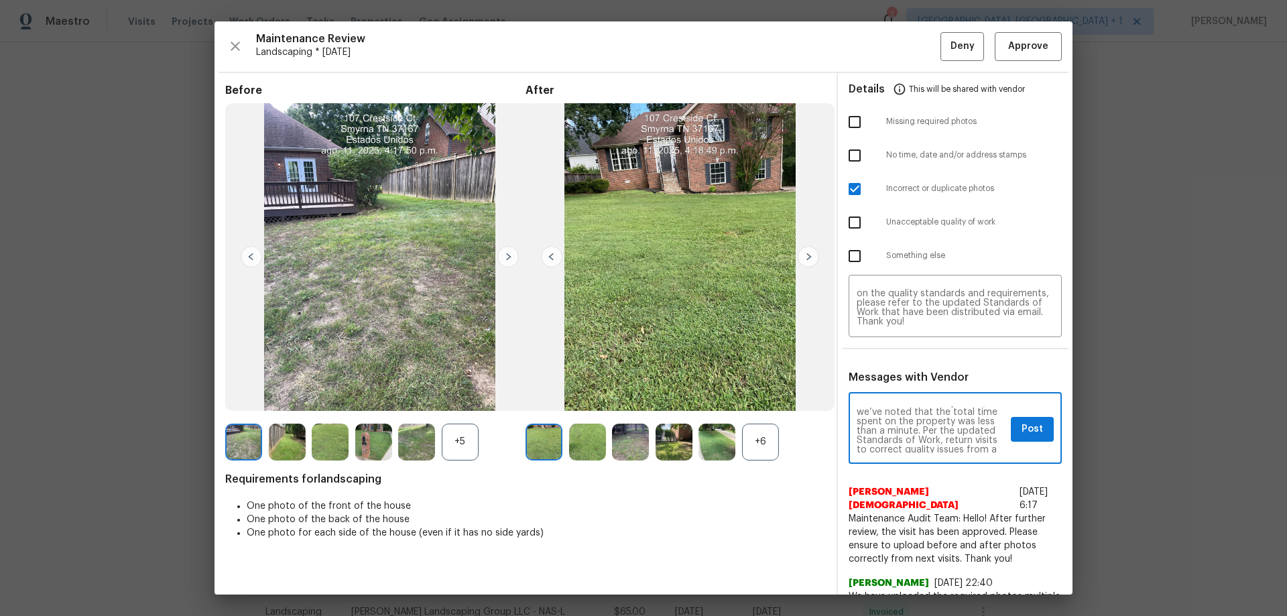
scroll to position [28, 0]
click at [1010, 426] on button "Post" at bounding box center [1031, 429] width 43 height 25
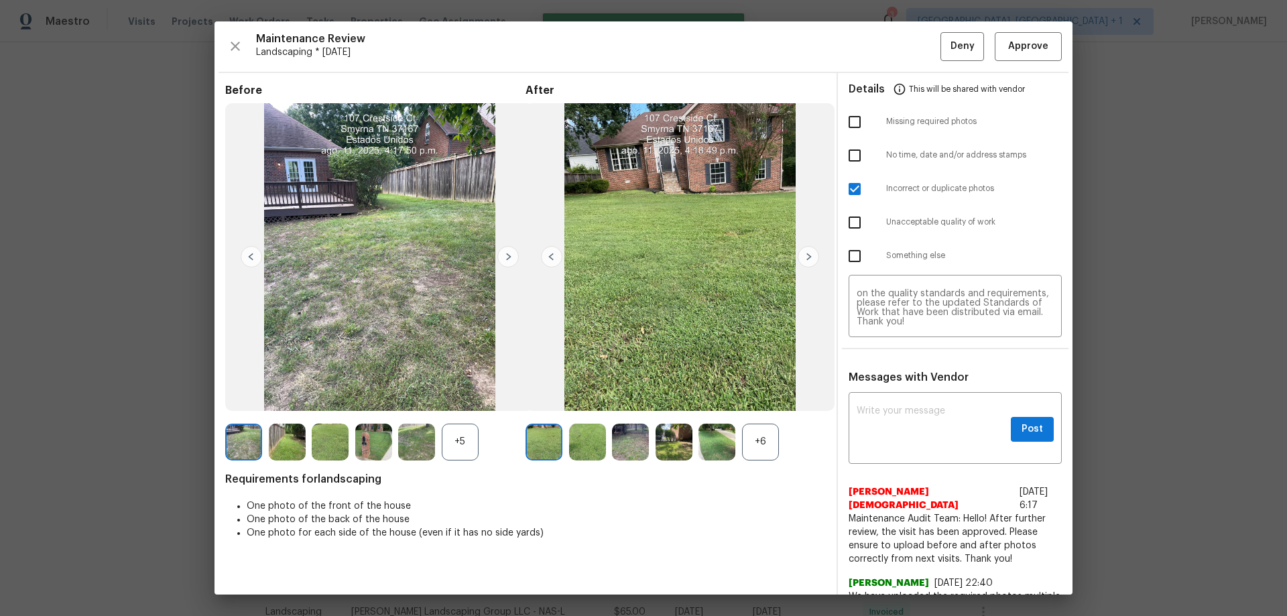
scroll to position [0, 0]
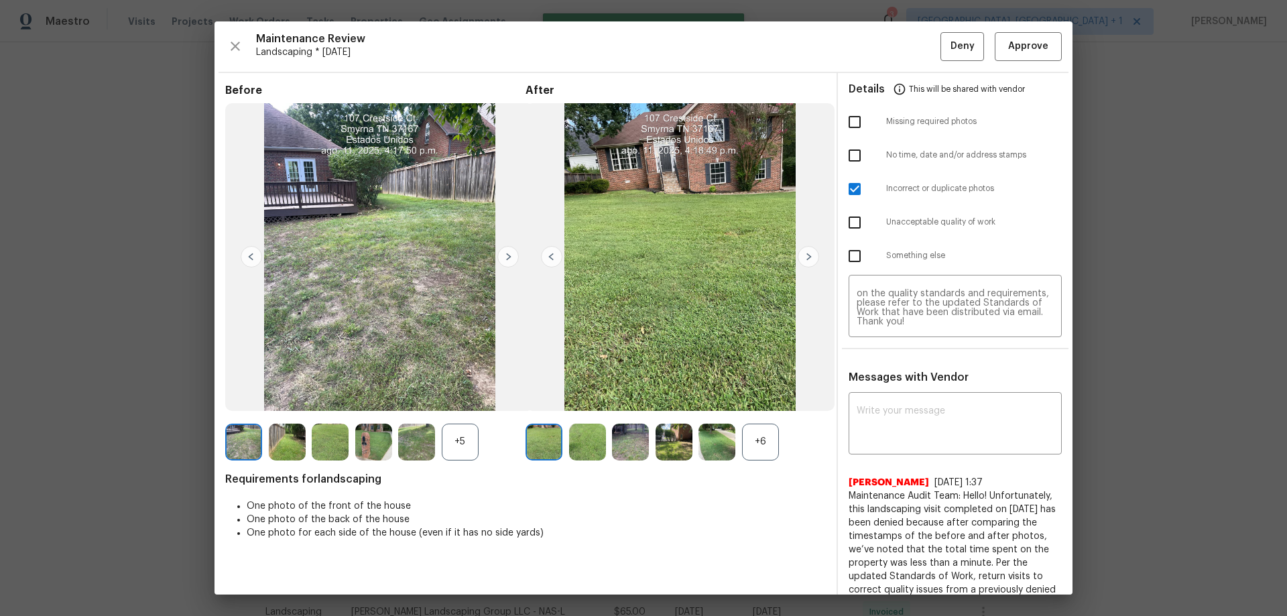
click at [949, 62] on div "Maintenance Review Landscaping * Mon, Aug 11 Deny Approve Before +5 After +6 Re…" at bounding box center [643, 307] width 858 height 573
click at [953, 47] on span "Deny" at bounding box center [962, 46] width 24 height 17
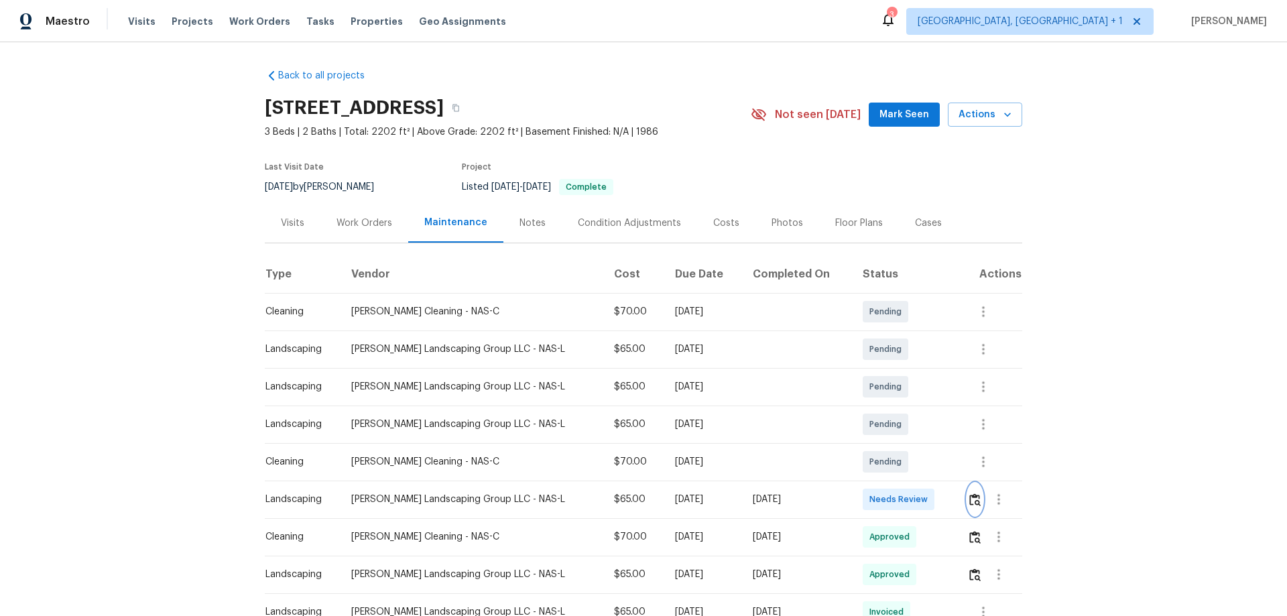
click at [915, 406] on button "button" at bounding box center [974, 499] width 15 height 32
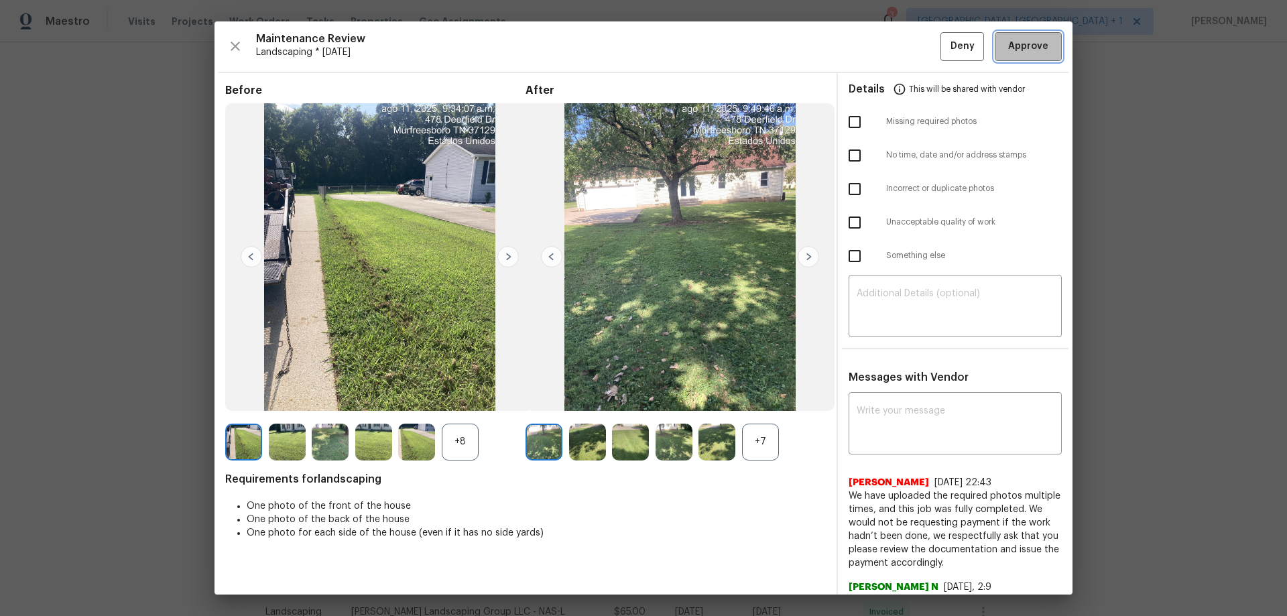
click at [915, 40] on span "Approve" at bounding box center [1028, 46] width 40 height 17
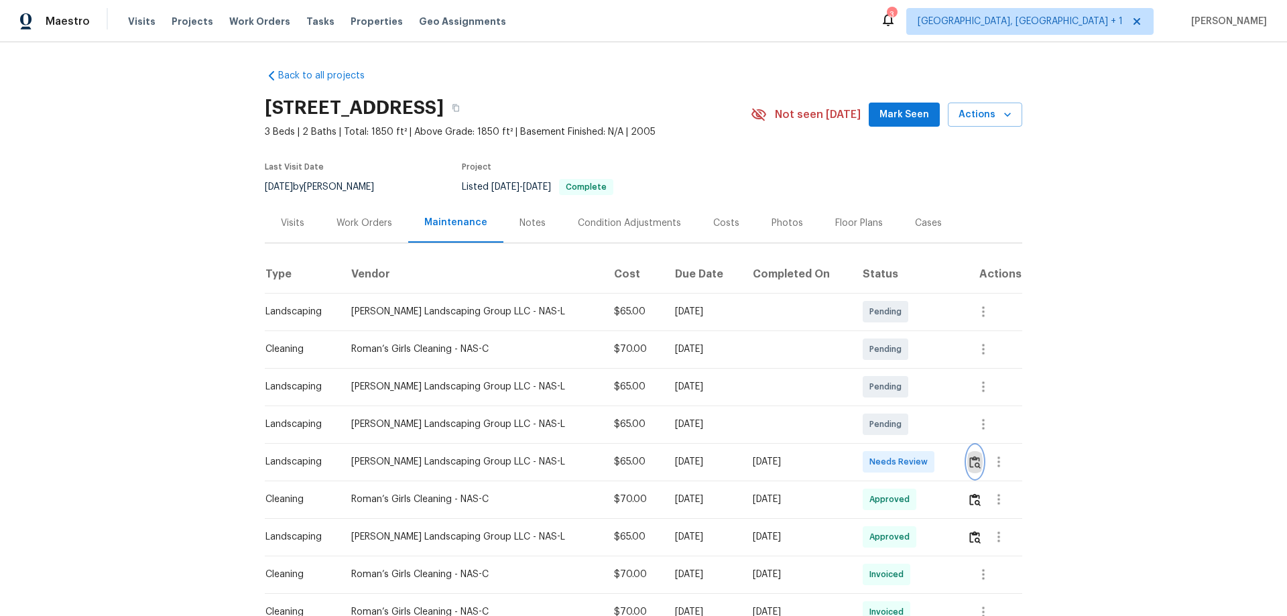
click at [915, 406] on img "button" at bounding box center [974, 462] width 11 height 13
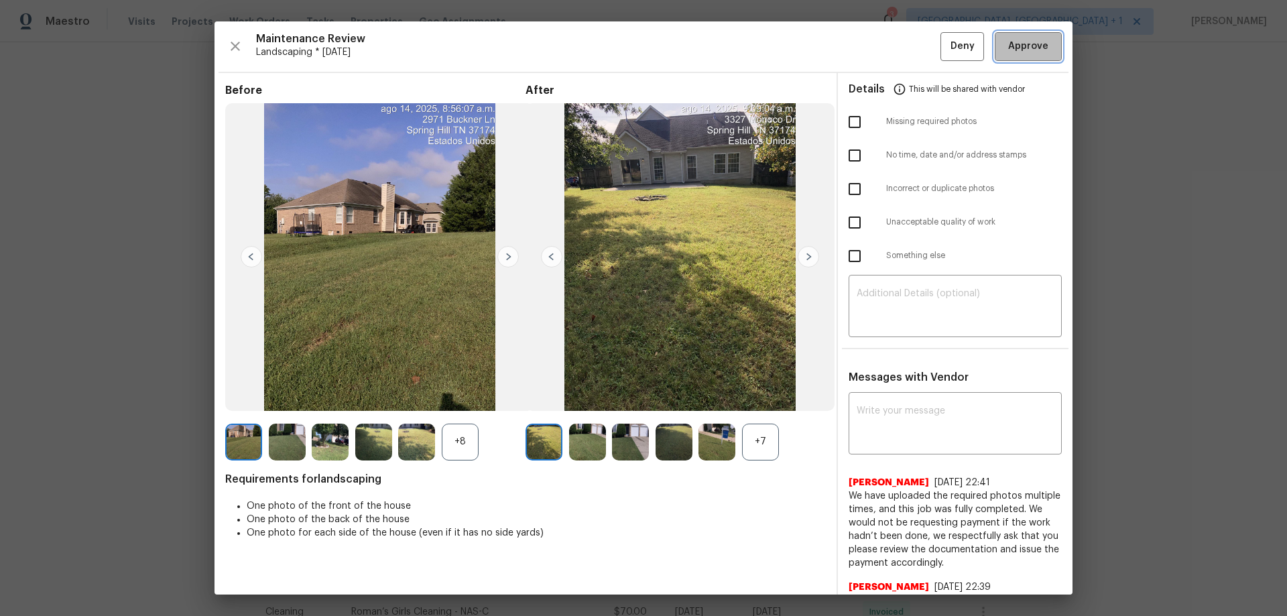
click at [915, 53] on span "Approve" at bounding box center [1028, 46] width 40 height 17
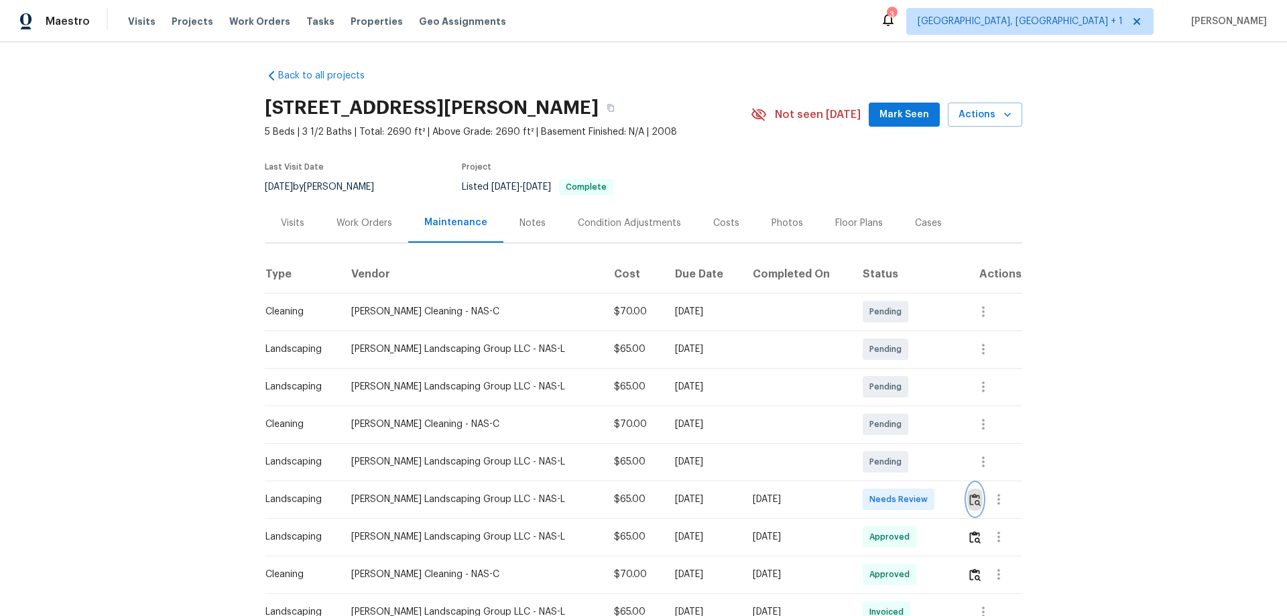
click at [915, 406] on button "button" at bounding box center [974, 499] width 15 height 32
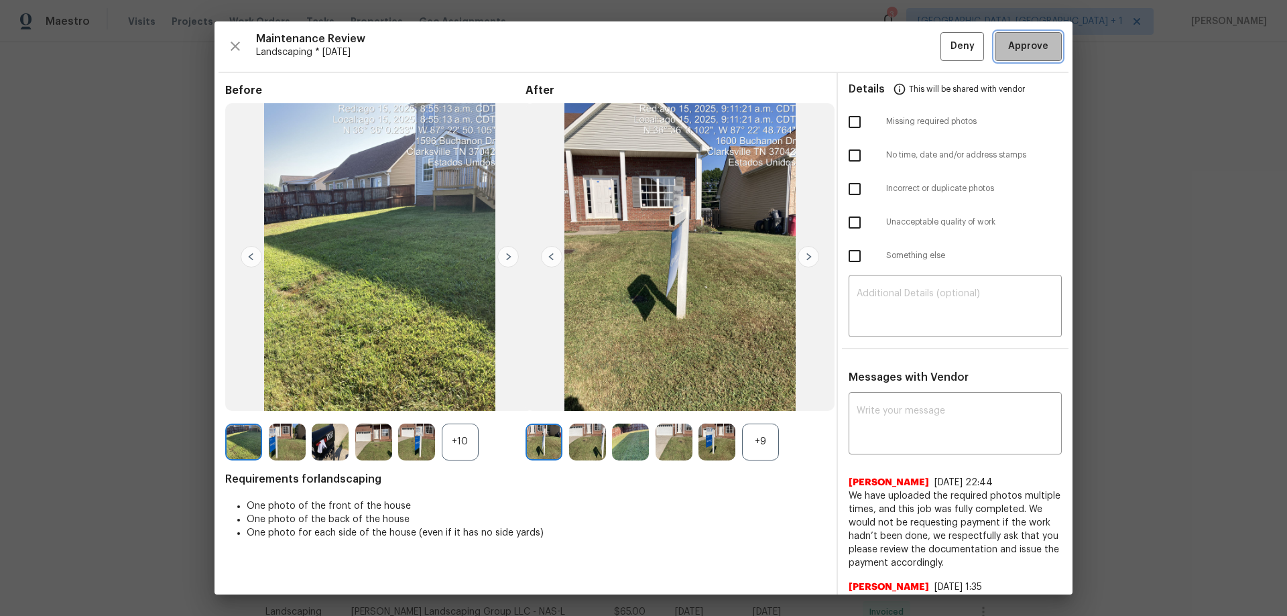
click at [915, 54] on button "Approve" at bounding box center [1027, 46] width 67 height 29
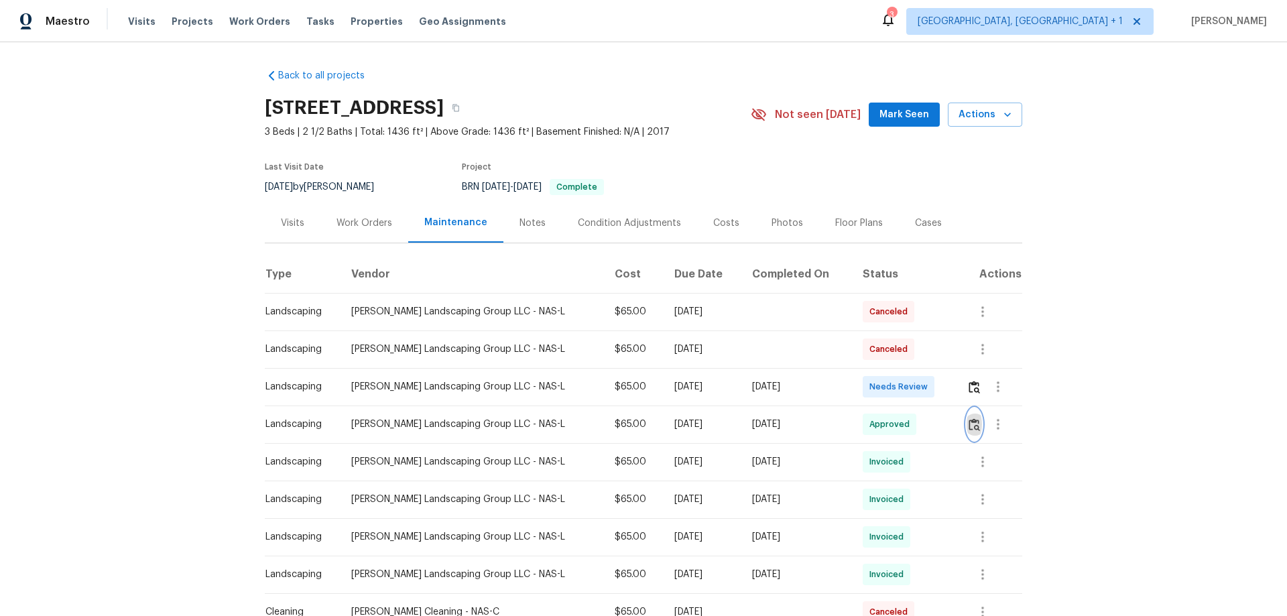
click at [915, 406] on button "button" at bounding box center [973, 424] width 15 height 32
click at [915, 383] on img "button" at bounding box center [973, 387] width 11 height 13
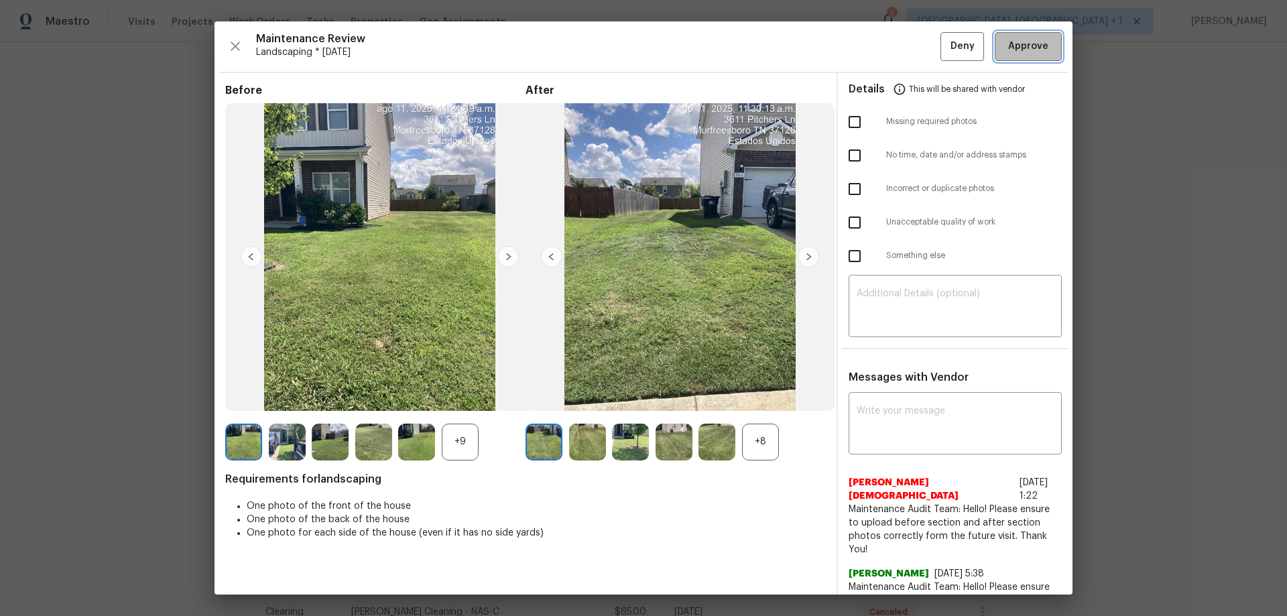
click at [915, 52] on span "Approve" at bounding box center [1028, 46] width 40 height 17
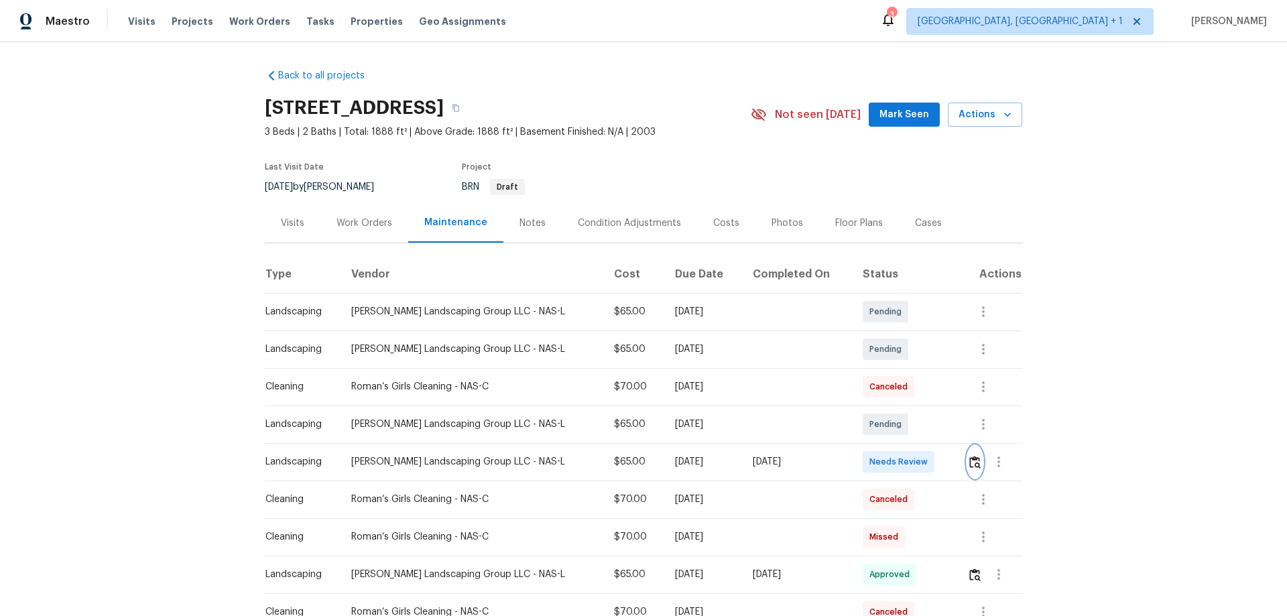
click at [915, 406] on img "button" at bounding box center [974, 462] width 11 height 13
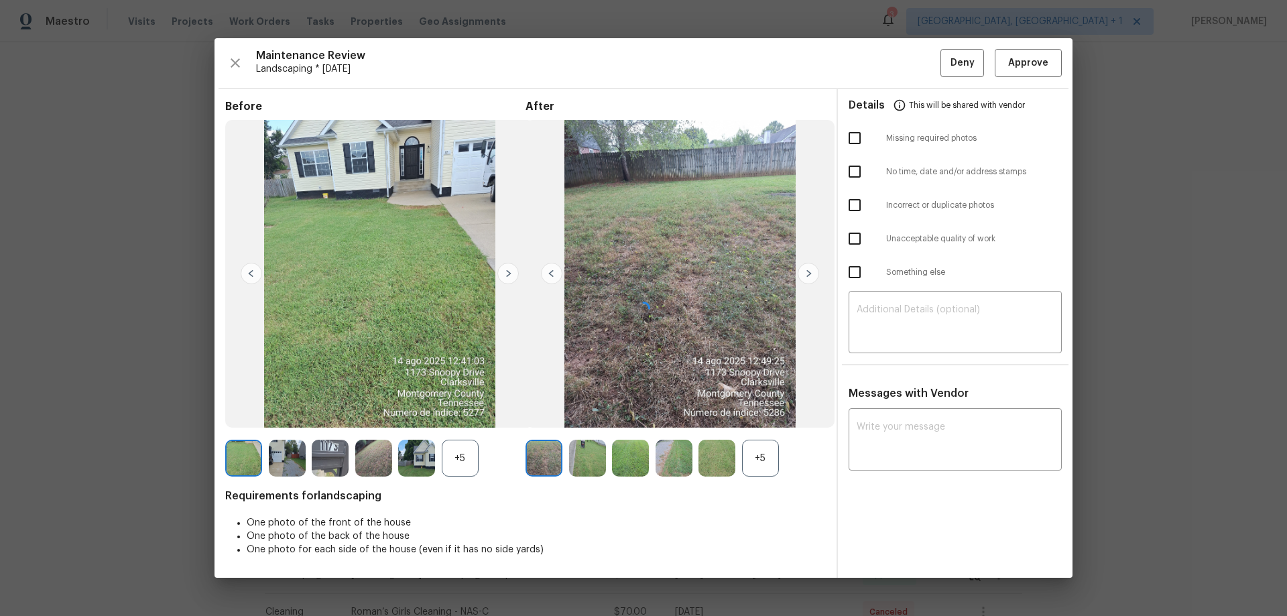
click at [915, 62] on div "Maintenance Review Landscaping * Mon, Aug 11 Deny Approve Before +5 After +5 Re…" at bounding box center [643, 307] width 858 height 539
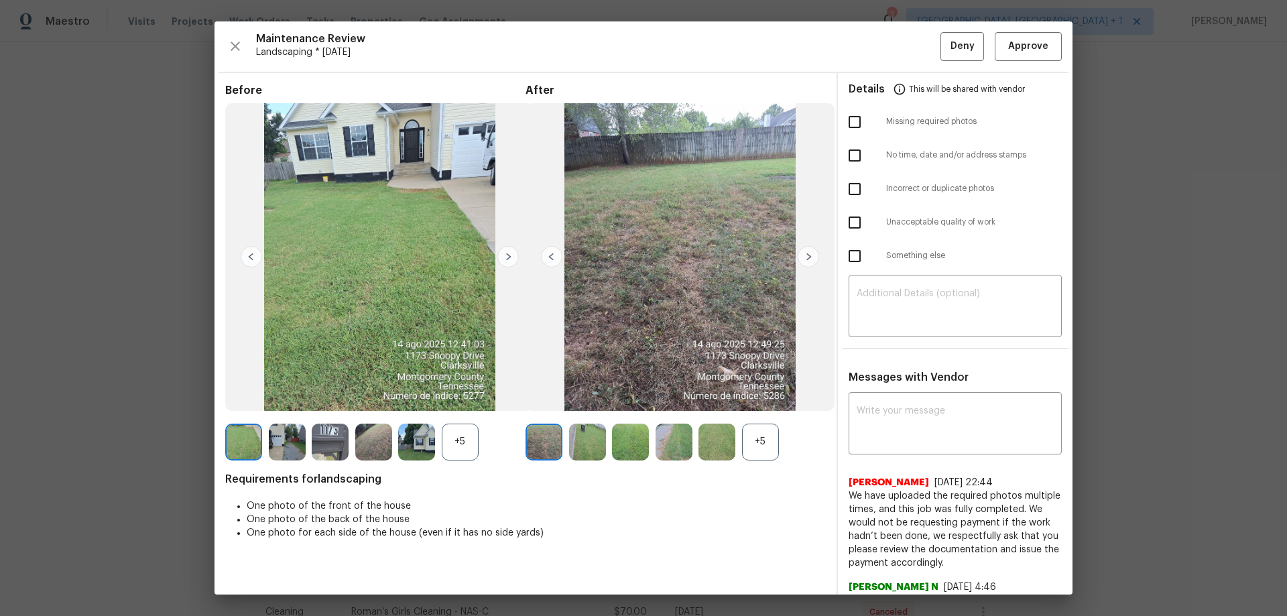
click at [915, 31] on div "Maintenance Review Landscaping * Mon, Aug 11 Deny Approve Before +5 After +5 Re…" at bounding box center [643, 307] width 858 height 573
click at [915, 52] on span "Approve" at bounding box center [1028, 46] width 40 height 17
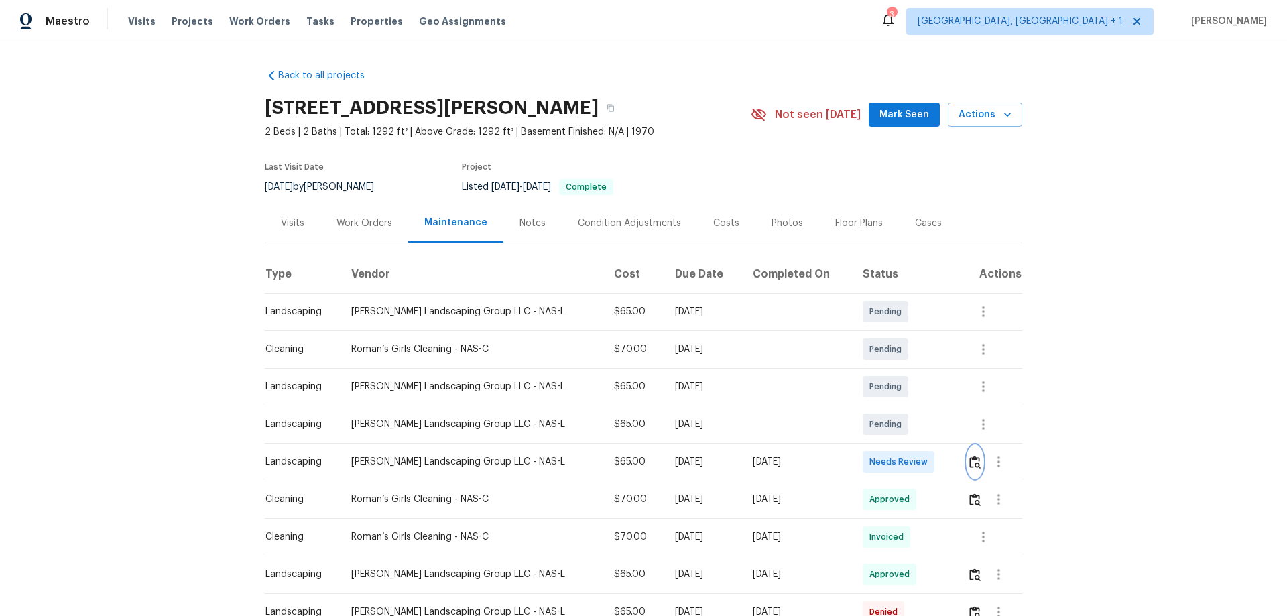
click at [915, 406] on img "button" at bounding box center [974, 462] width 11 height 13
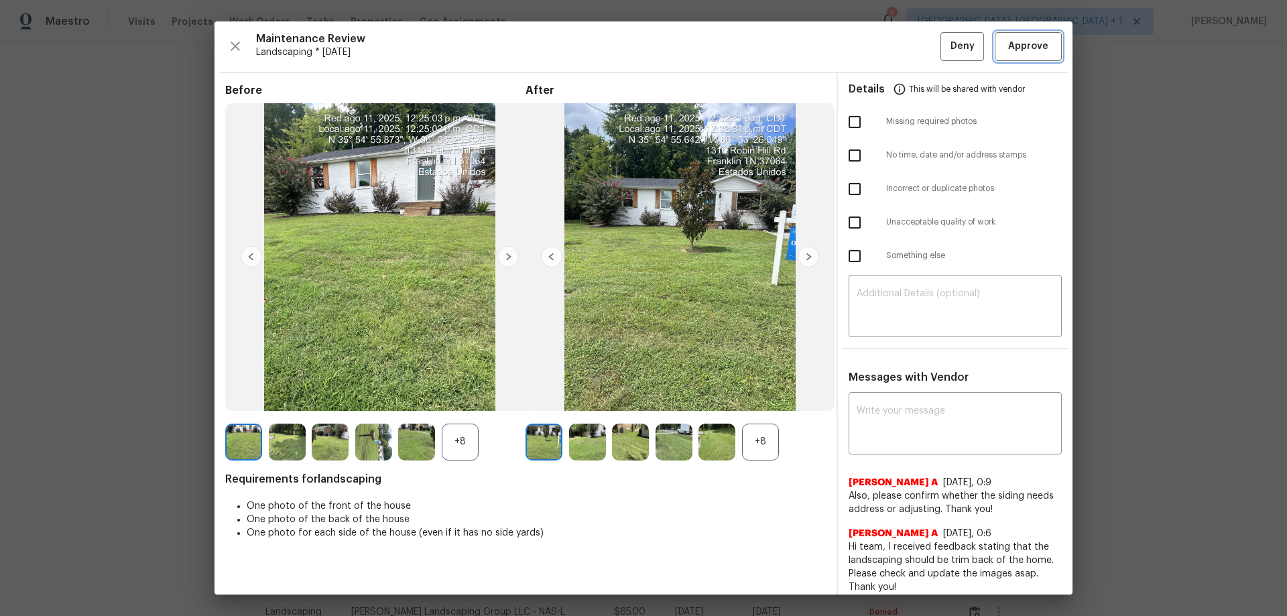
click at [915, 50] on span "Approve" at bounding box center [1028, 46] width 40 height 17
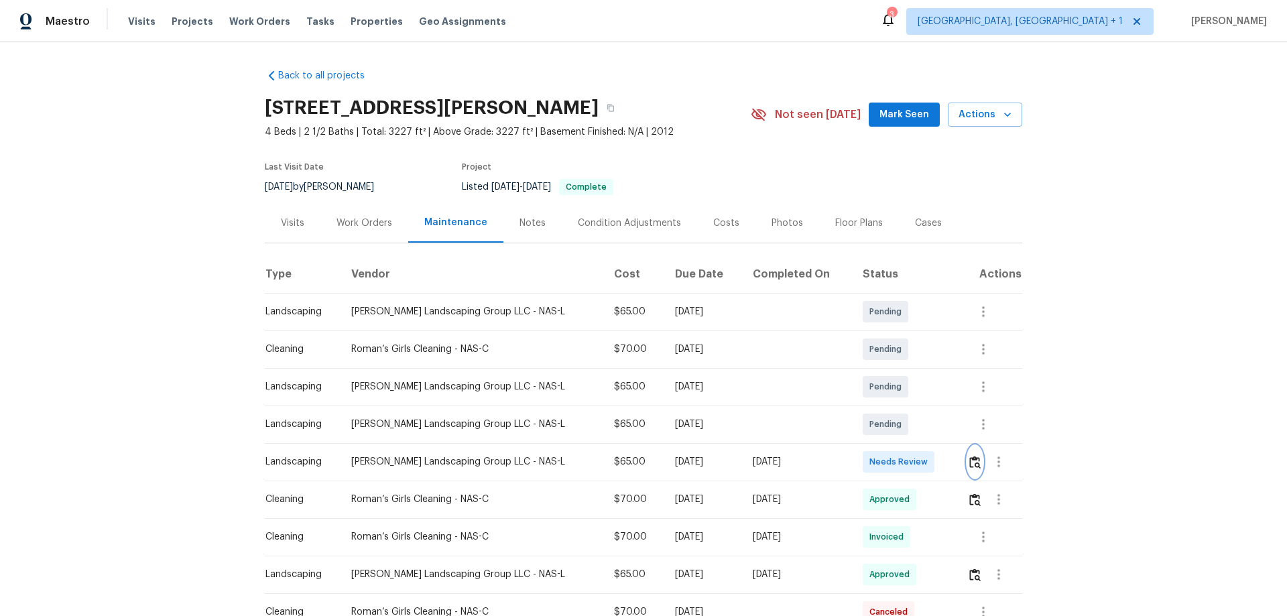
click at [915, 406] on button "button" at bounding box center [974, 462] width 15 height 32
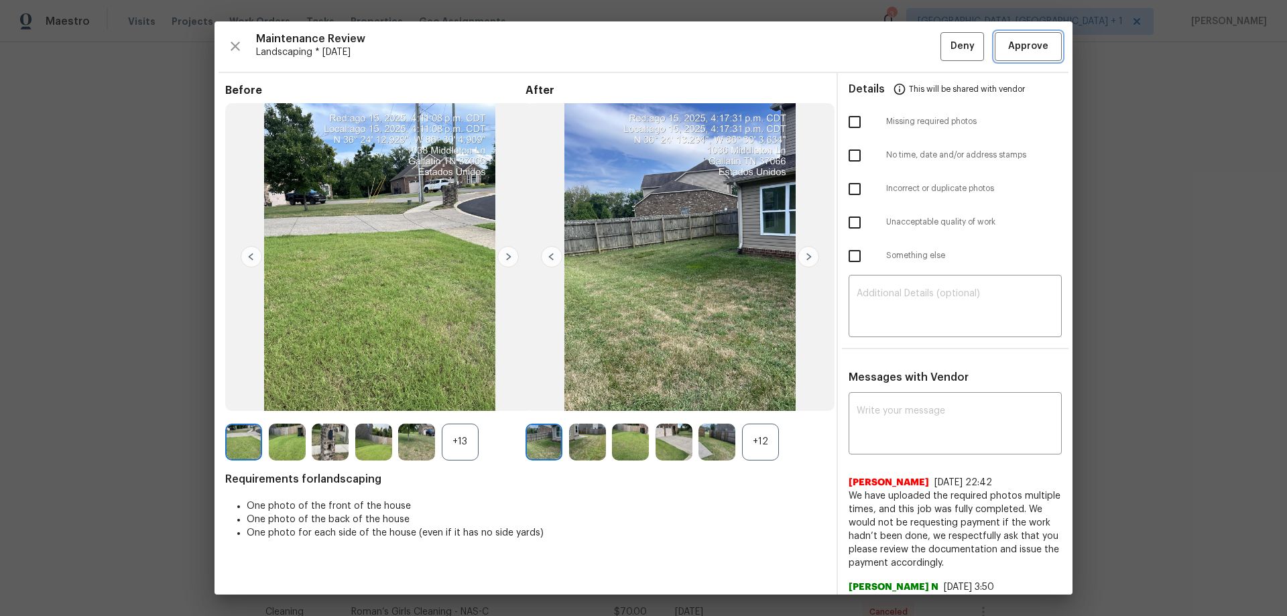
click at [915, 50] on button "Approve" at bounding box center [1027, 46] width 67 height 29
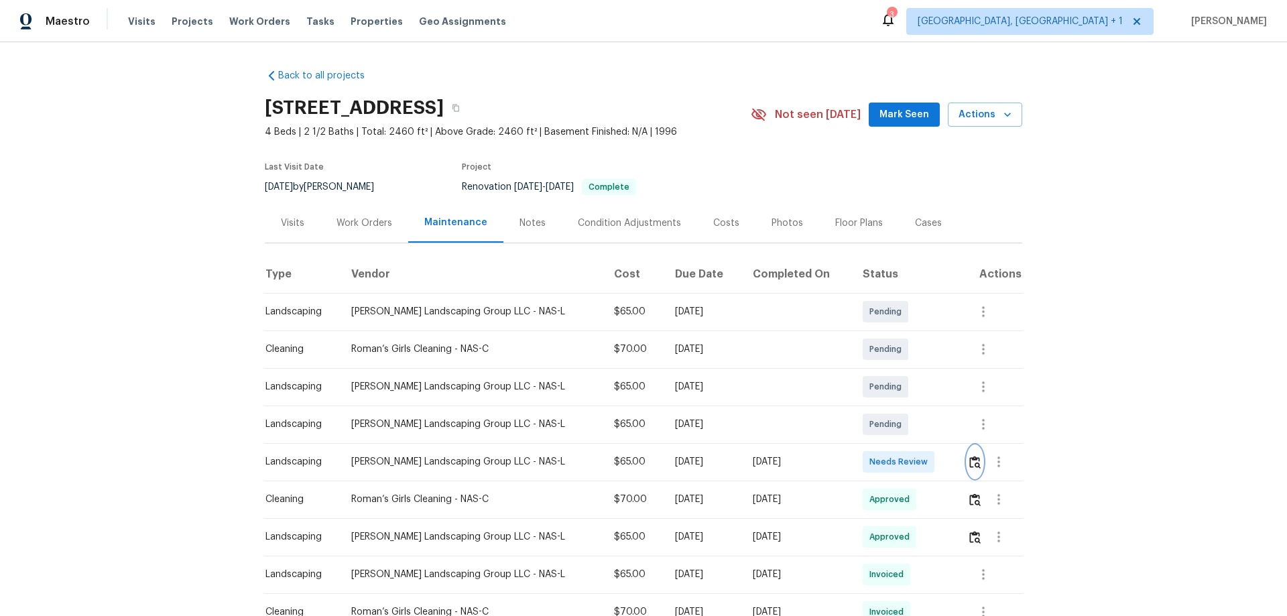
click at [915, 406] on img "button" at bounding box center [974, 462] width 11 height 13
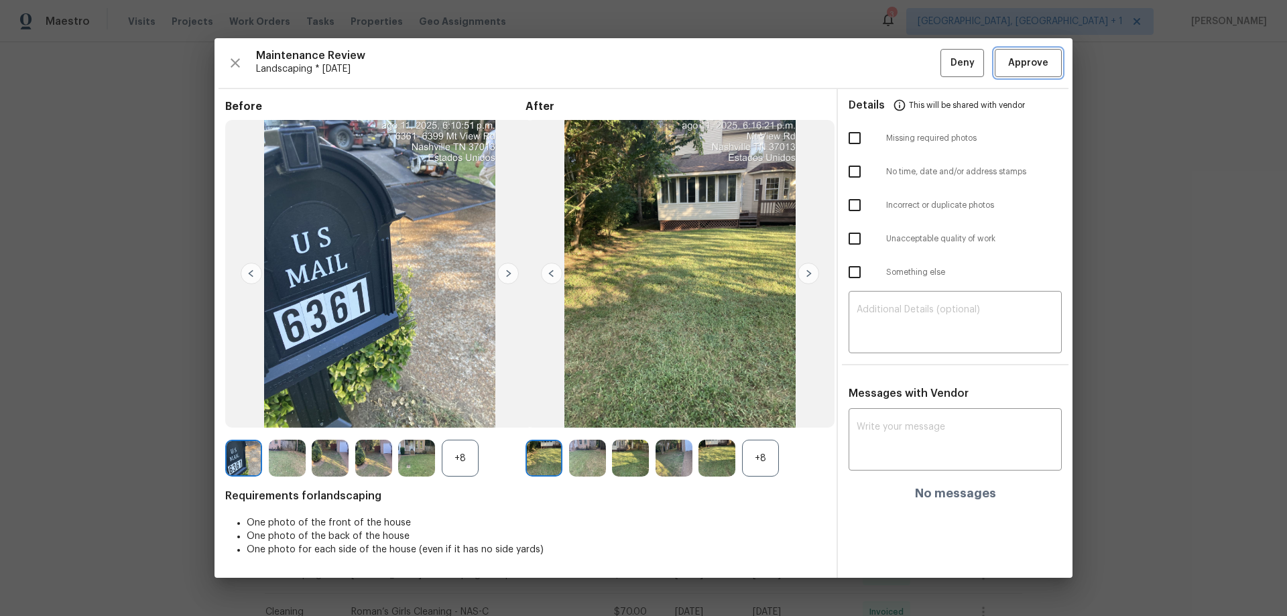
click at [915, 52] on button "Approve" at bounding box center [1027, 63] width 67 height 29
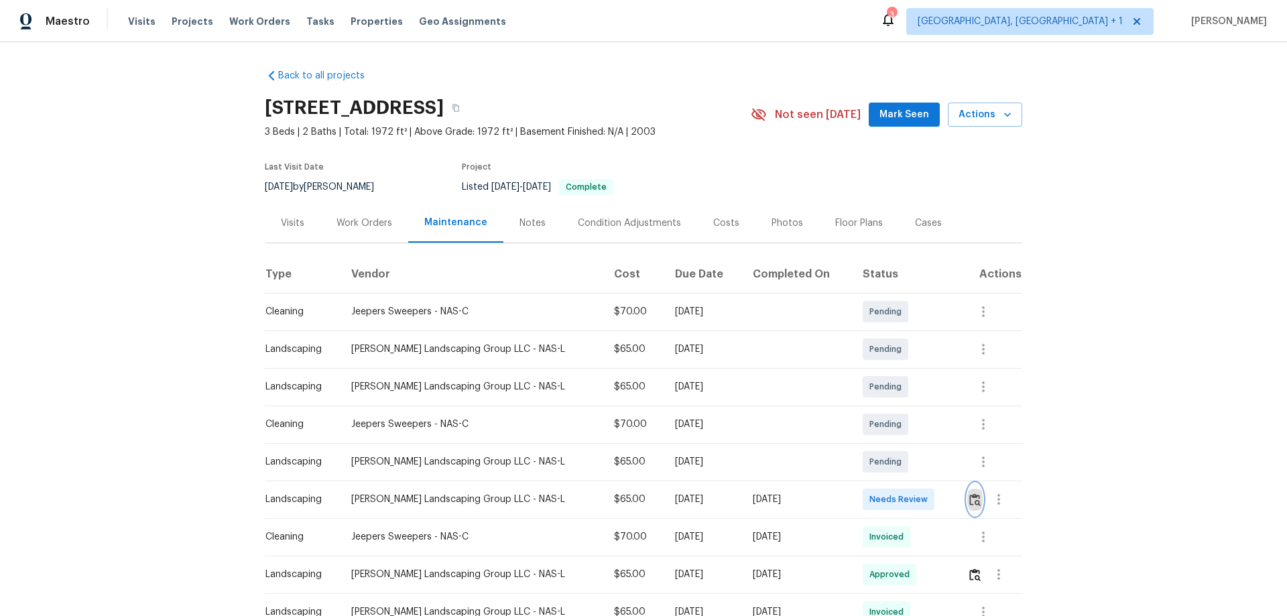
click at [915, 406] on button "button" at bounding box center [974, 499] width 15 height 32
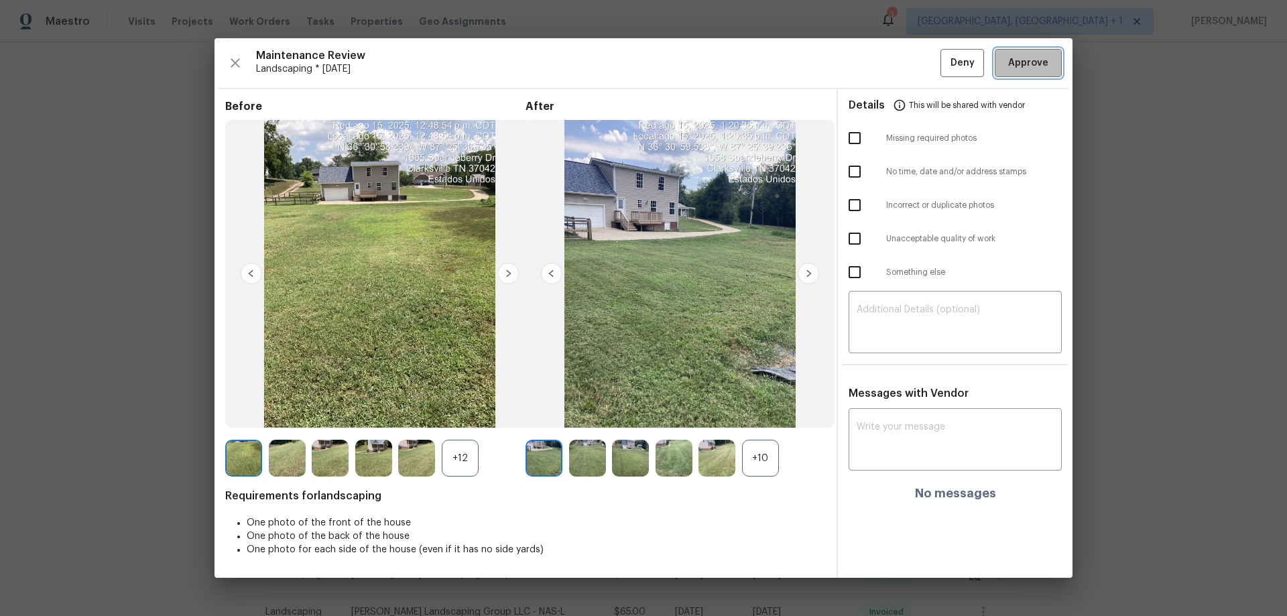
click at [915, 56] on span "Approve" at bounding box center [1028, 63] width 40 height 17
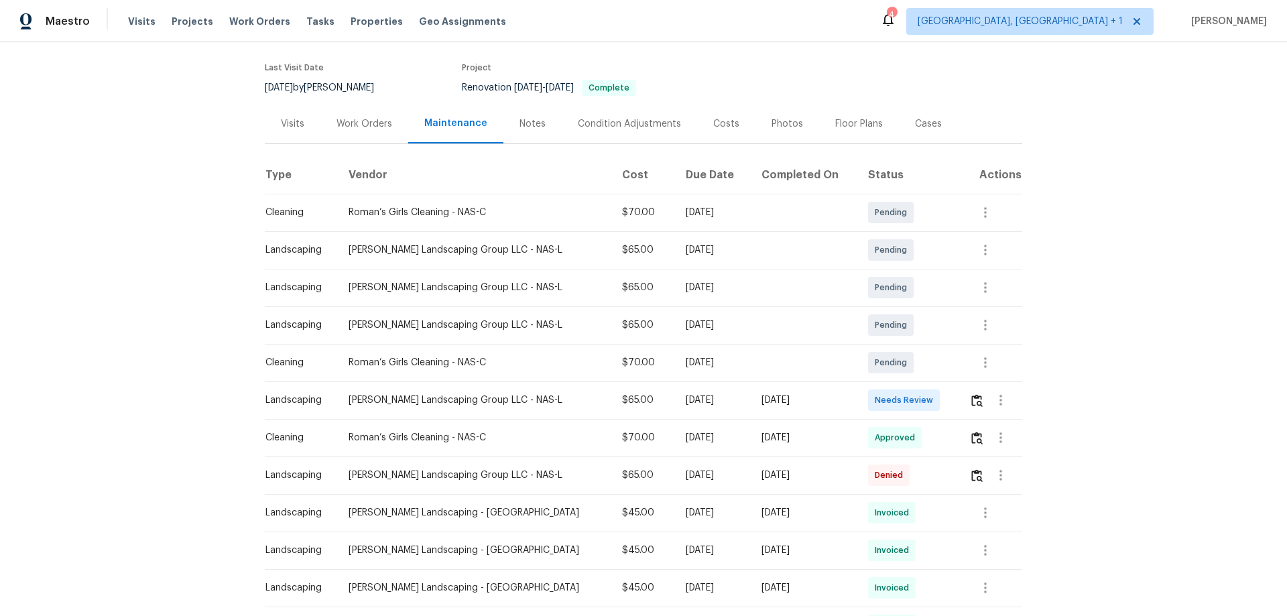
scroll to position [134, 0]
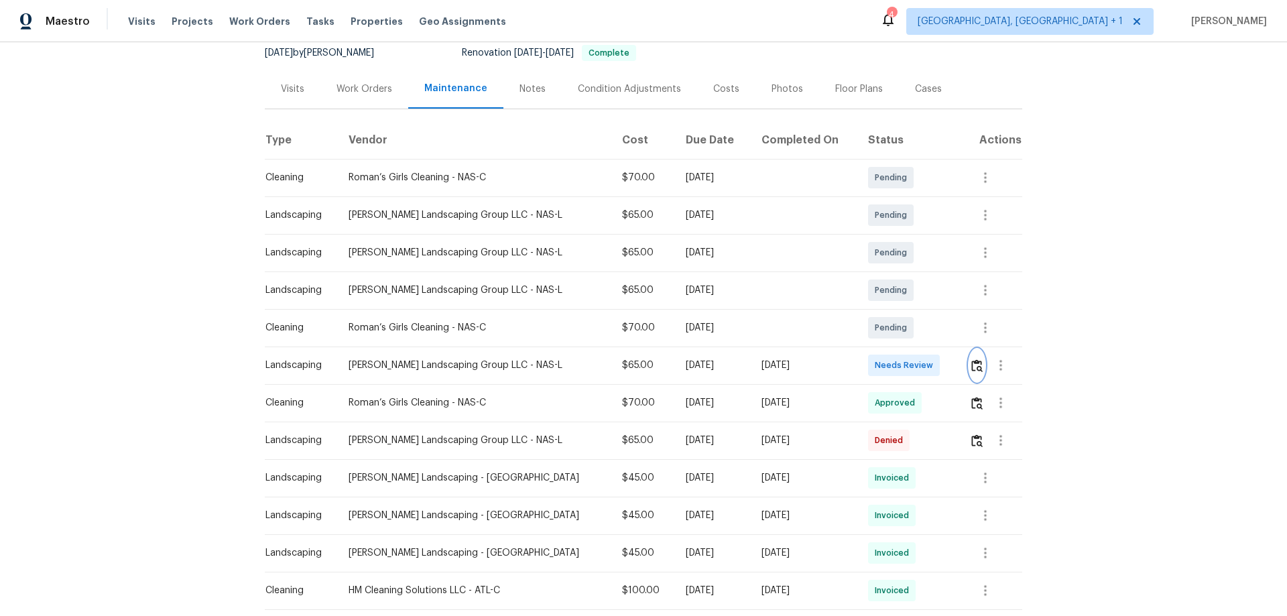
click at [915, 359] on img "button" at bounding box center [976, 365] width 11 height 13
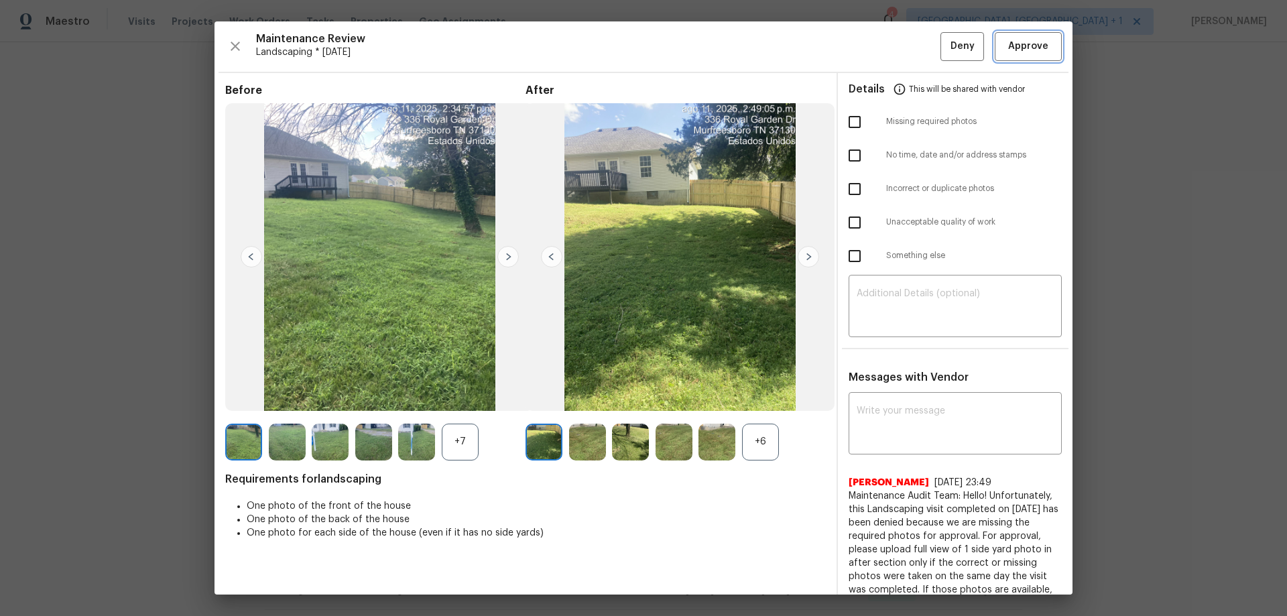
click at [915, 47] on span "Approve" at bounding box center [1028, 46] width 40 height 17
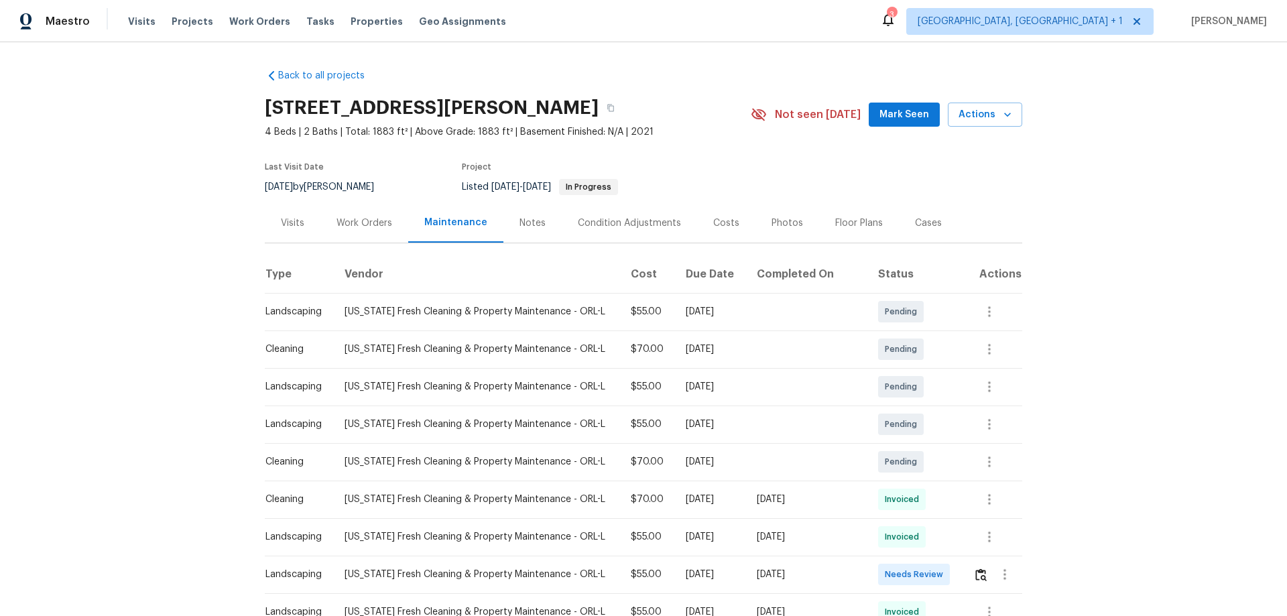
scroll to position [134, 0]
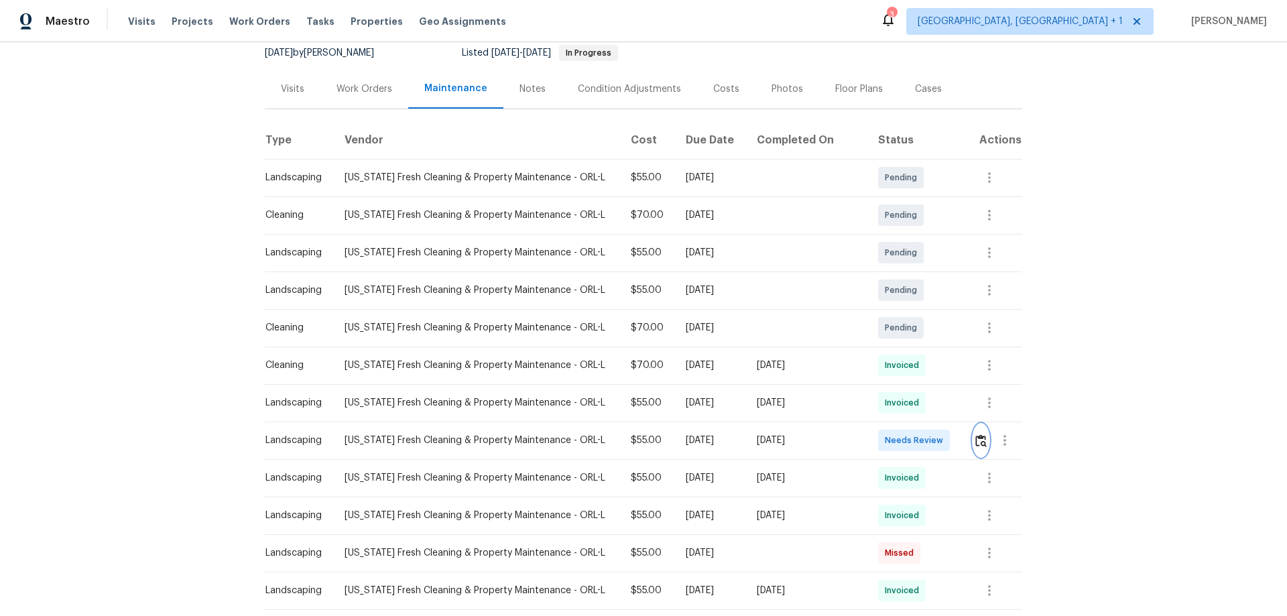
click at [915, 406] on img "button" at bounding box center [980, 440] width 11 height 13
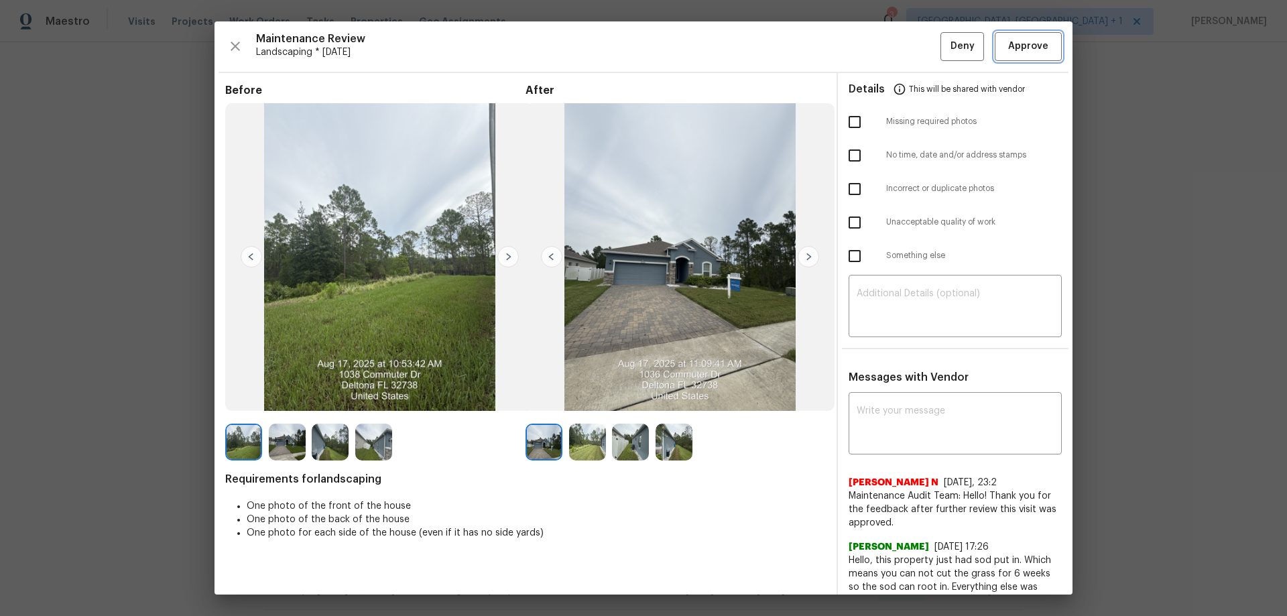
click at [915, 43] on span "Approve" at bounding box center [1028, 46] width 40 height 17
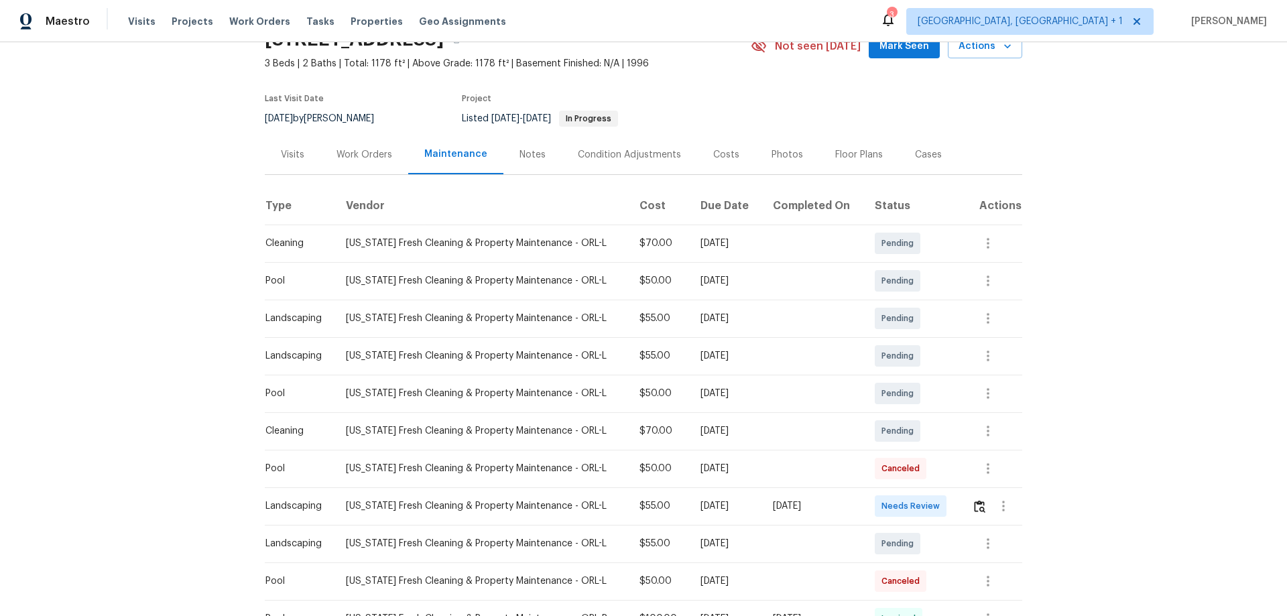
scroll to position [201, 0]
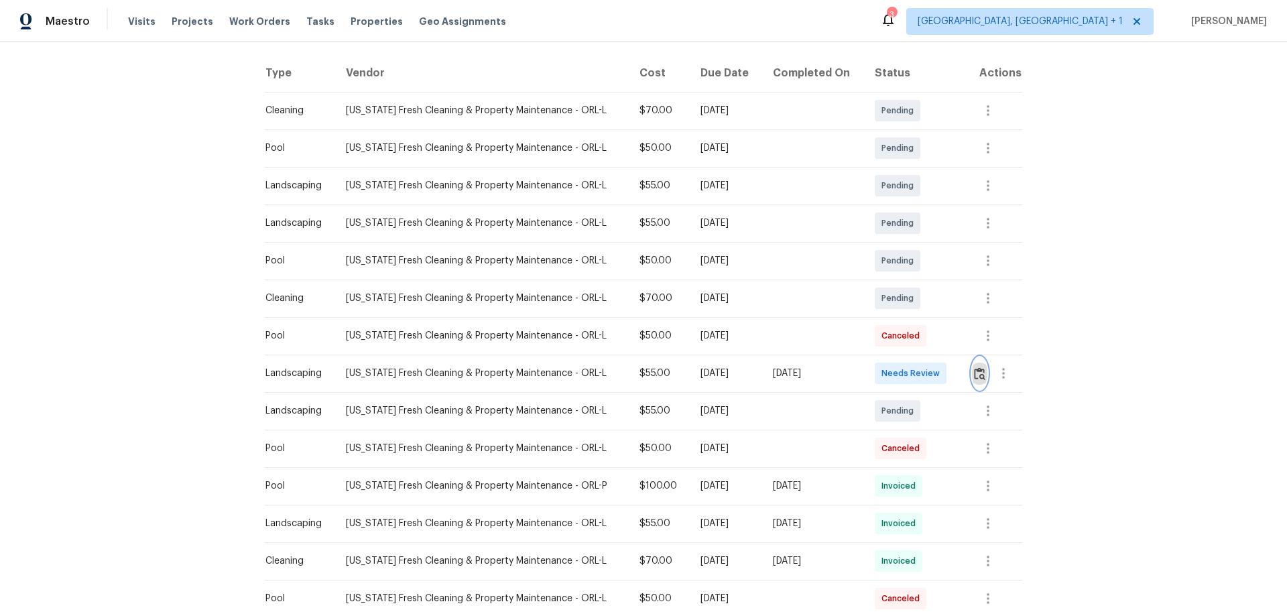
click at [915, 373] on img "button" at bounding box center [979, 373] width 11 height 13
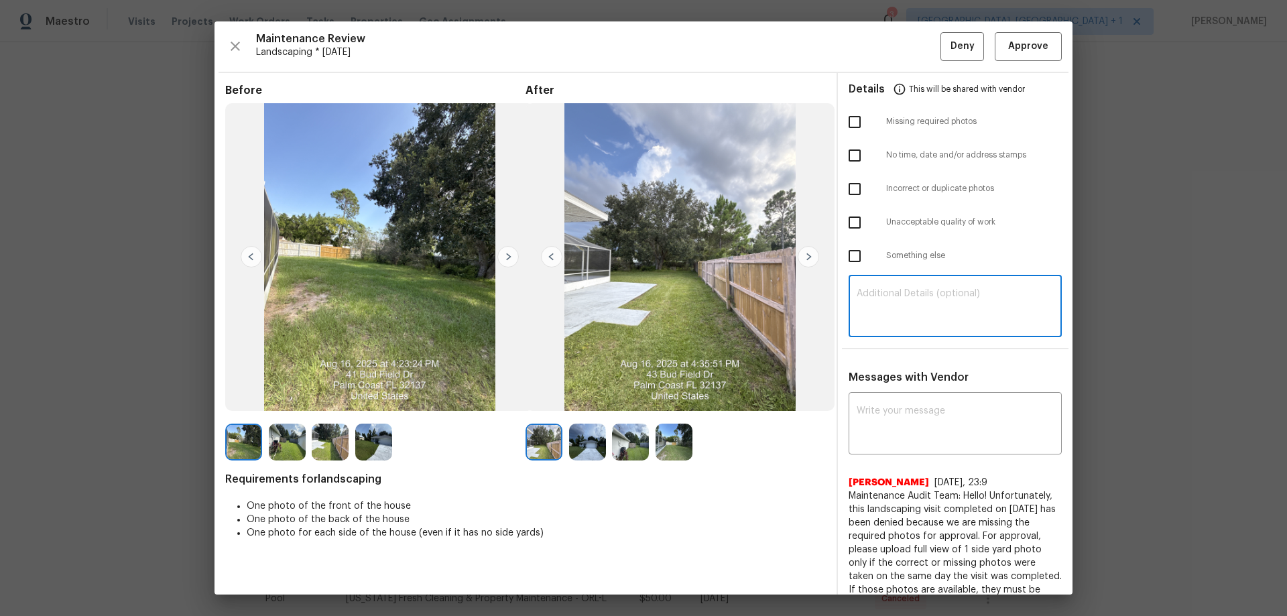
click at [893, 290] on textarea at bounding box center [954, 308] width 197 height 38
paste textarea "Maintenance Audit Team: Hello! Unfortunately, this landscaping visit completed …"
type textarea "Maintenance Audit Team: Hello! Unfortunately, this landscaping visit completed …"
click at [886, 406] on textarea at bounding box center [954, 425] width 197 height 38
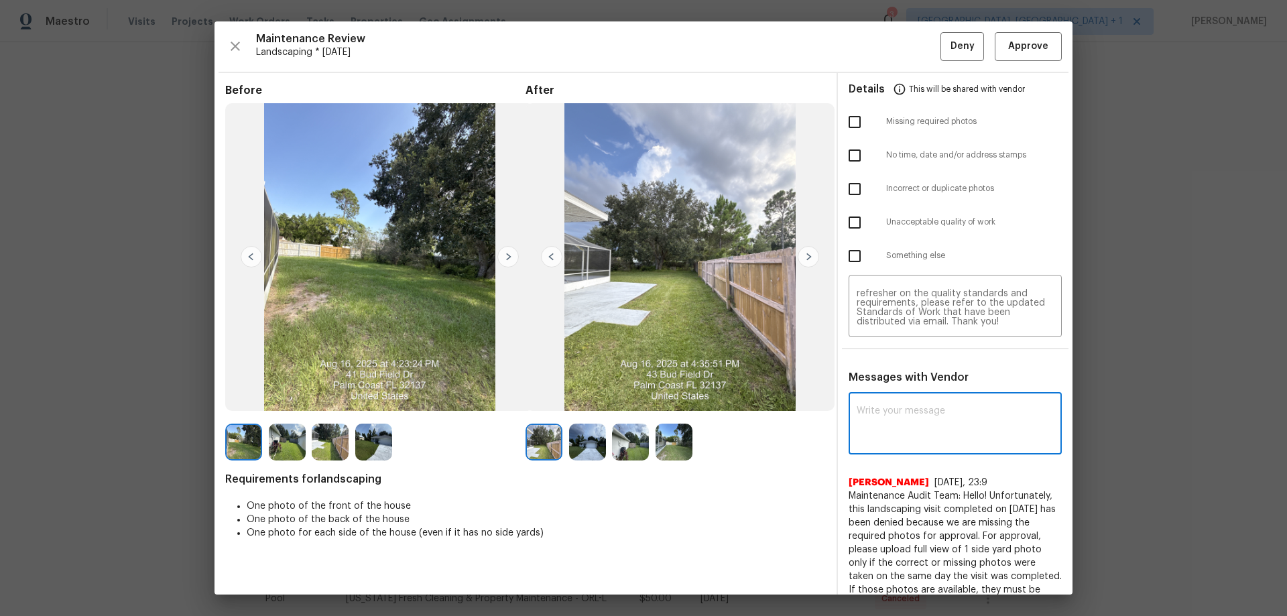
paste textarea "Maintenance Audit Team: Hello! Unfortunately, this landscaping visit completed …"
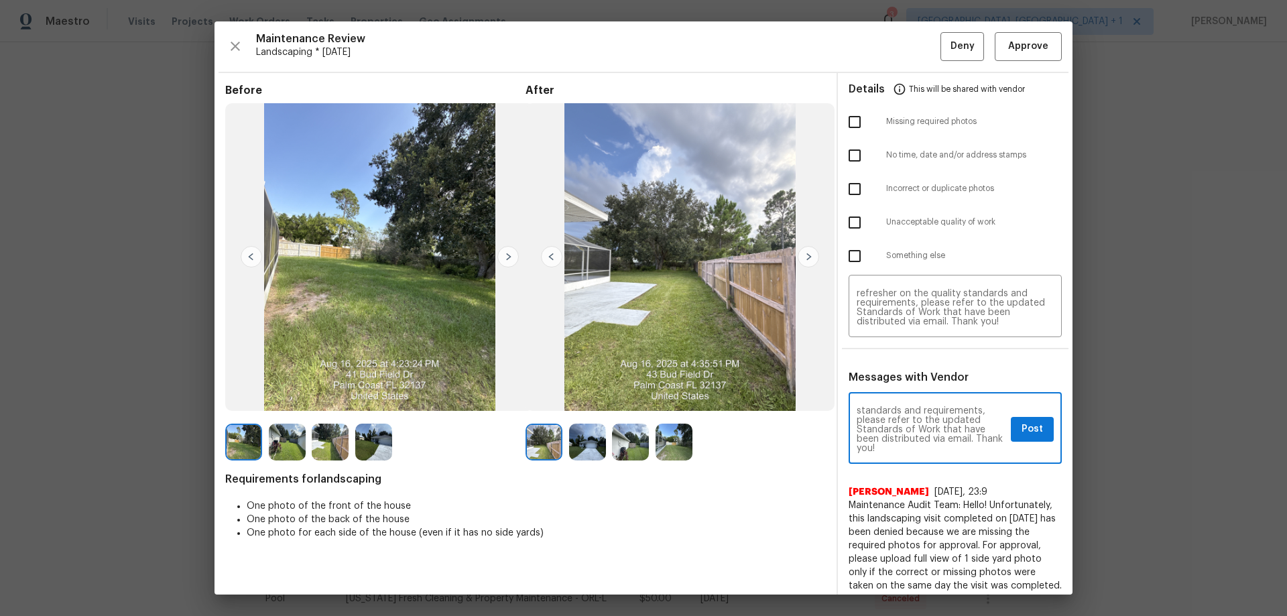
type textarea "Maintenance Audit Team: Hello! Unfortunately, this landscaping visit completed …"
click at [842, 108] on input "checkbox" at bounding box center [854, 122] width 28 height 28
checkbox input "true"
click at [915, 406] on span "Post" at bounding box center [1031, 429] width 21 height 17
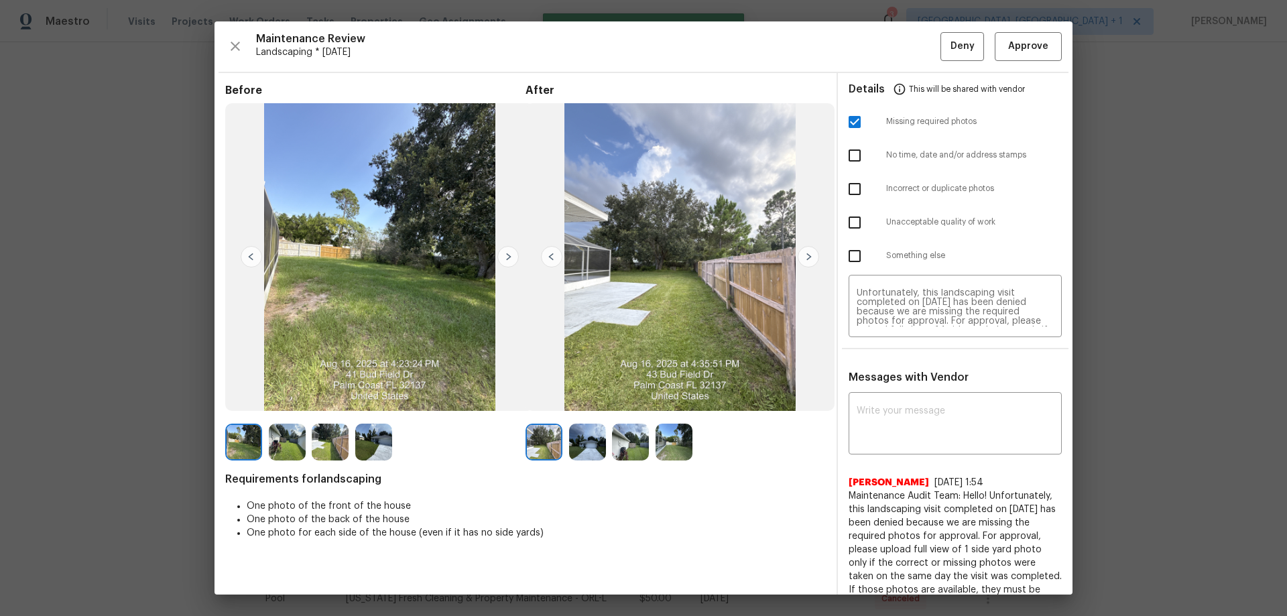
scroll to position [0, 0]
click at [915, 34] on button "Deny" at bounding box center [962, 46] width 44 height 29
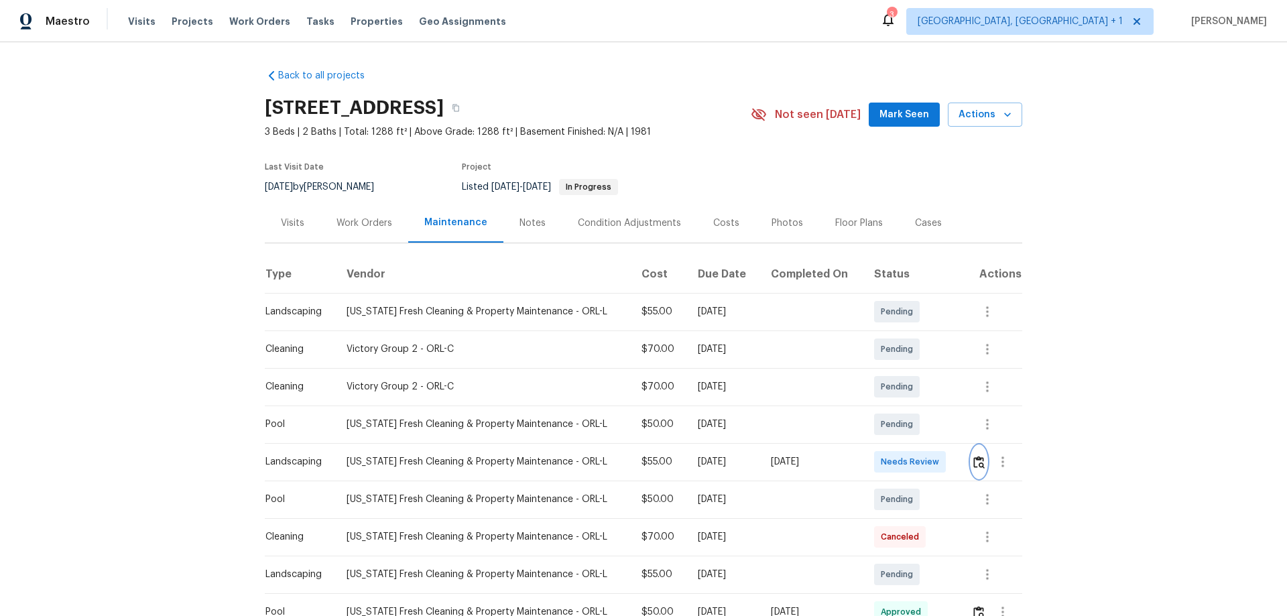
click at [915, 406] on img "button" at bounding box center [978, 462] width 11 height 13
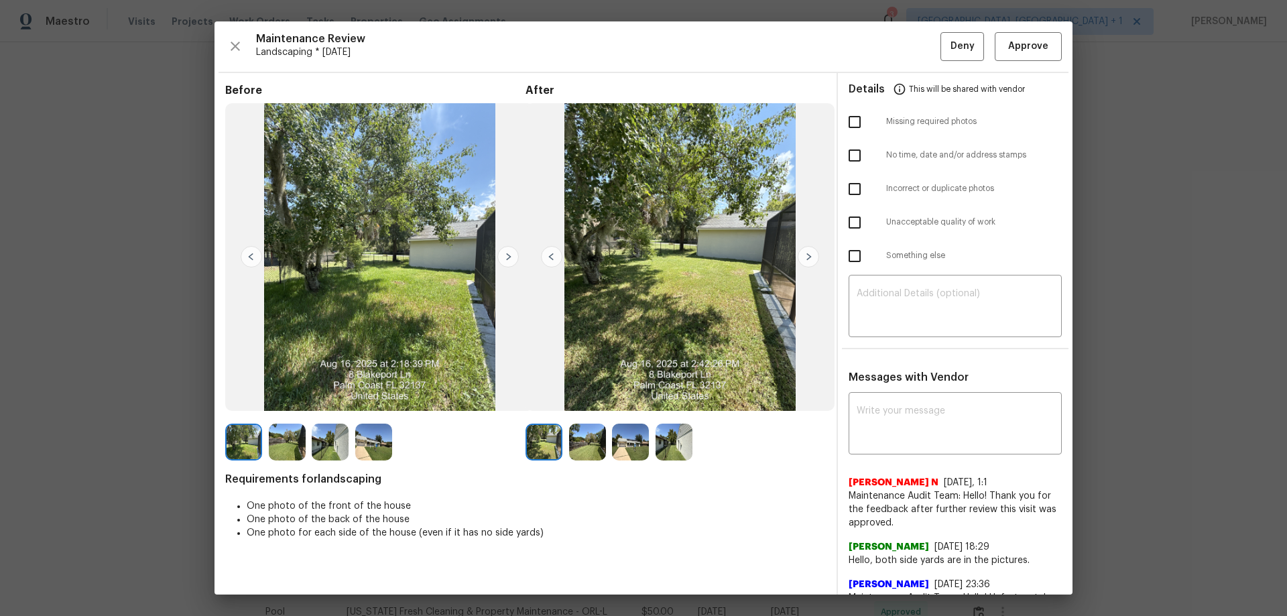
click at [915, 56] on div "Maintenance Review Landscaping * Fri, Aug 15 Deny Approve Before After Requirem…" at bounding box center [643, 307] width 858 height 573
click at [915, 49] on span "Approve" at bounding box center [1028, 46] width 40 height 17
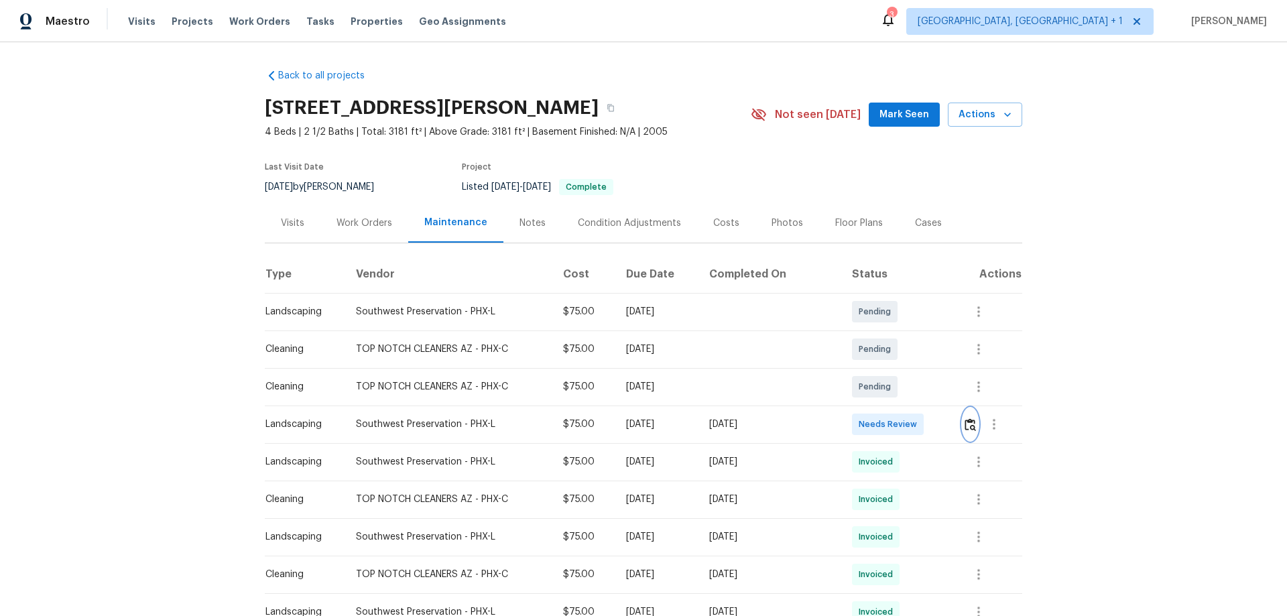
click at [915, 406] on img "button" at bounding box center [969, 424] width 11 height 13
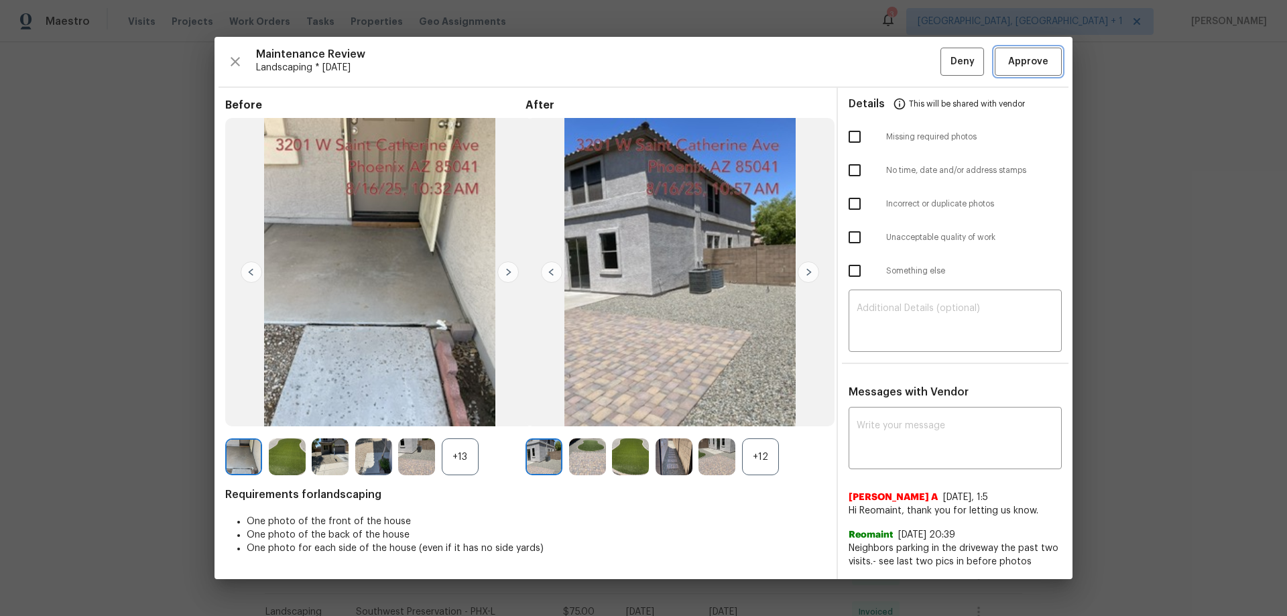
click at [915, 57] on button "Approve" at bounding box center [1027, 62] width 67 height 29
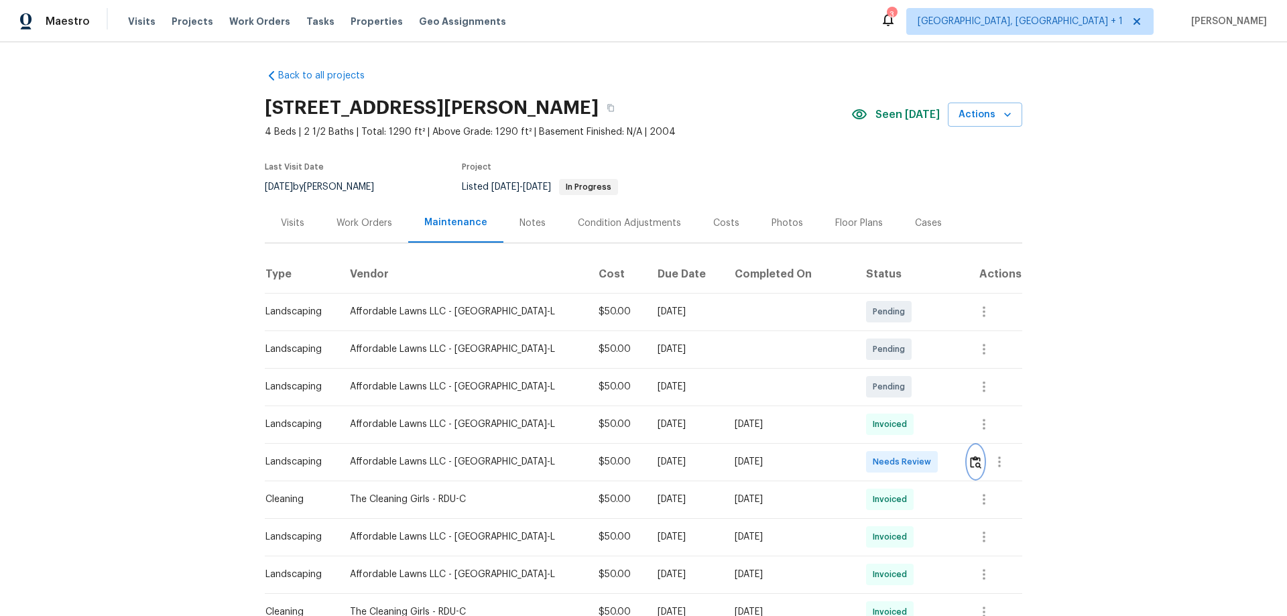
click at [915, 406] on img "button" at bounding box center [975, 462] width 11 height 13
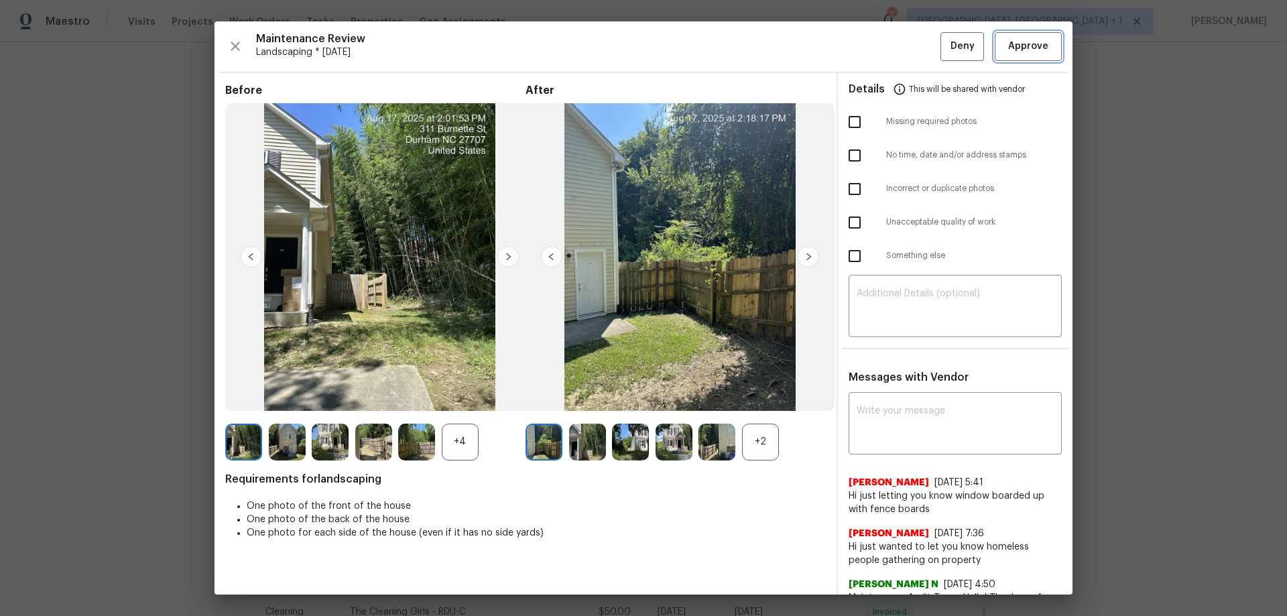
click at [915, 51] on span "Approve" at bounding box center [1028, 46] width 40 height 17
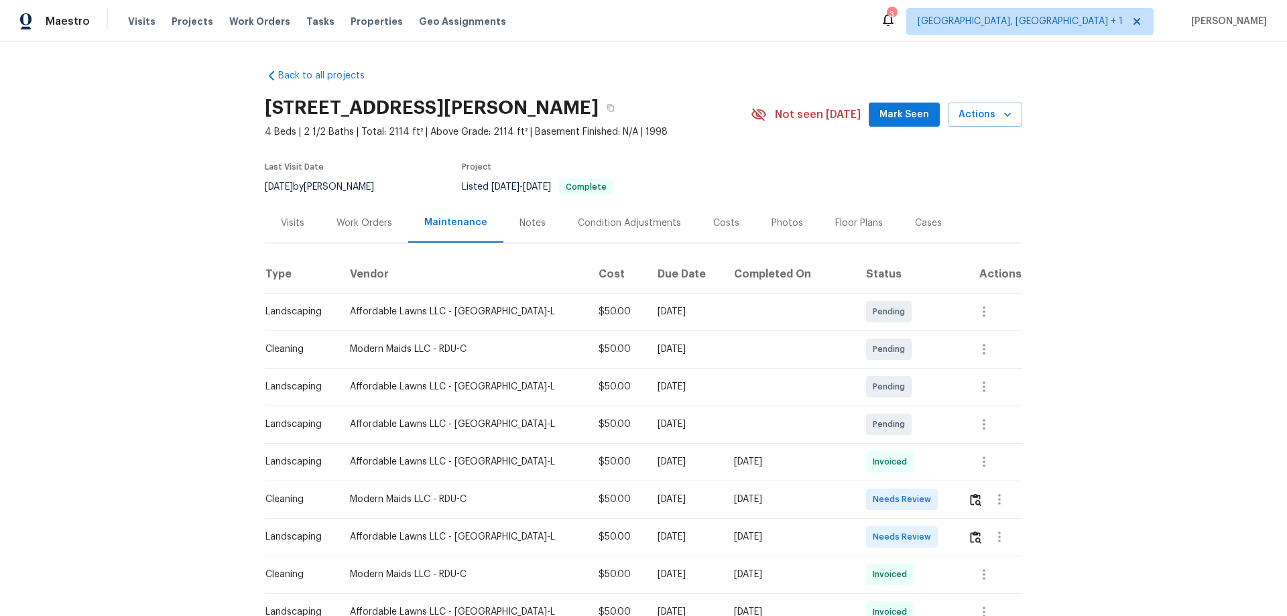
click at [915, 406] on td at bounding box center [989, 537] width 65 height 38
click at [915, 406] on img "button" at bounding box center [975, 537] width 11 height 13
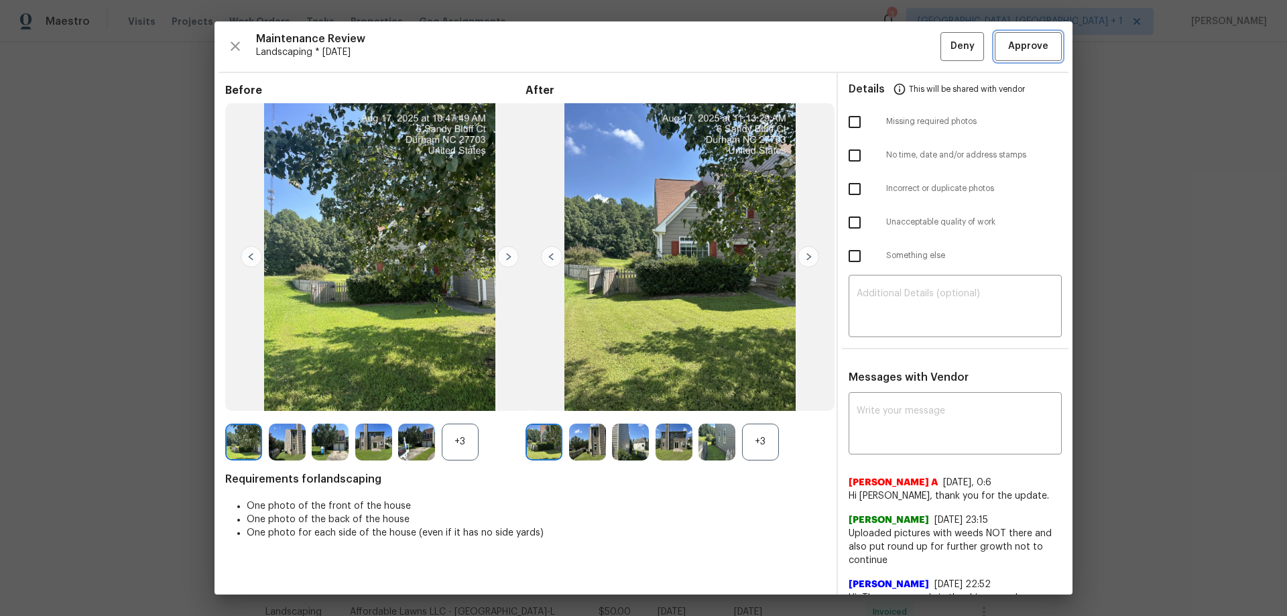
click at [915, 47] on span "Approve" at bounding box center [1028, 46] width 40 height 17
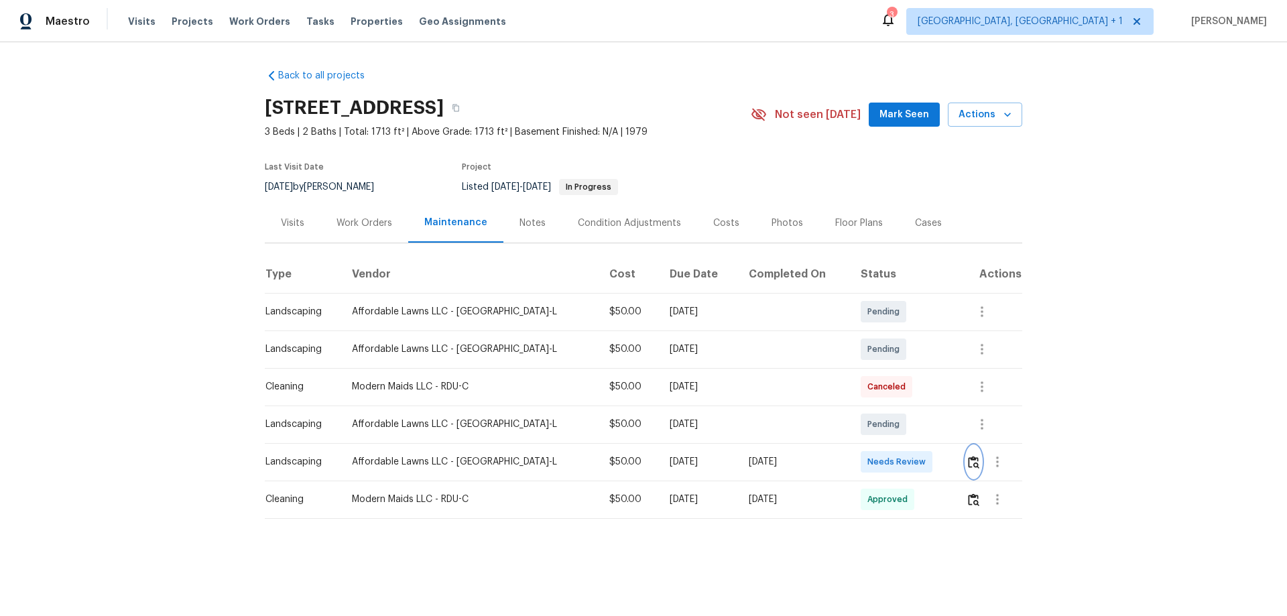
click at [915, 406] on img "button" at bounding box center [973, 462] width 11 height 13
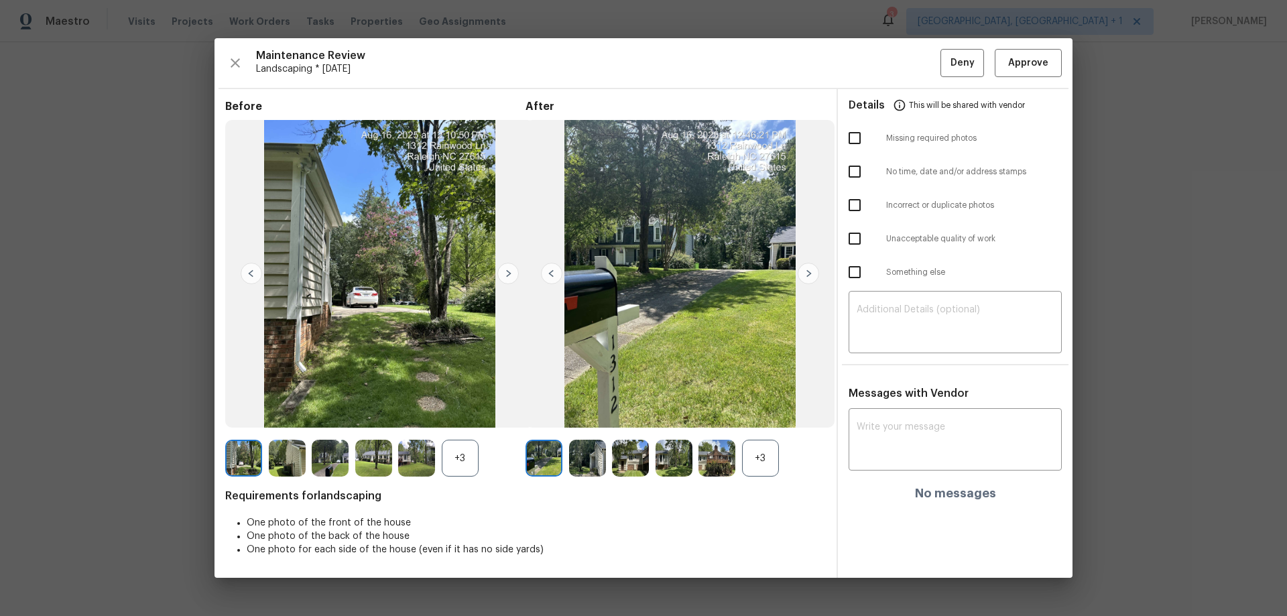
click at [915, 45] on div "Maintenance Review Landscaping * [DATE] Deny Approve Before +3 After +3 Require…" at bounding box center [643, 307] width 858 height 539
click at [915, 68] on span "Approve" at bounding box center [1028, 63] width 40 height 17
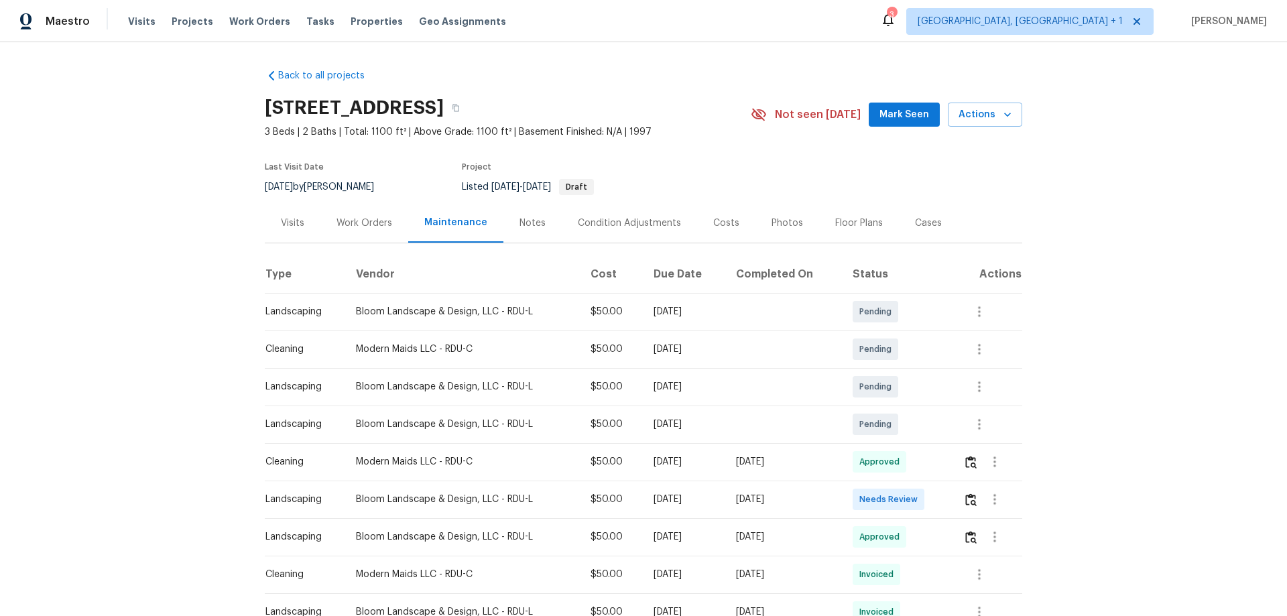
drag, startPoint x: 952, startPoint y: 502, endPoint x: 971, endPoint y: 499, distance: 19.6
click at [915, 406] on tr "Landscaping Bloom Landscape & Design, LLC - RDU-L $50.00 [DATE] [DATE] Needs Re…" at bounding box center [643, 499] width 757 height 38
click at [915, 406] on img "button" at bounding box center [970, 499] width 11 height 13
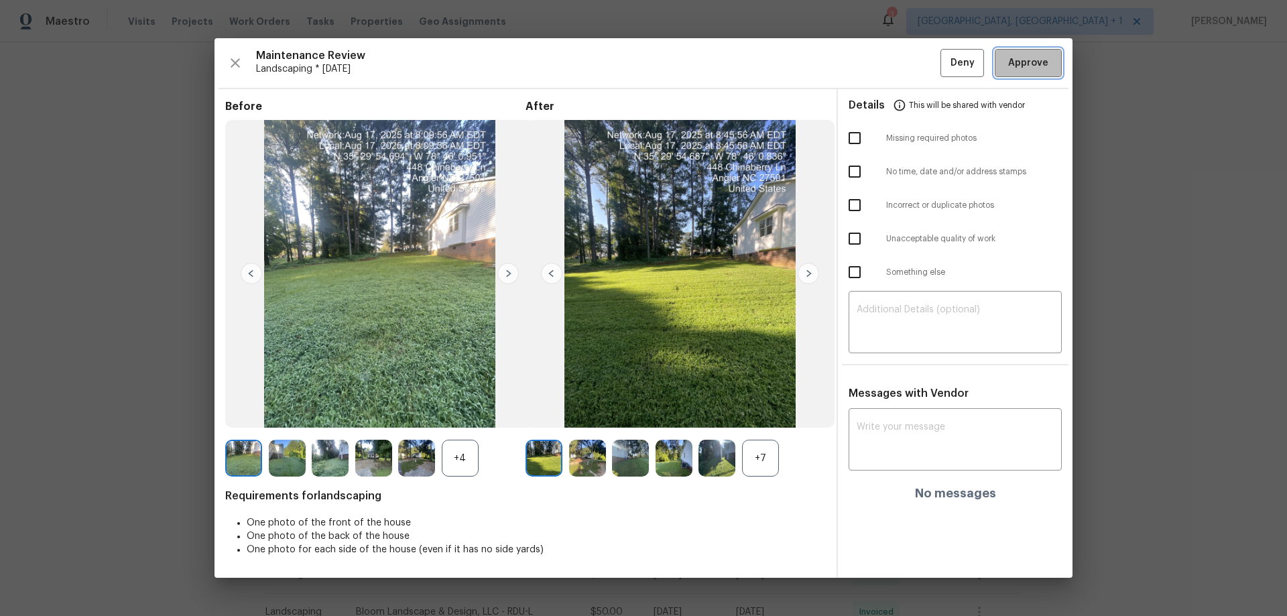
click at [915, 62] on span "Approve" at bounding box center [1028, 63] width 40 height 17
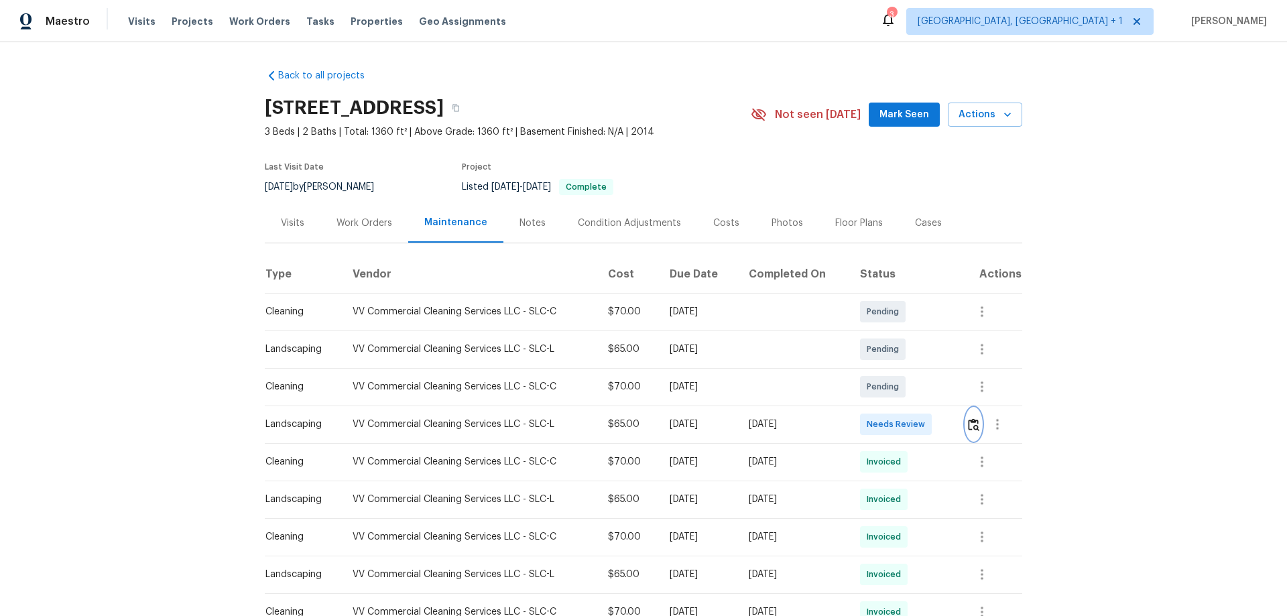
click at [915, 406] on img "button" at bounding box center [973, 424] width 11 height 13
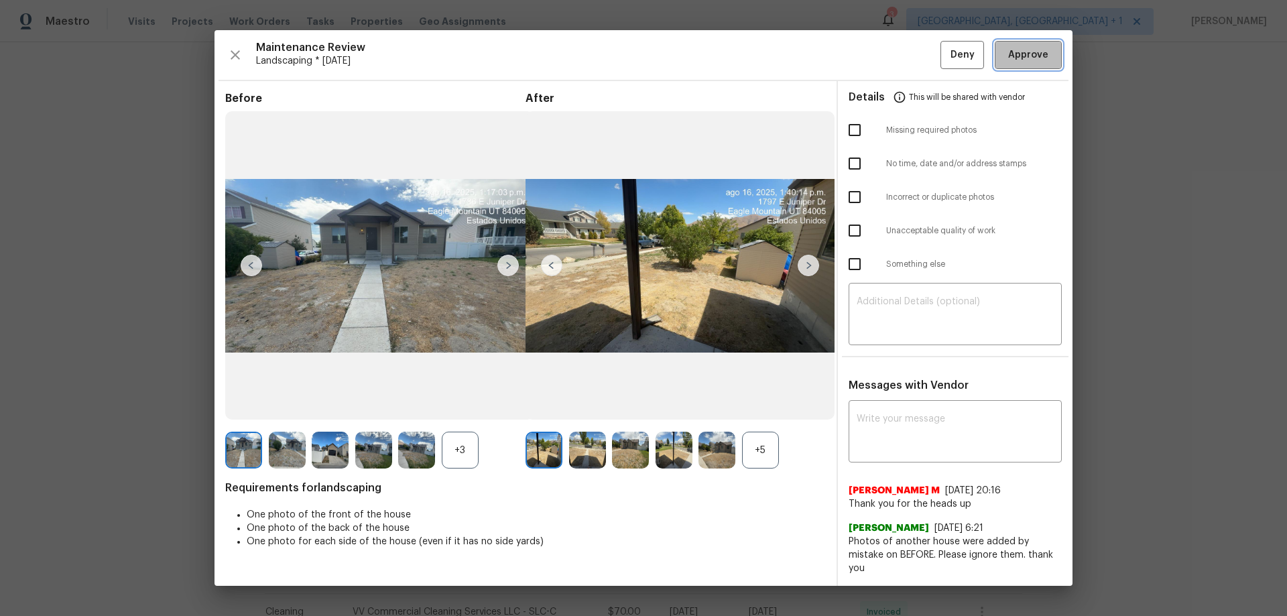
click at [915, 64] on span "Approve" at bounding box center [1028, 55] width 40 height 17
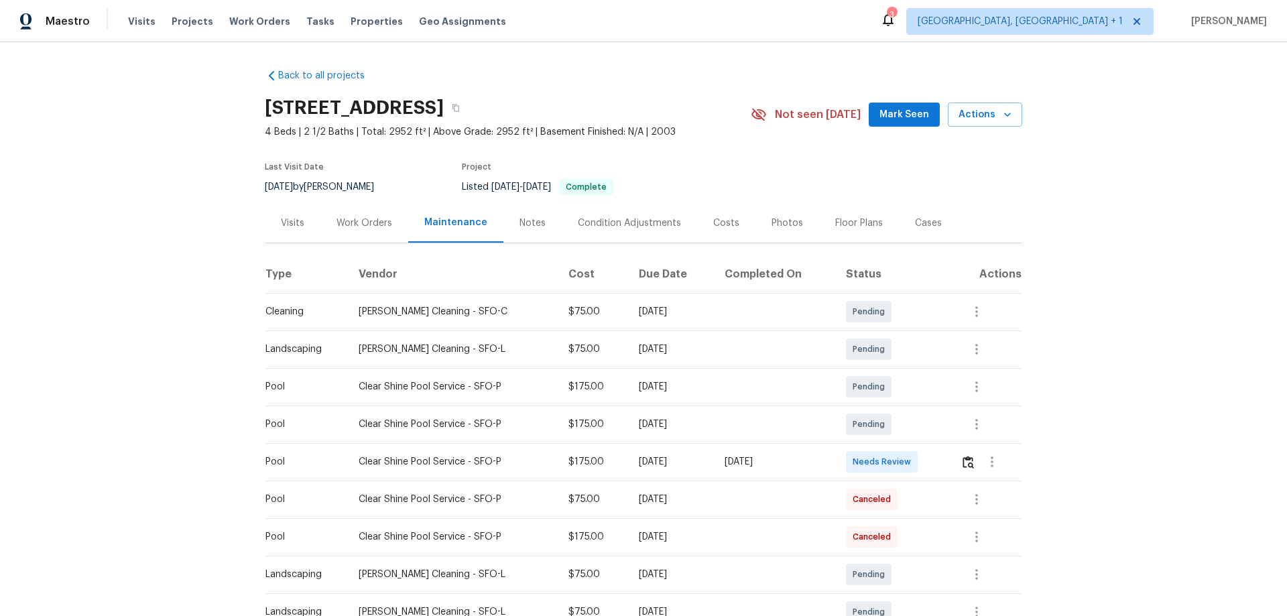
scroll to position [134, 0]
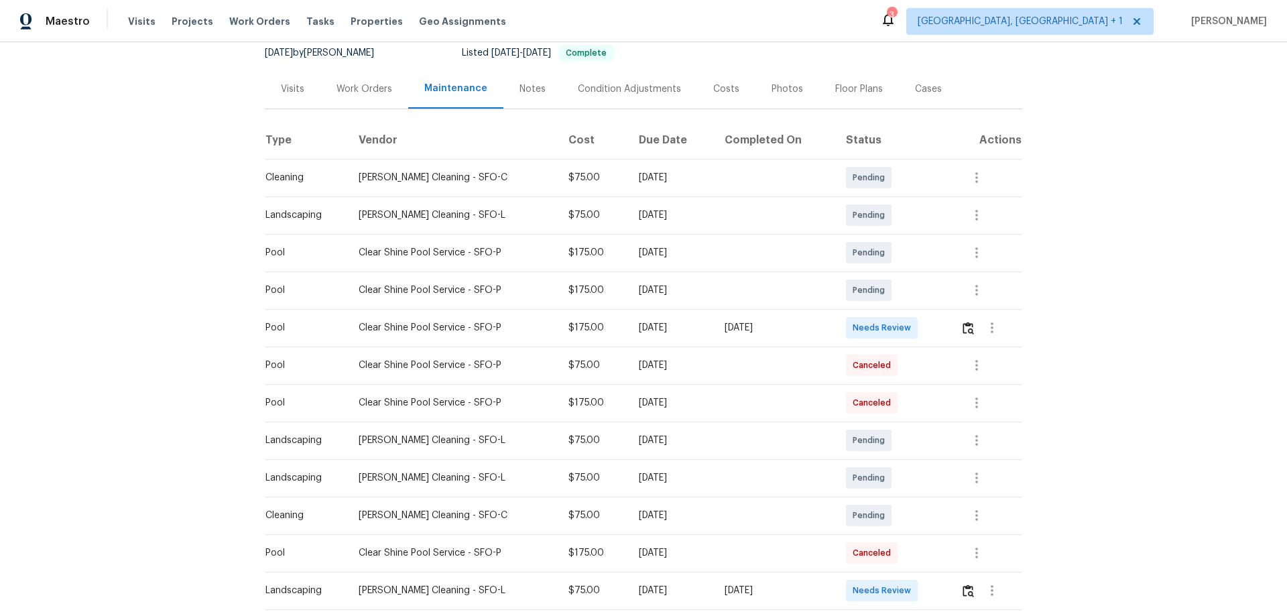
click at [915, 339] on div at bounding box center [990, 328] width 61 height 32
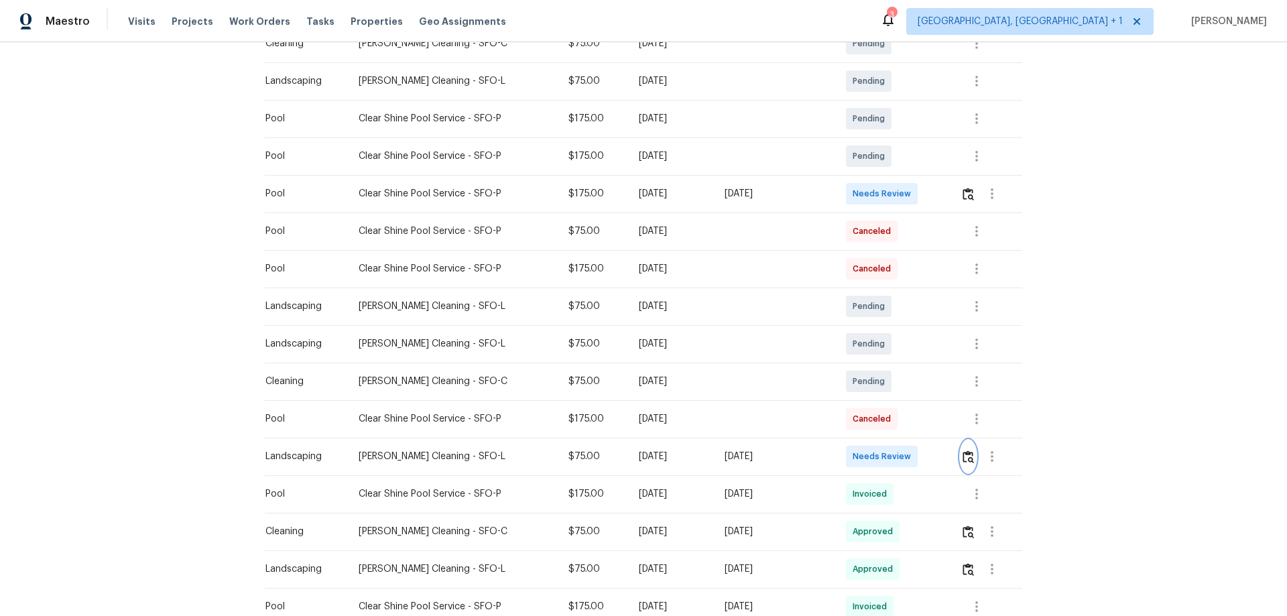
click at [915, 406] on img "button" at bounding box center [967, 456] width 11 height 13
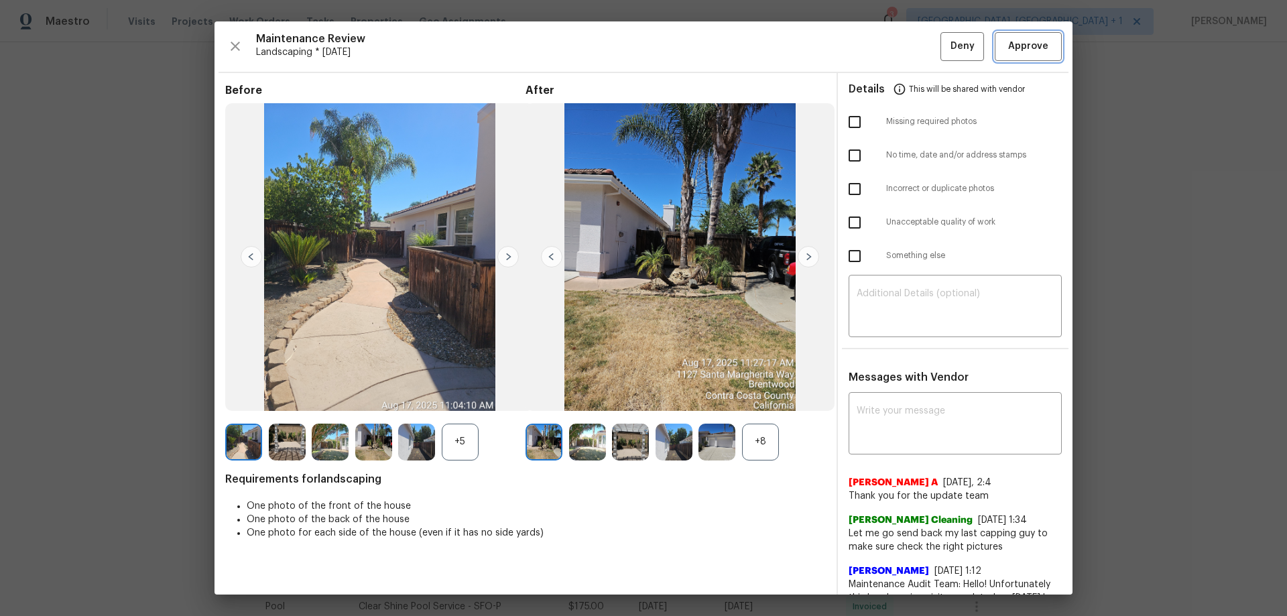
click at [915, 43] on span "Approve" at bounding box center [1028, 46] width 40 height 17
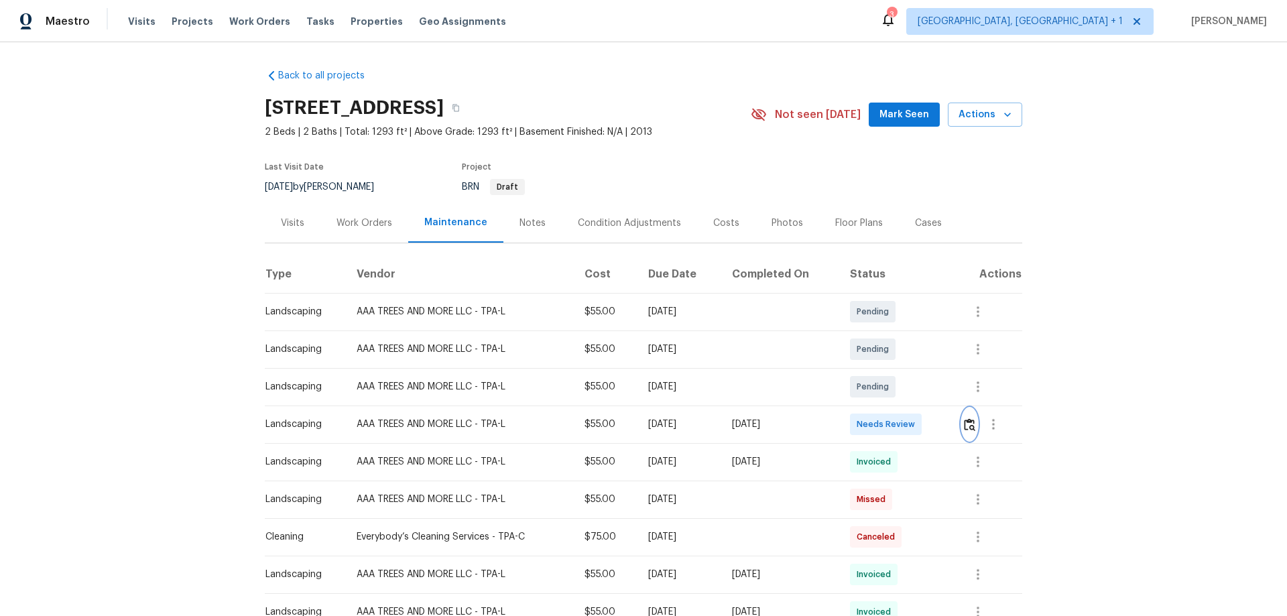
click at [915, 406] on img "button" at bounding box center [969, 424] width 11 height 13
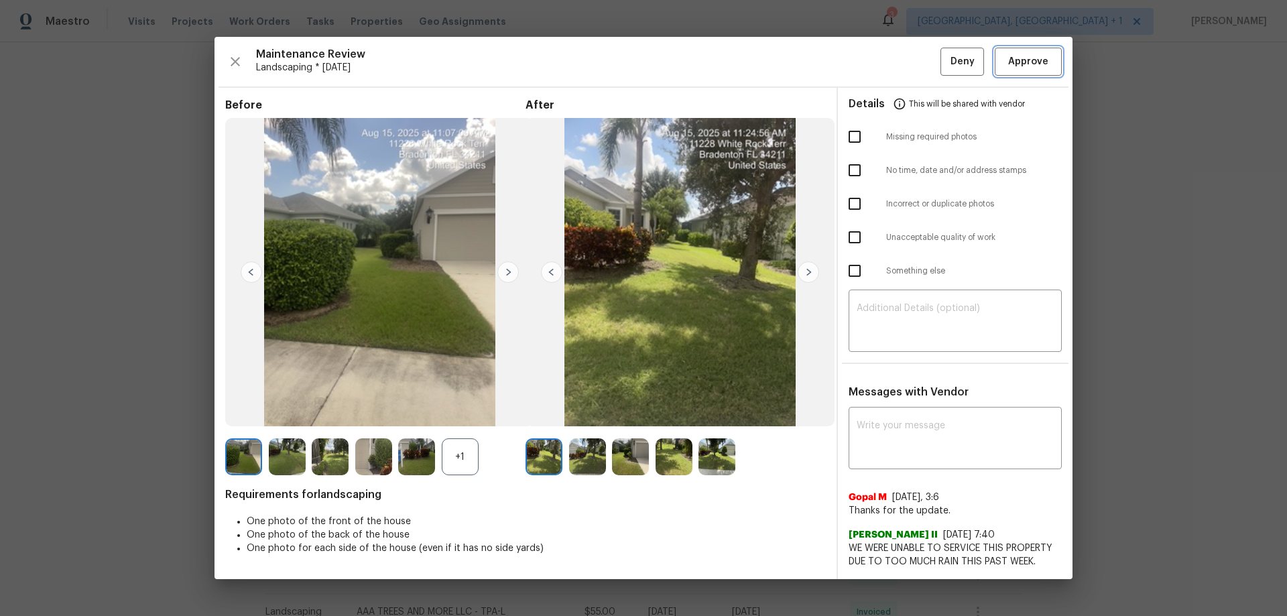
click at [915, 64] on span "Approve" at bounding box center [1028, 62] width 40 height 17
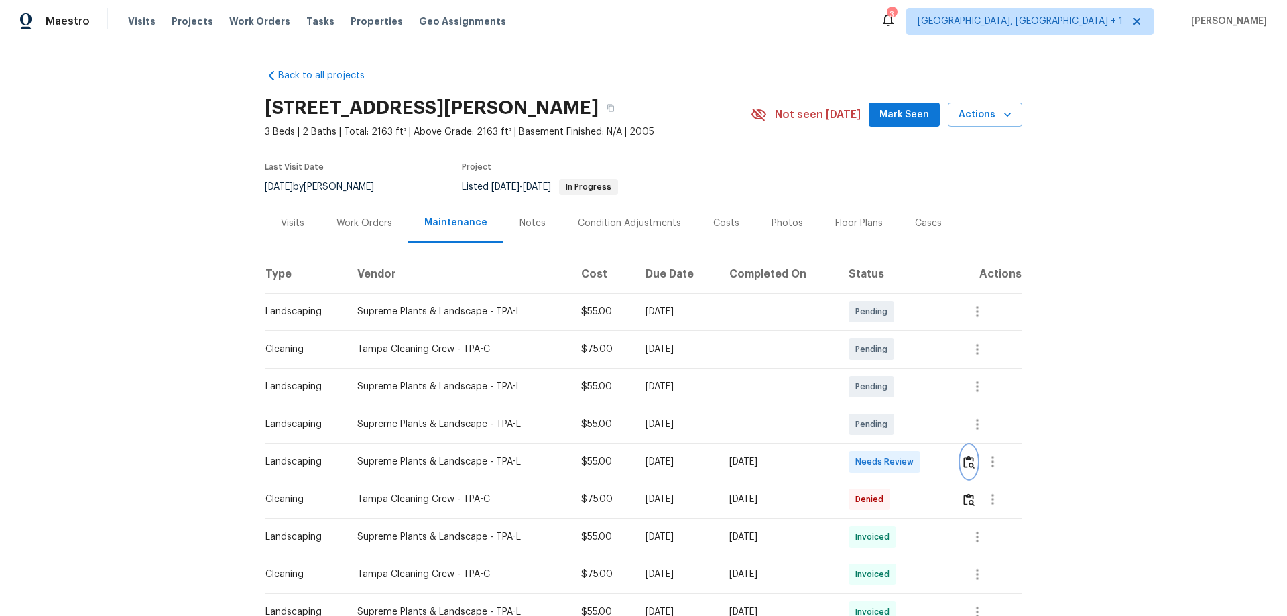
click at [915, 406] on button "button" at bounding box center [968, 462] width 15 height 32
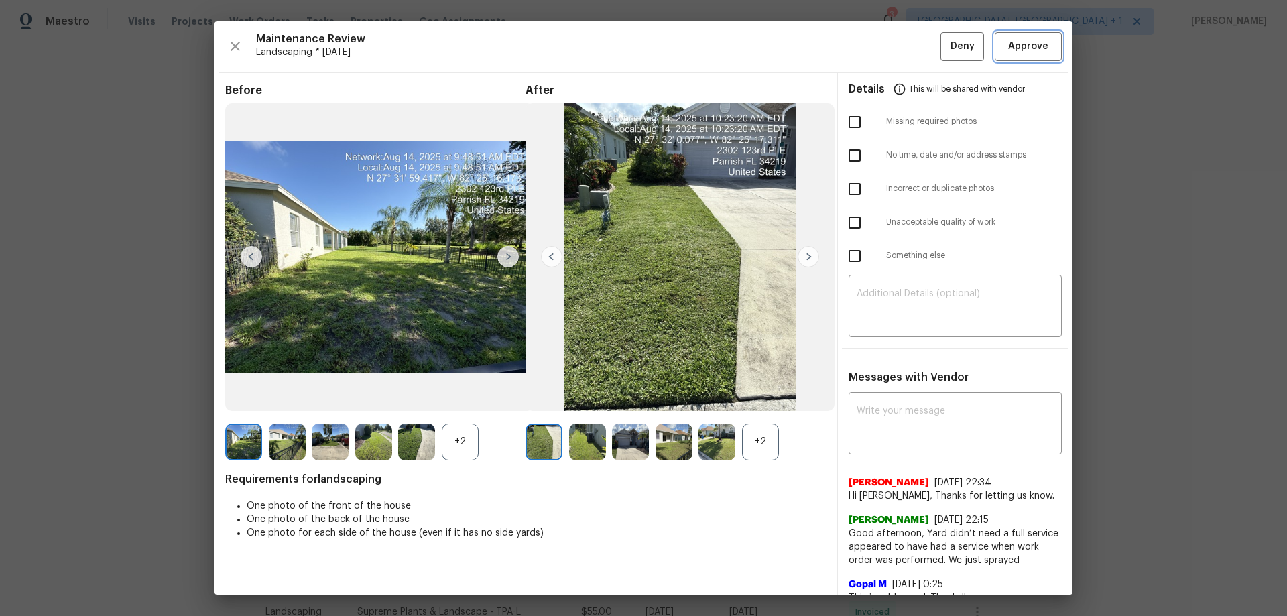
click at [915, 47] on span "Approve" at bounding box center [1028, 46] width 40 height 17
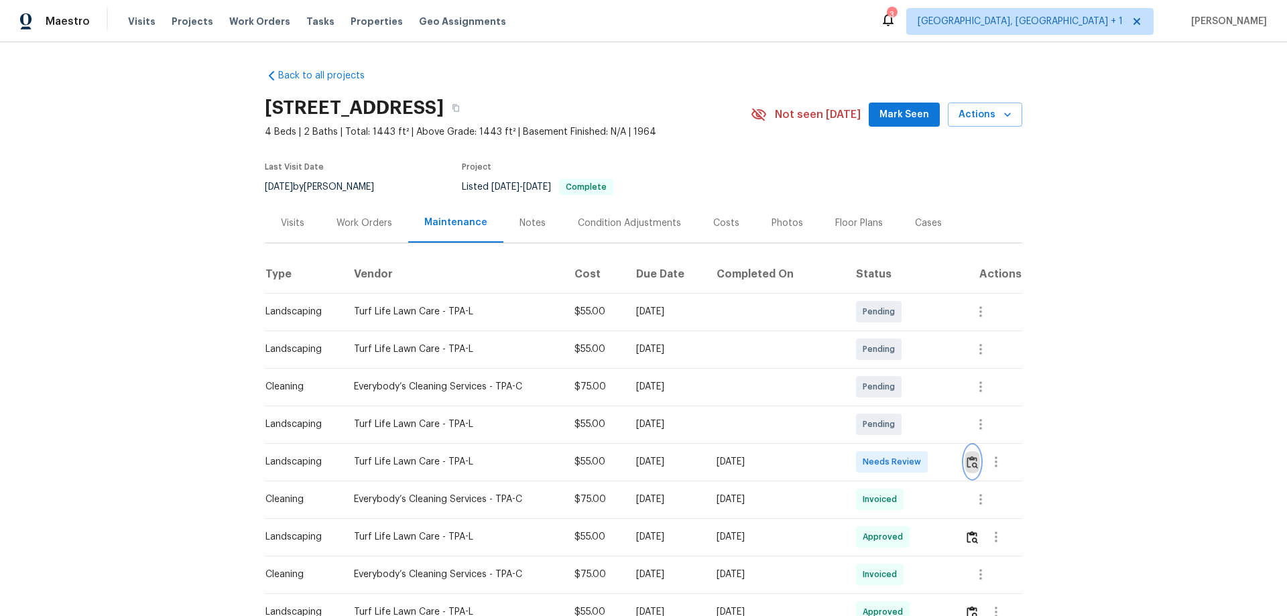
click at [915, 406] on img "button" at bounding box center [971, 462] width 11 height 13
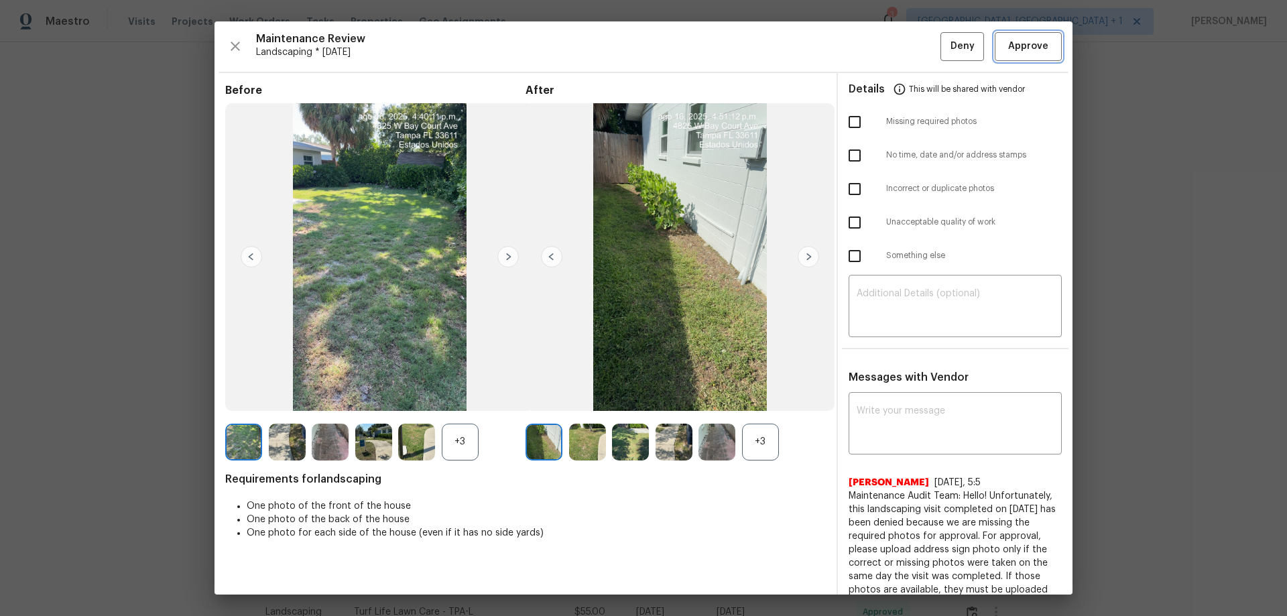
click at [915, 44] on span "Approve" at bounding box center [1028, 46] width 40 height 17
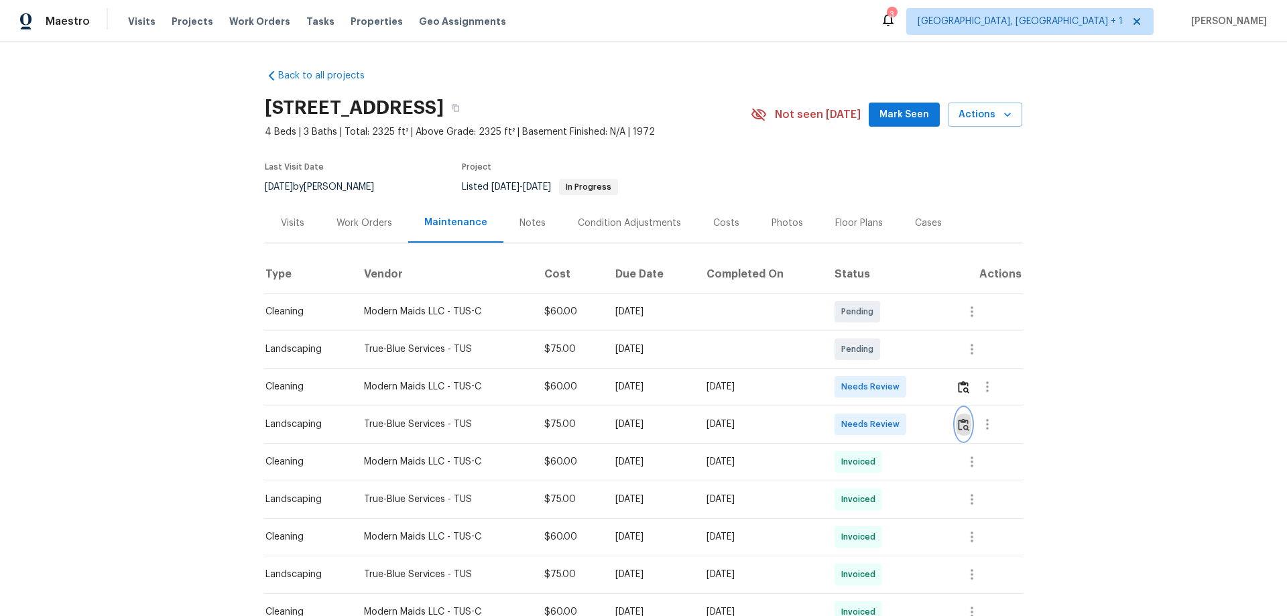
click at [962, 428] on img "button" at bounding box center [963, 424] width 11 height 13
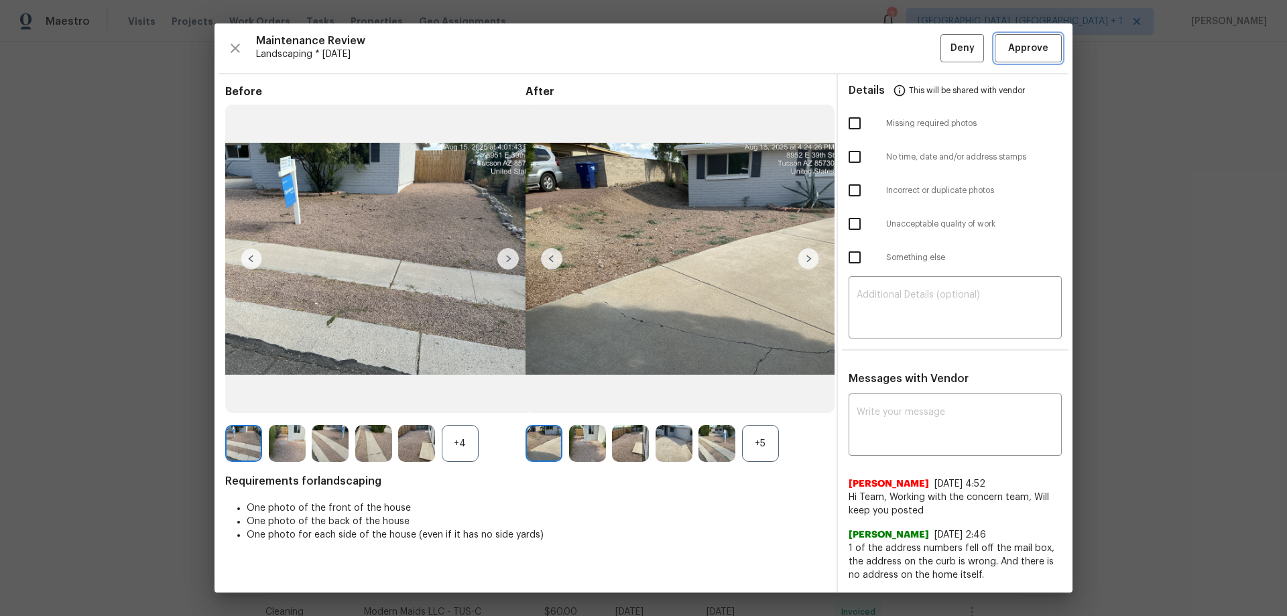
click at [1035, 50] on span "Approve" at bounding box center [1028, 48] width 40 height 17
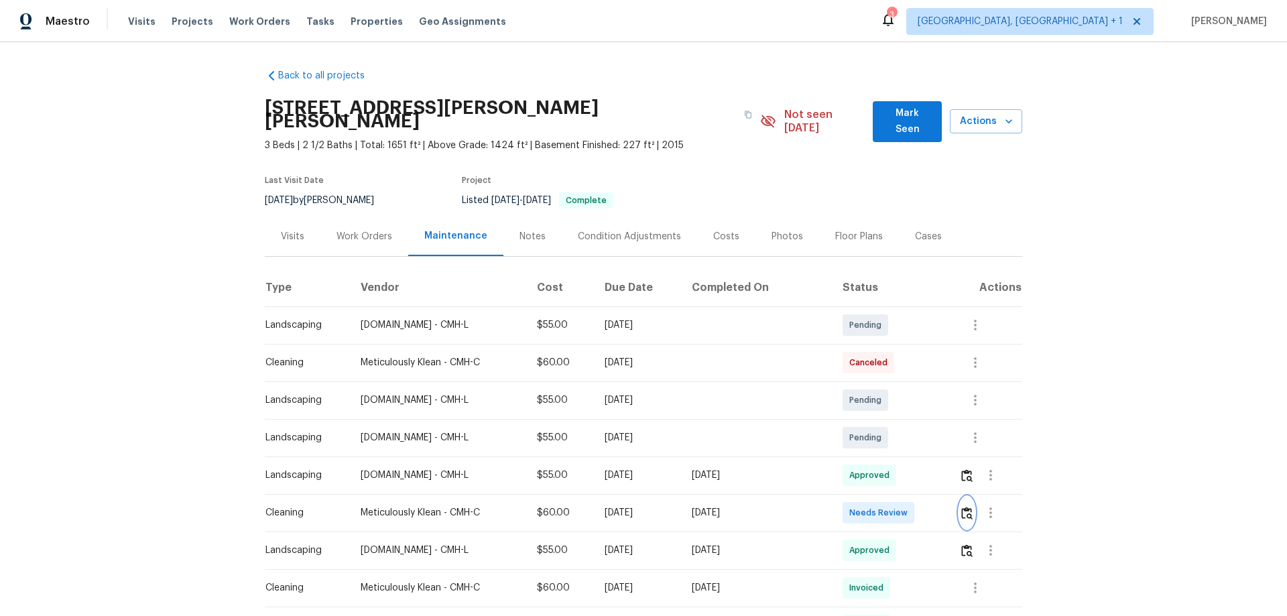
click at [915, 406] on img "button" at bounding box center [966, 513] width 11 height 13
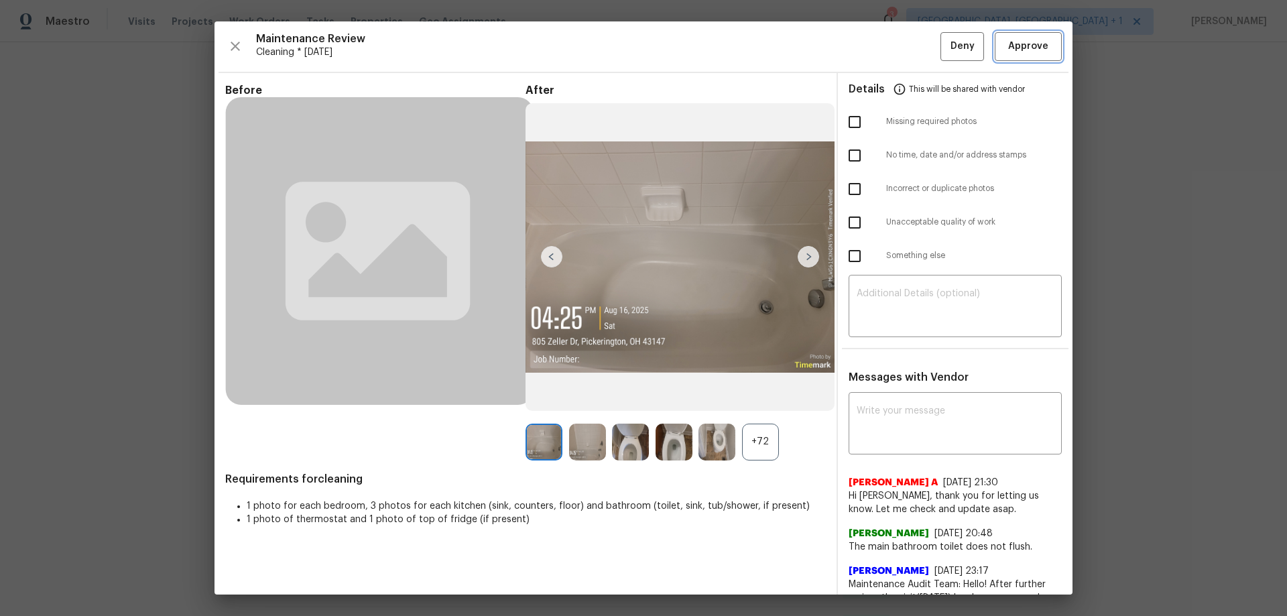
click at [915, 58] on button "Approve" at bounding box center [1027, 46] width 67 height 29
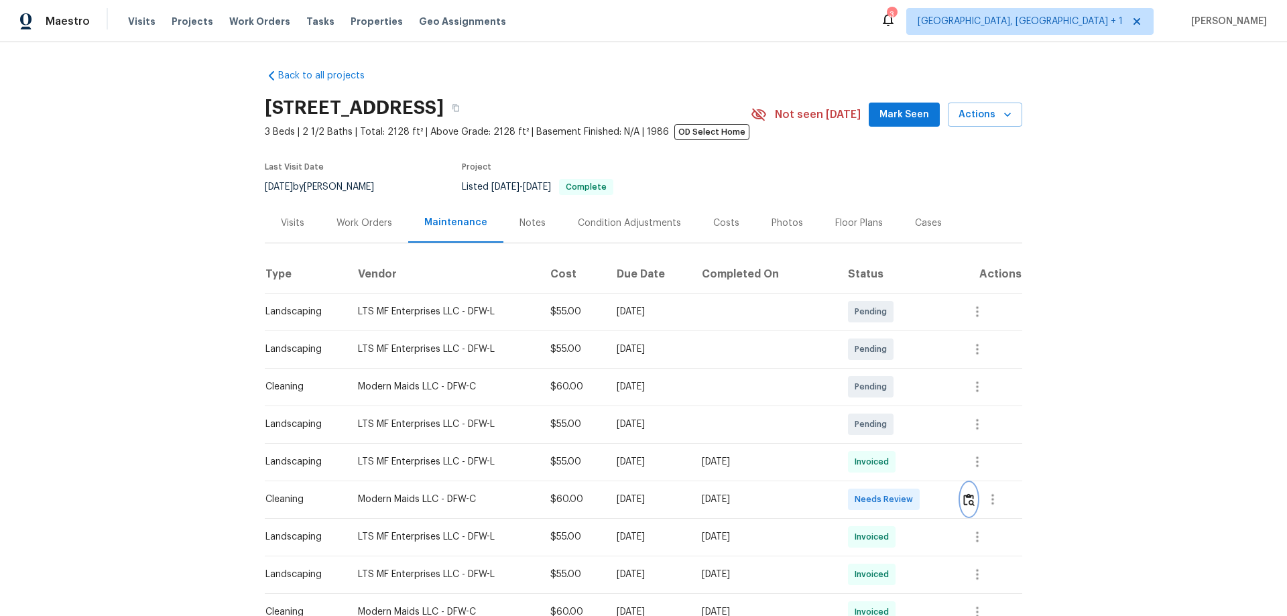
click at [915, 406] on img "button" at bounding box center [968, 499] width 11 height 13
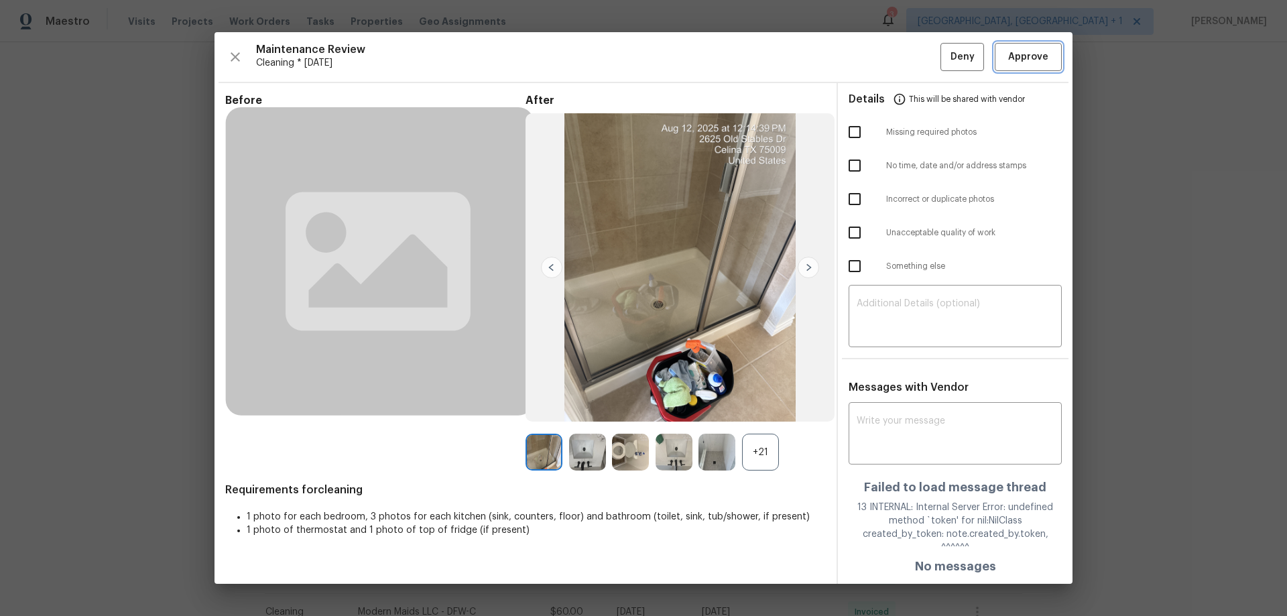
click at [915, 66] on span "Approve" at bounding box center [1028, 57] width 40 height 17
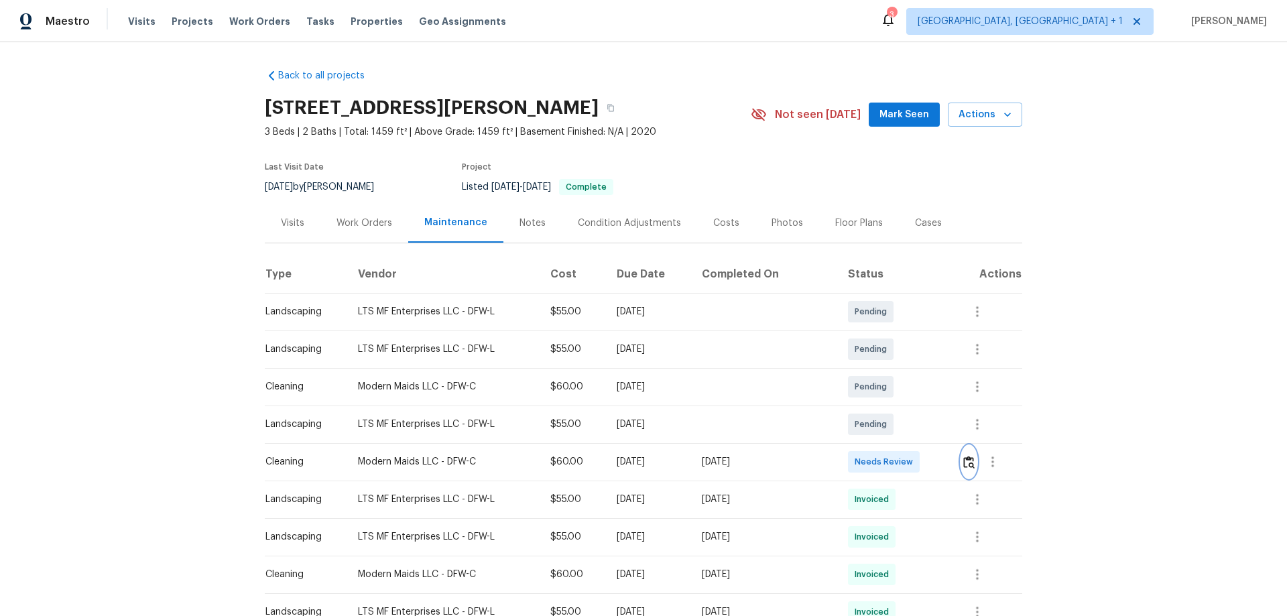
click at [915, 406] on img "button" at bounding box center [968, 462] width 11 height 13
click at [915, 406] on button "button" at bounding box center [968, 462] width 15 height 32
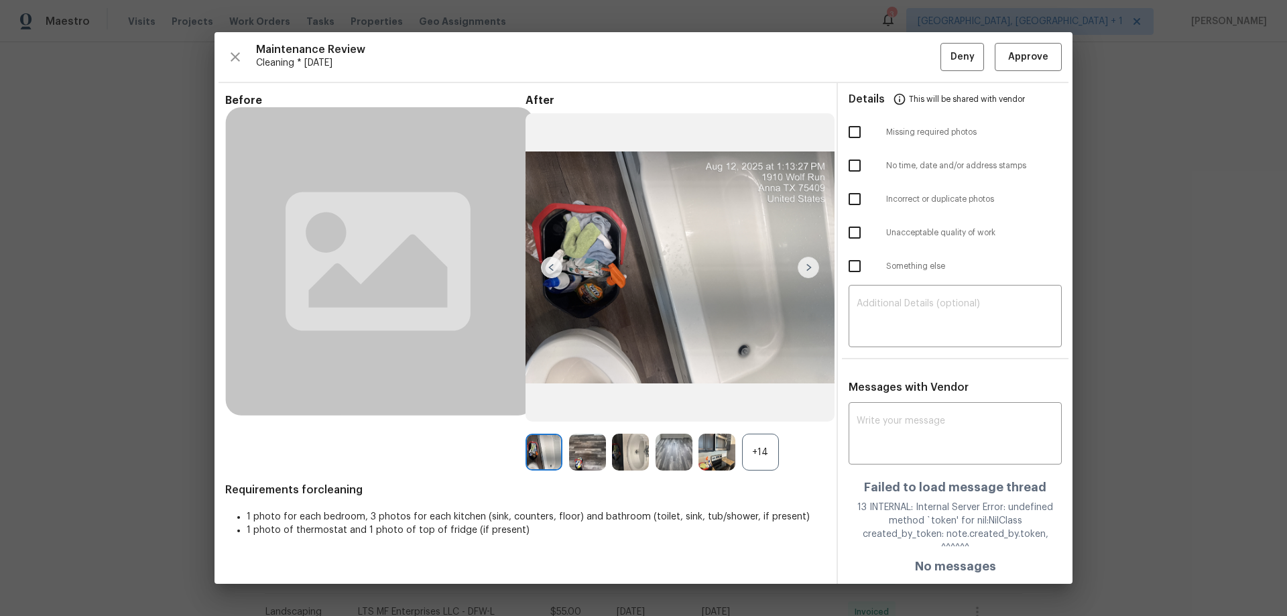
click at [915, 46] on div "Maintenance Review Cleaning * Mon, Aug 11 Deny Approve Before After +14 Require…" at bounding box center [643, 308] width 858 height 552
click at [915, 66] on span "Approve" at bounding box center [1028, 57] width 40 height 17
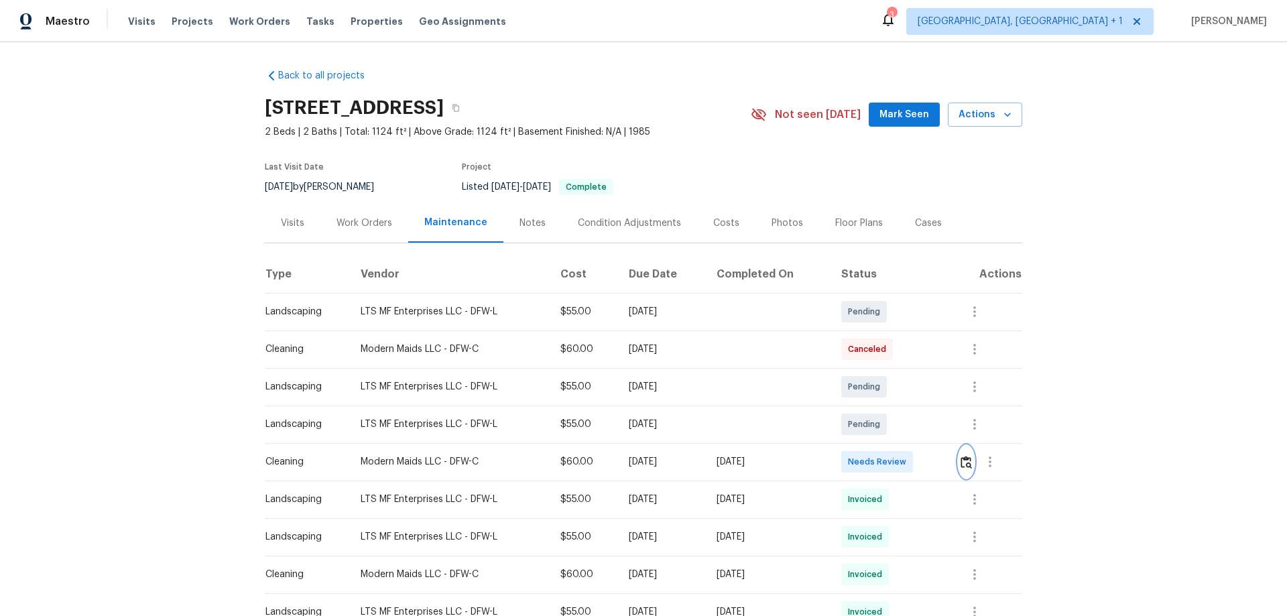
click at [915, 406] on img "button" at bounding box center [965, 462] width 11 height 13
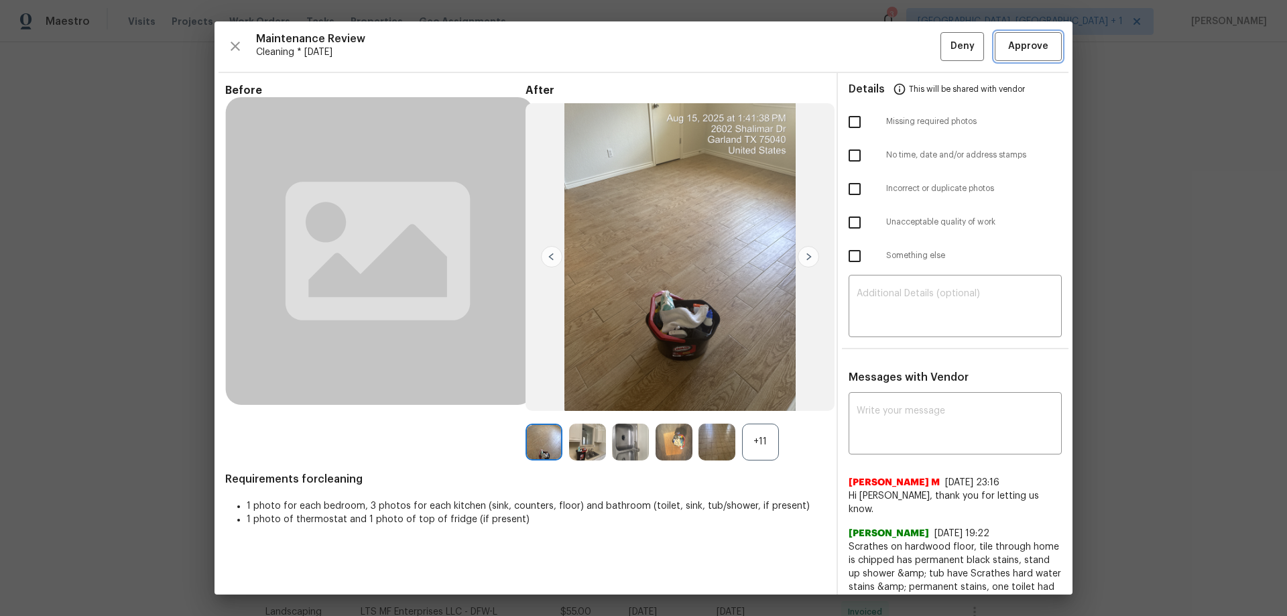
click at [915, 54] on span "Approve" at bounding box center [1028, 46] width 40 height 17
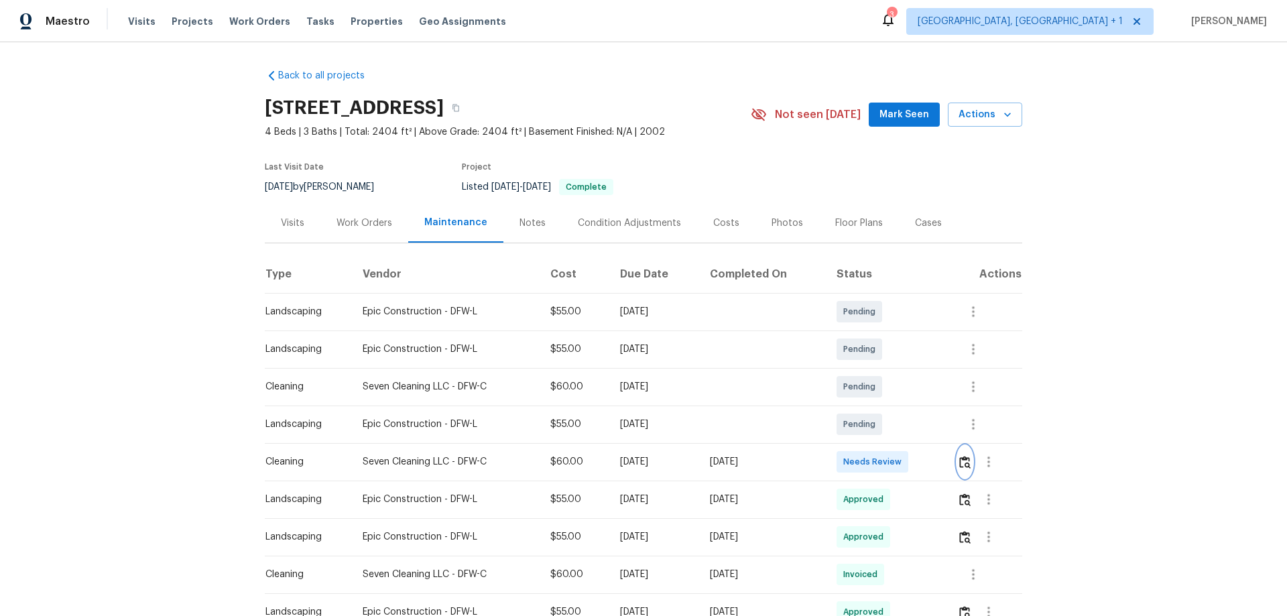
click at [915, 406] on button "button" at bounding box center [964, 462] width 15 height 32
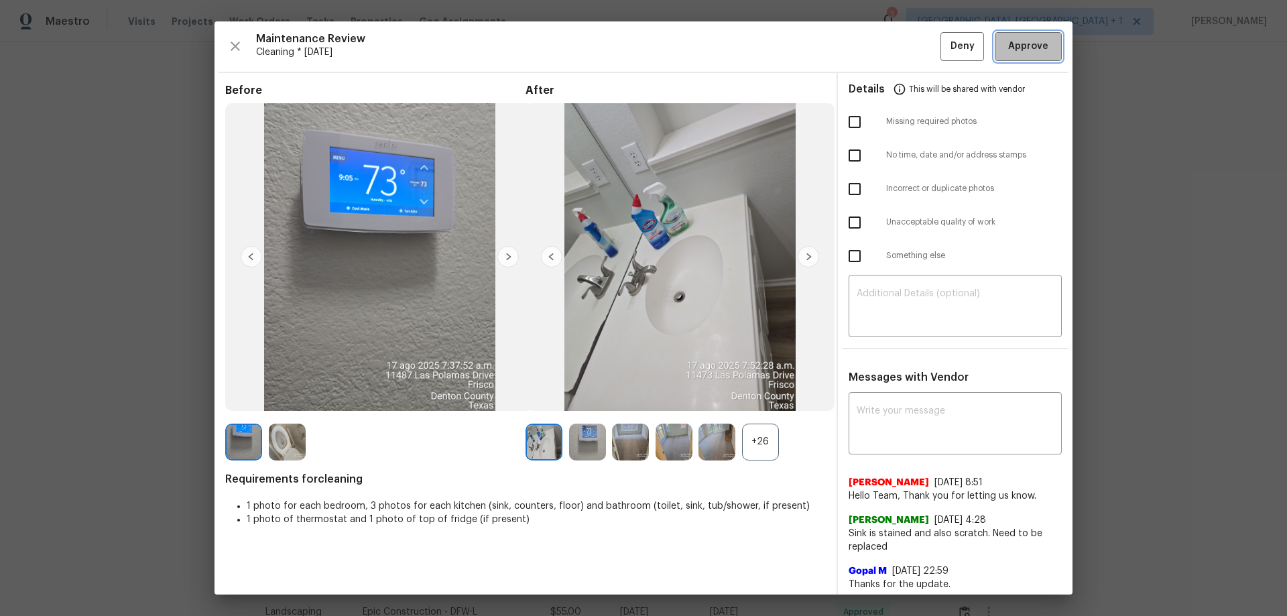
click at [915, 48] on span "Approve" at bounding box center [1028, 46] width 40 height 17
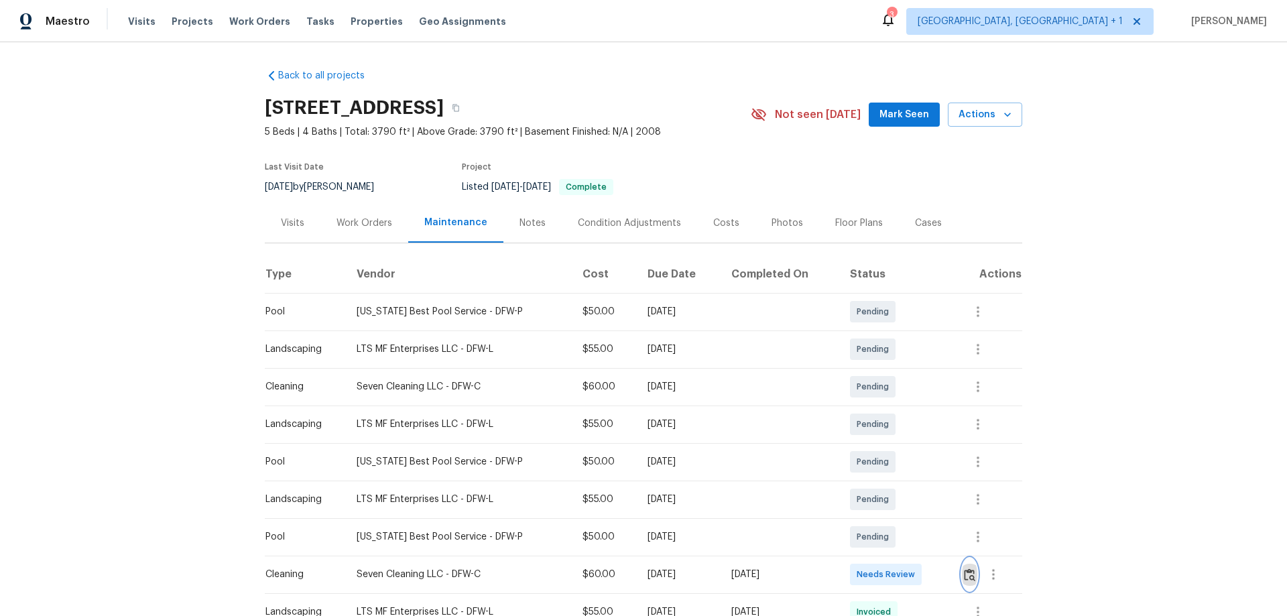
click at [915, 406] on button "button" at bounding box center [969, 574] width 15 height 32
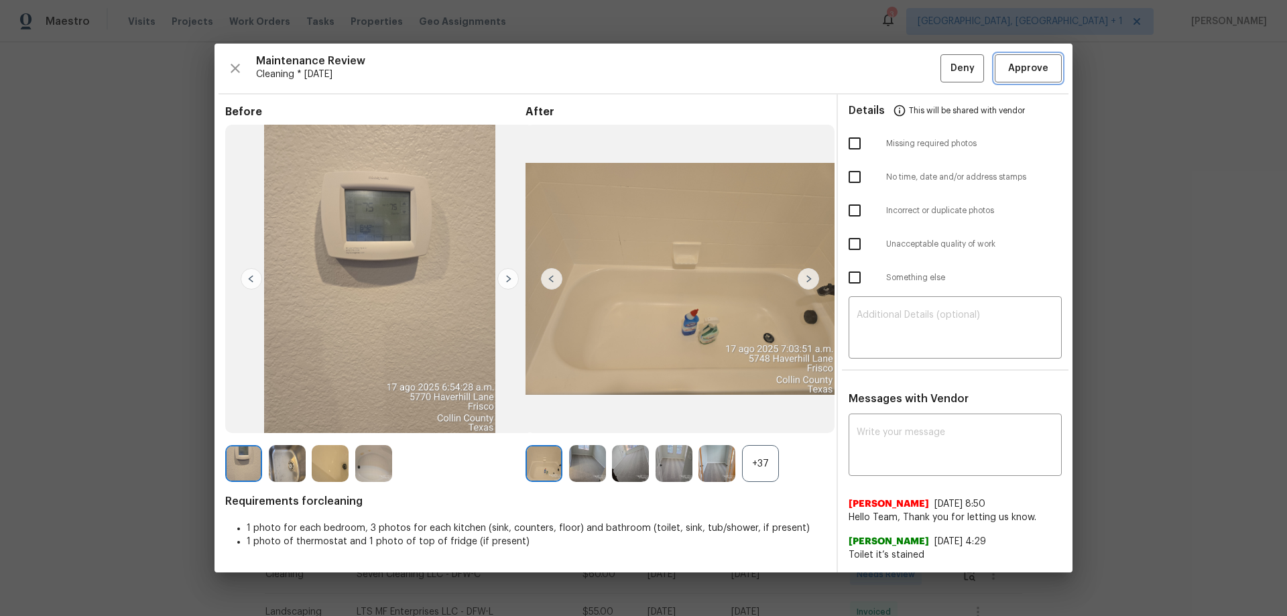
click at [915, 58] on button "Approve" at bounding box center [1027, 68] width 67 height 29
